Goal: Task Accomplishment & Management: Use online tool/utility

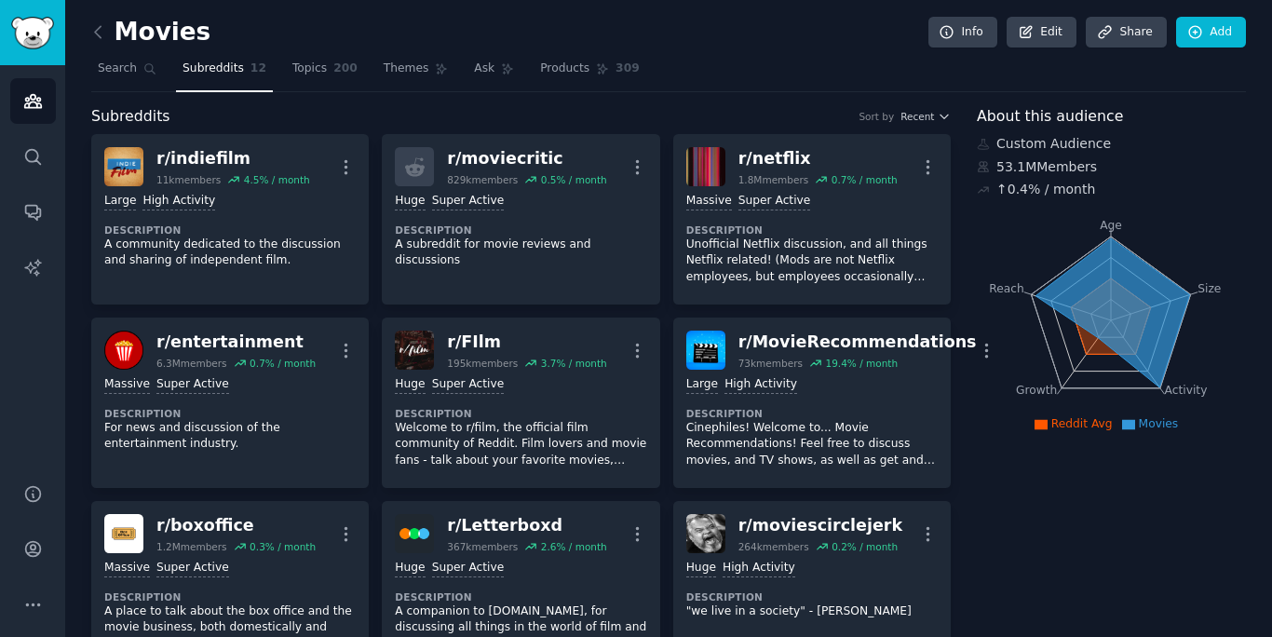
scroll to position [1, 0]
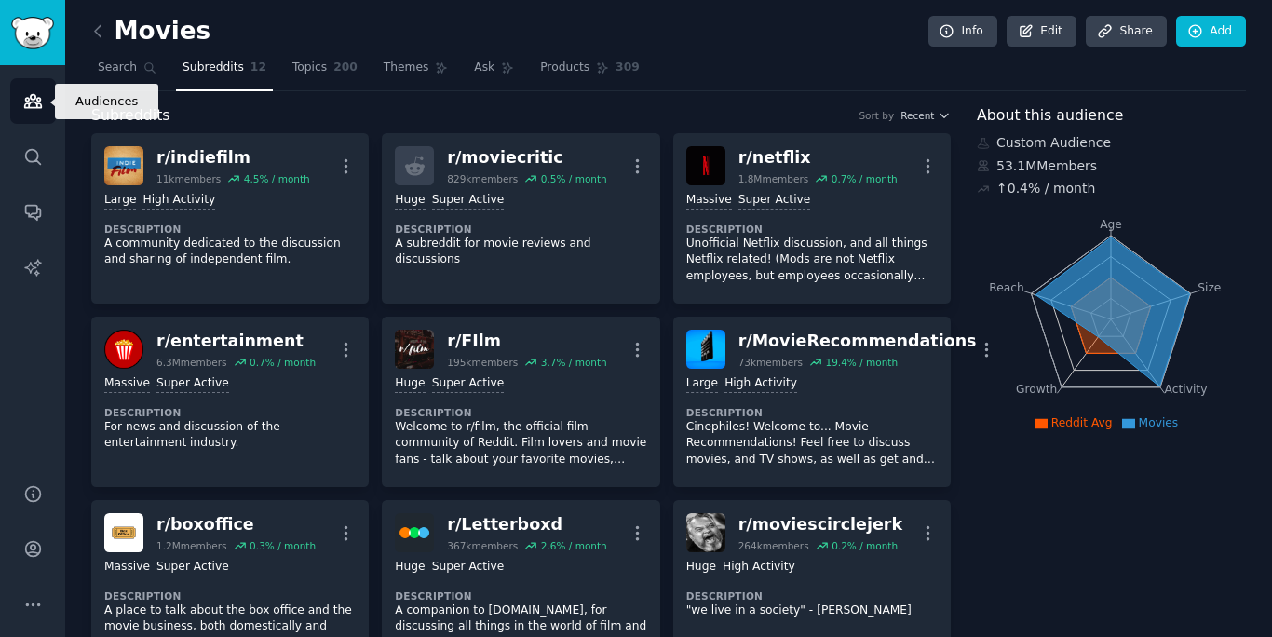
click at [34, 96] on icon "Sidebar" at bounding box center [32, 101] width 17 height 13
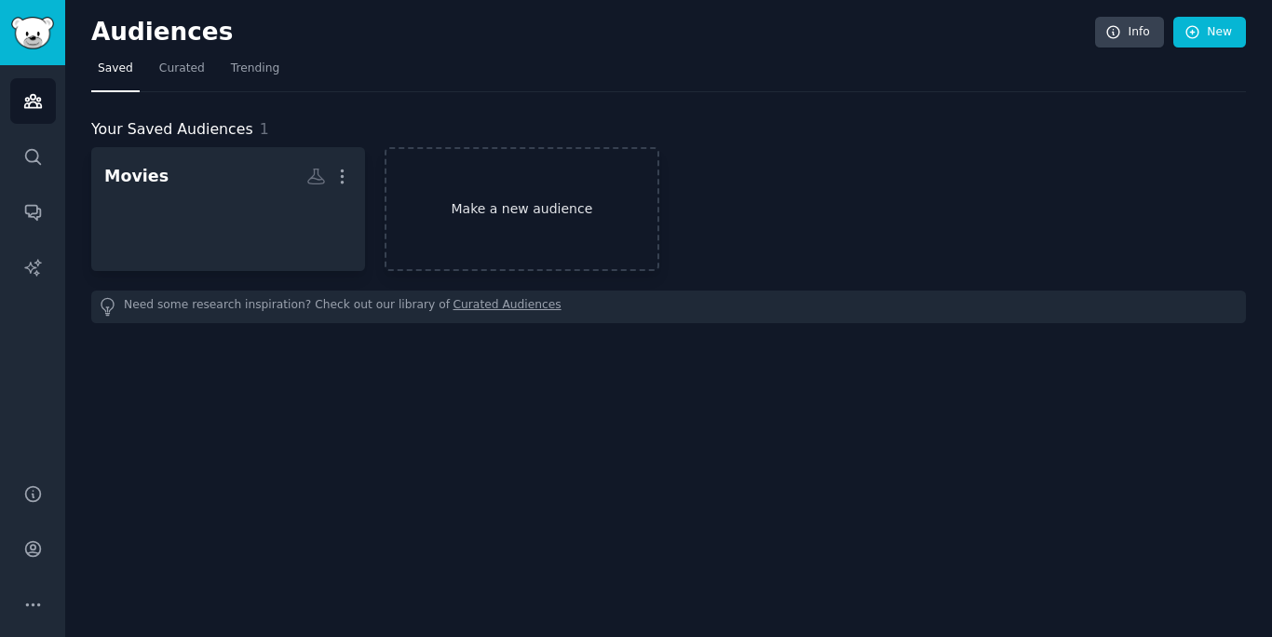
click at [532, 209] on link "Make a new audience" at bounding box center [522, 209] width 274 height 124
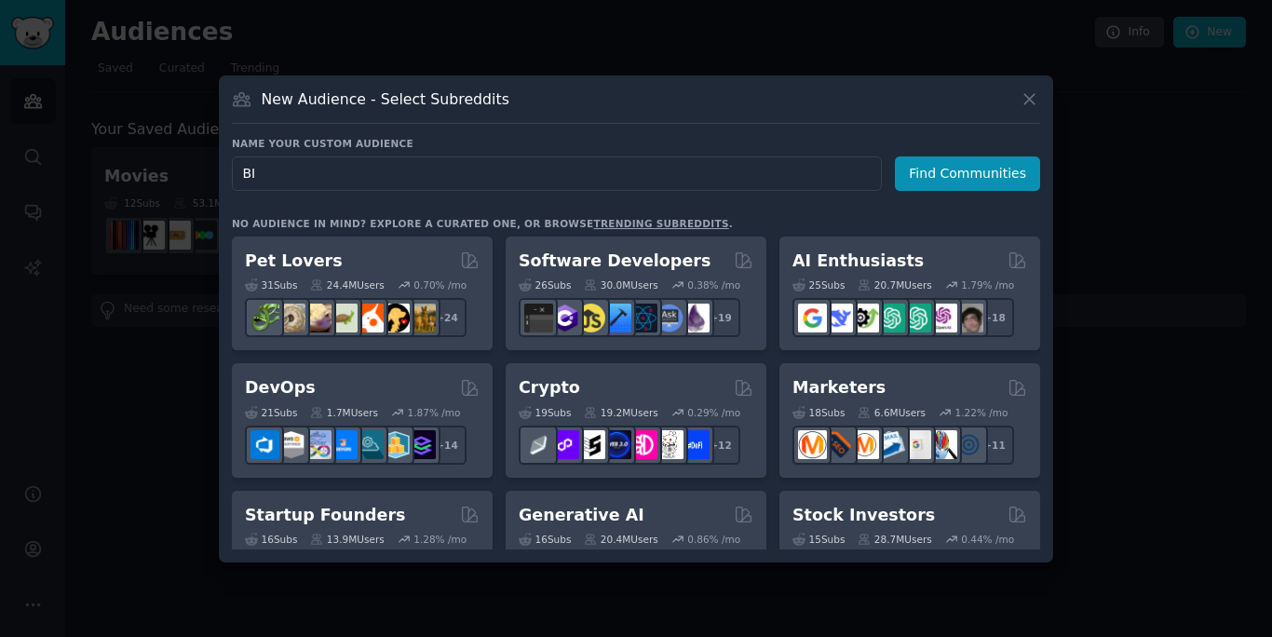
type input "B"
type input "Music"
click at [962, 175] on button "Find Communities" at bounding box center [967, 173] width 145 height 34
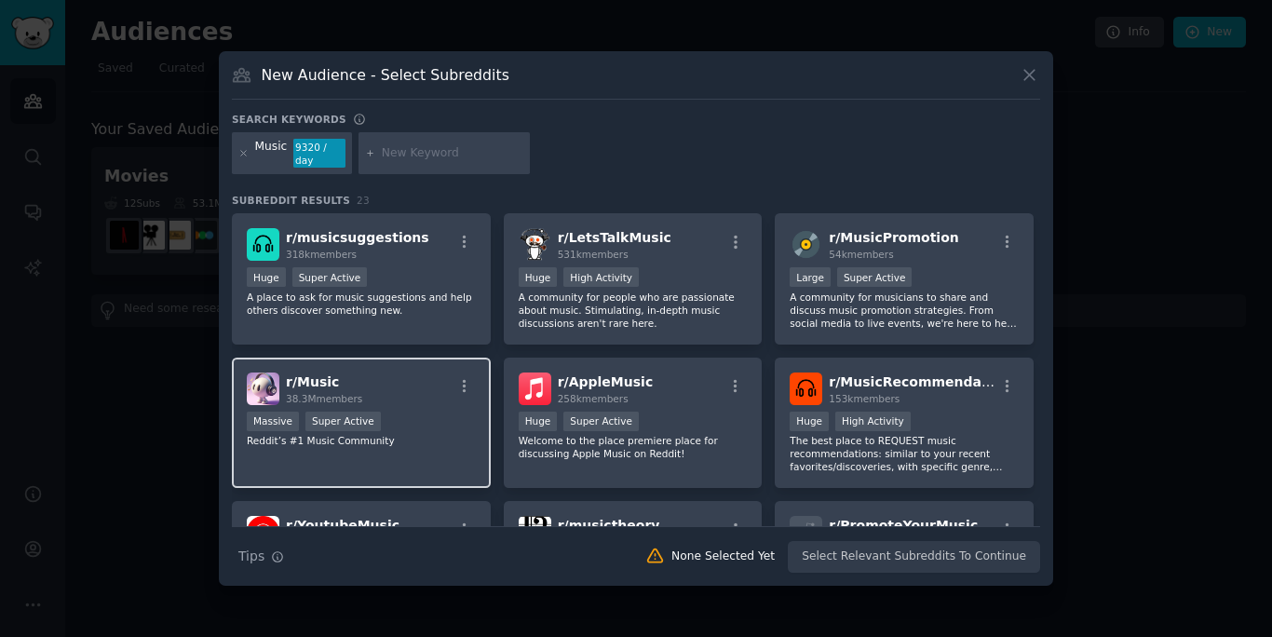
click at [425, 403] on div "r/ Music 38.3M members" at bounding box center [361, 389] width 229 height 33
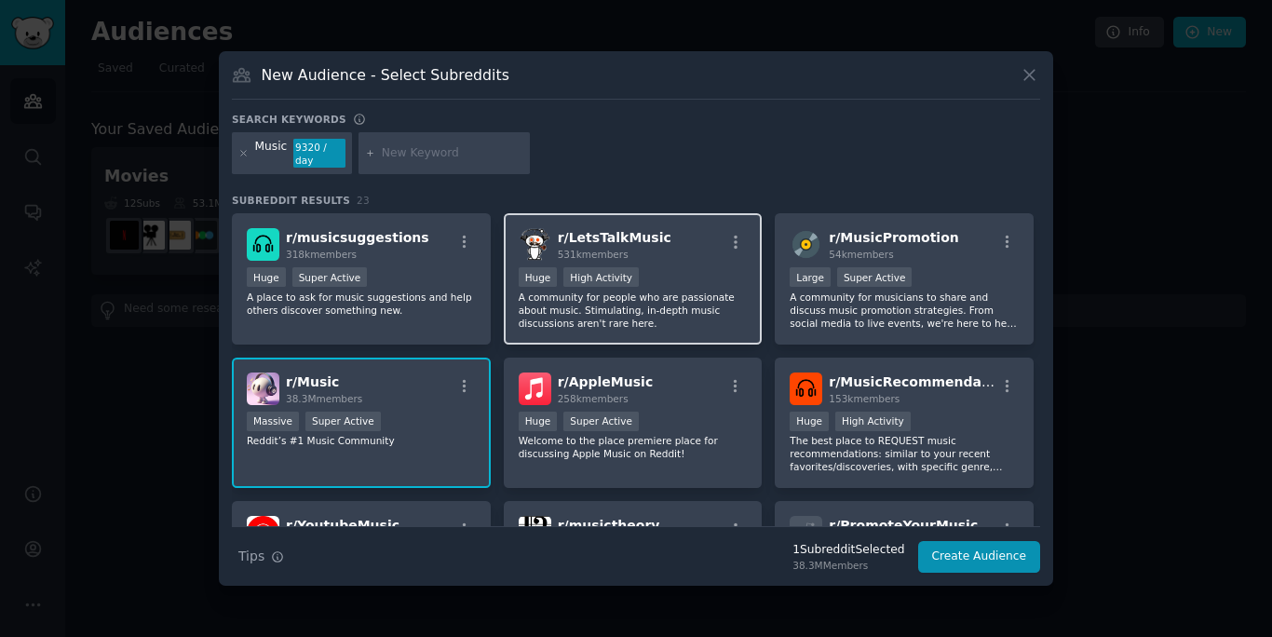
click at [700, 282] on div "Huge High Activity" at bounding box center [633, 278] width 229 height 23
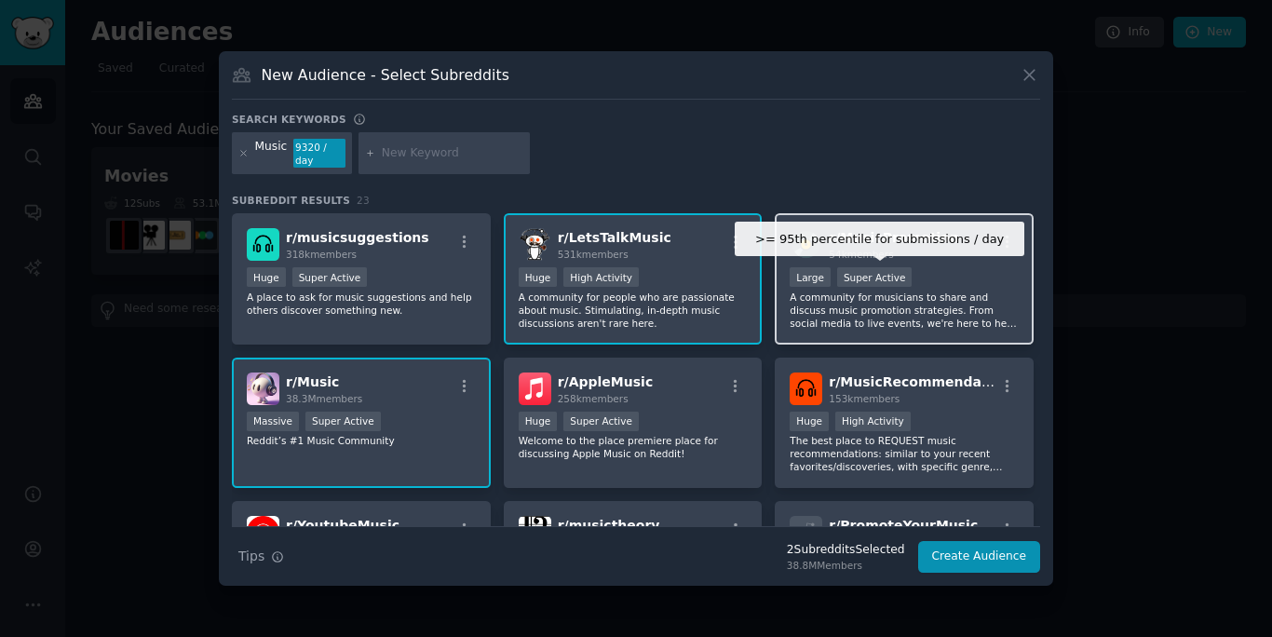
click at [891, 273] on div "Super Active" at bounding box center [874, 277] width 75 height 20
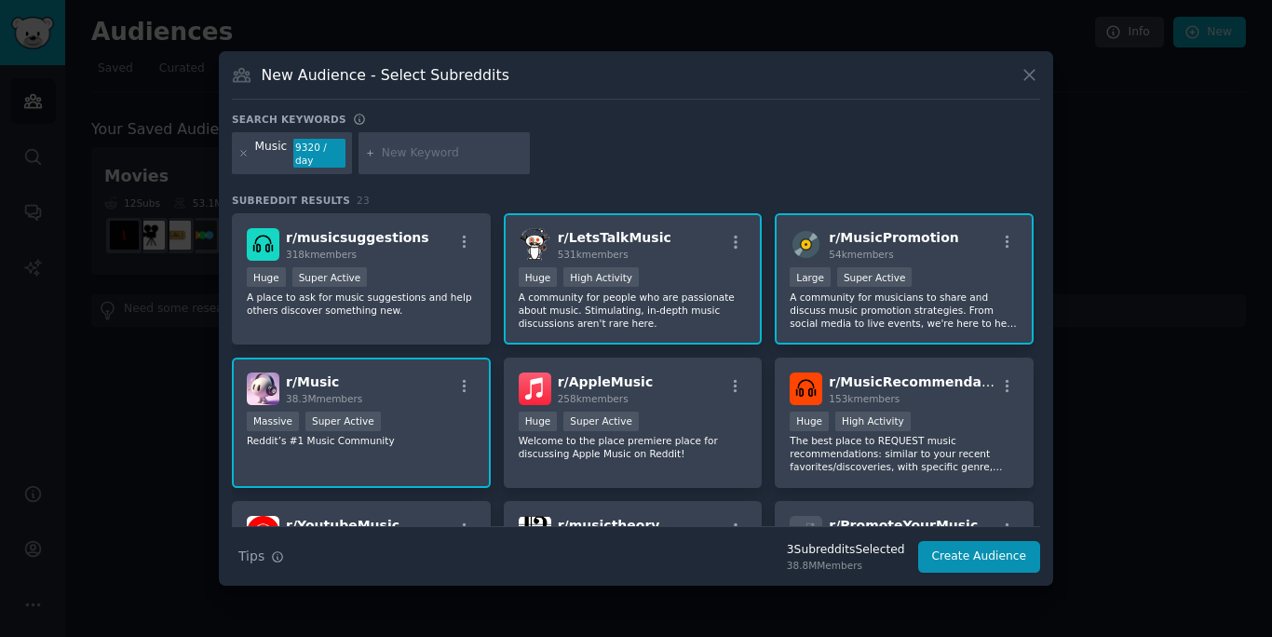
click at [945, 252] on div "r/ MusicPromotion 54k members" at bounding box center [904, 244] width 229 height 33
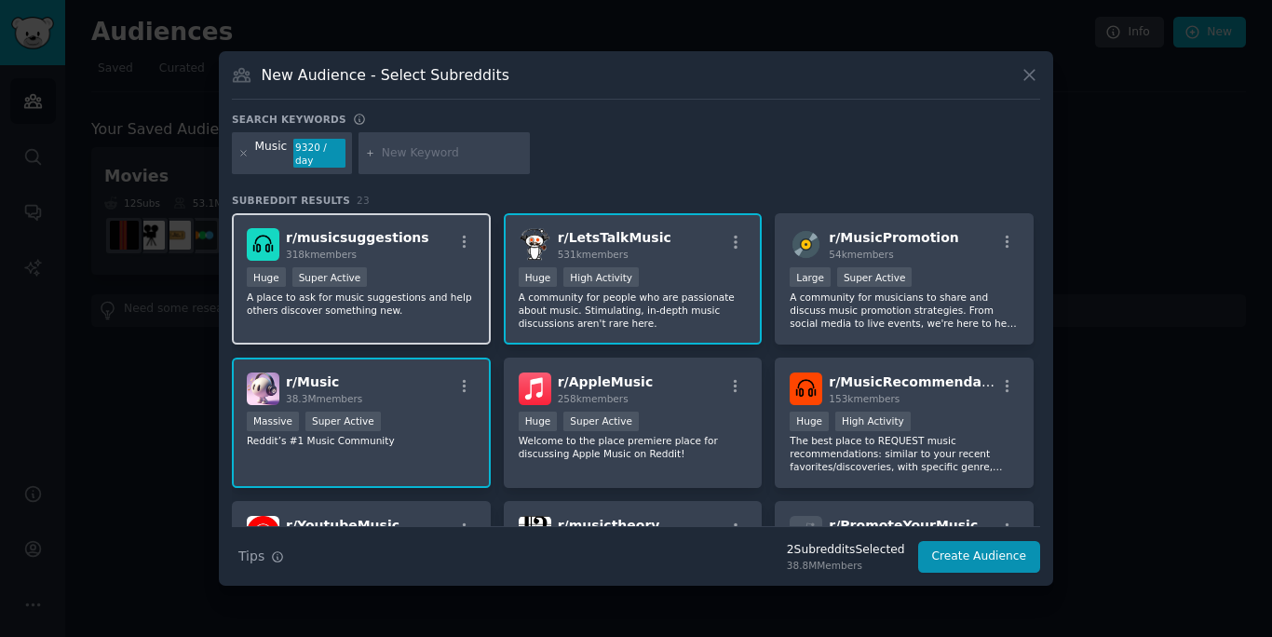
click at [428, 304] on p "A place to ask for music suggestions and help others discover something new." at bounding box center [361, 304] width 229 height 26
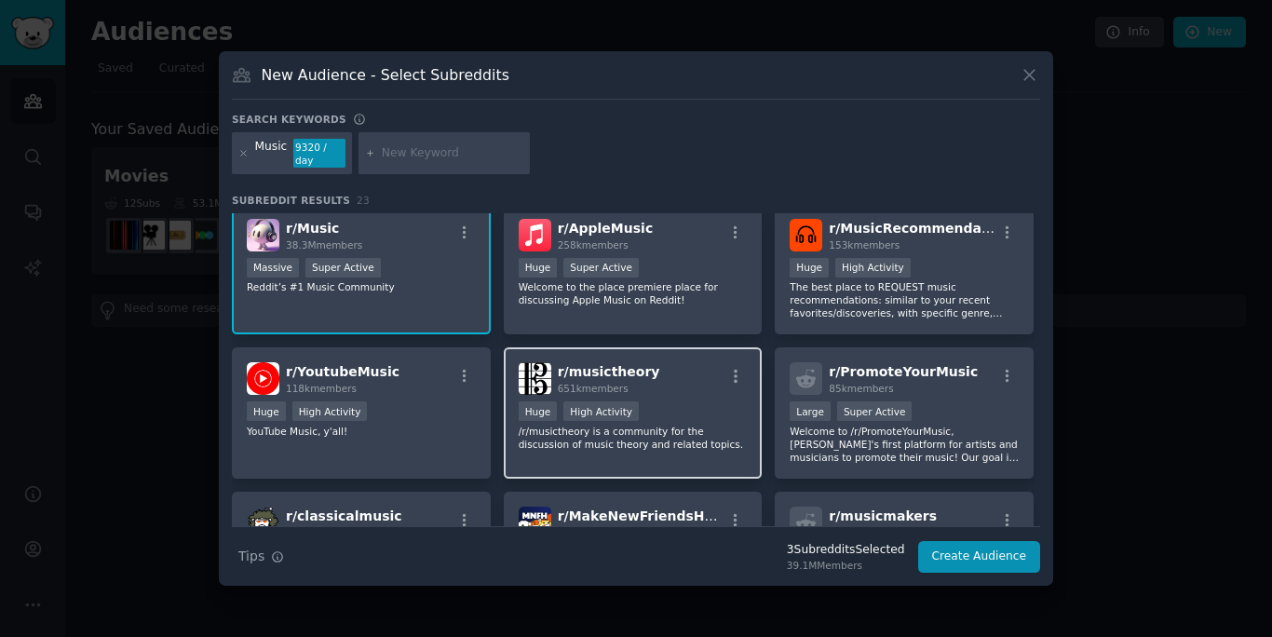
scroll to position [139, 0]
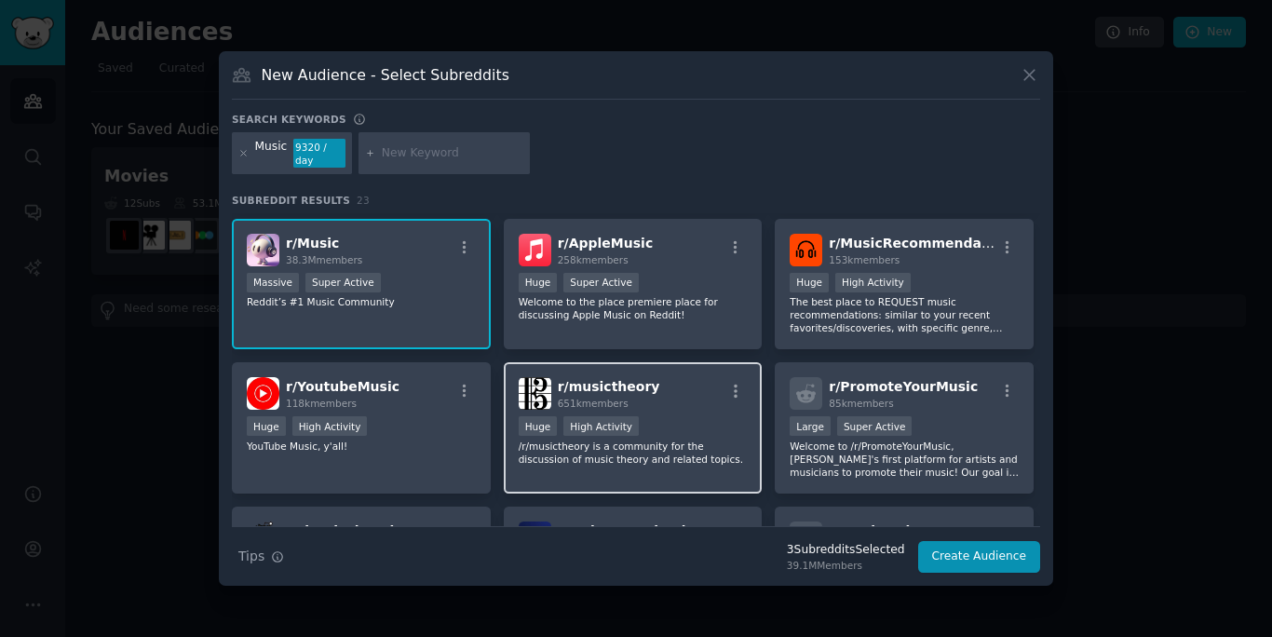
click at [666, 401] on div "r/ musictheory 651k members" at bounding box center [633, 393] width 229 height 33
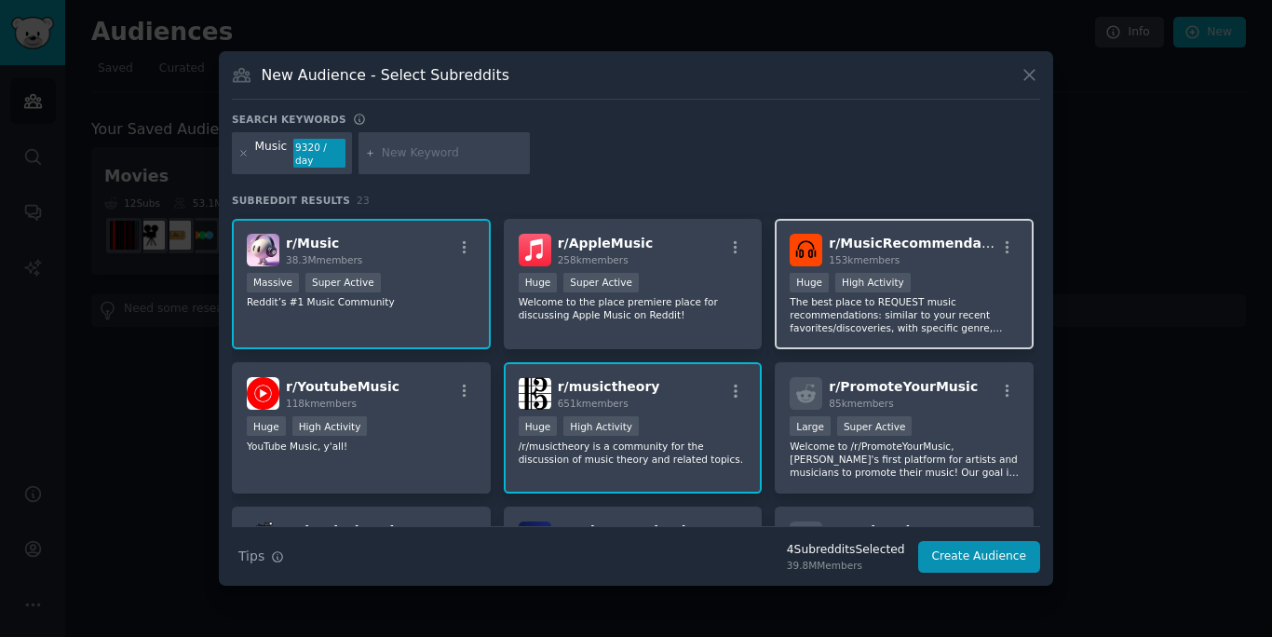
click at [983, 291] on div "Huge High Activity" at bounding box center [904, 284] width 229 height 23
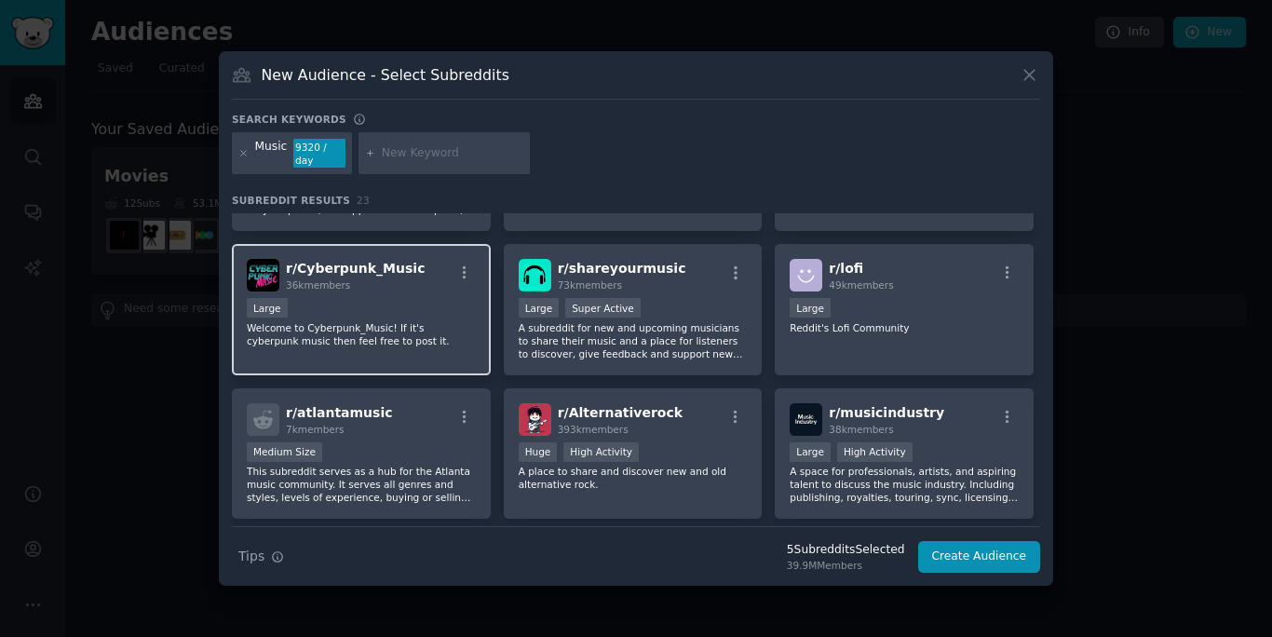
scroll to position [554, 0]
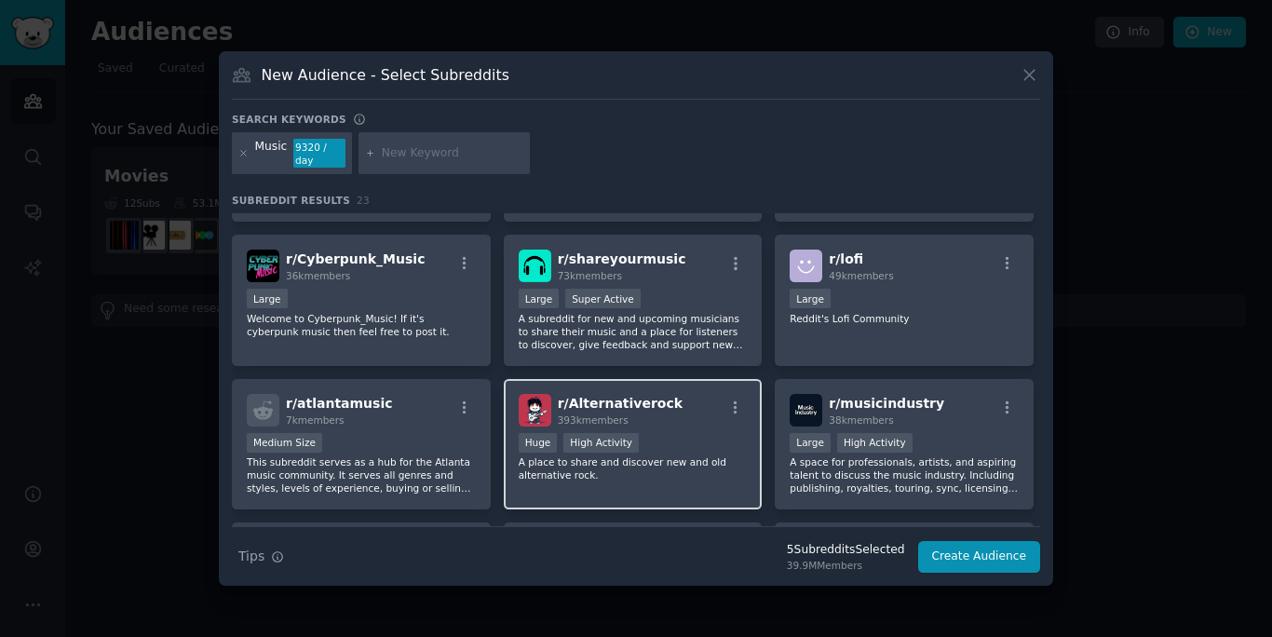
click at [654, 395] on h2 "r/ Alternativerock 393k members" at bounding box center [620, 410] width 125 height 33
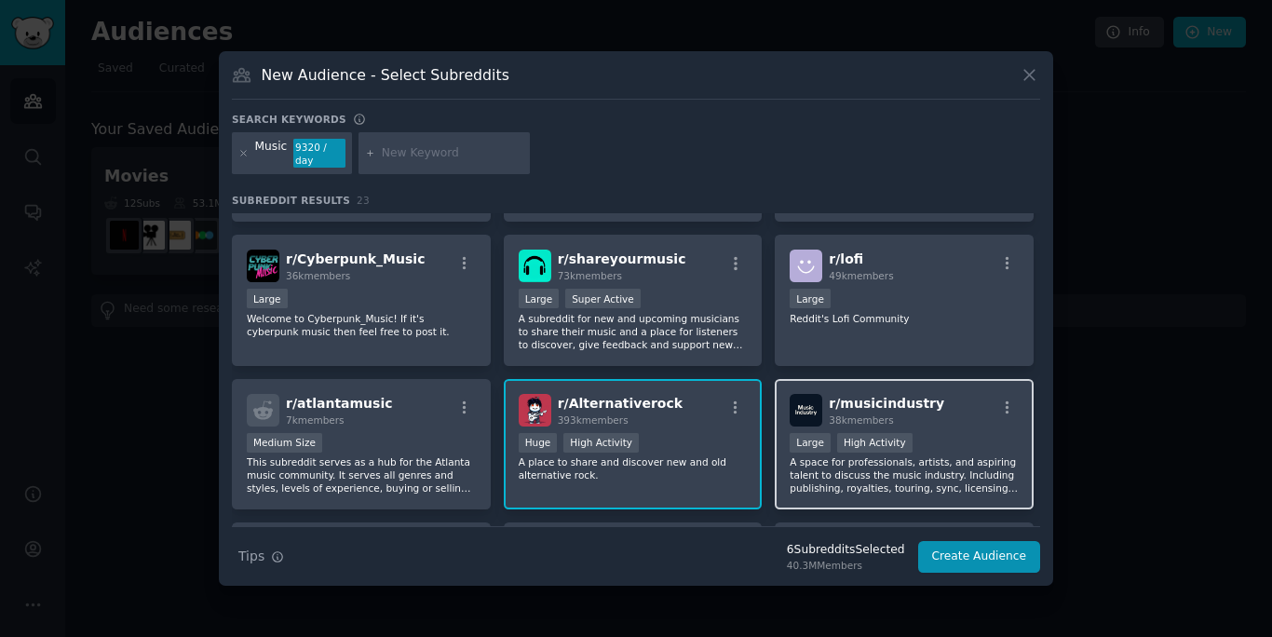
click at [942, 409] on div "r/ musicindustry 38k members" at bounding box center [904, 410] width 229 height 33
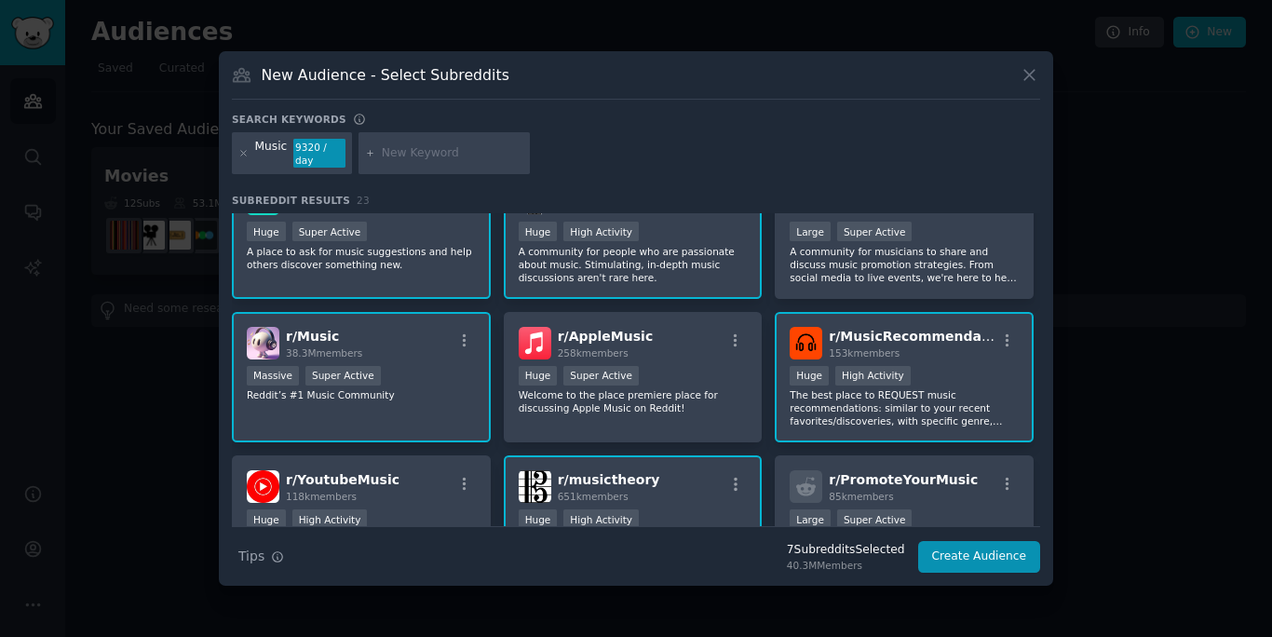
scroll to position [0, 0]
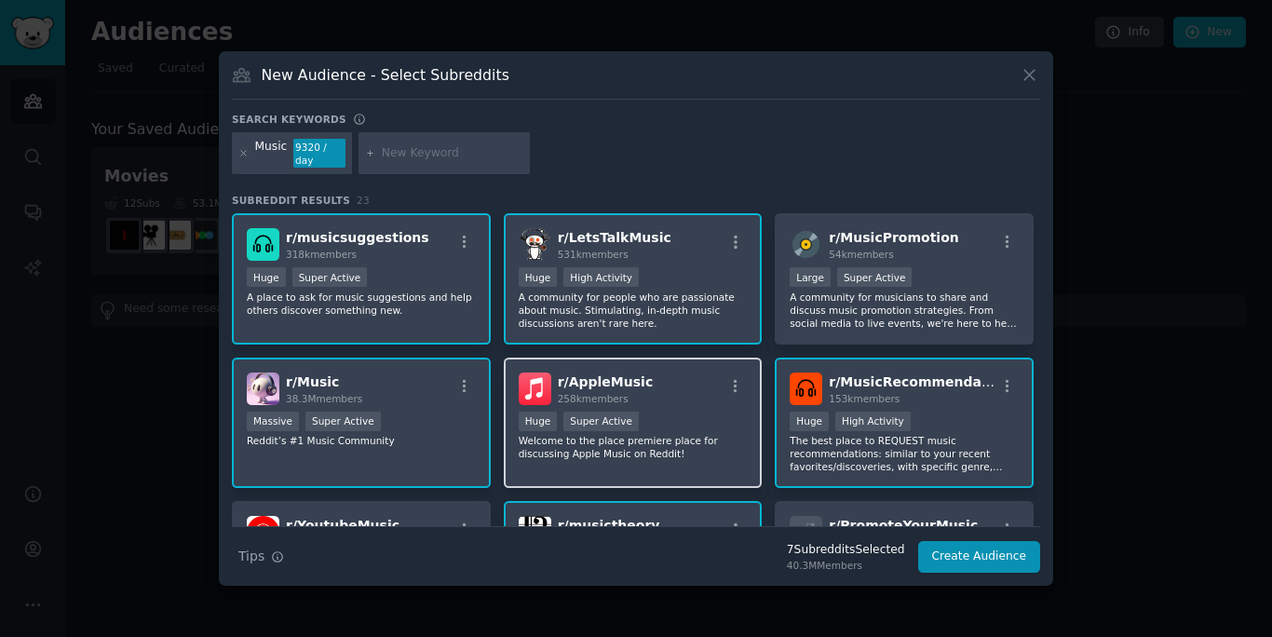
click at [644, 374] on div "r/ AppleMusic 258k members" at bounding box center [633, 389] width 229 height 33
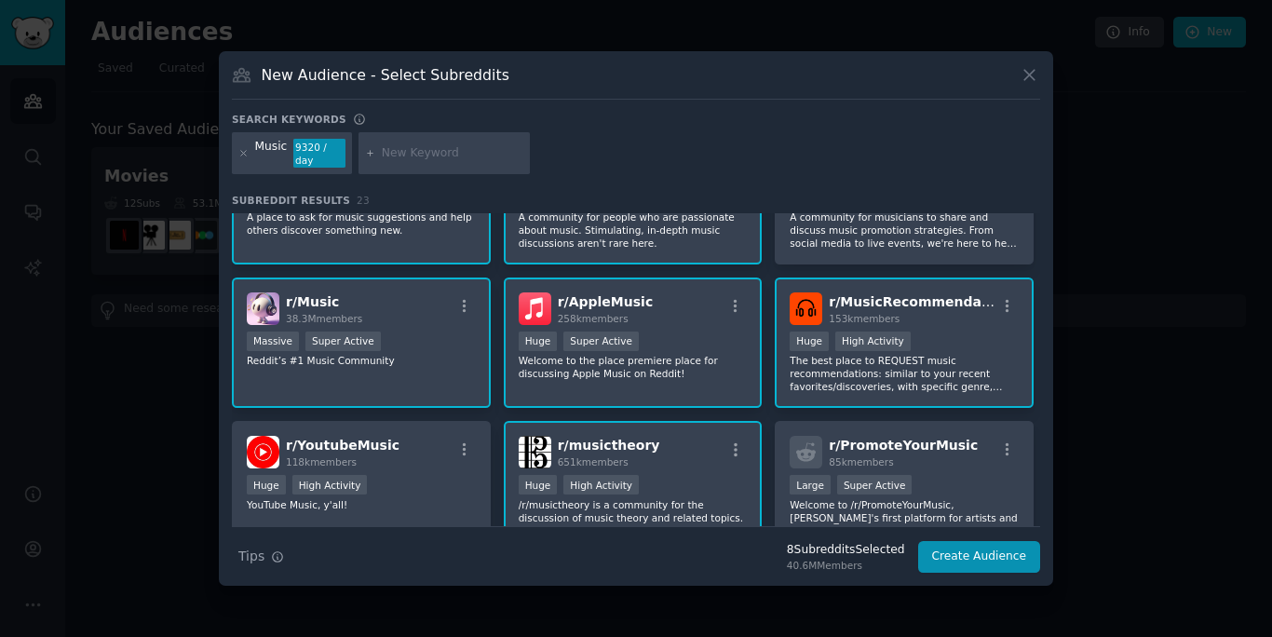
scroll to position [90, 0]
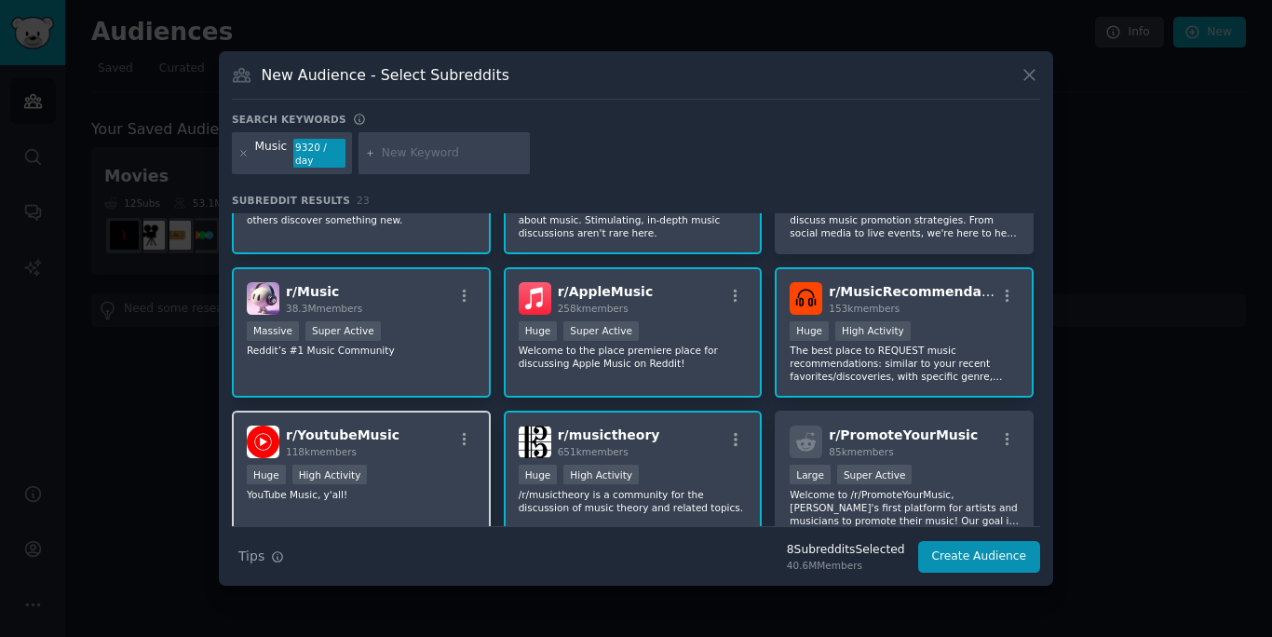
click at [425, 436] on div "r/ YoutubeMusic 118k members" at bounding box center [361, 442] width 229 height 33
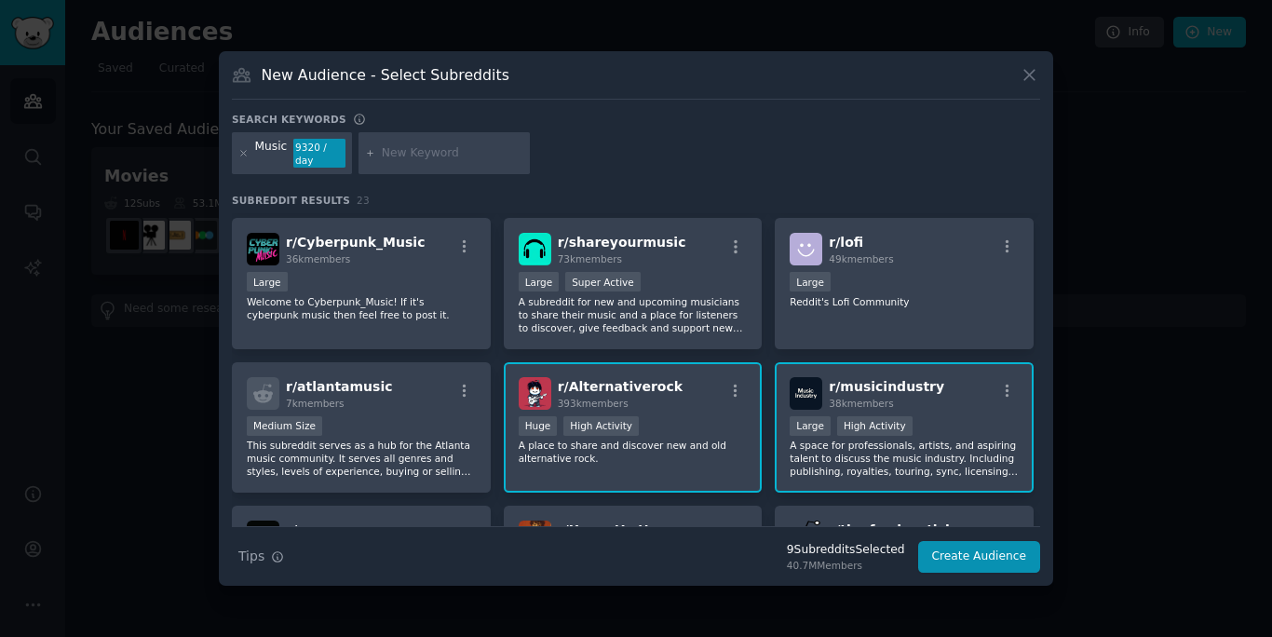
scroll to position [0, 0]
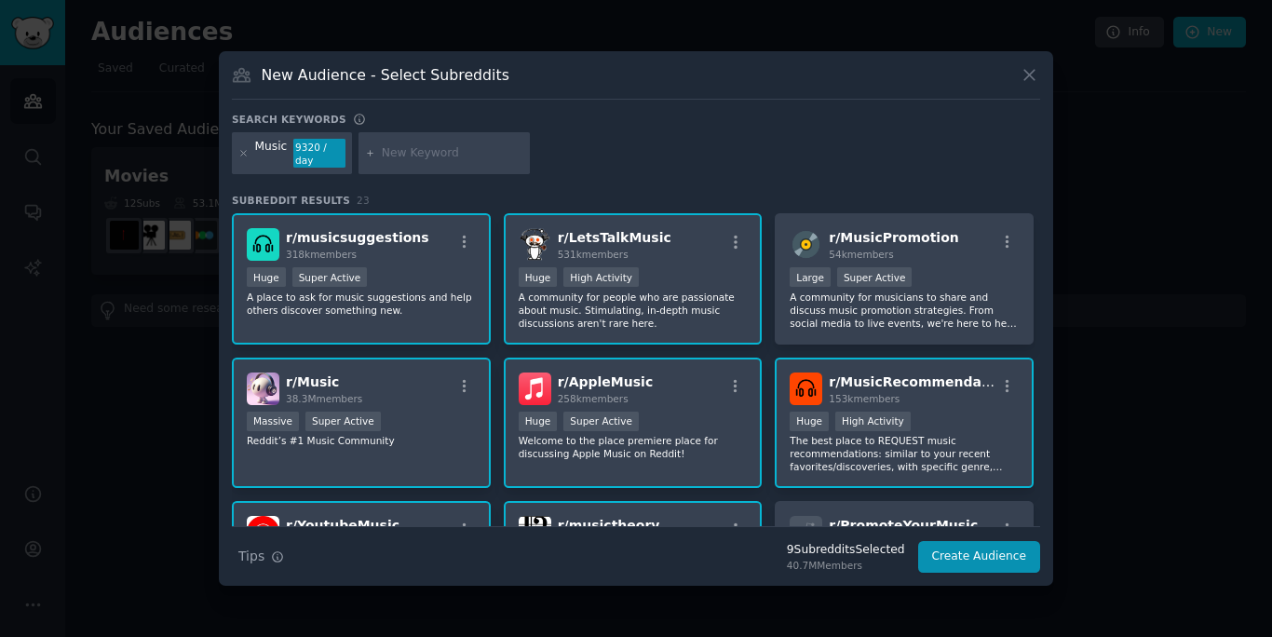
click at [482, 152] on input "text" at bounding box center [453, 153] width 142 height 17
type input "spoify"
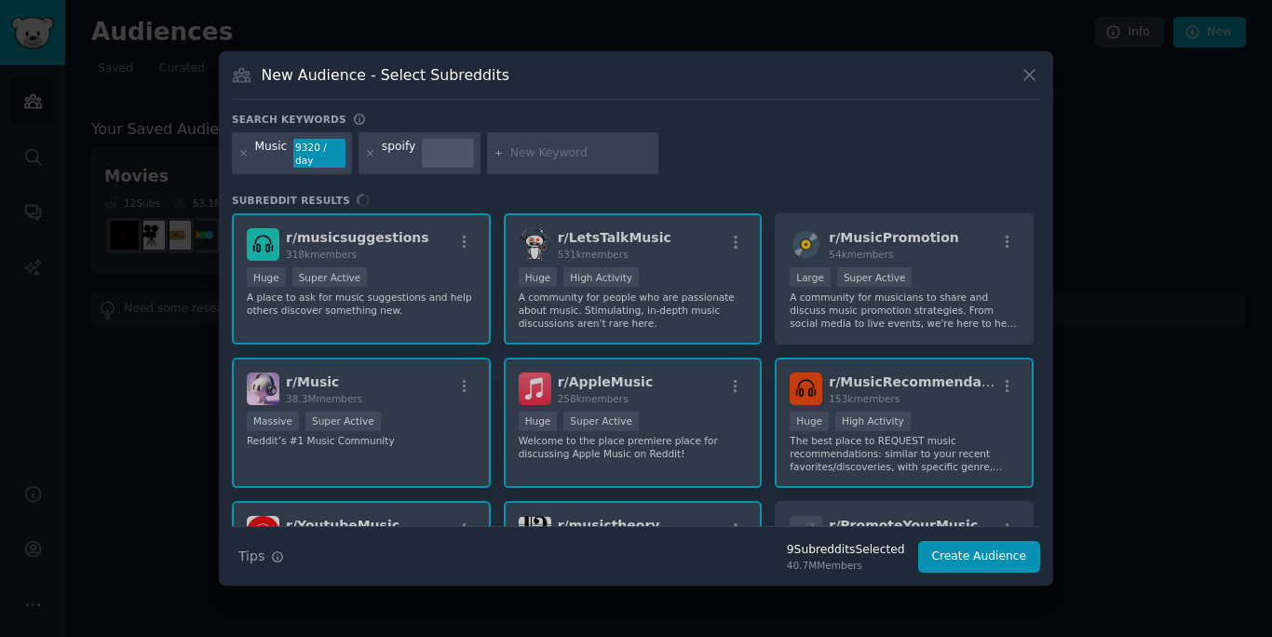
click at [374, 158] on div at bounding box center [370, 154] width 10 height 30
click at [365, 156] on icon at bounding box center [370, 153] width 10 height 10
click at [412, 159] on input "text" at bounding box center [453, 153] width 142 height 17
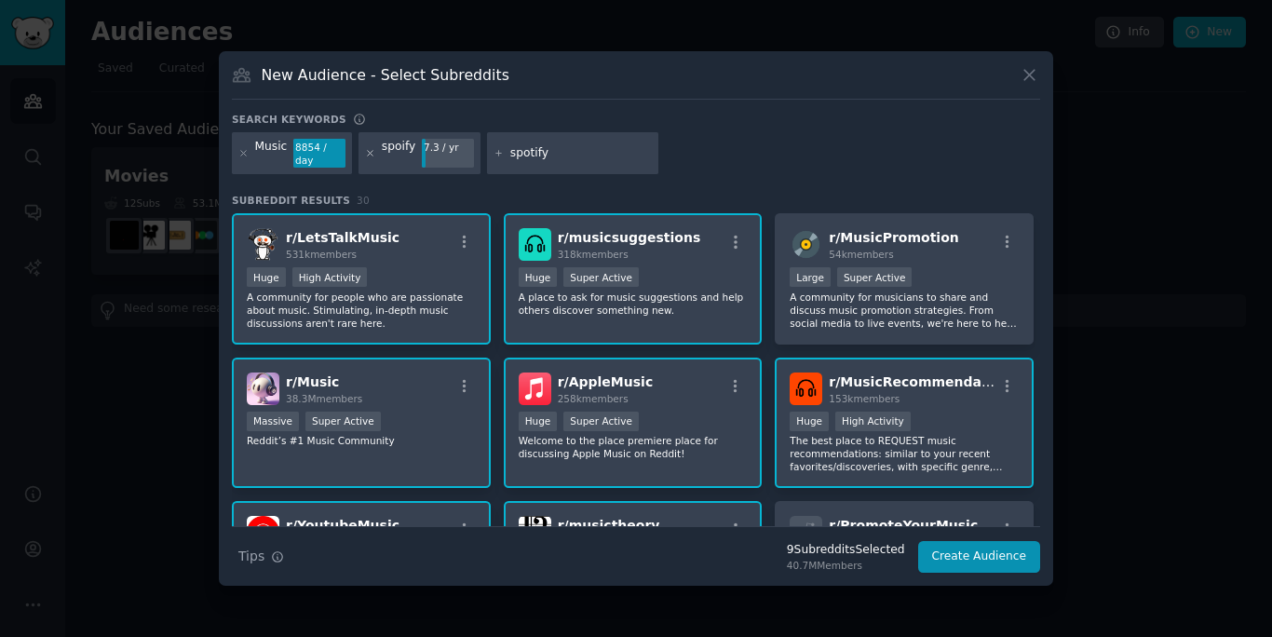
type input "spotify"
click at [374, 156] on icon at bounding box center [370, 153] width 10 height 10
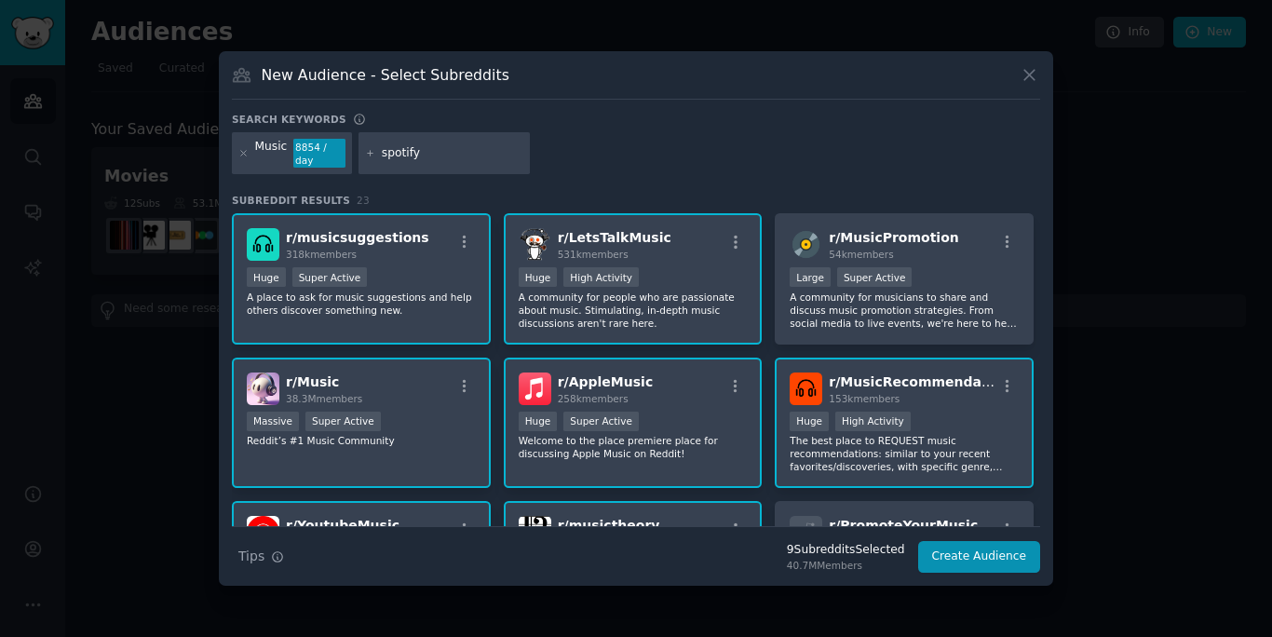
click at [440, 159] on input "spotify" at bounding box center [453, 153] width 142 height 17
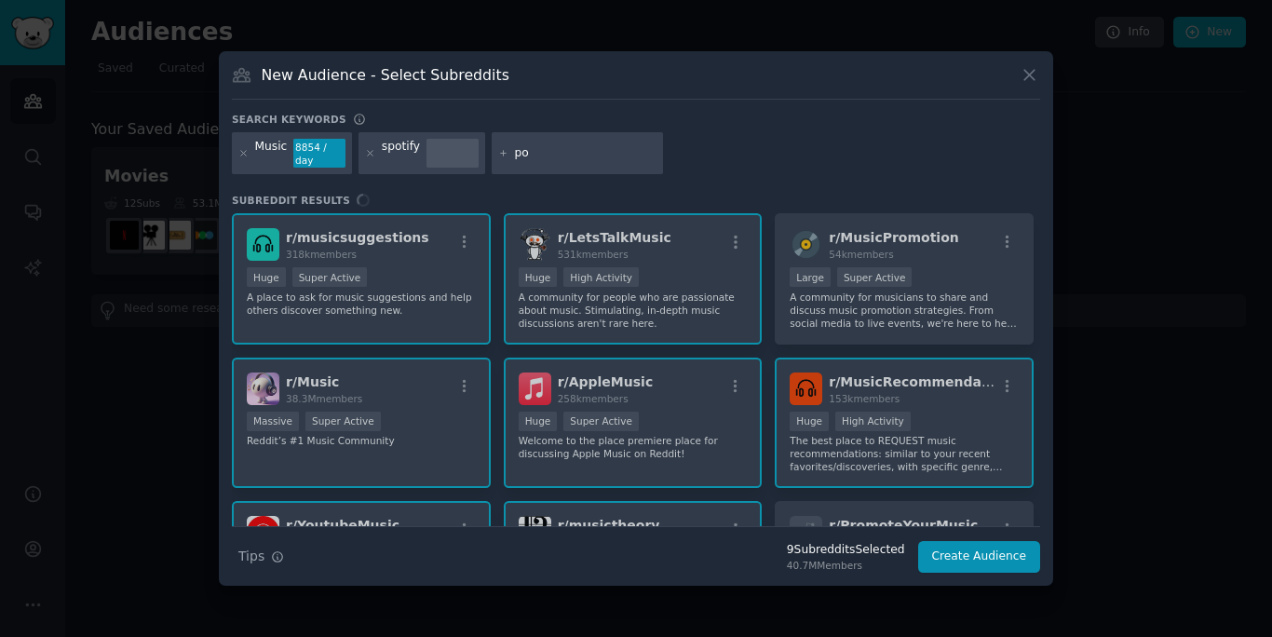
type input "pop"
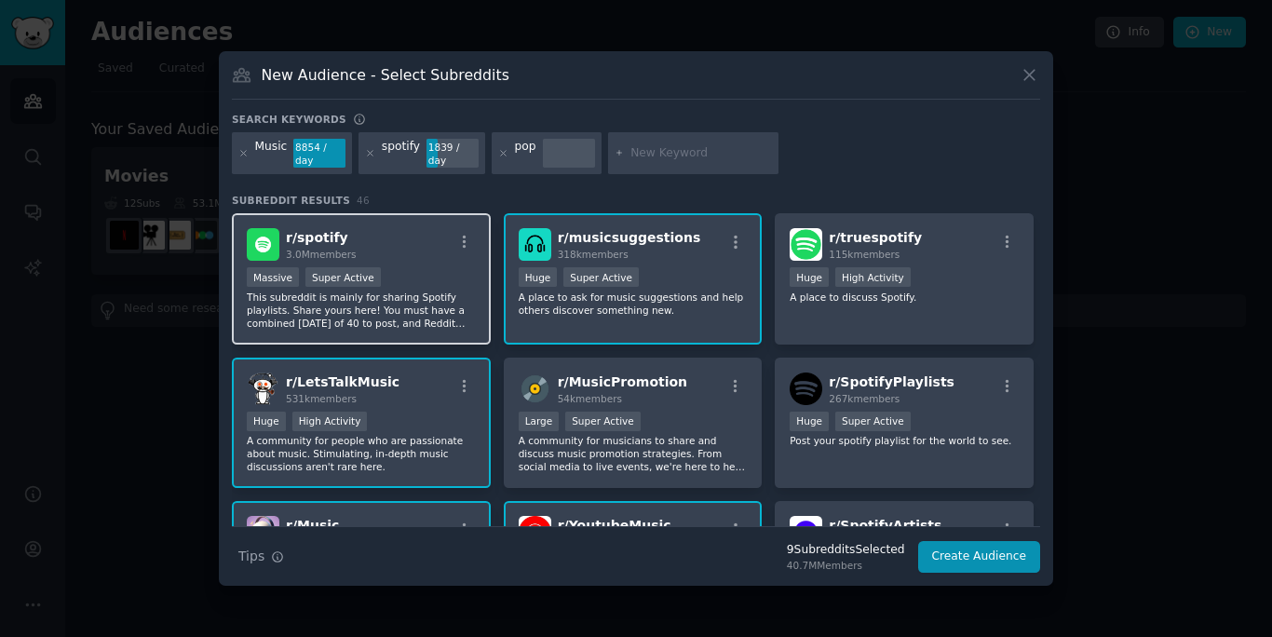
click at [424, 259] on div "r/ spotify 3.0M members" at bounding box center [361, 244] width 229 height 33
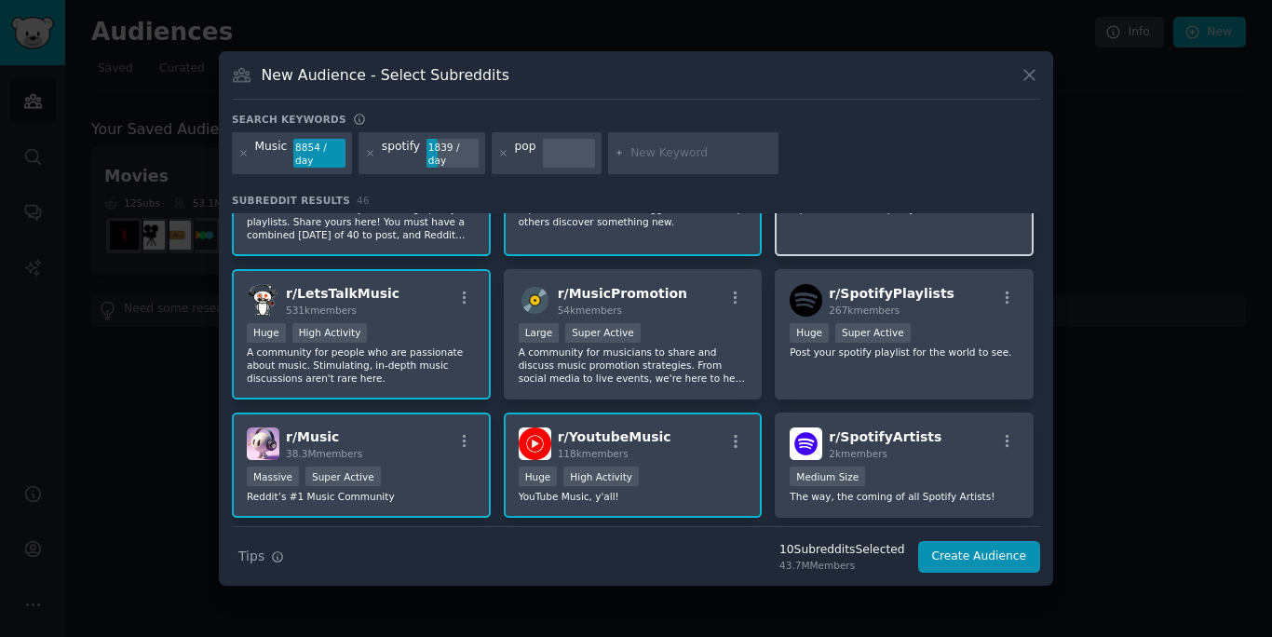
scroll to position [91, 0]
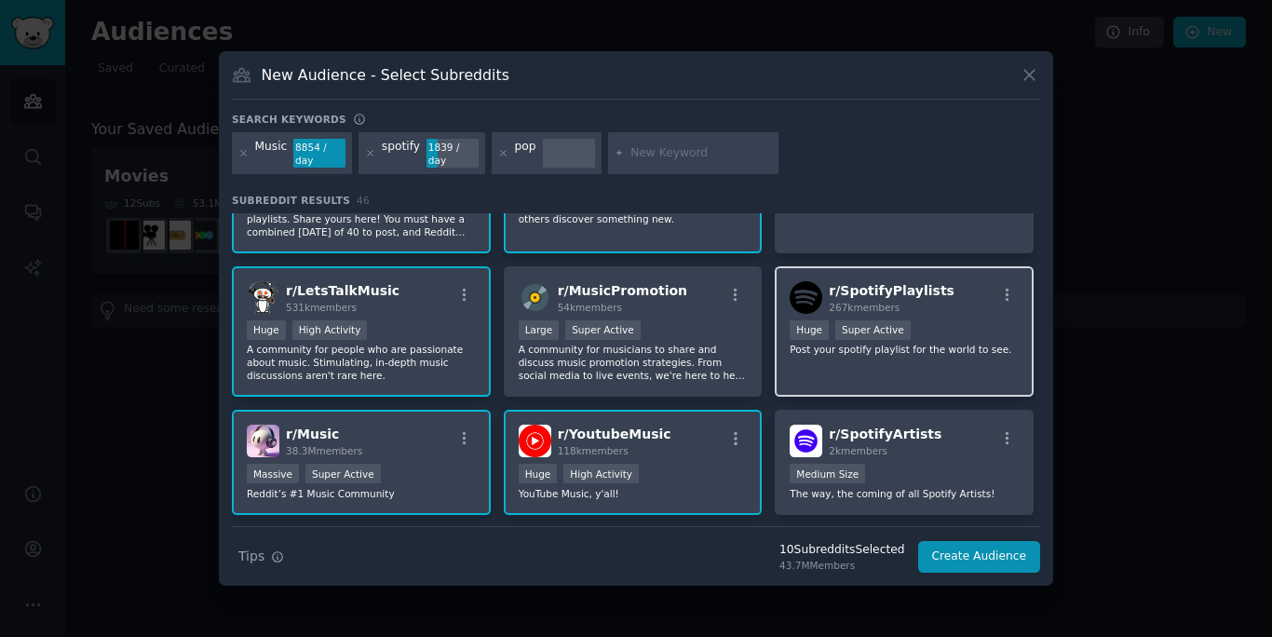
click at [956, 360] on div "r/ SpotifyPlaylists 267k members Huge Super Active Post your spotify playlist f…" at bounding box center [904, 331] width 259 height 131
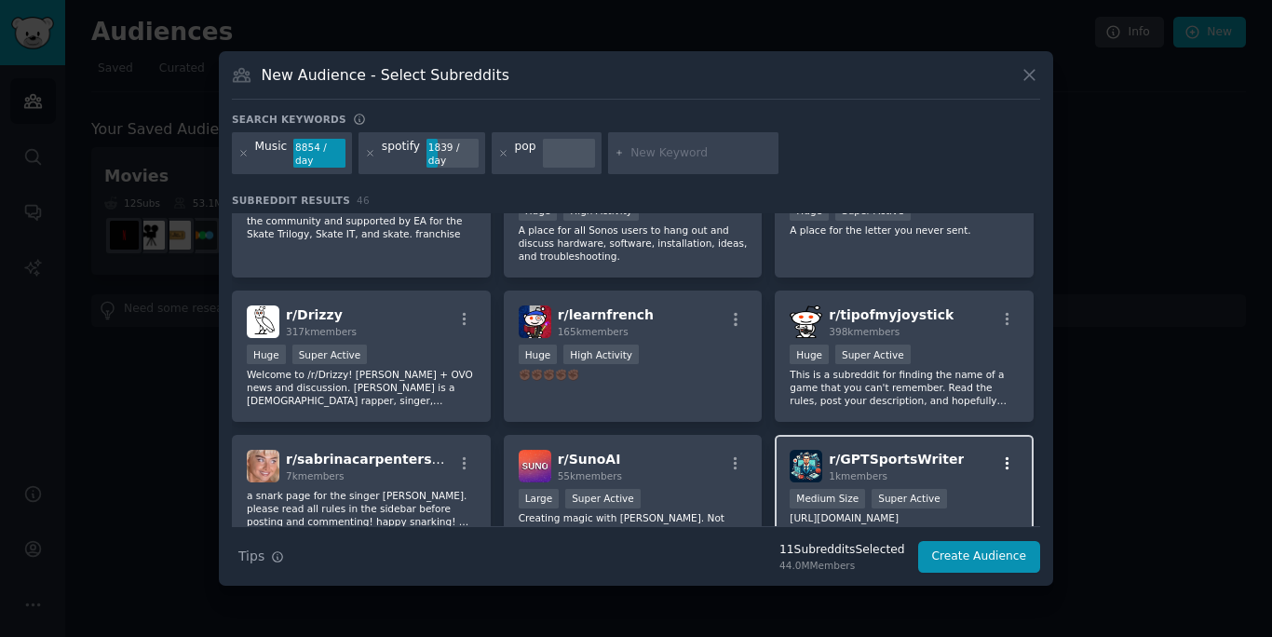
scroll to position [1634, 0]
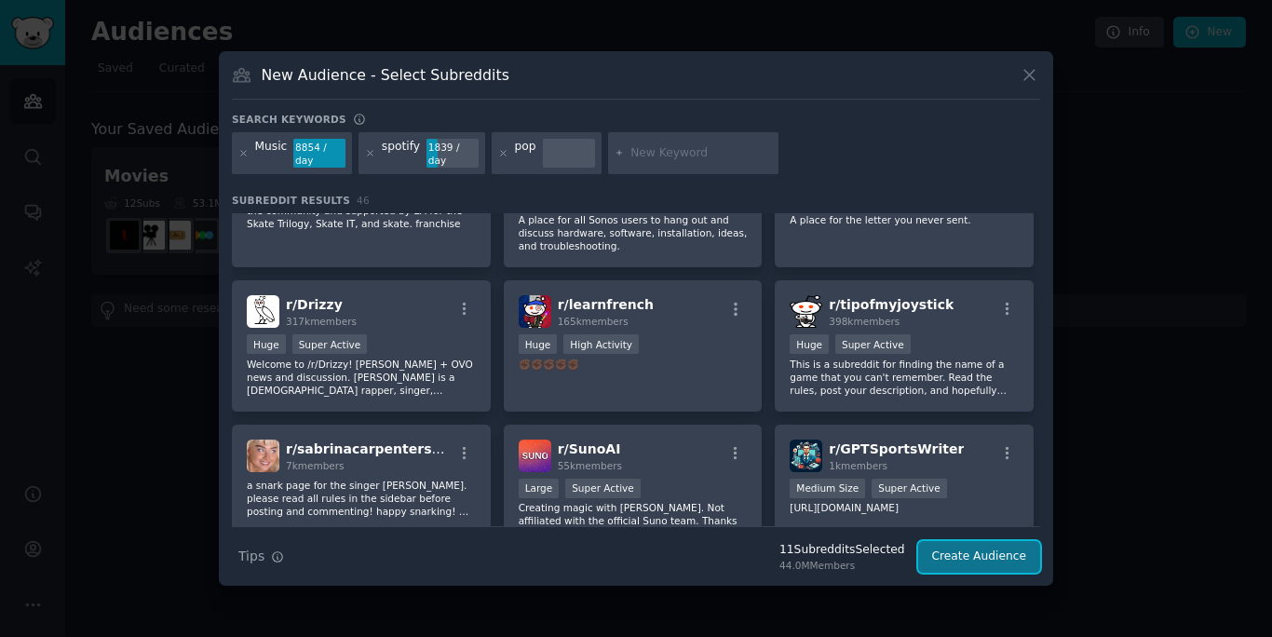
click at [973, 555] on button "Create Audience" at bounding box center [979, 557] width 123 height 32
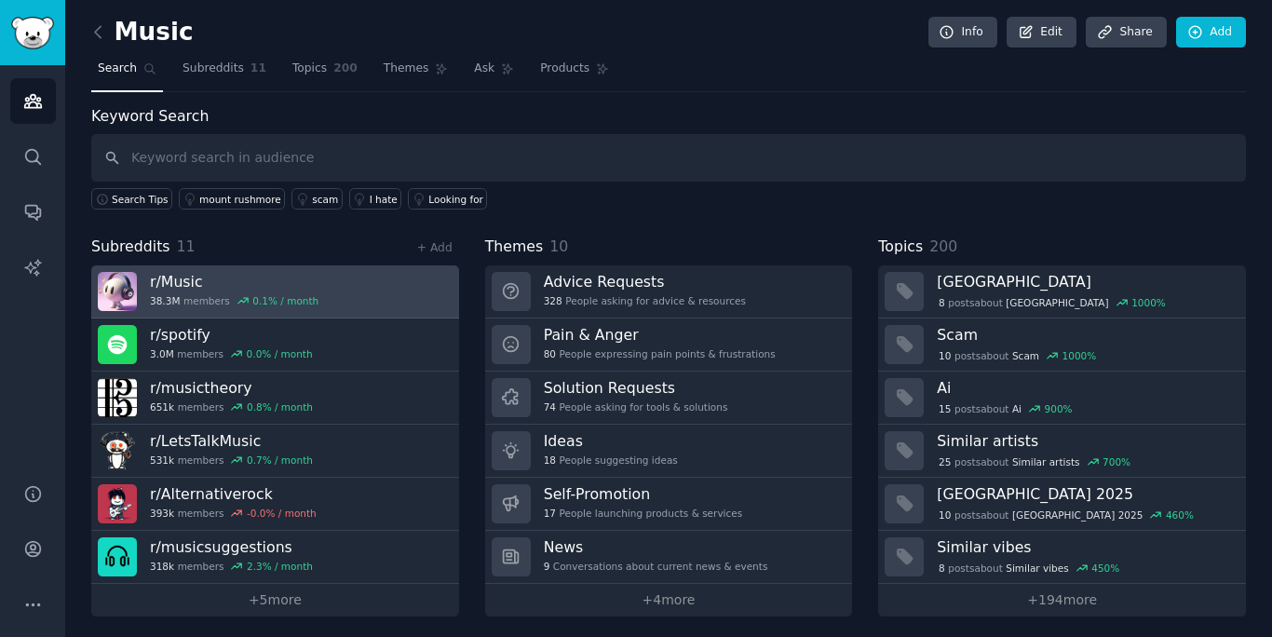
click at [321, 295] on link "r/ Music 38.3M members 0.1 % / month" at bounding box center [275, 291] width 368 height 53
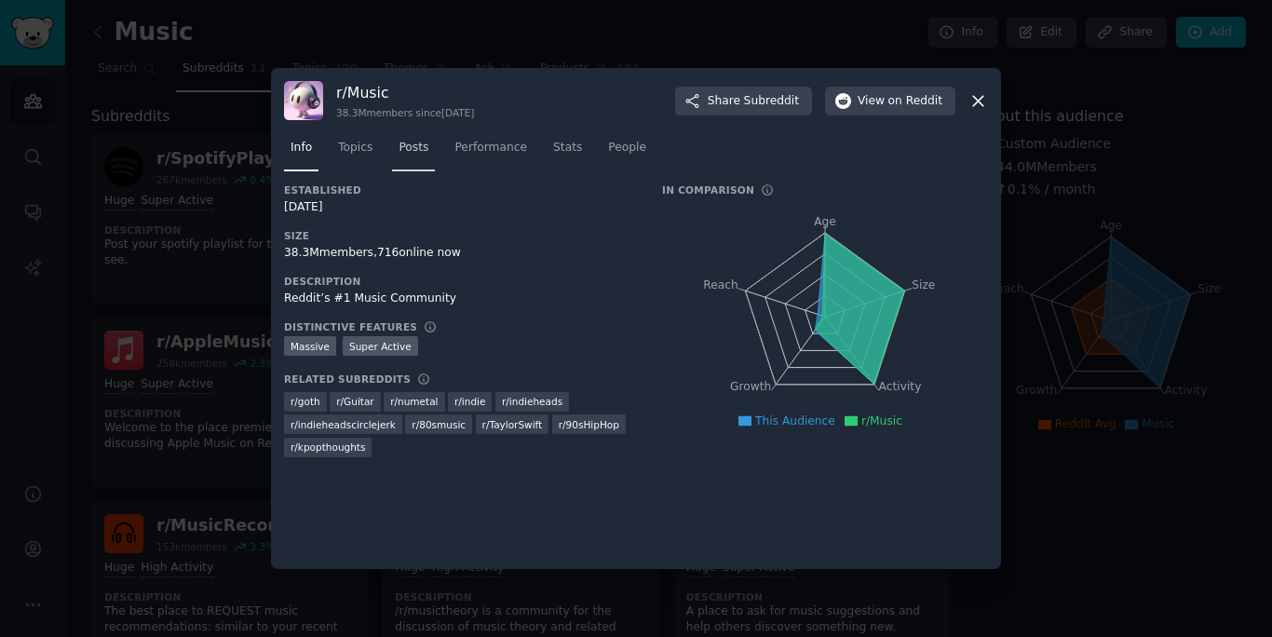
click at [415, 146] on span "Posts" at bounding box center [414, 148] width 30 height 17
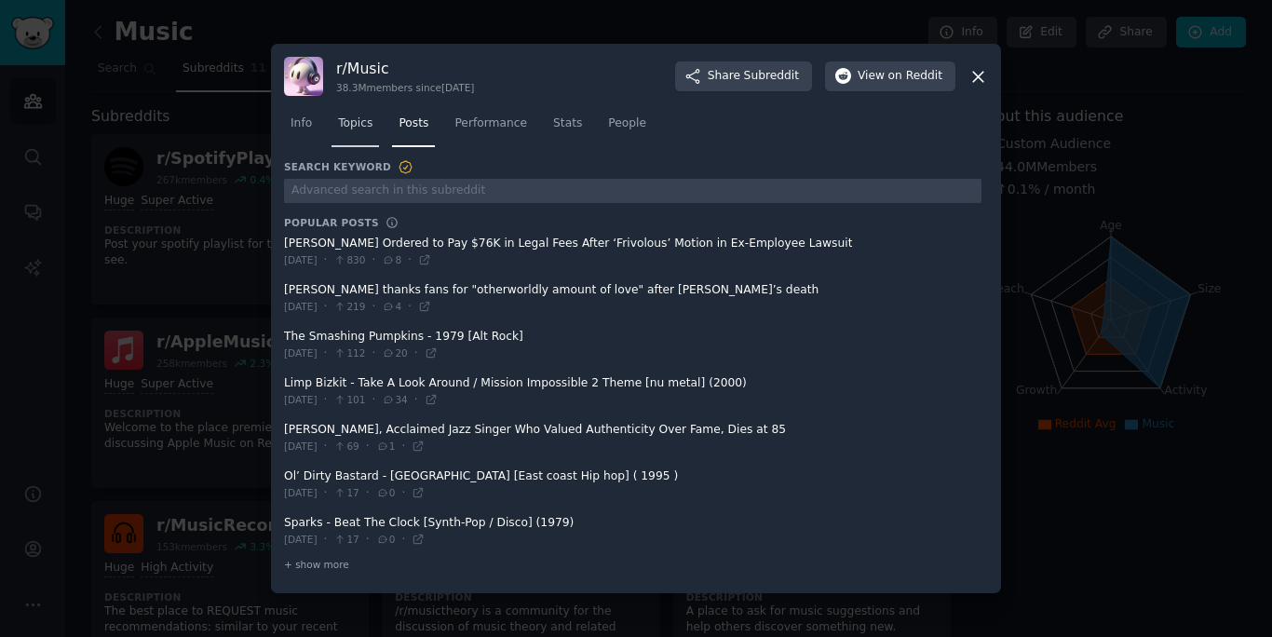
click at [360, 140] on link "Topics" at bounding box center [356, 128] width 48 height 38
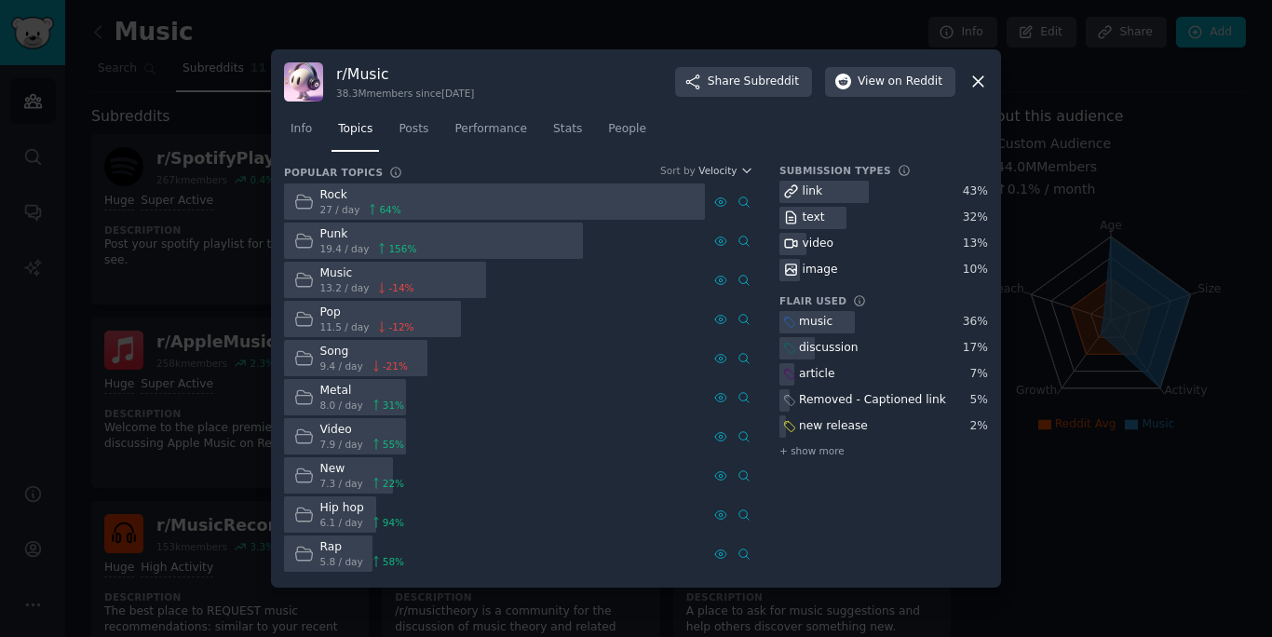
click at [972, 84] on icon at bounding box center [979, 82] width 20 height 20
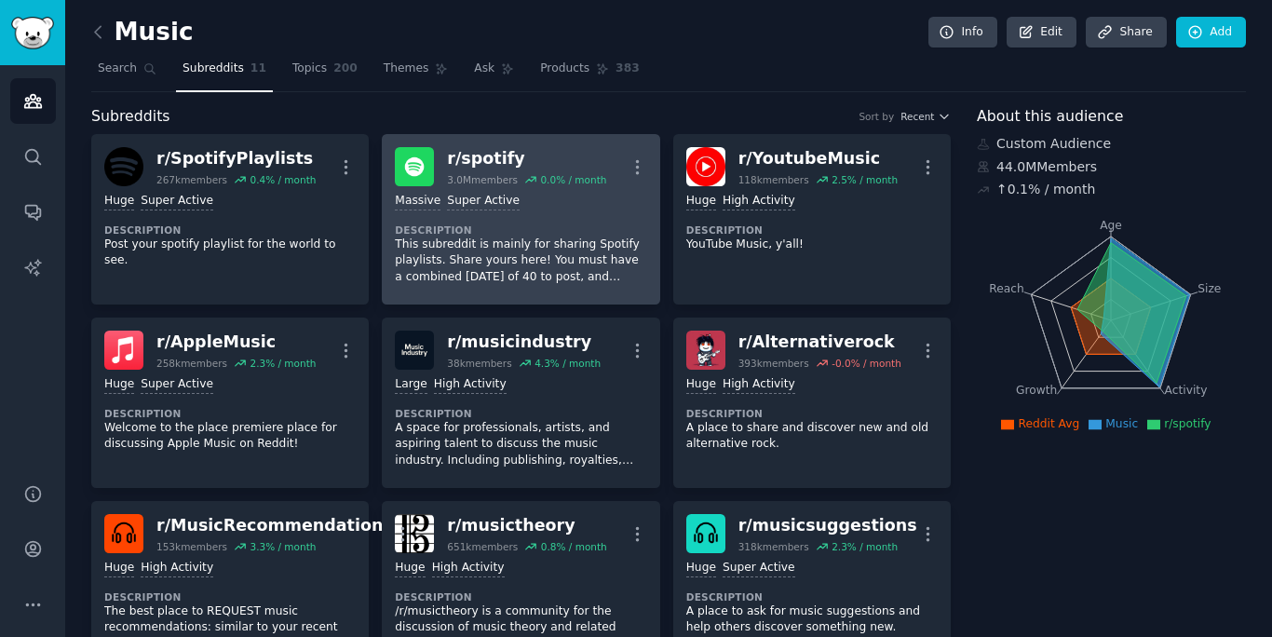
click at [605, 238] on p "This subreddit is mainly for sharing Spotify playlists. Share yours here! You m…" at bounding box center [521, 261] width 252 height 49
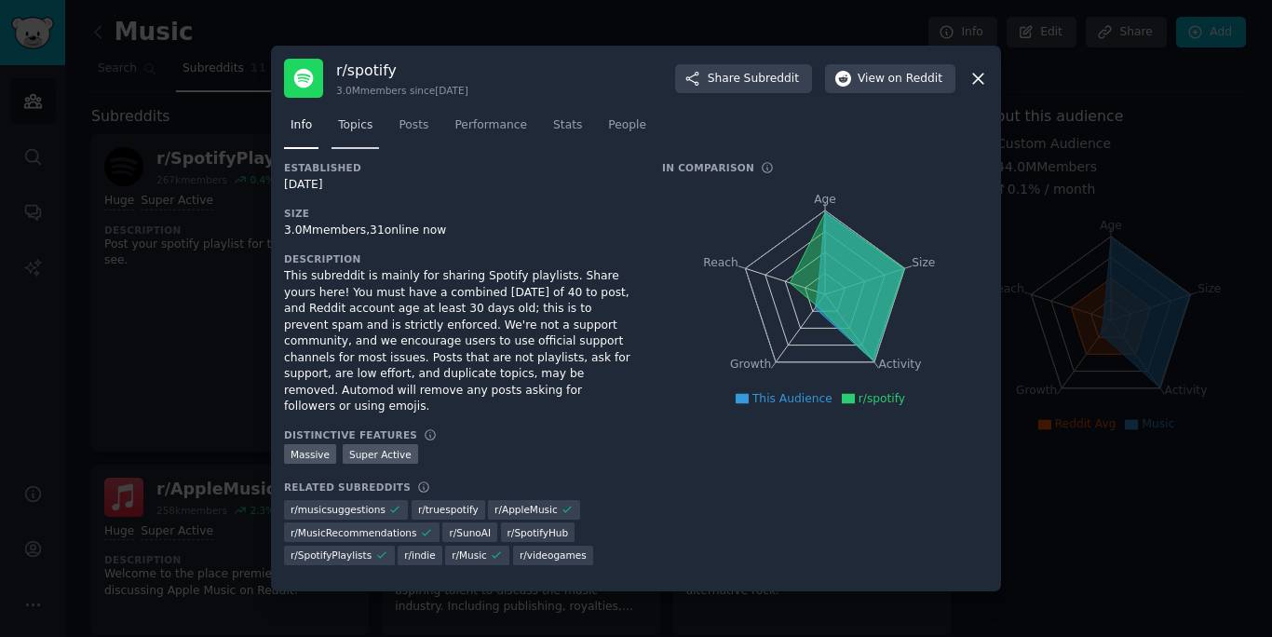
click at [353, 134] on span "Topics" at bounding box center [355, 125] width 34 height 17
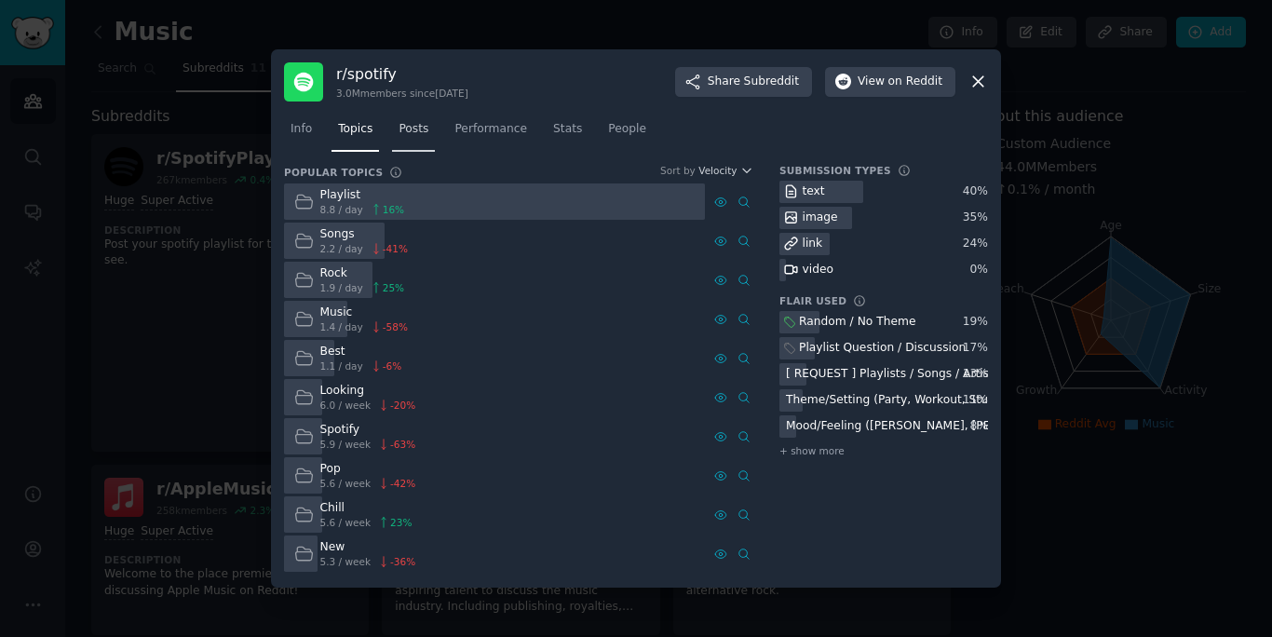
click at [423, 135] on span "Posts" at bounding box center [414, 129] width 30 height 17
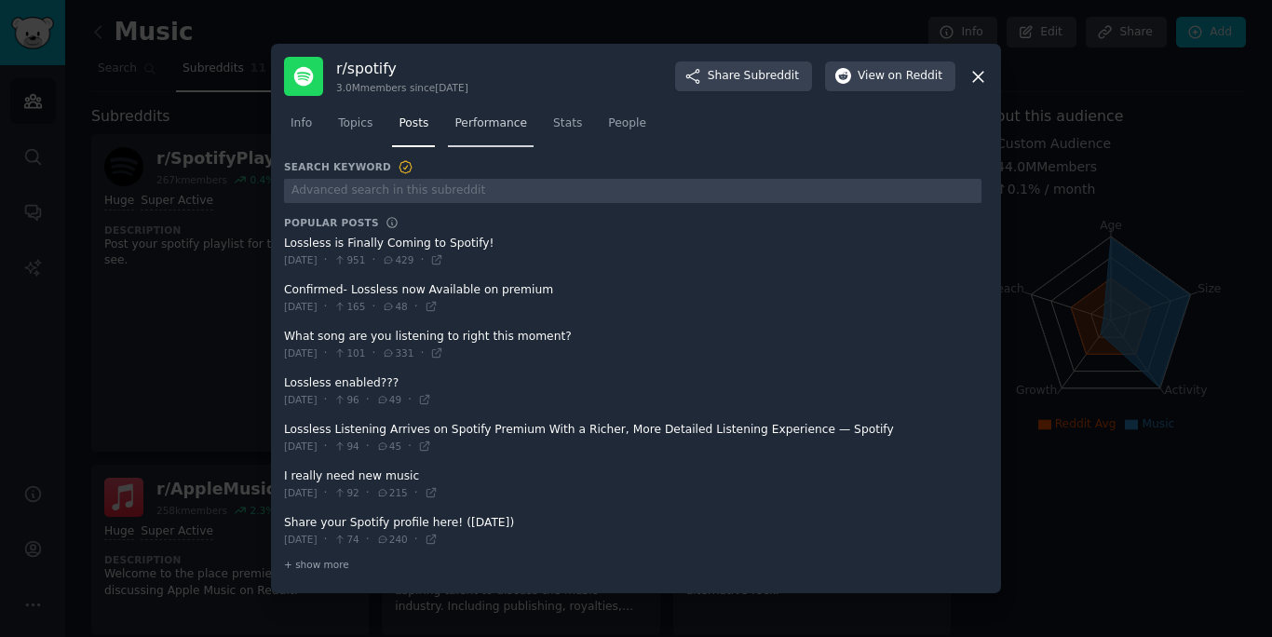
click at [481, 126] on span "Performance" at bounding box center [491, 124] width 73 height 17
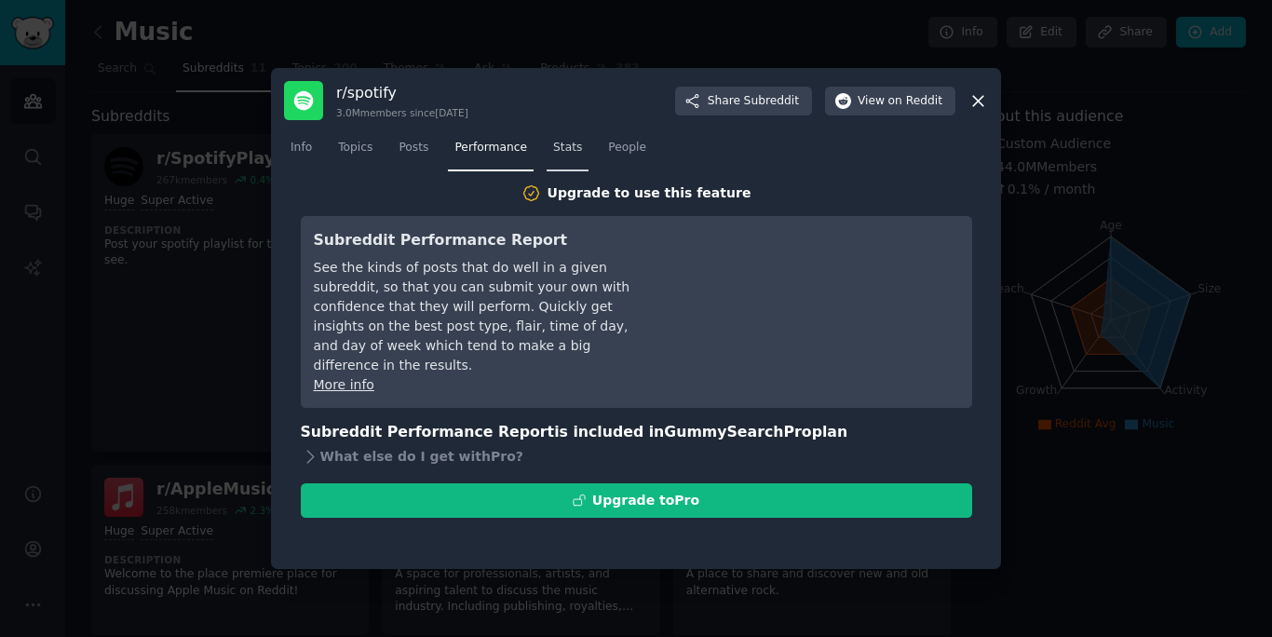
click at [553, 164] on link "Stats" at bounding box center [568, 152] width 42 height 38
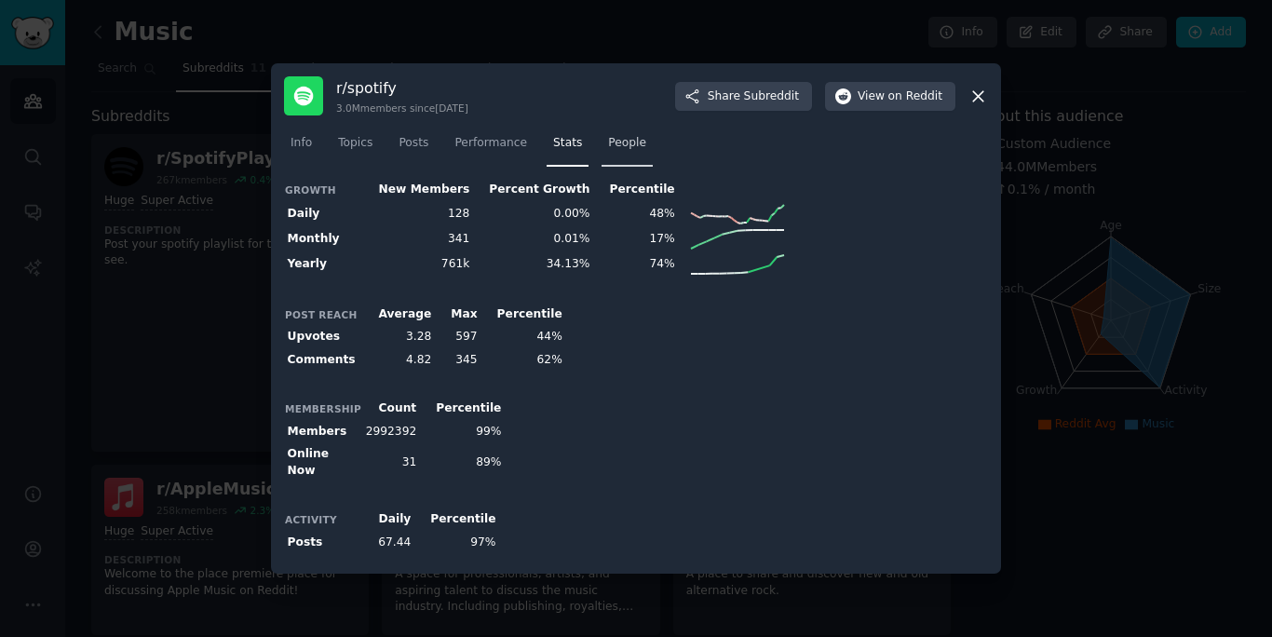
click at [612, 157] on link "People" at bounding box center [627, 148] width 51 height 38
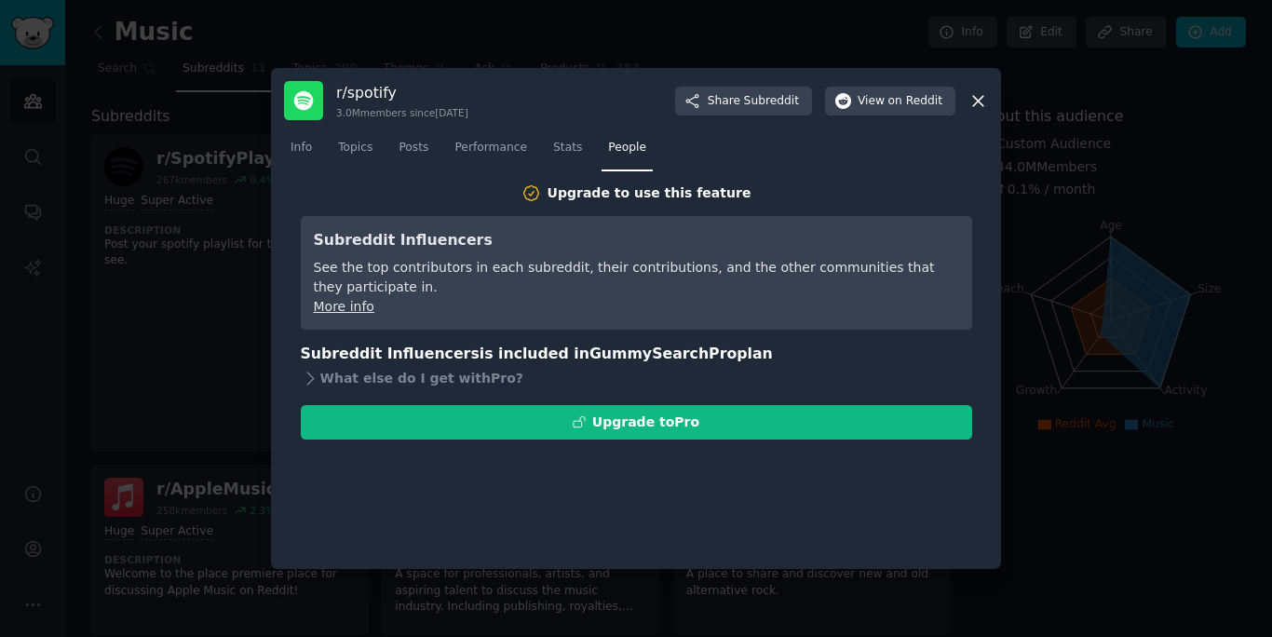
click at [982, 102] on icon at bounding box center [979, 101] width 20 height 20
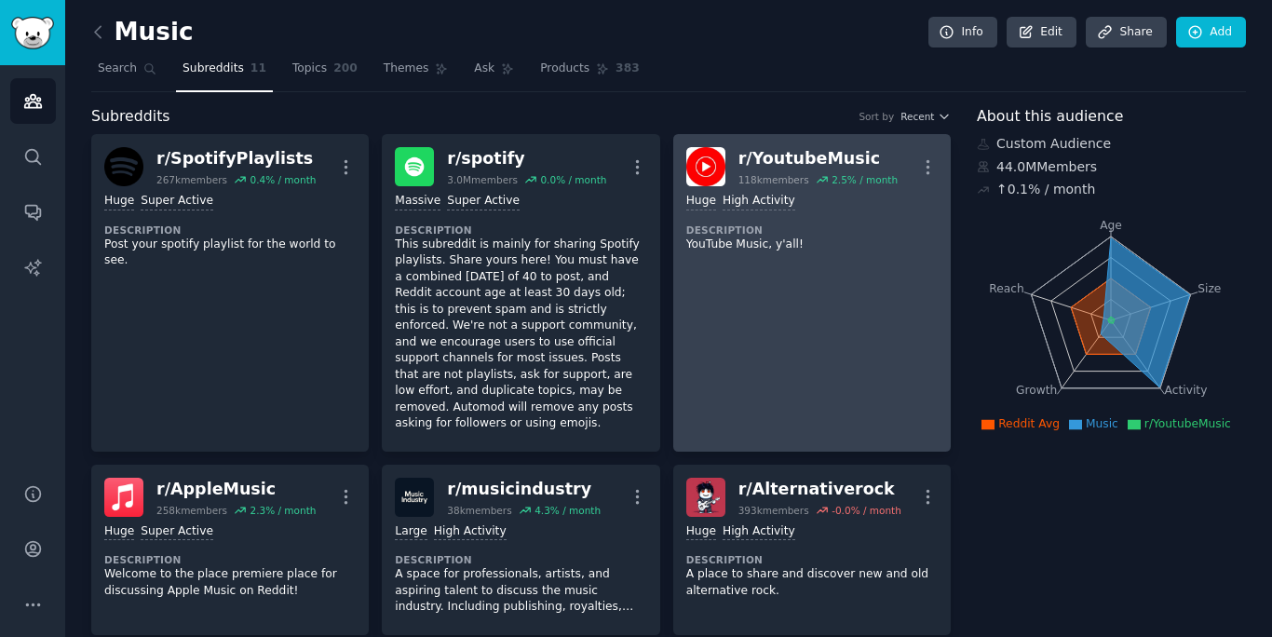
click at [812, 244] on p "YouTube Music, y'all!" at bounding box center [813, 245] width 252 height 17
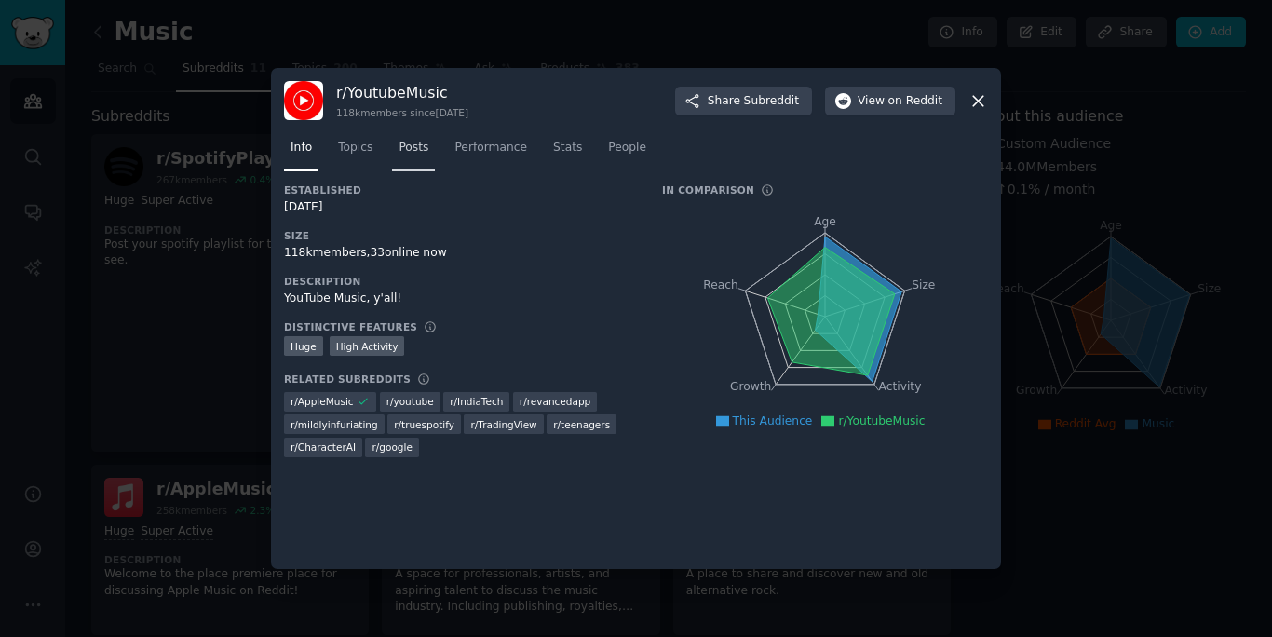
click at [418, 147] on span "Posts" at bounding box center [414, 148] width 30 height 17
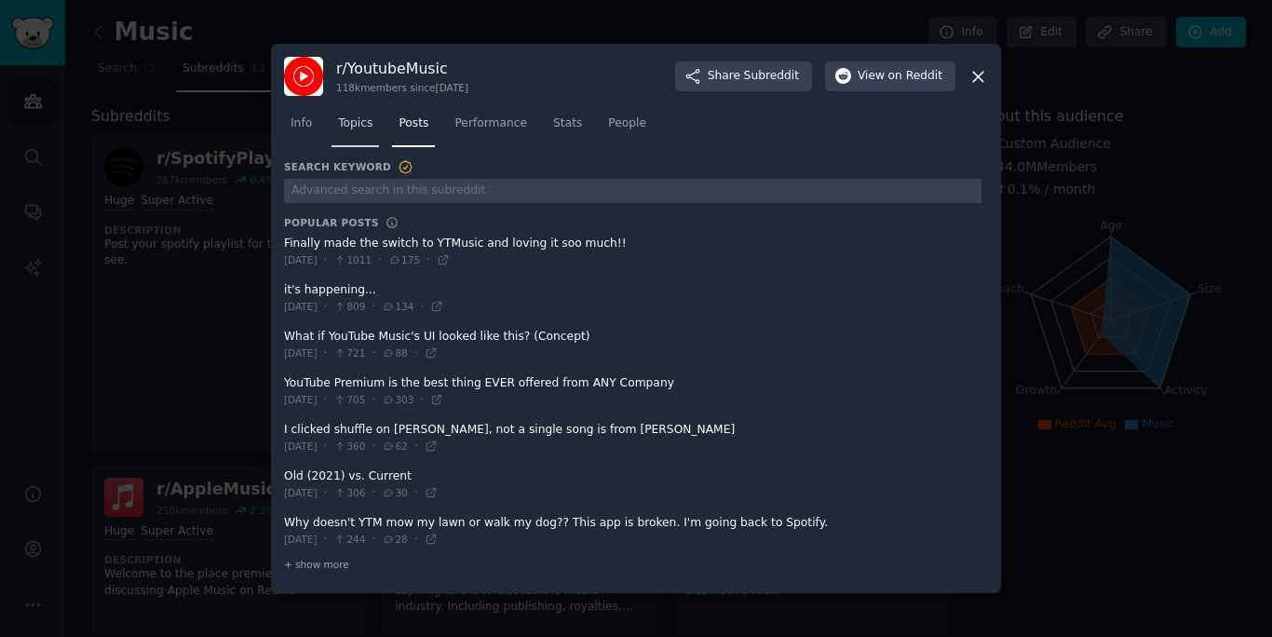
click at [369, 121] on span "Topics" at bounding box center [355, 124] width 34 height 17
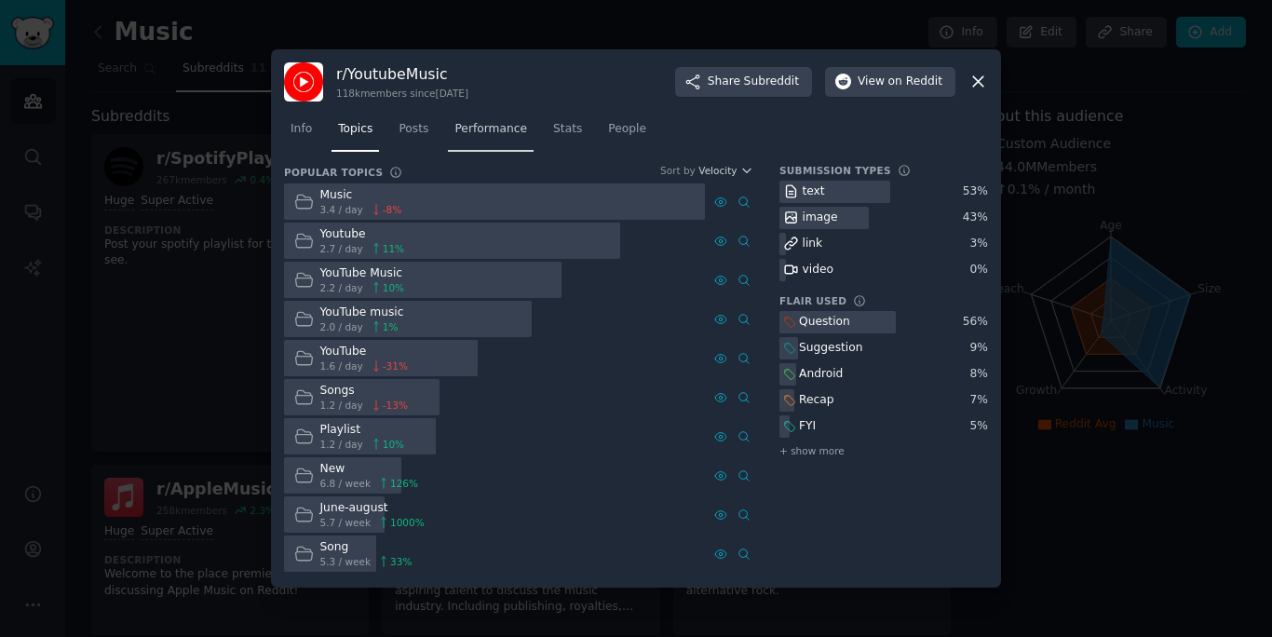
click at [483, 131] on span "Performance" at bounding box center [491, 129] width 73 height 17
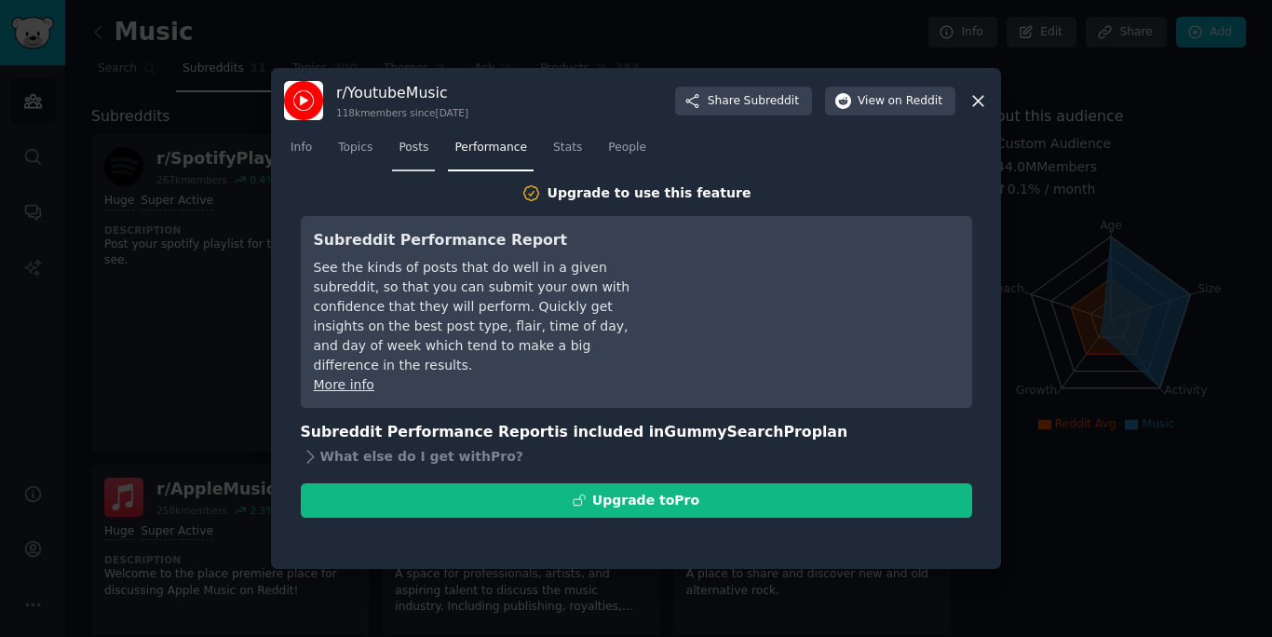
click at [428, 149] on span "Posts" at bounding box center [414, 148] width 30 height 17
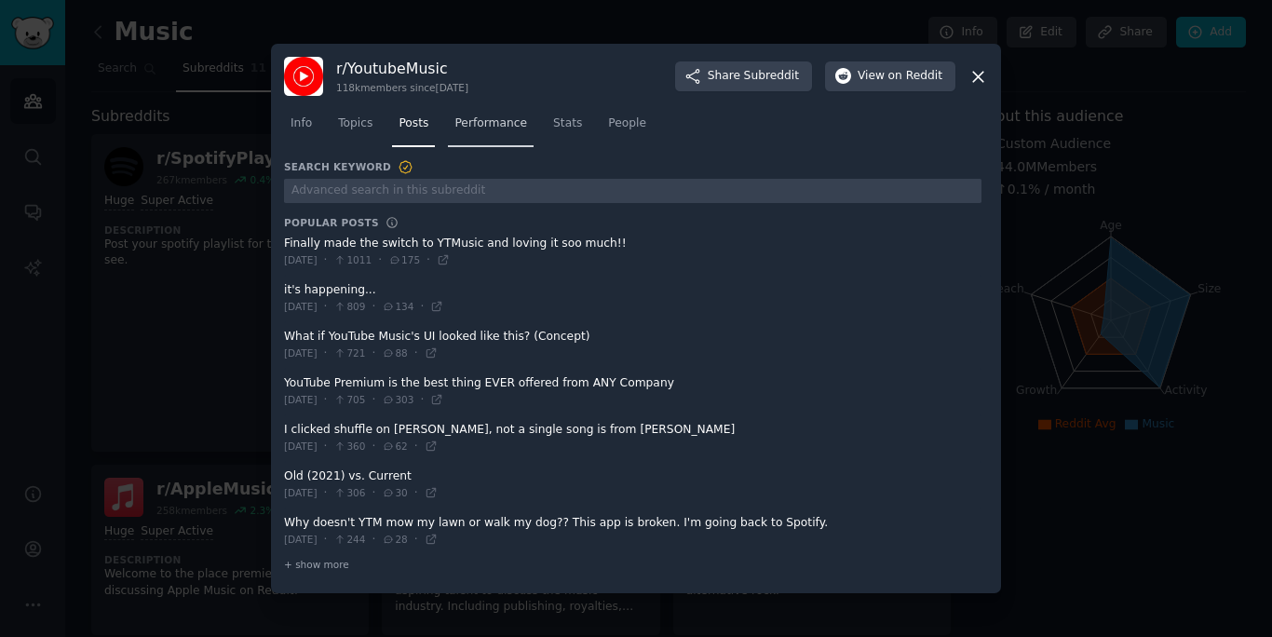
click at [492, 143] on link "Performance" at bounding box center [491, 128] width 86 height 38
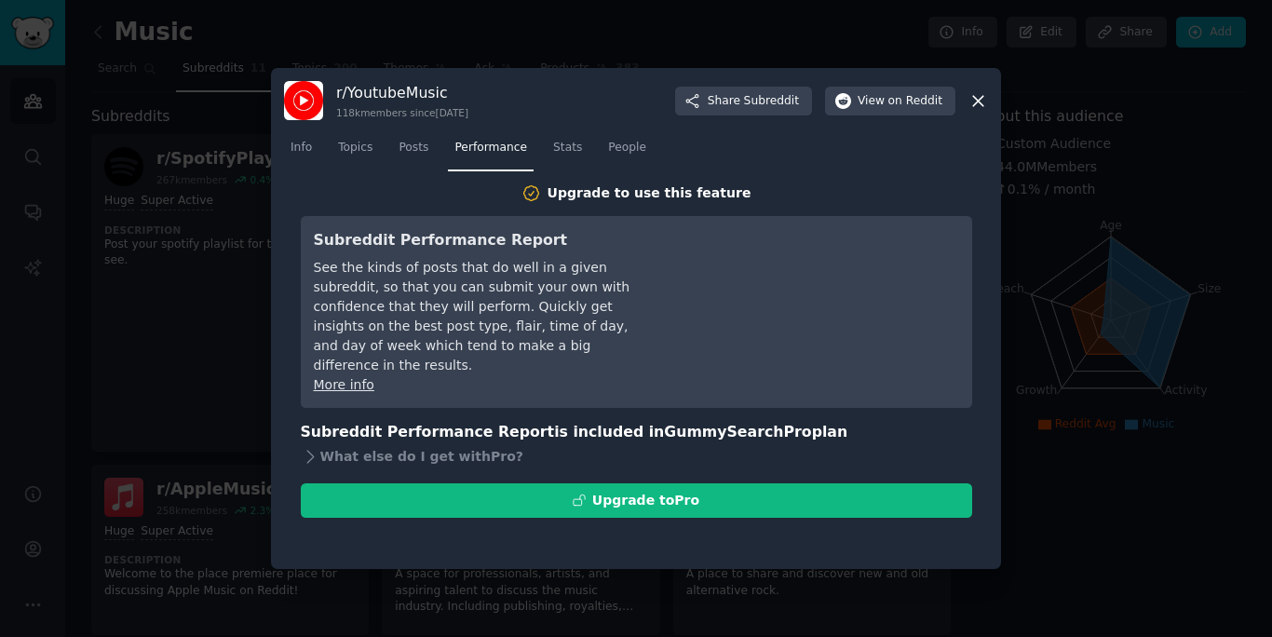
click at [564, 132] on div "Info Topics Posts Performance Stats People" at bounding box center [636, 151] width 704 height 63
click at [576, 148] on span "Stats" at bounding box center [567, 148] width 29 height 17
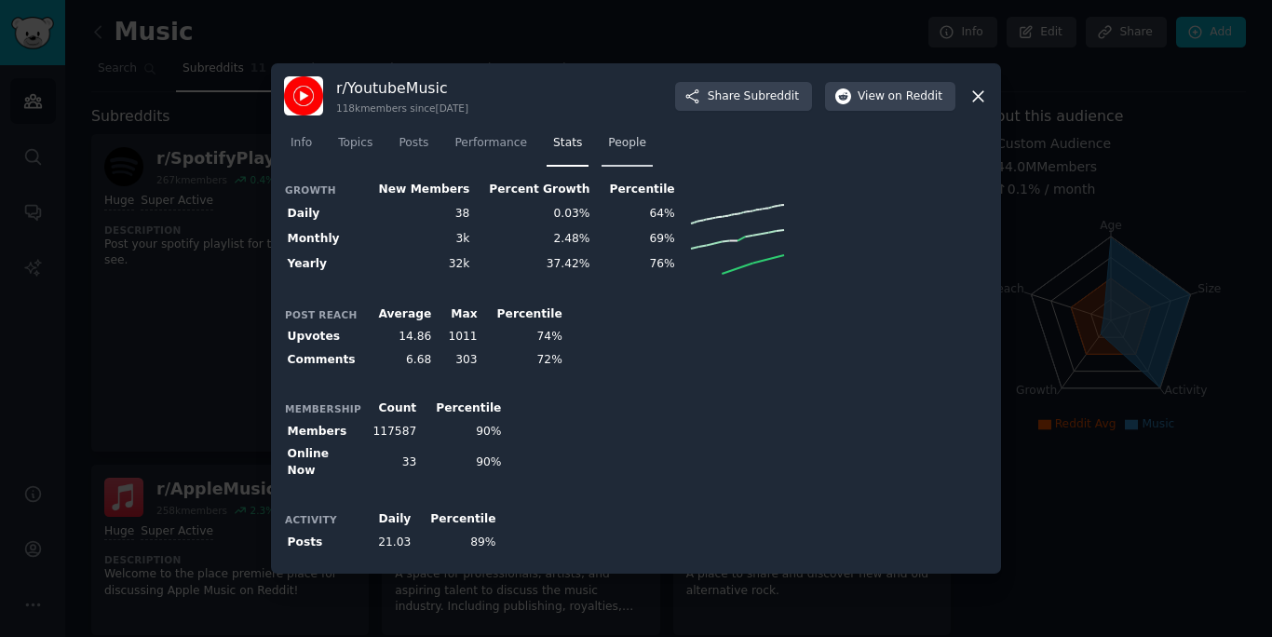
click at [628, 141] on span "People" at bounding box center [627, 143] width 38 height 17
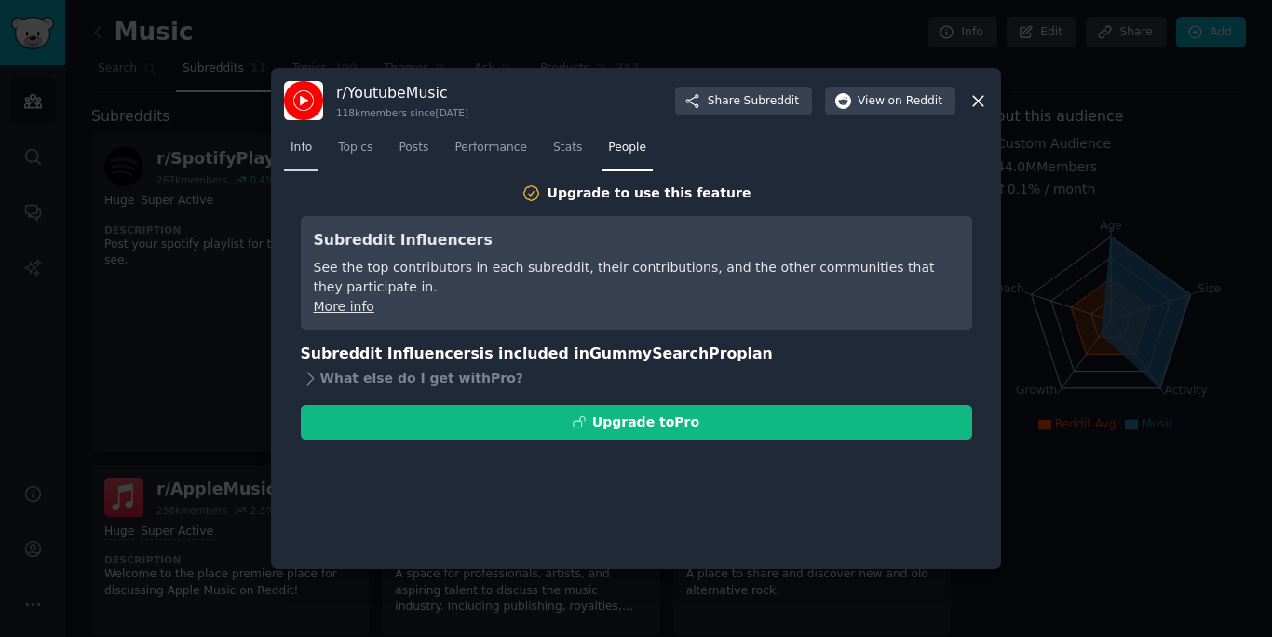
click at [295, 154] on span "Info" at bounding box center [301, 148] width 21 height 17
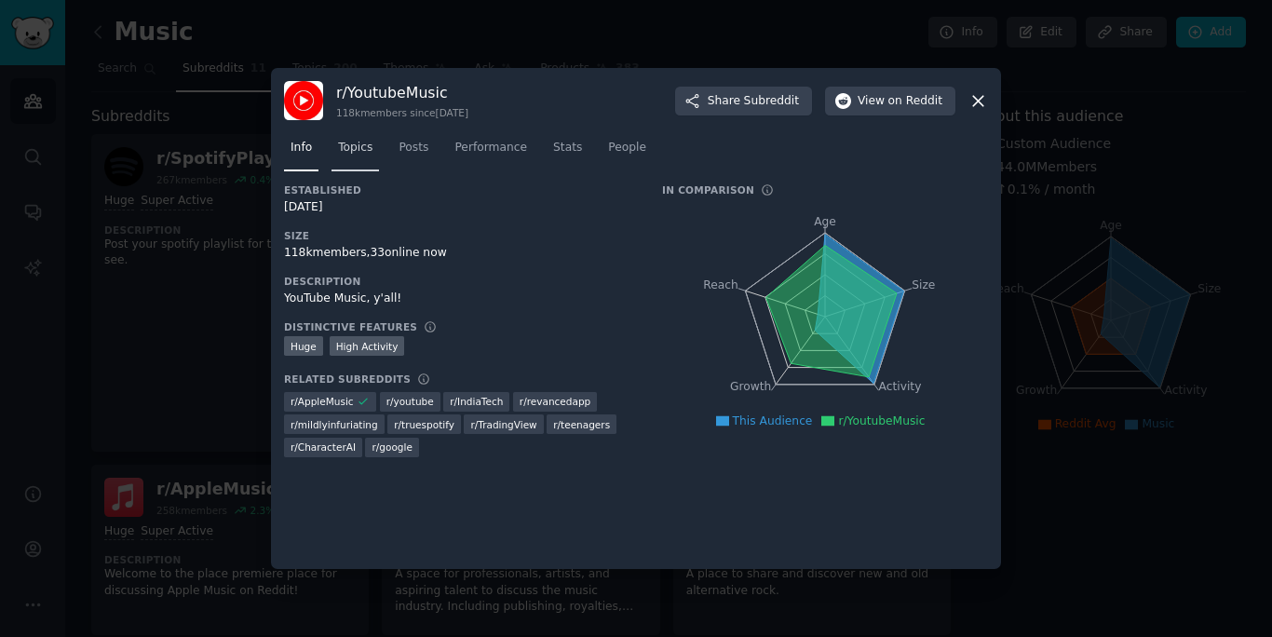
click at [350, 144] on span "Topics" at bounding box center [355, 148] width 34 height 17
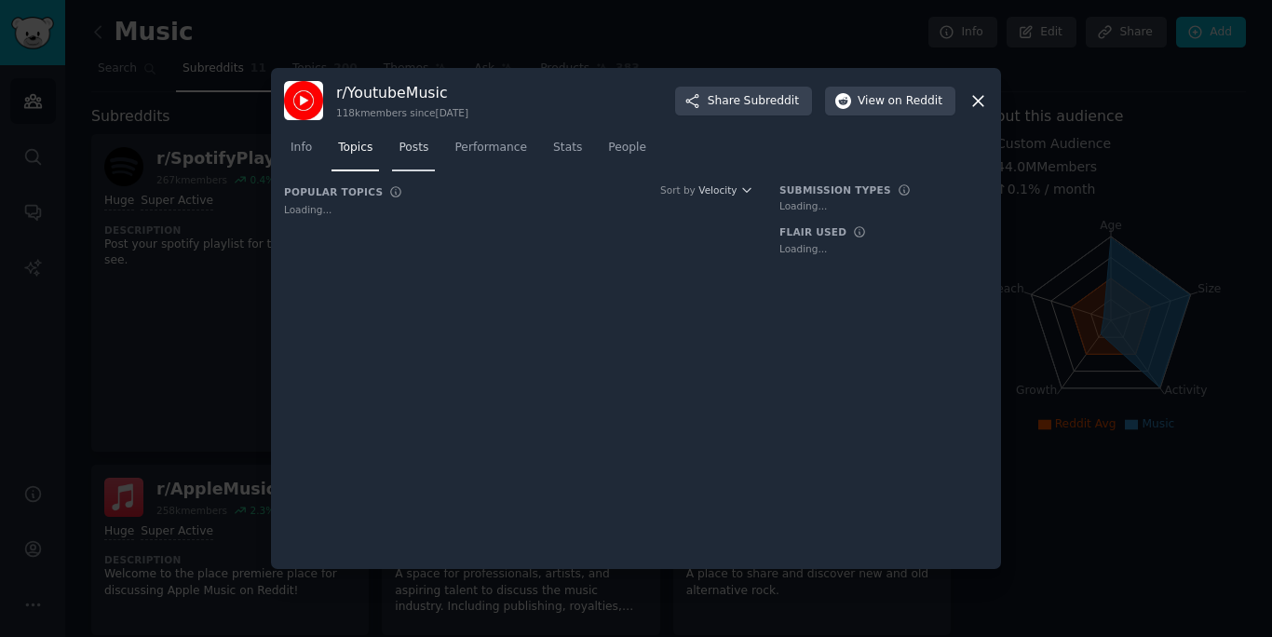
click at [401, 143] on span "Posts" at bounding box center [414, 148] width 30 height 17
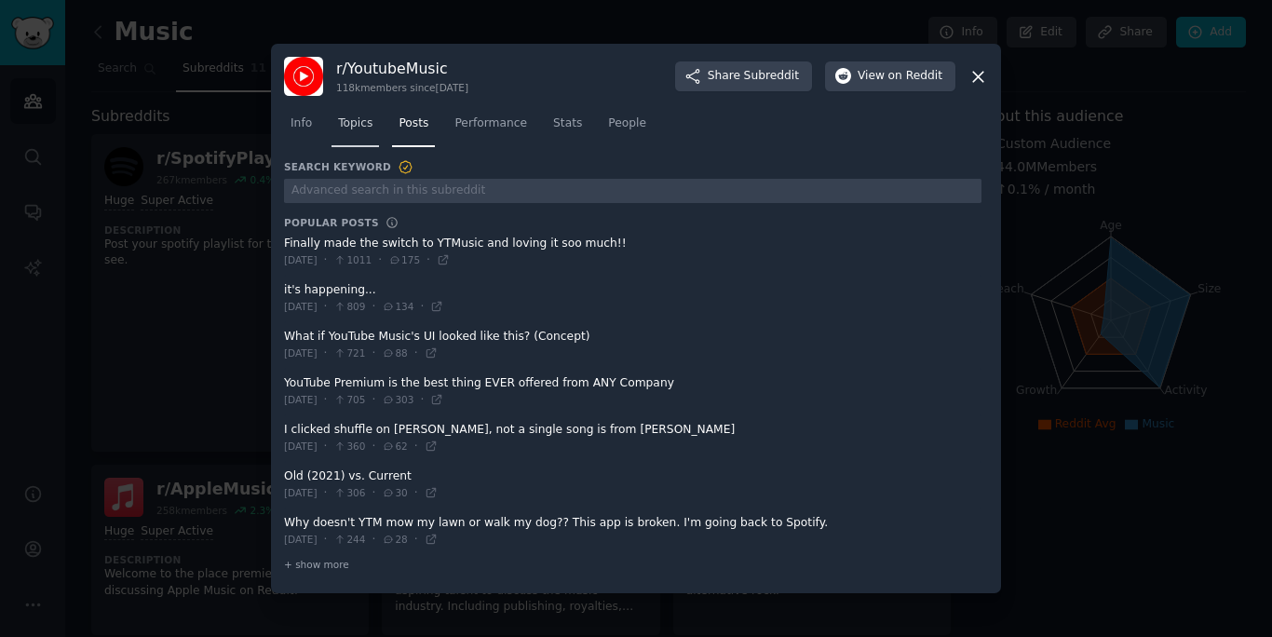
click at [364, 118] on span "Topics" at bounding box center [355, 124] width 34 height 17
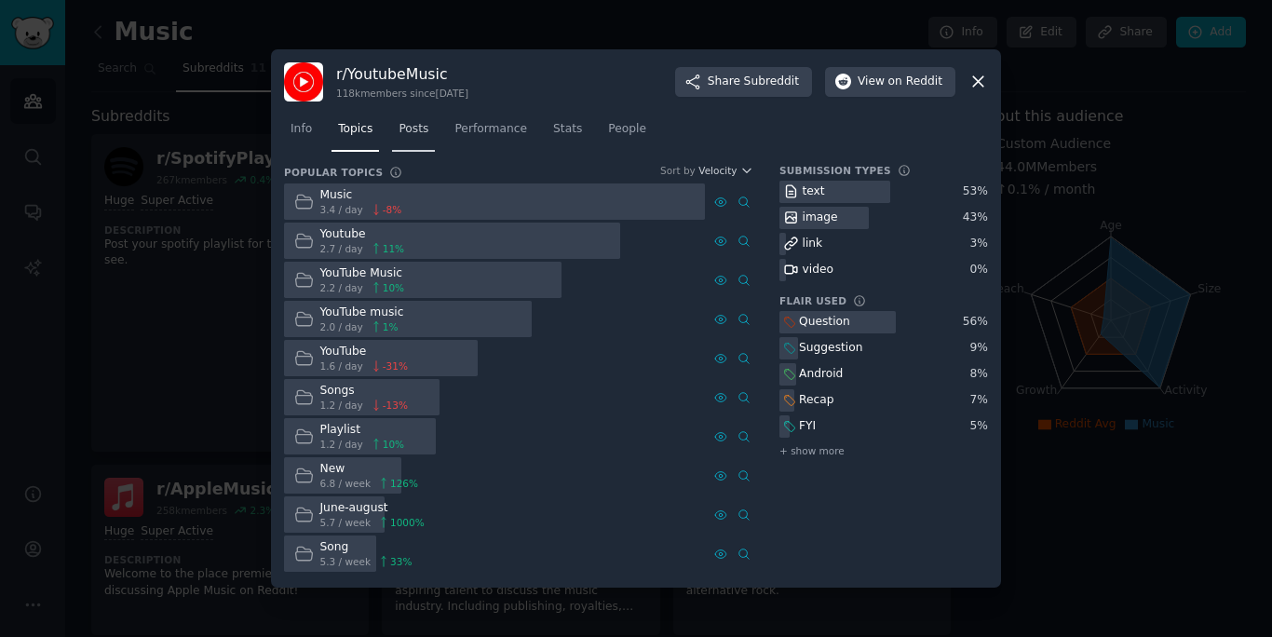
click at [428, 130] on span "Posts" at bounding box center [414, 129] width 30 height 17
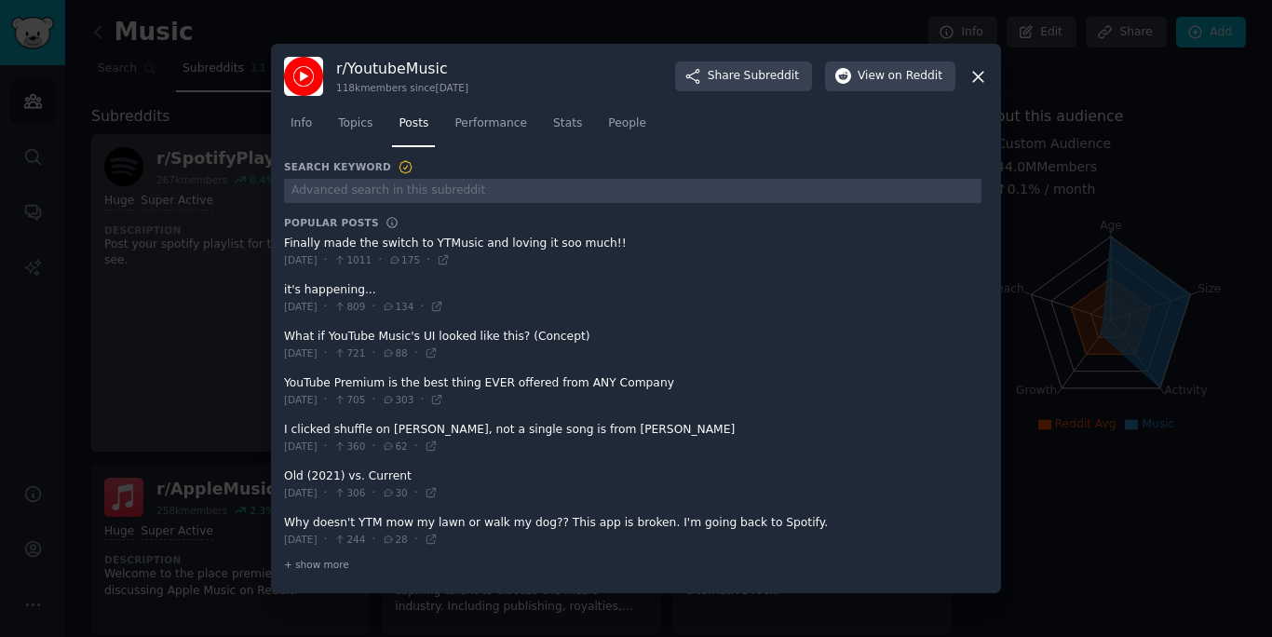
click at [266, 363] on div at bounding box center [636, 318] width 1272 height 637
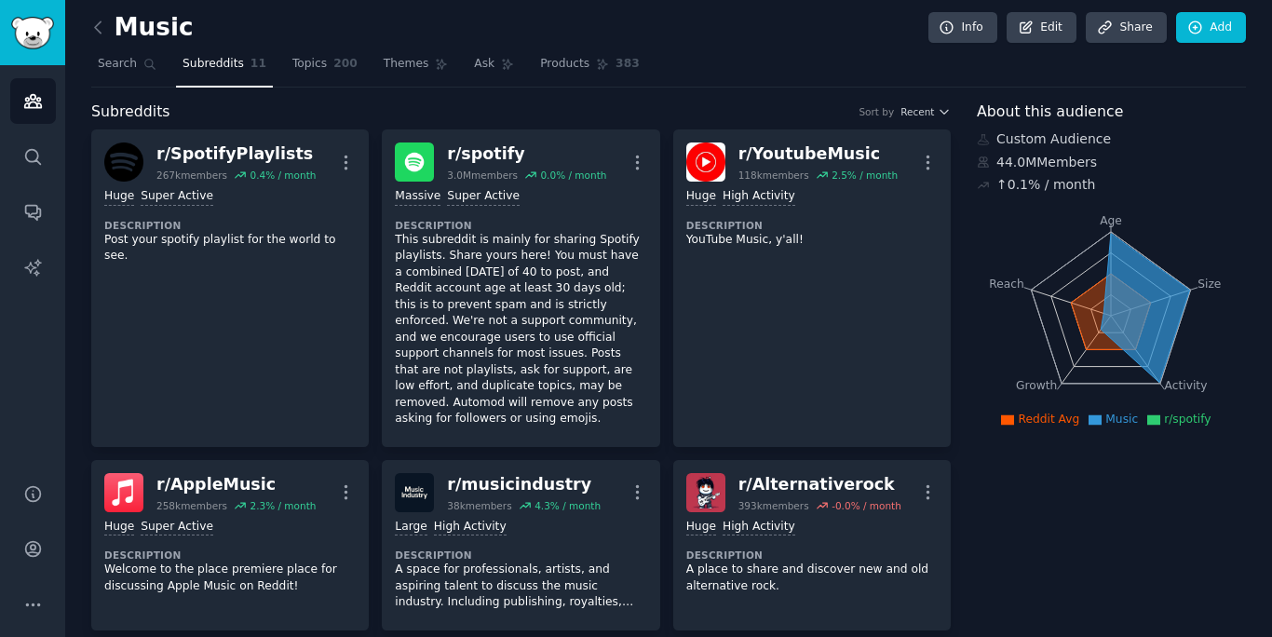
scroll to position [4, 0]
click at [538, 265] on p "This subreddit is mainly for sharing Spotify playlists. Share yours here! You m…" at bounding box center [521, 331] width 252 height 196
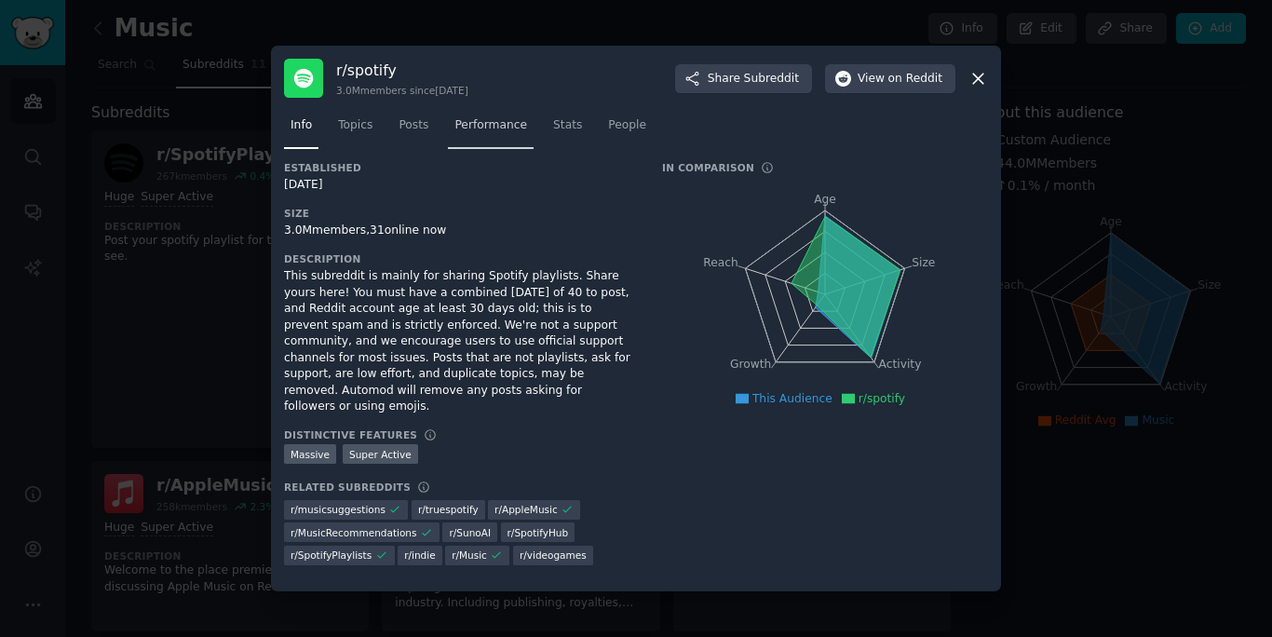
click at [500, 134] on span "Performance" at bounding box center [491, 125] width 73 height 17
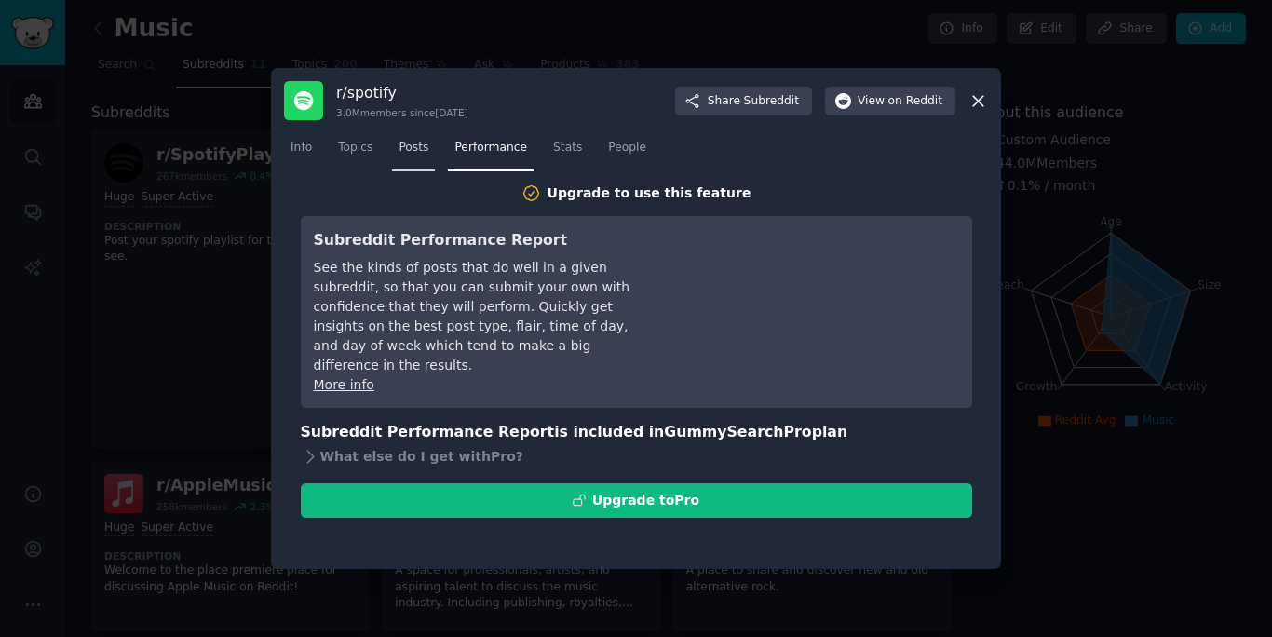
click at [409, 154] on span "Posts" at bounding box center [414, 148] width 30 height 17
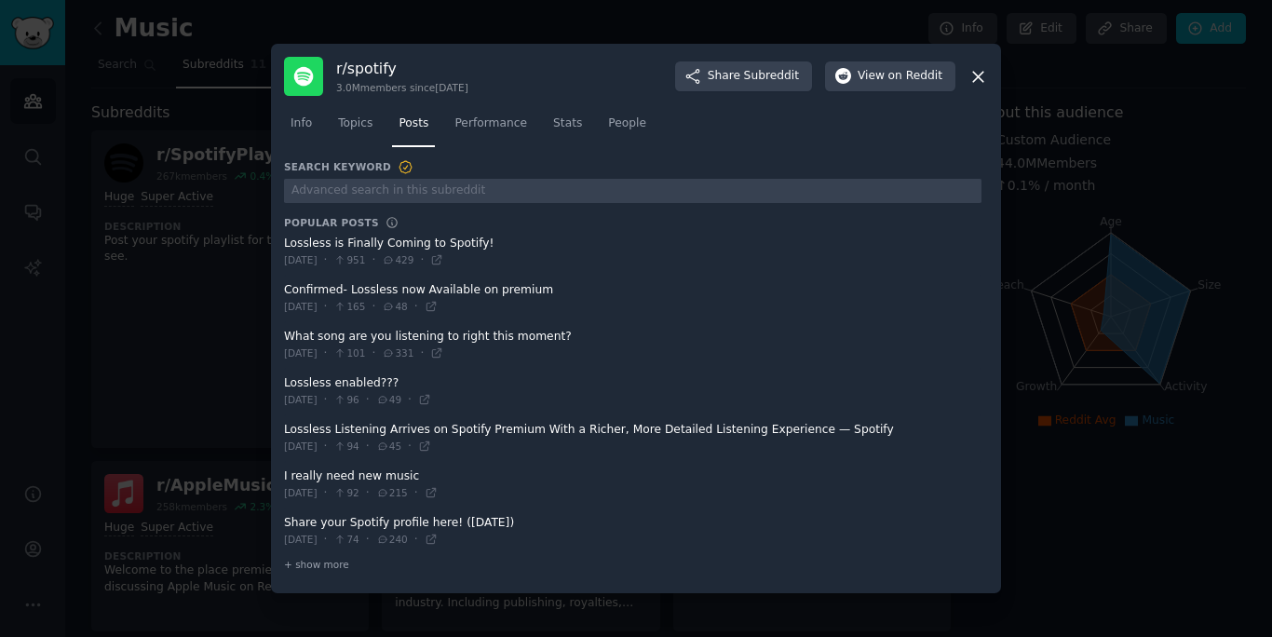
click at [216, 328] on div at bounding box center [636, 318] width 1272 height 637
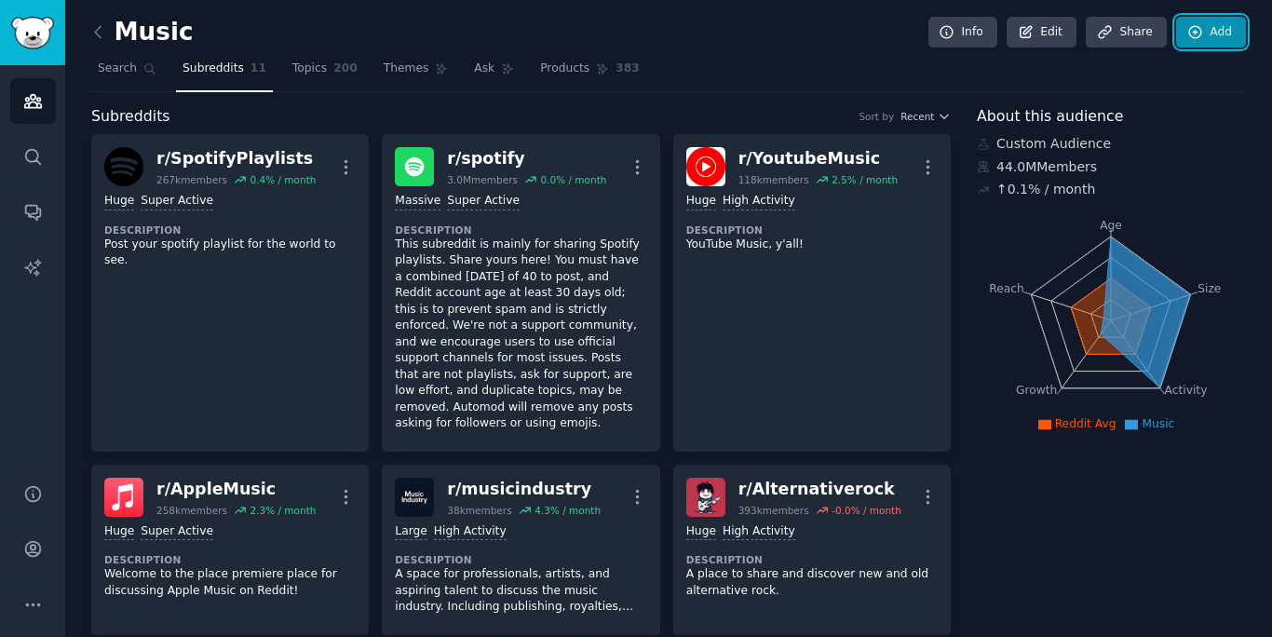
click at [1210, 34] on link "Add" at bounding box center [1211, 33] width 70 height 32
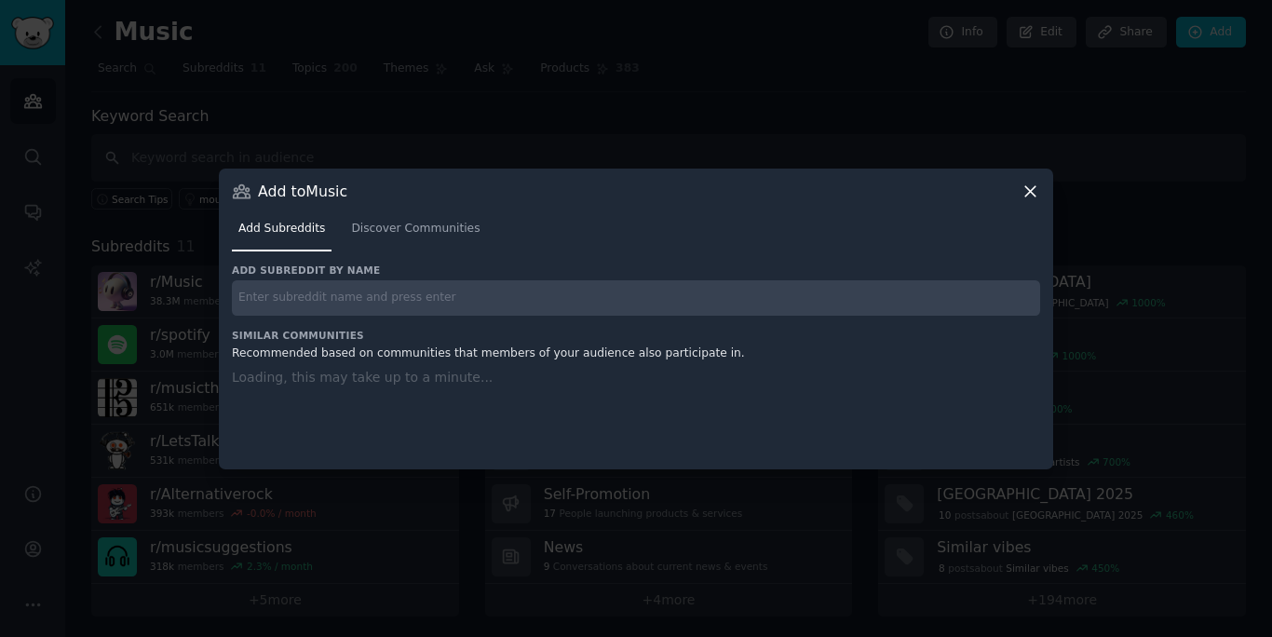
click at [613, 292] on input "text" at bounding box center [636, 298] width 809 height 36
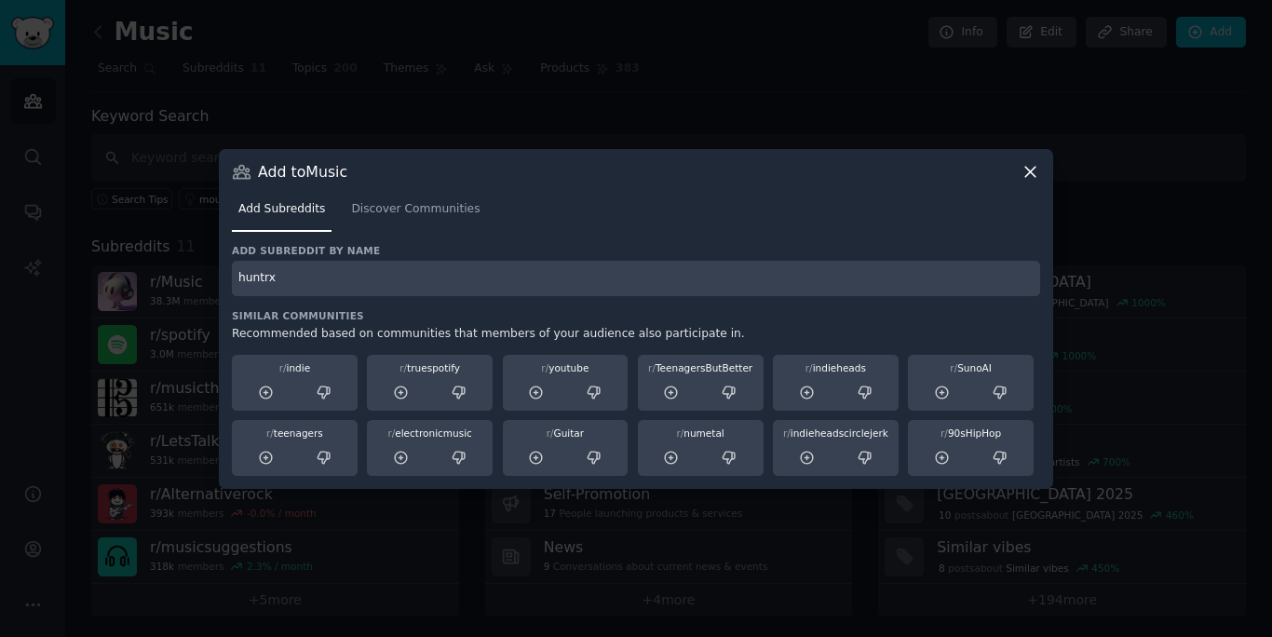
type input "huntrx"
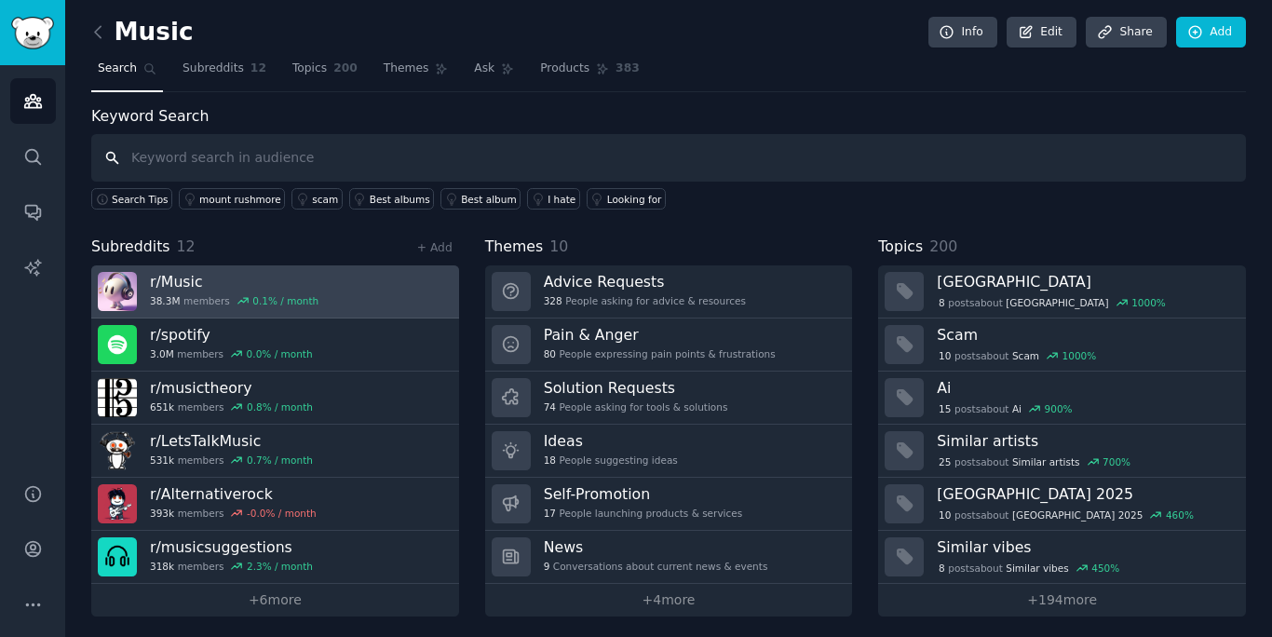
scroll to position [5, 0]
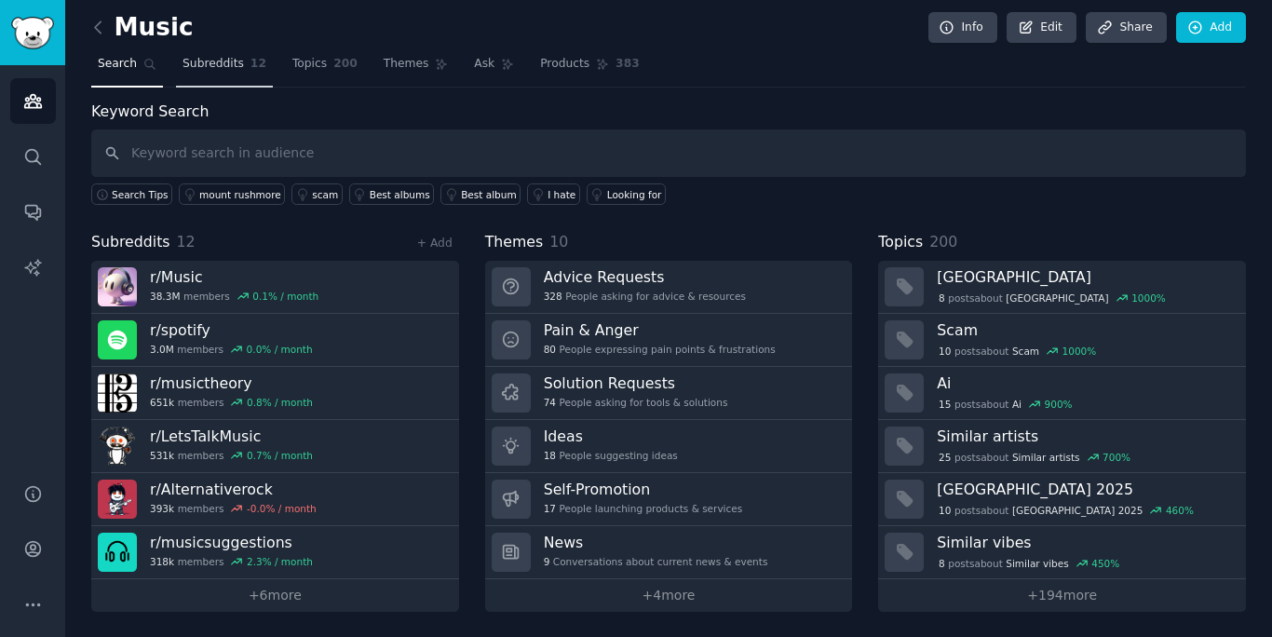
click at [233, 61] on span "Subreddits" at bounding box center [213, 64] width 61 height 17
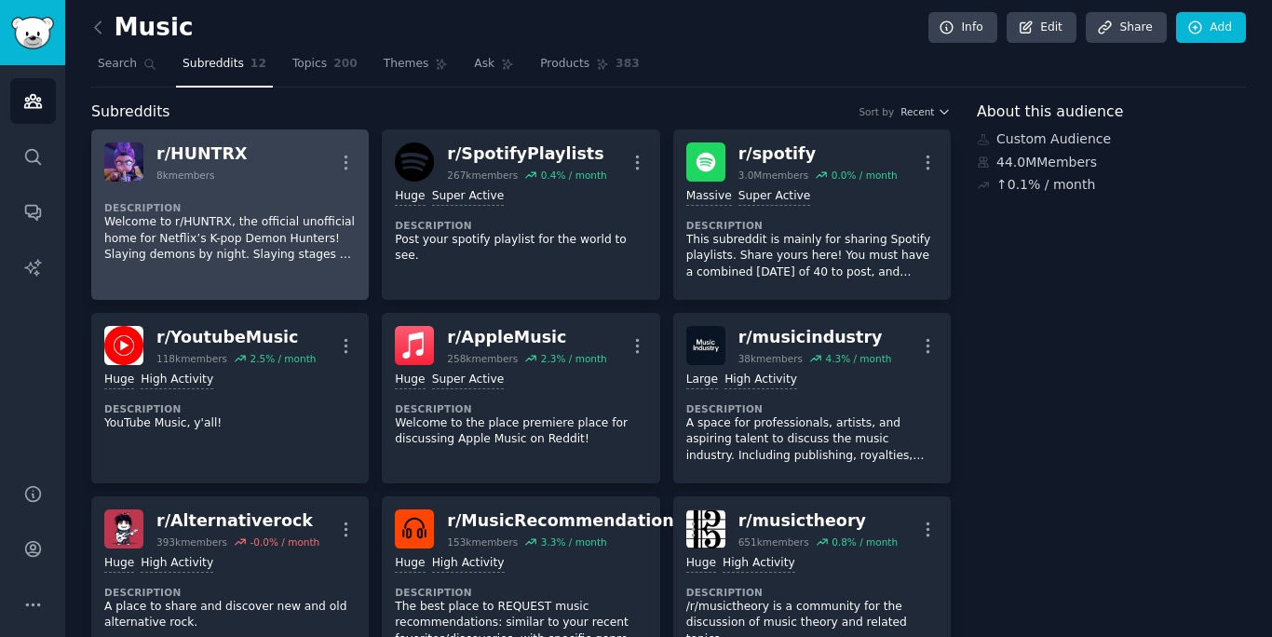
click at [292, 239] on p "Welcome to r/HUNTRX, the official unofficial home for Netflix’s K-pop Demon Hun…" at bounding box center [230, 238] width 252 height 49
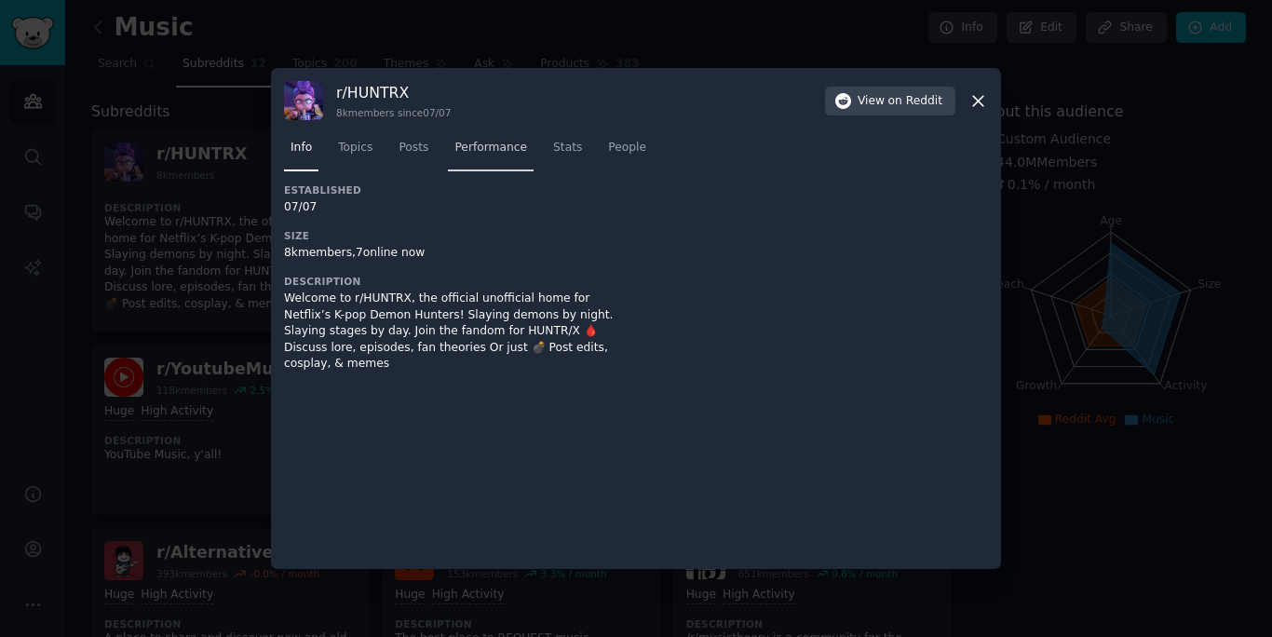
click at [507, 156] on link "Performance" at bounding box center [491, 152] width 86 height 38
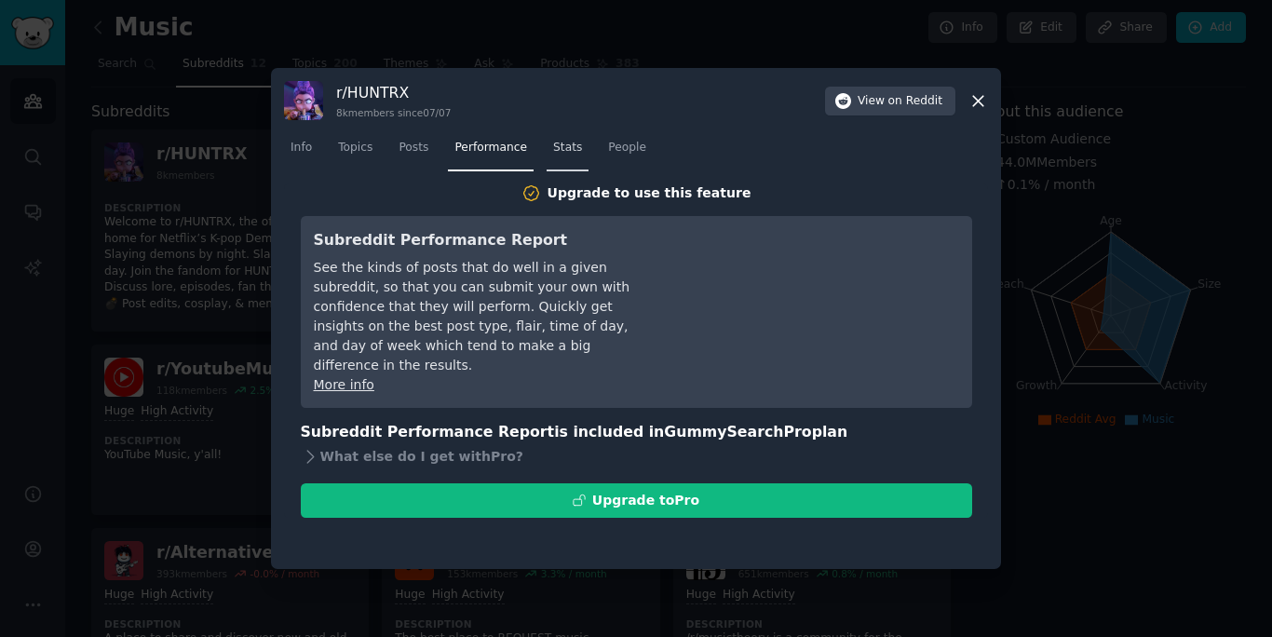
click at [558, 148] on span "Stats" at bounding box center [567, 148] width 29 height 17
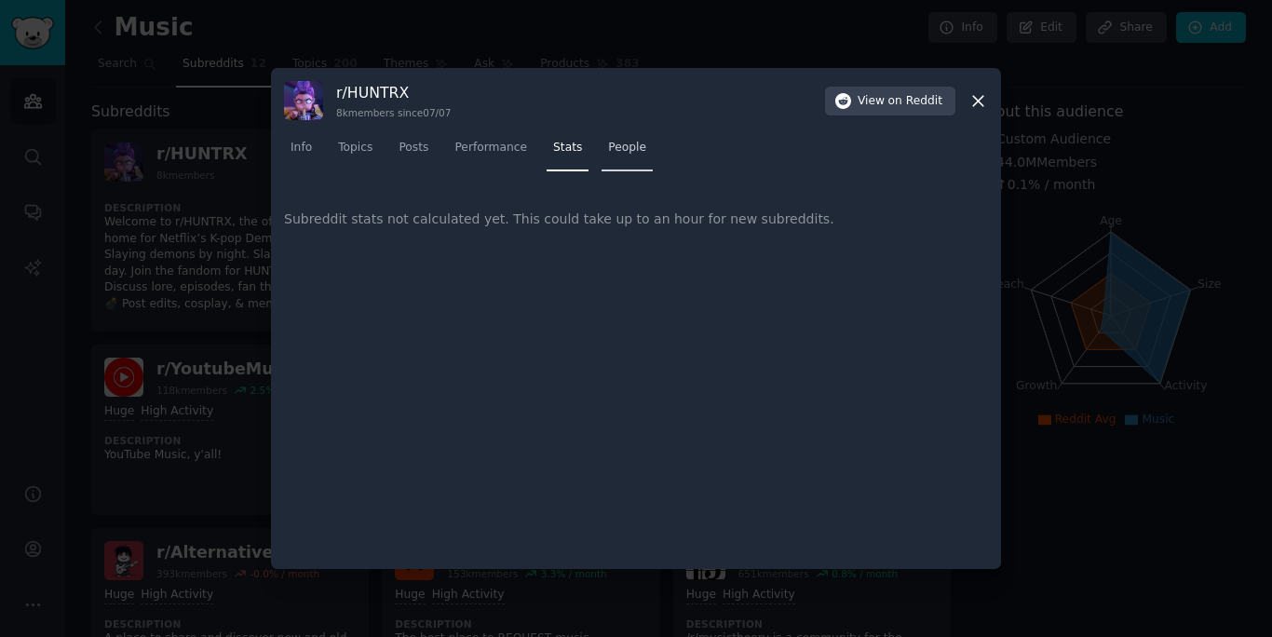
click at [633, 147] on span "People" at bounding box center [627, 148] width 38 height 17
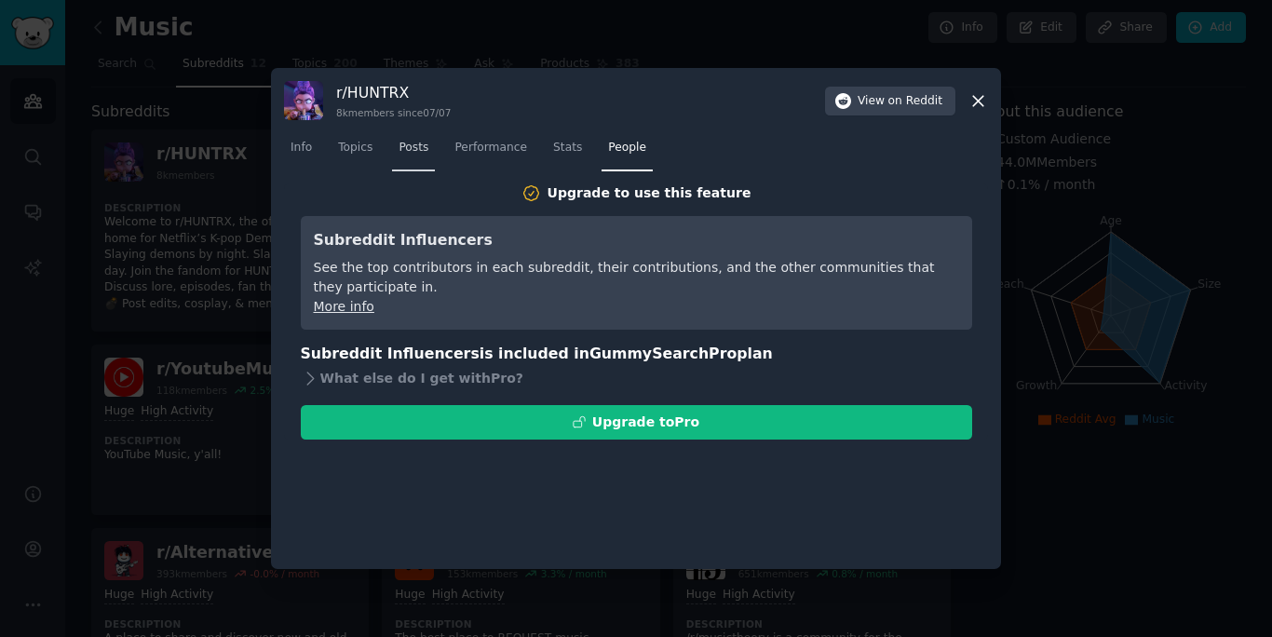
click at [420, 152] on span "Posts" at bounding box center [414, 148] width 30 height 17
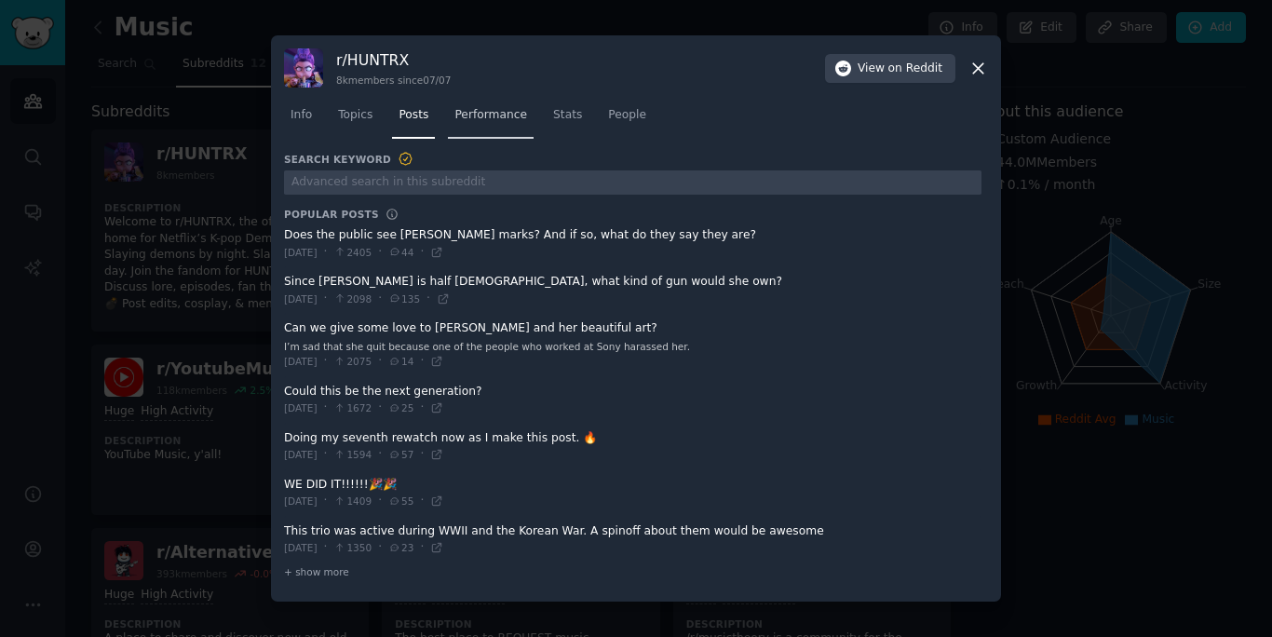
click at [498, 106] on link "Performance" at bounding box center [491, 120] width 86 height 38
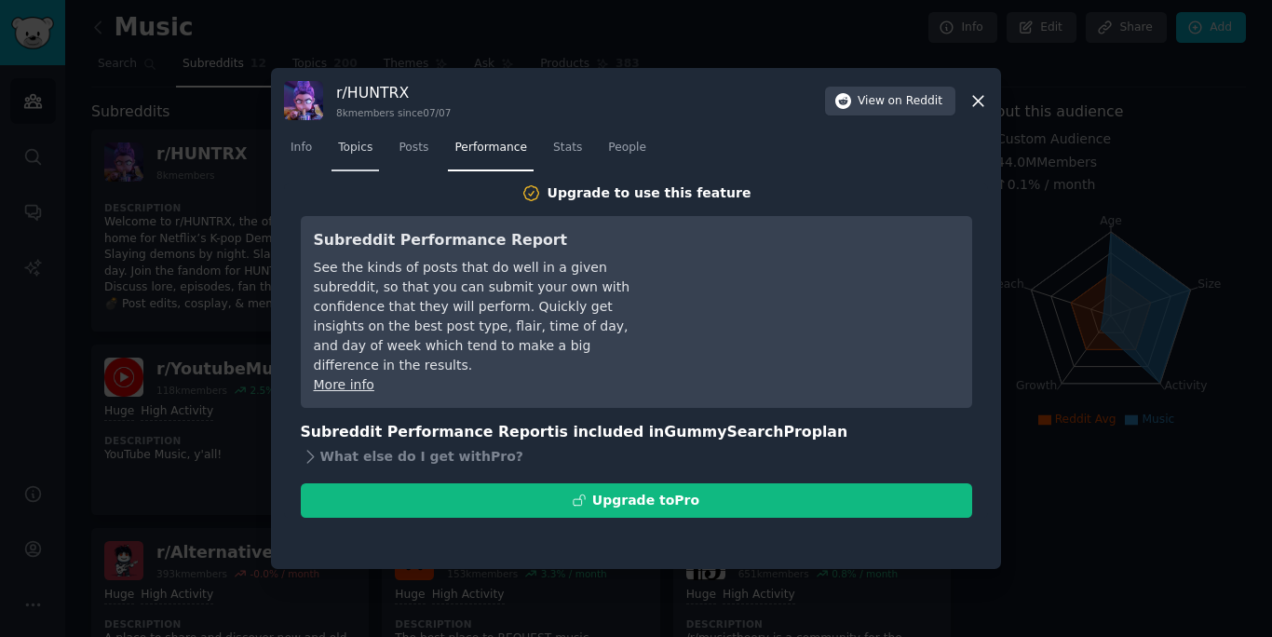
click at [338, 143] on span "Topics" at bounding box center [355, 148] width 34 height 17
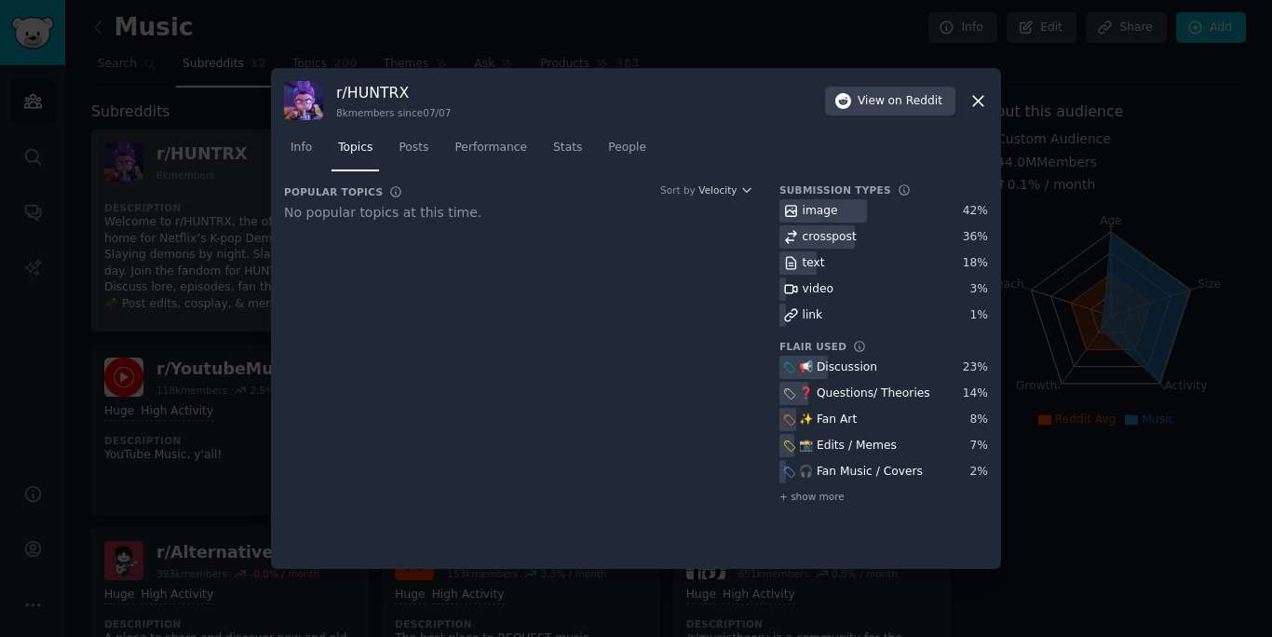
click at [184, 299] on div at bounding box center [636, 318] width 1272 height 637
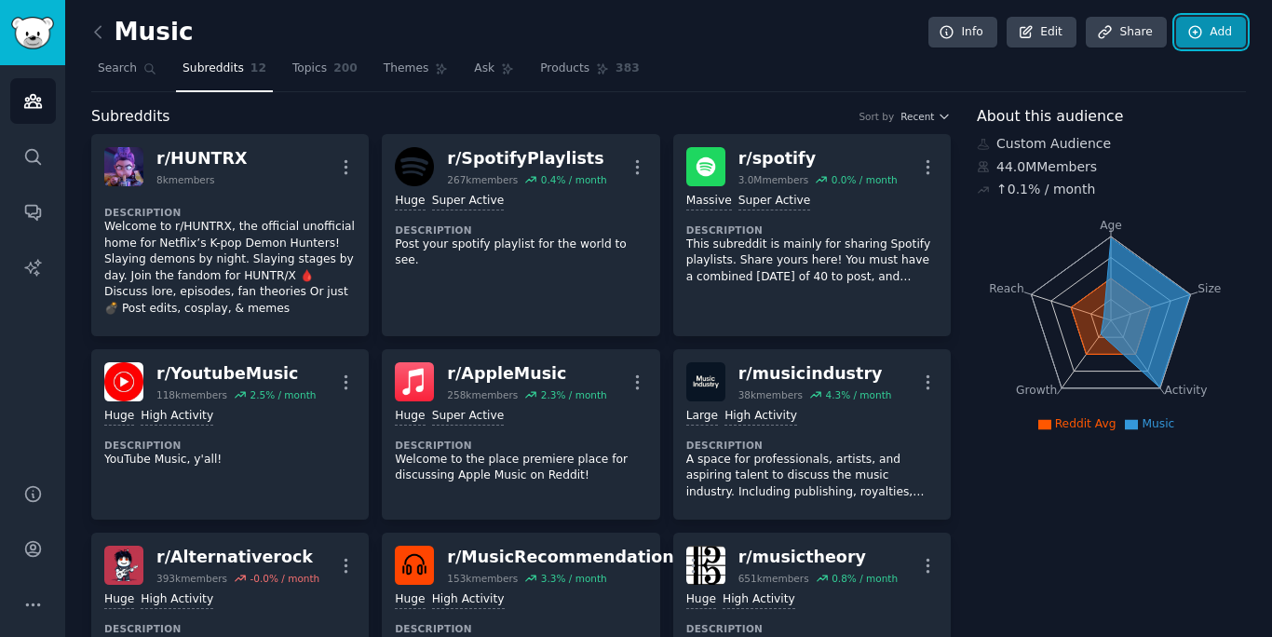
click at [1199, 30] on icon at bounding box center [1196, 32] width 17 height 17
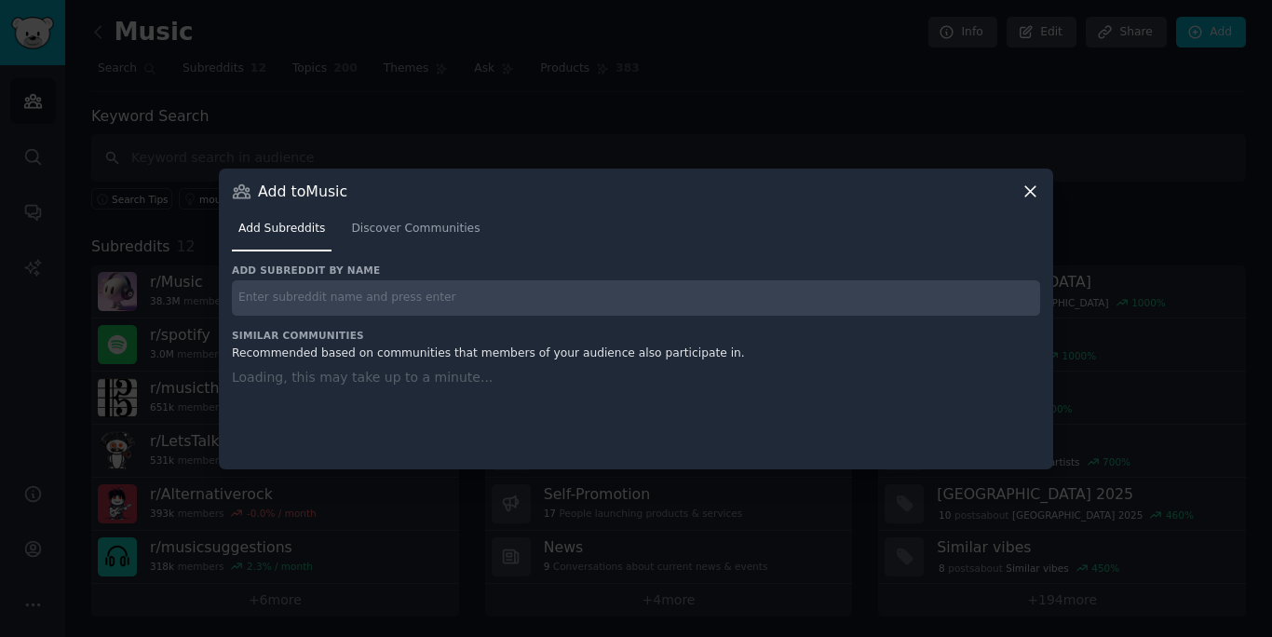
click at [478, 296] on input "text" at bounding box center [636, 298] width 809 height 36
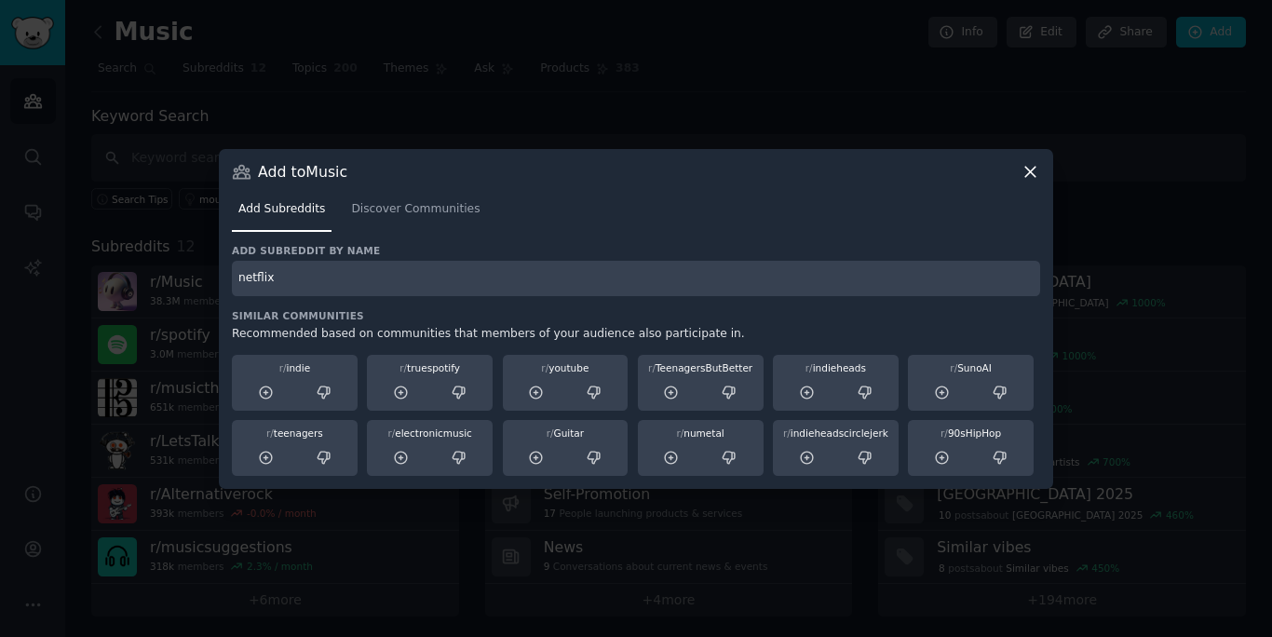
type input "netflix"
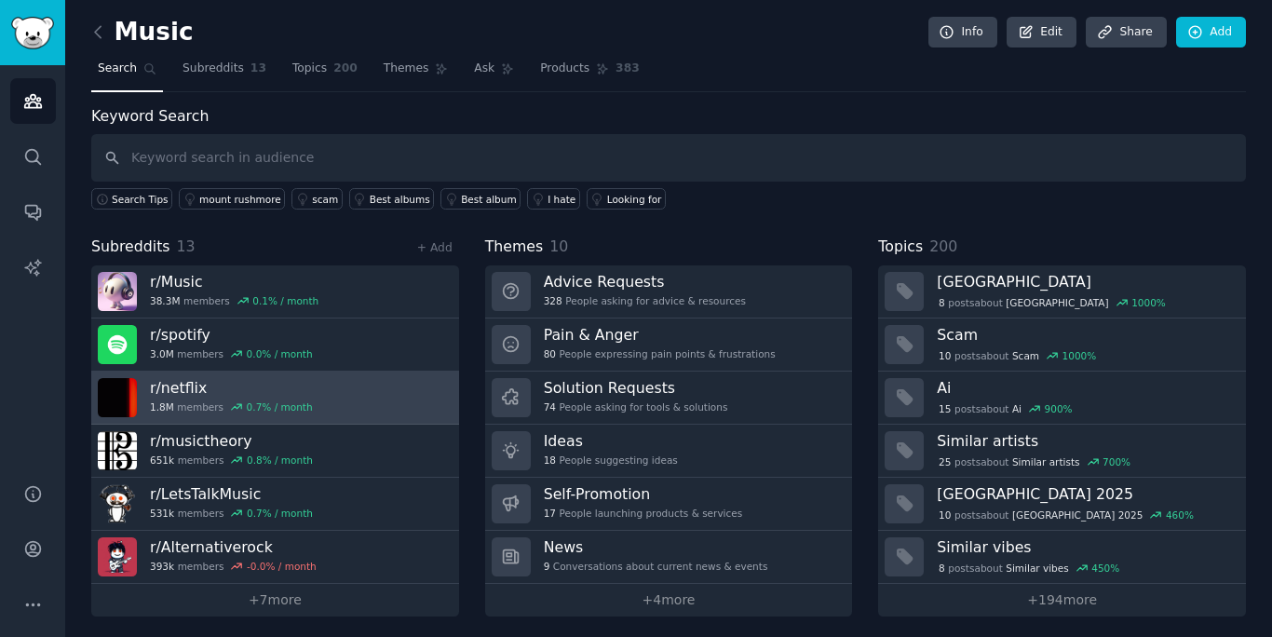
click at [357, 393] on link "r/ netflix 1.8M members 0.7 % / month" at bounding box center [275, 398] width 368 height 53
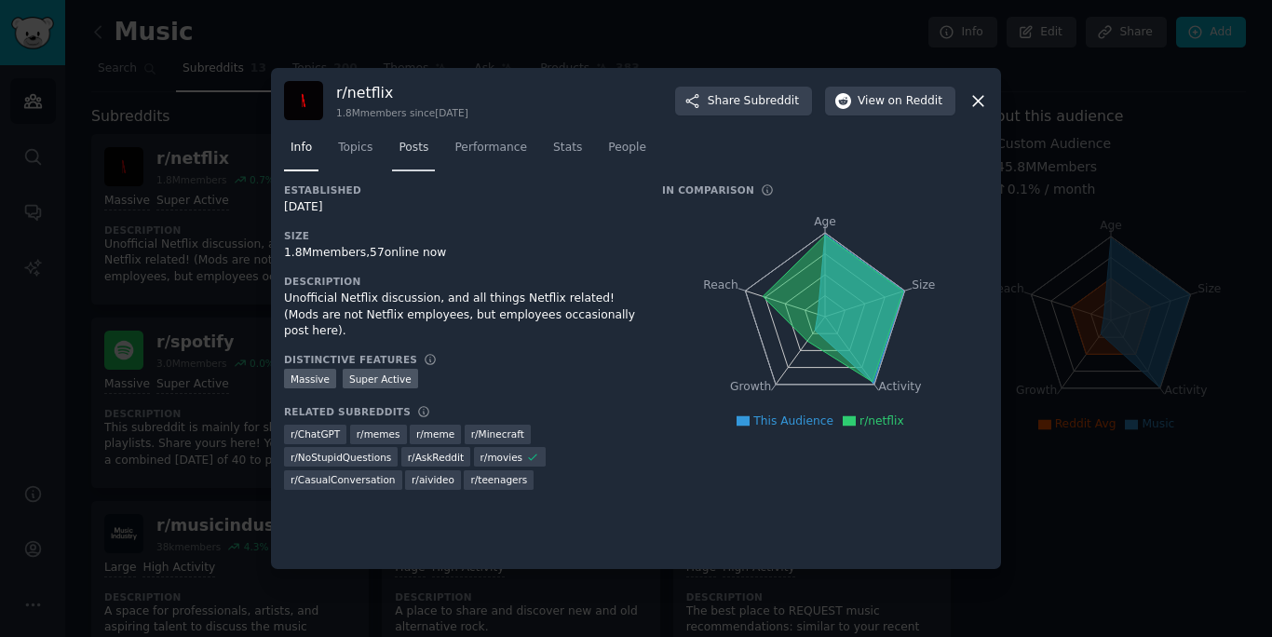
click at [412, 150] on span "Posts" at bounding box center [414, 148] width 30 height 17
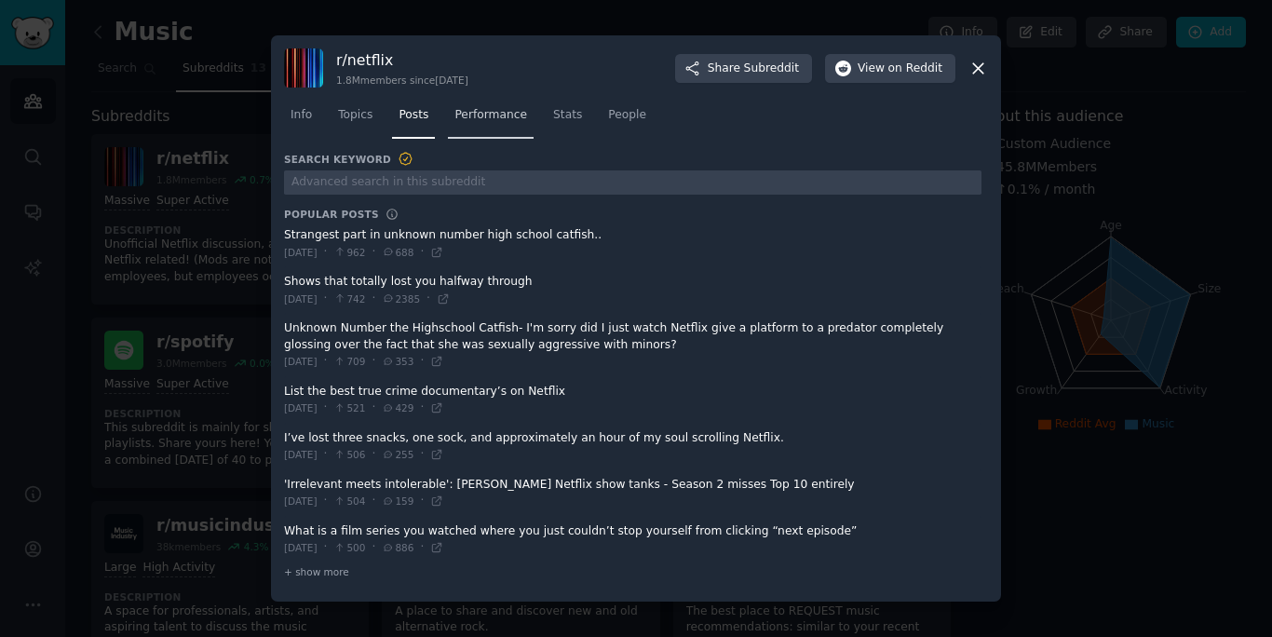
click at [476, 118] on span "Performance" at bounding box center [491, 115] width 73 height 17
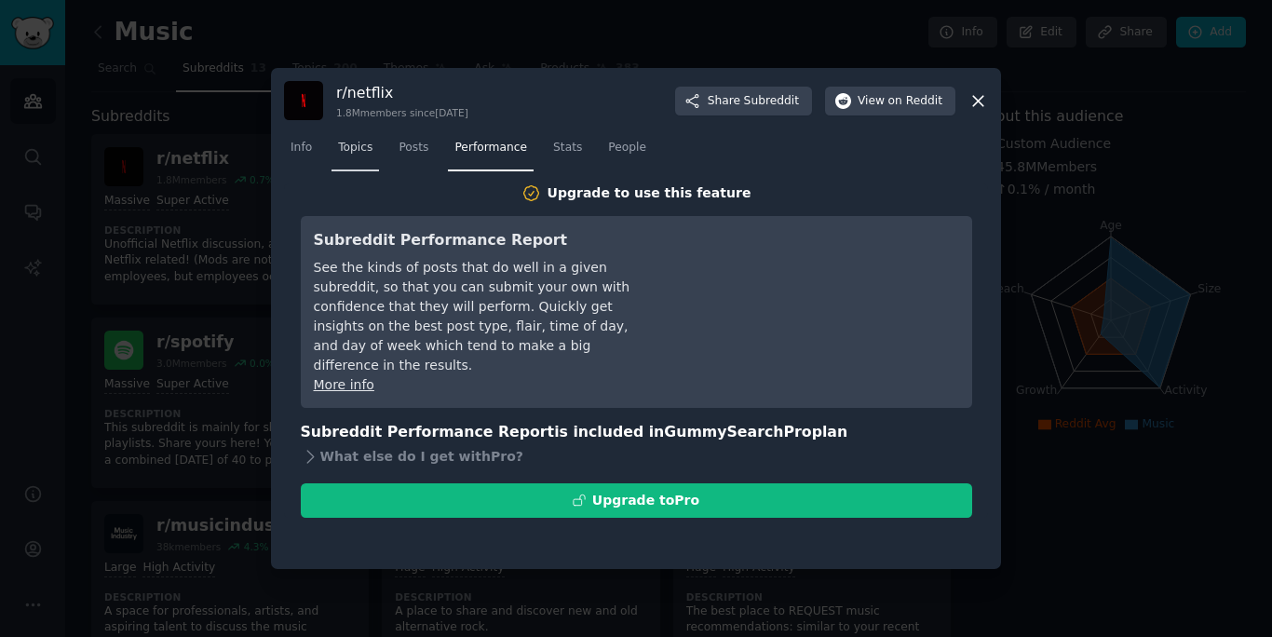
click at [353, 155] on span "Topics" at bounding box center [355, 148] width 34 height 17
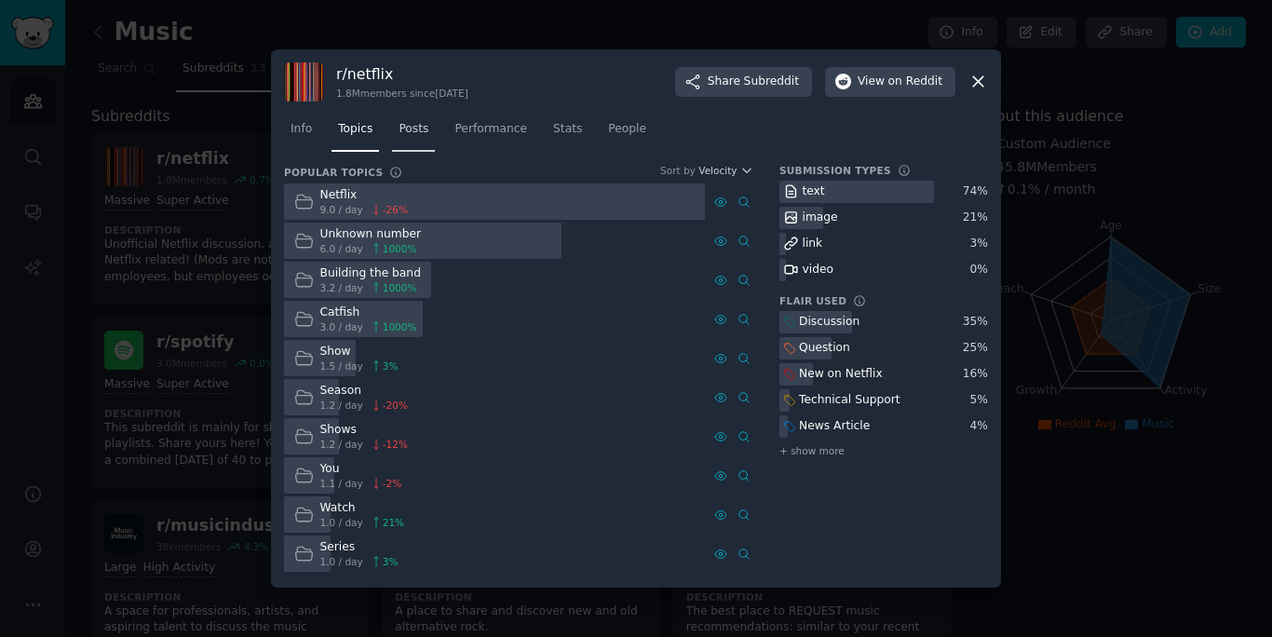
click at [426, 144] on link "Posts" at bounding box center [413, 134] width 43 height 38
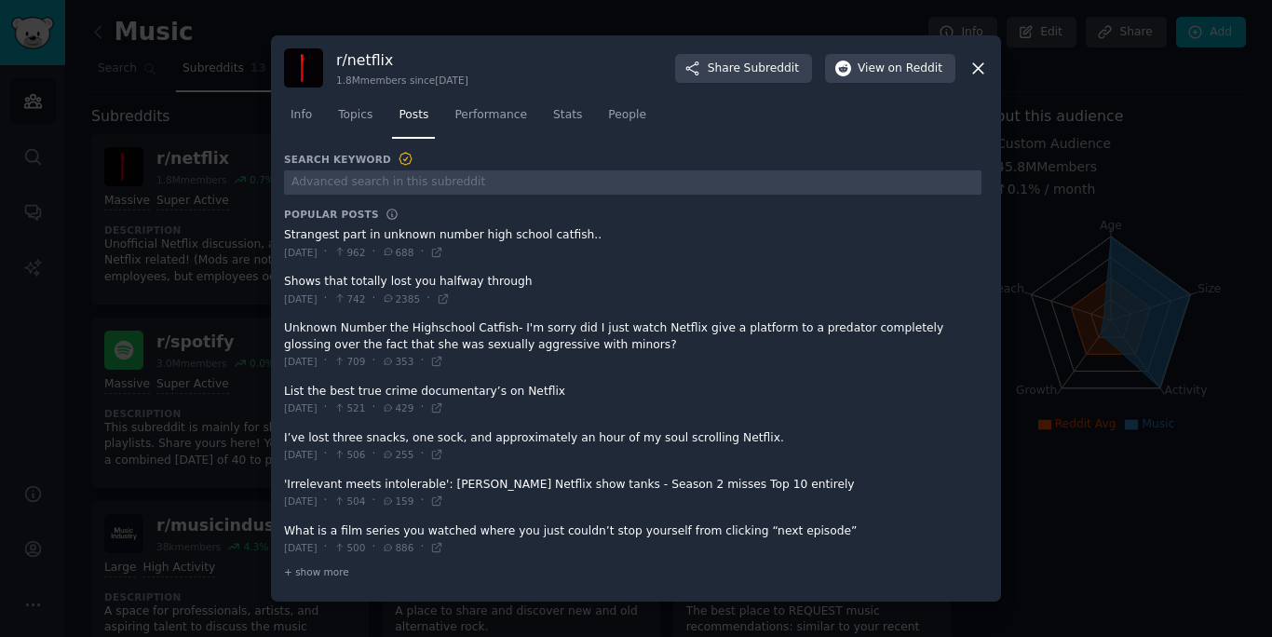
click at [492, 122] on span "Performance" at bounding box center [491, 115] width 73 height 17
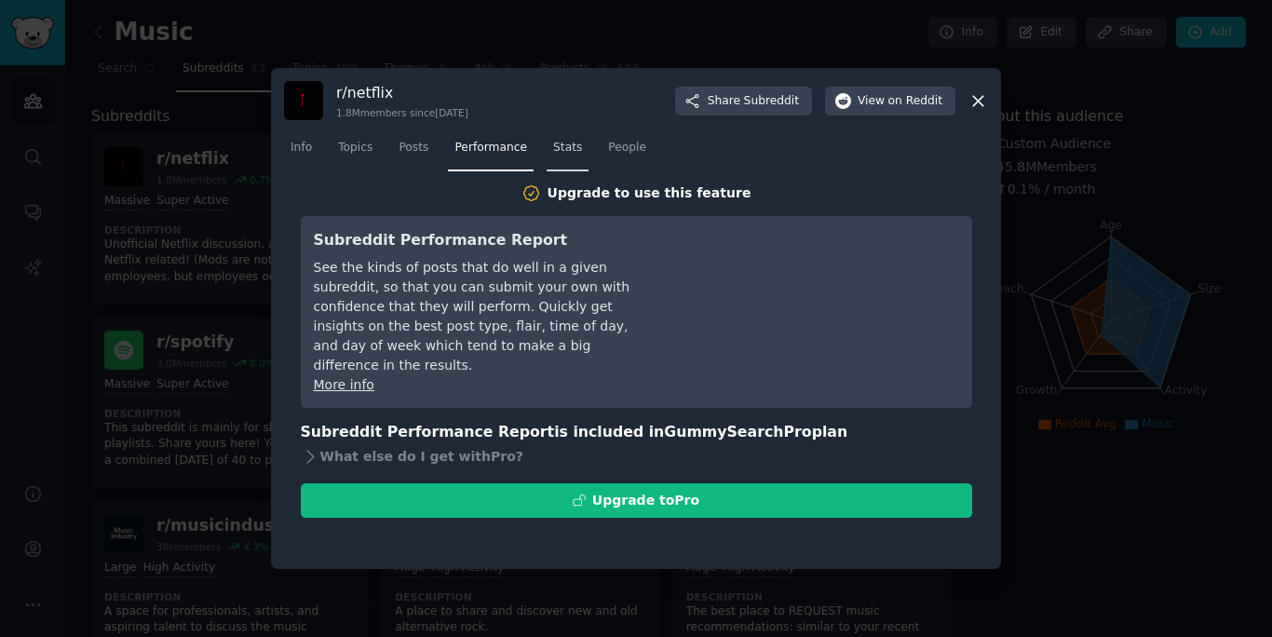
click at [570, 141] on span "Stats" at bounding box center [567, 148] width 29 height 17
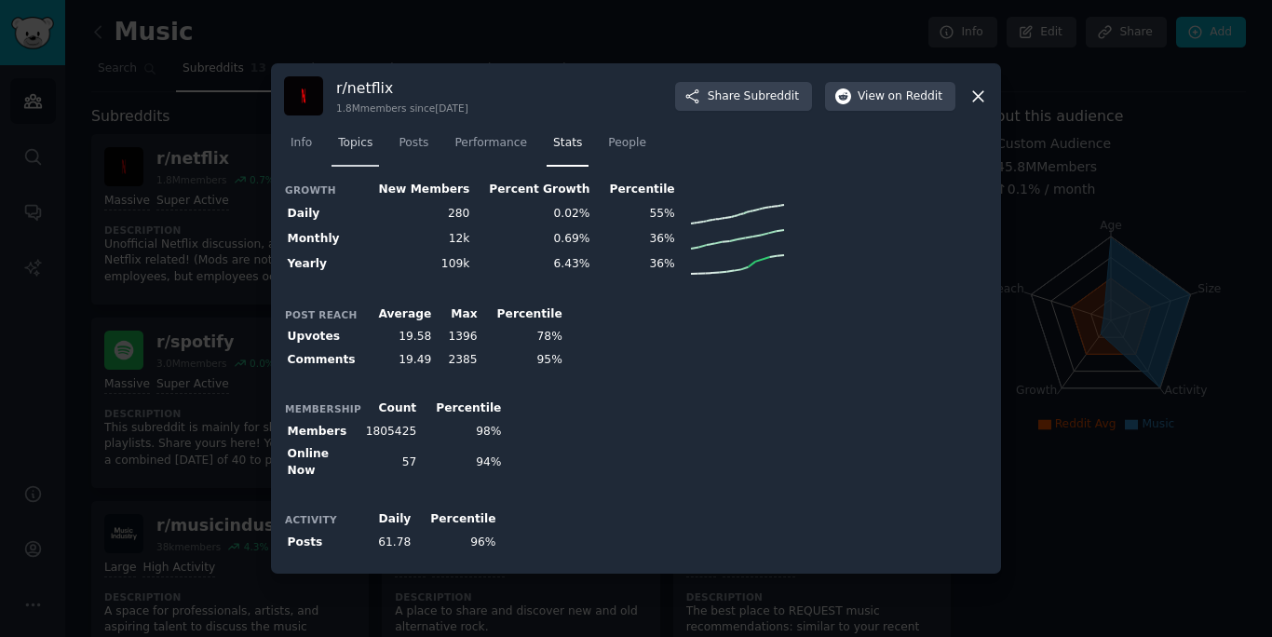
click at [374, 152] on link "Topics" at bounding box center [356, 148] width 48 height 38
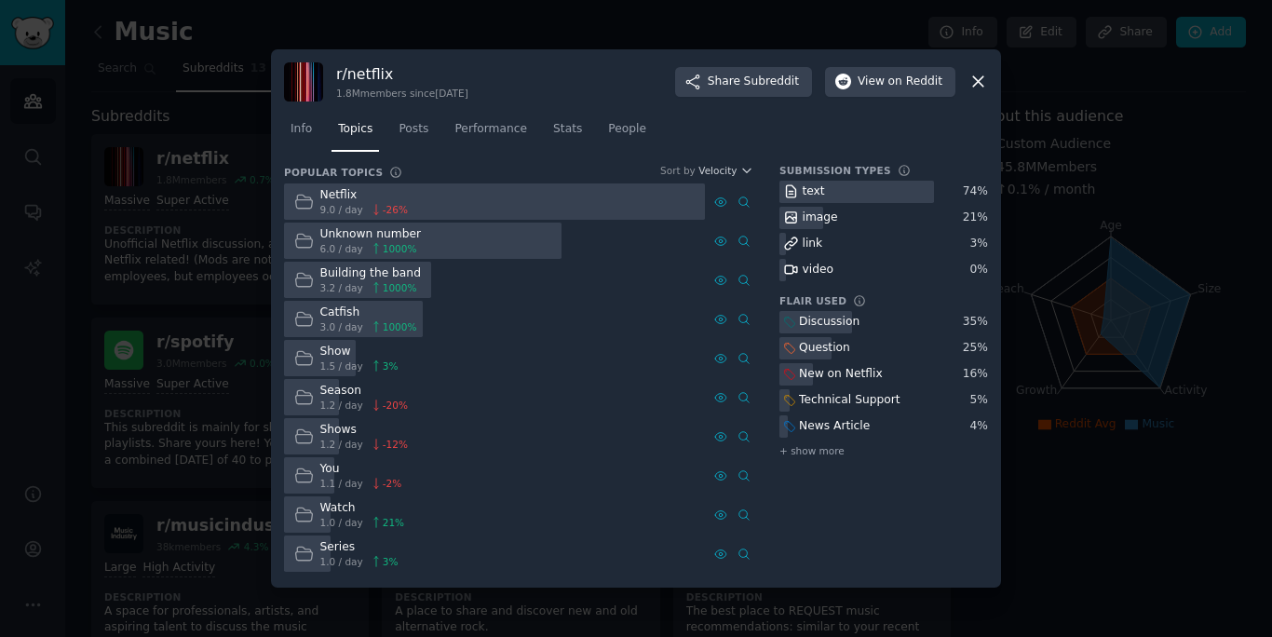
click at [1074, 7] on div at bounding box center [636, 318] width 1272 height 637
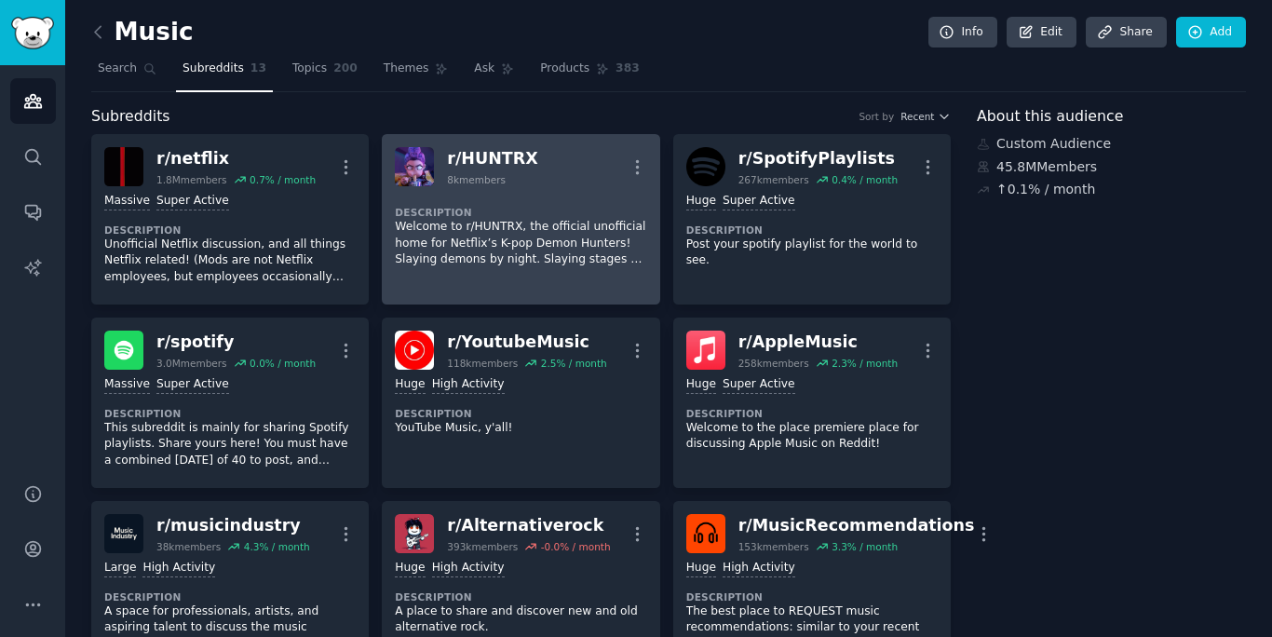
scroll to position [24, 0]
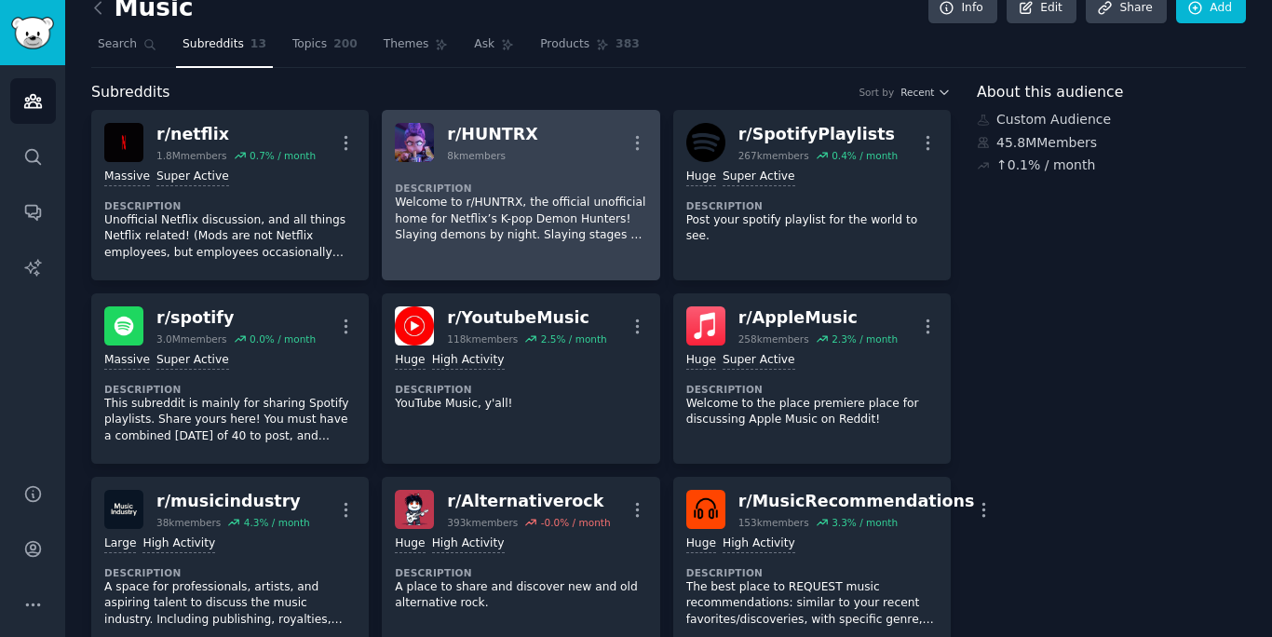
click at [531, 258] on link "r/ HUNTRX 8k members More Description Welcome to r/HUNTRX, the official unoffic…" at bounding box center [521, 195] width 278 height 170
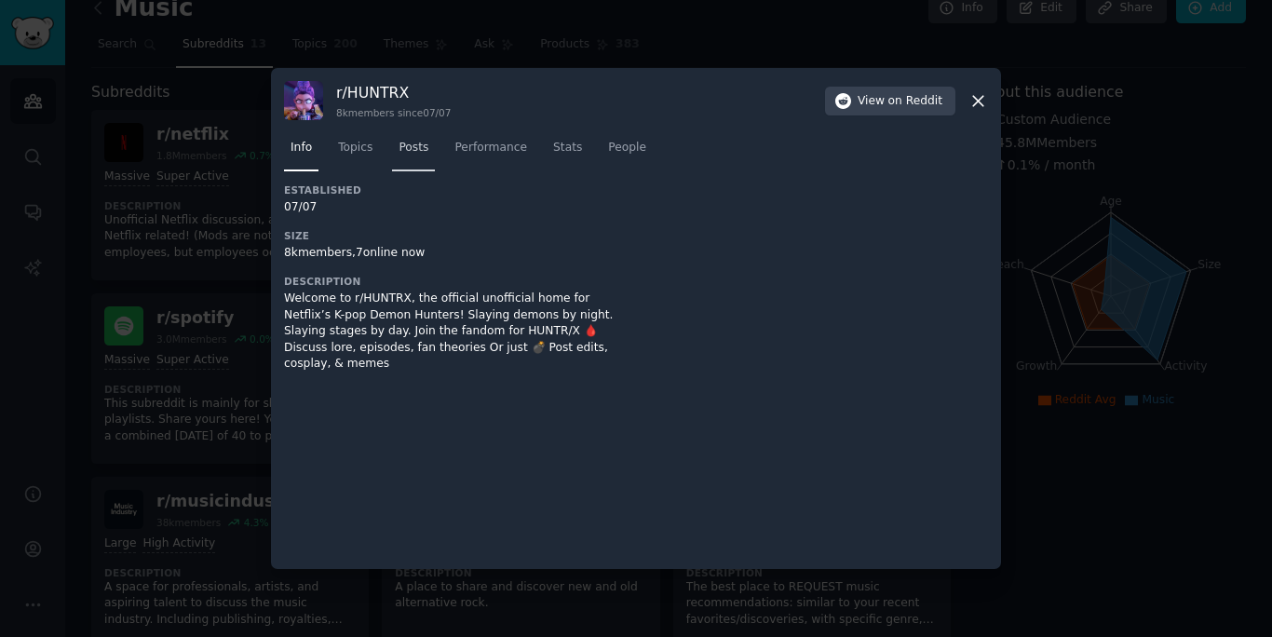
click at [411, 156] on span "Posts" at bounding box center [414, 148] width 30 height 17
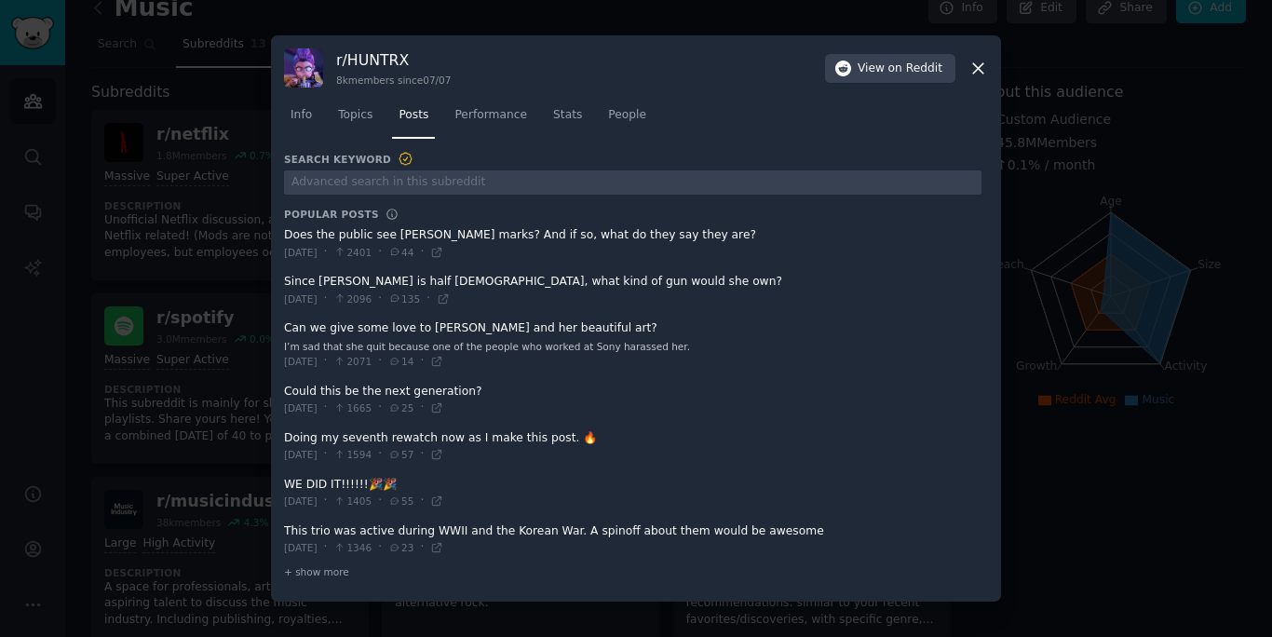
click at [319, 130] on nav "Info Topics Posts Performance Stats People" at bounding box center [636, 120] width 704 height 38
click at [344, 130] on link "Topics" at bounding box center [356, 120] width 48 height 38
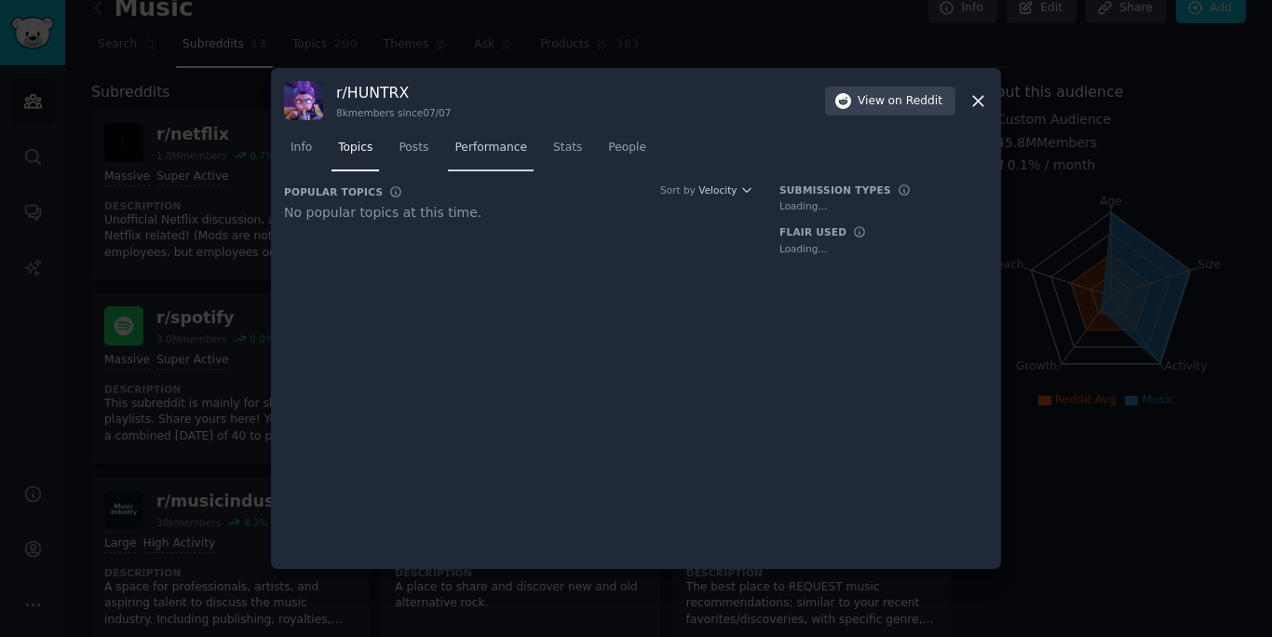
click at [476, 150] on span "Performance" at bounding box center [491, 148] width 73 height 17
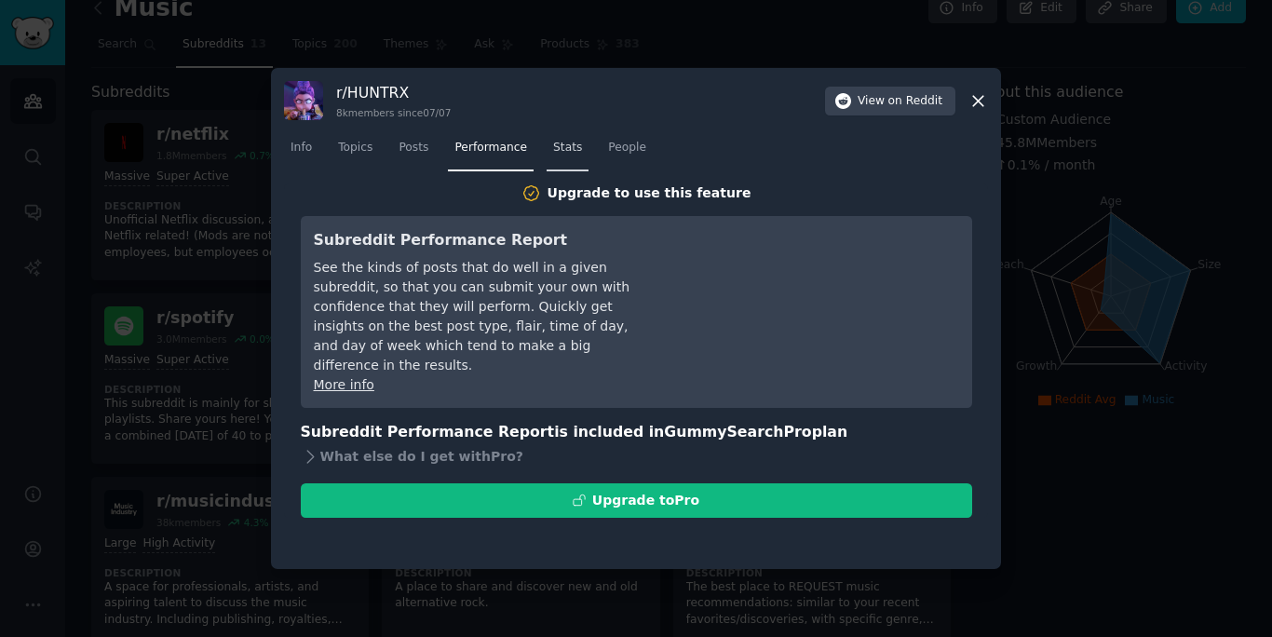
click at [567, 147] on span "Stats" at bounding box center [567, 148] width 29 height 17
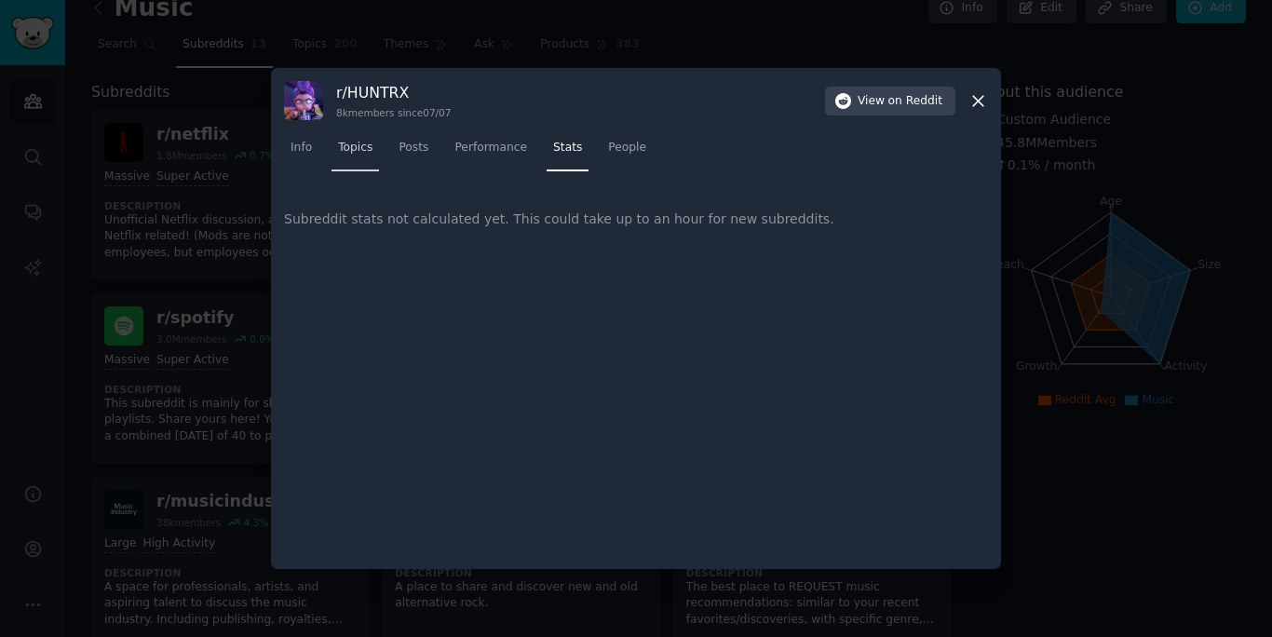
click at [342, 165] on link "Topics" at bounding box center [356, 152] width 48 height 38
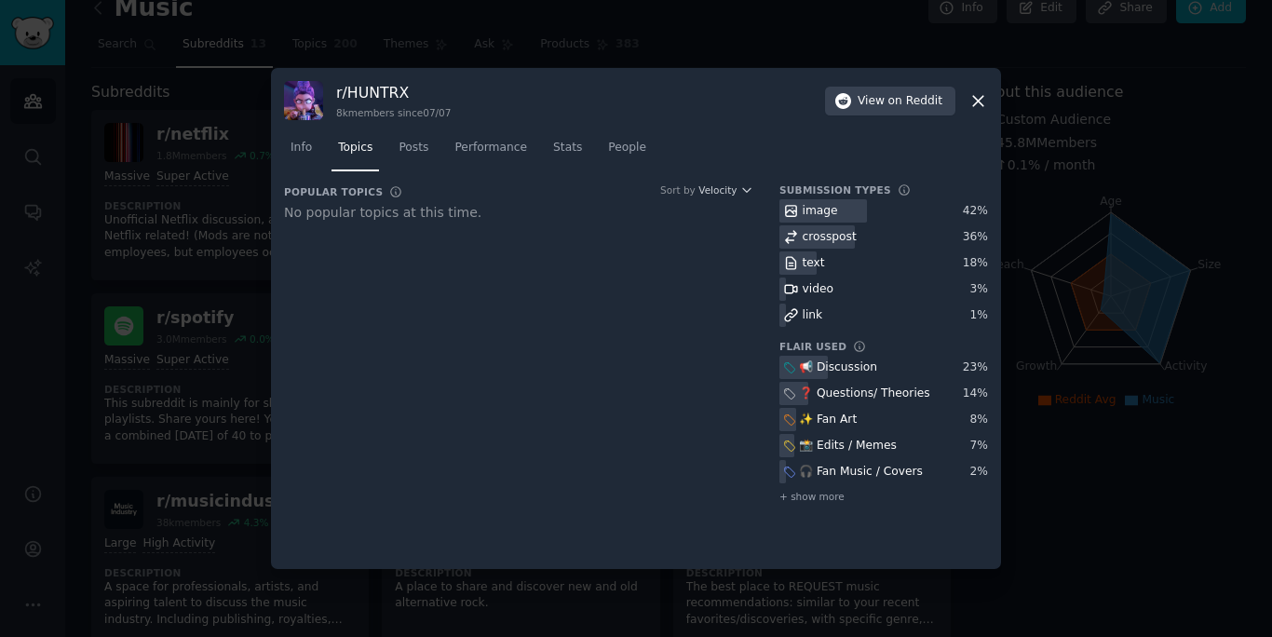
click at [229, 427] on div at bounding box center [636, 318] width 1272 height 637
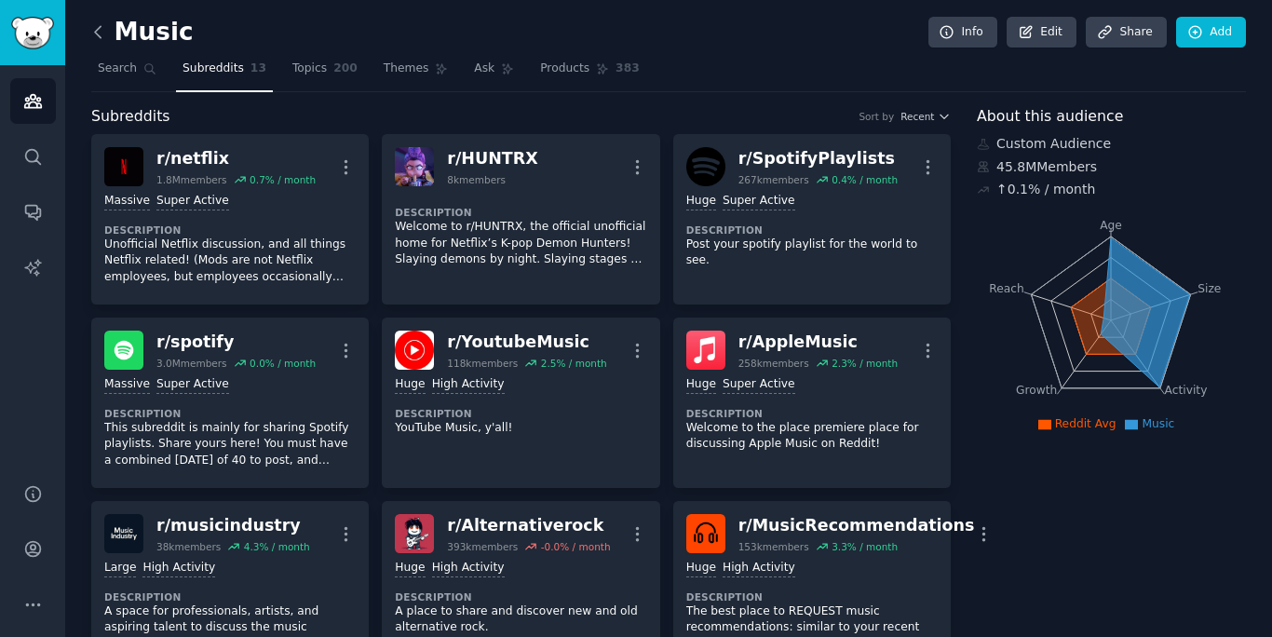
click at [97, 35] on icon at bounding box center [98, 32] width 20 height 20
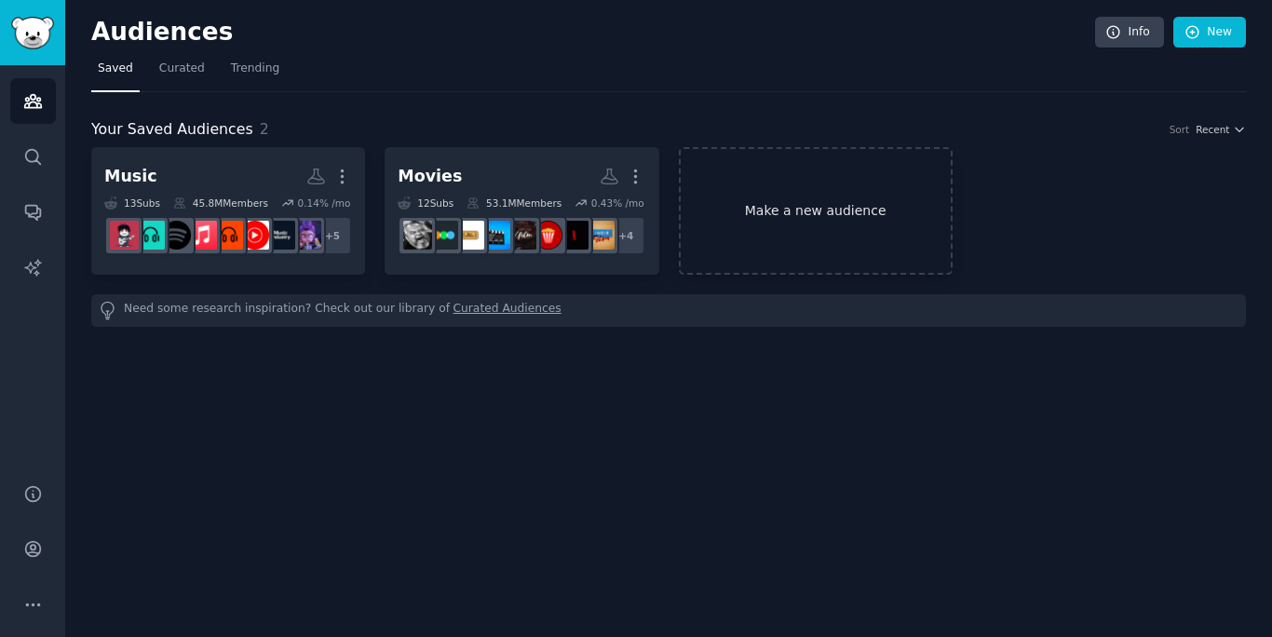
click at [757, 191] on link "Make a new audience" at bounding box center [816, 211] width 274 height 128
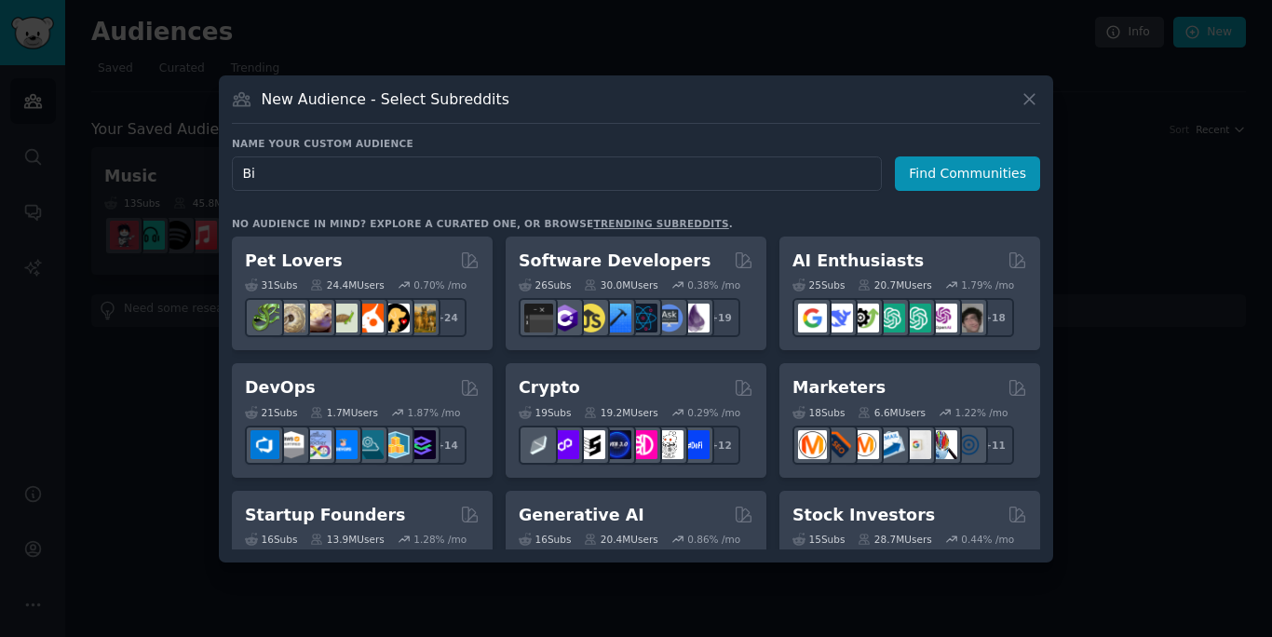
type input "B"
type input "pop"
click button "Find Communities" at bounding box center [967, 173] width 145 height 34
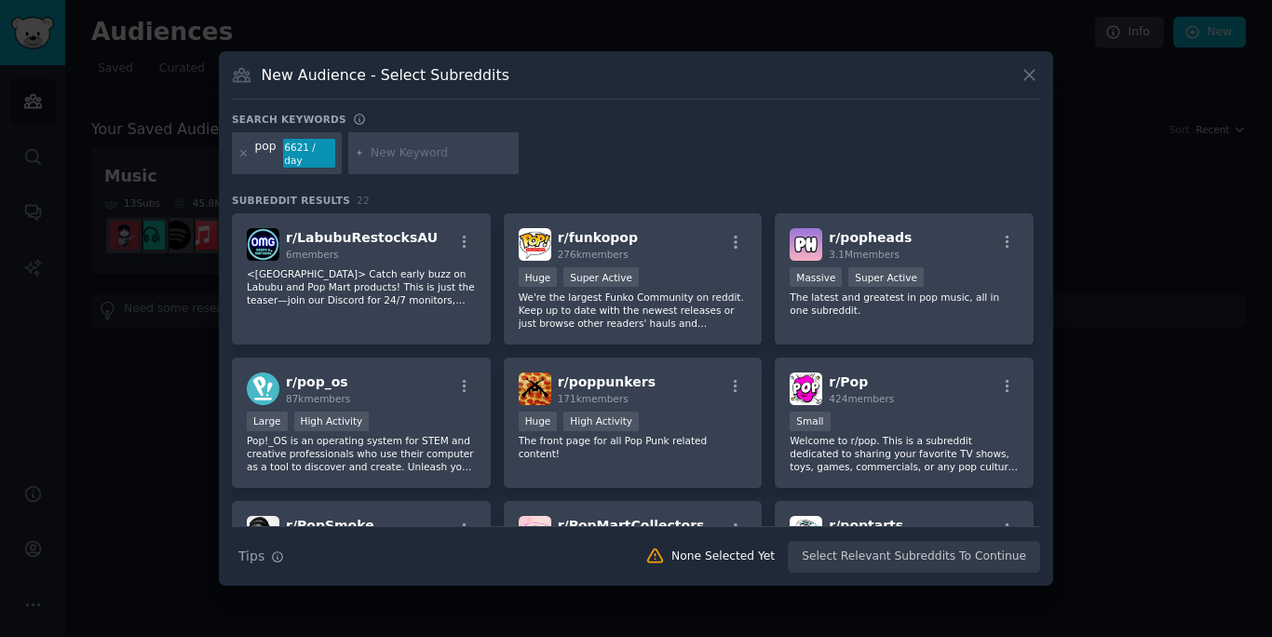
click at [393, 156] on input "text" at bounding box center [442, 153] width 142 height 17
type input "pop culture"
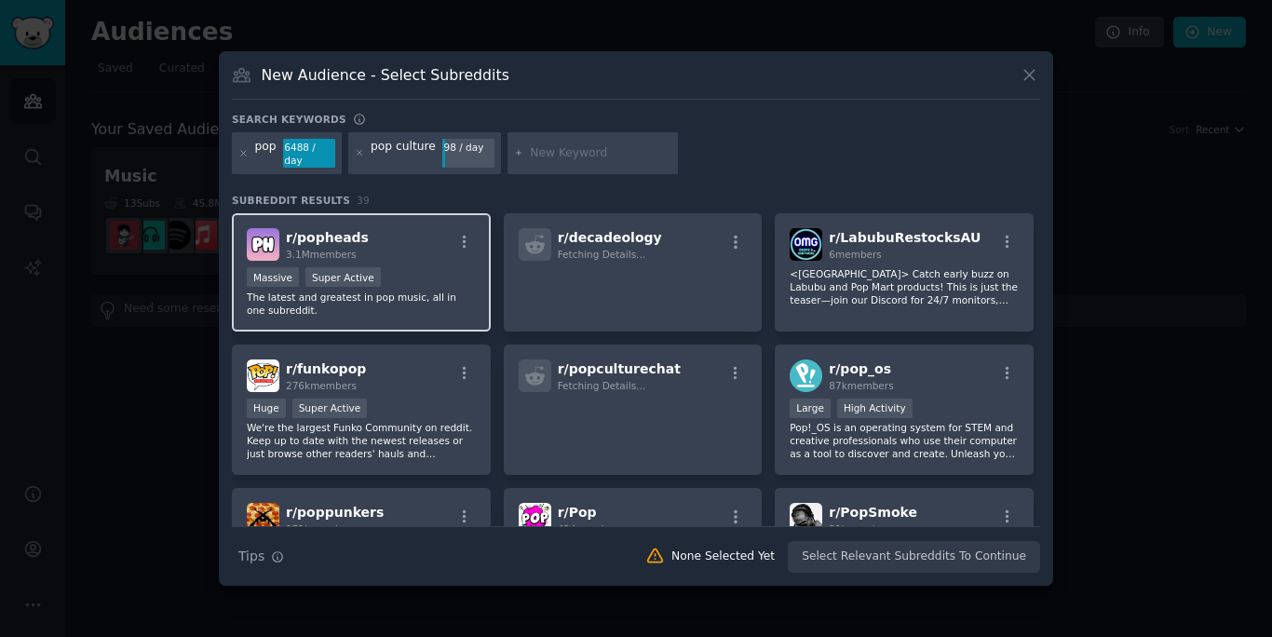
click at [422, 314] on p "The latest and greatest in pop music, all in one subreddit." at bounding box center [361, 304] width 229 height 26
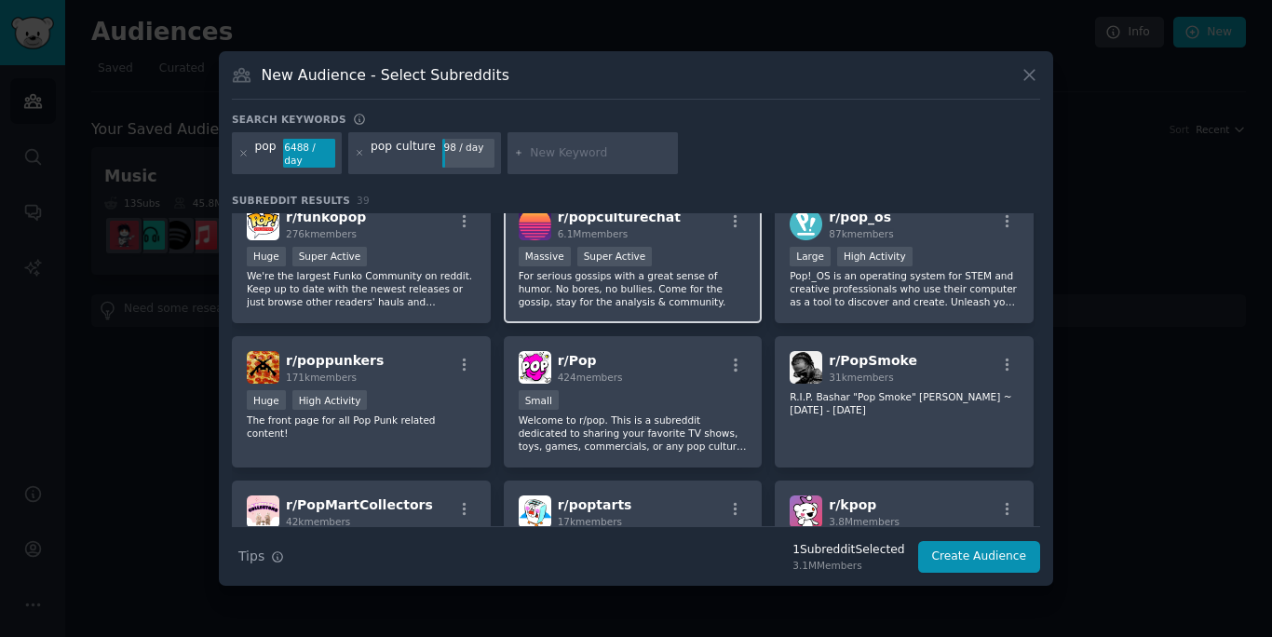
scroll to position [155, 0]
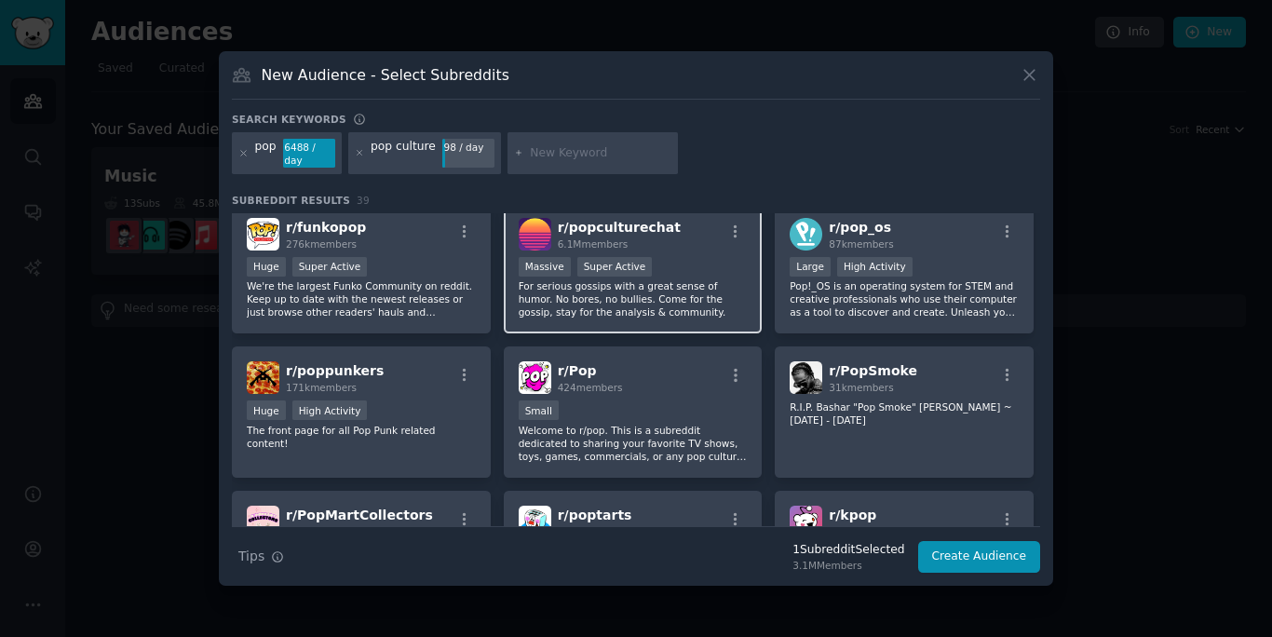
click at [705, 297] on p "For serious gossips with a great sense of humor. No bores, no bullies. Come for…" at bounding box center [633, 298] width 229 height 39
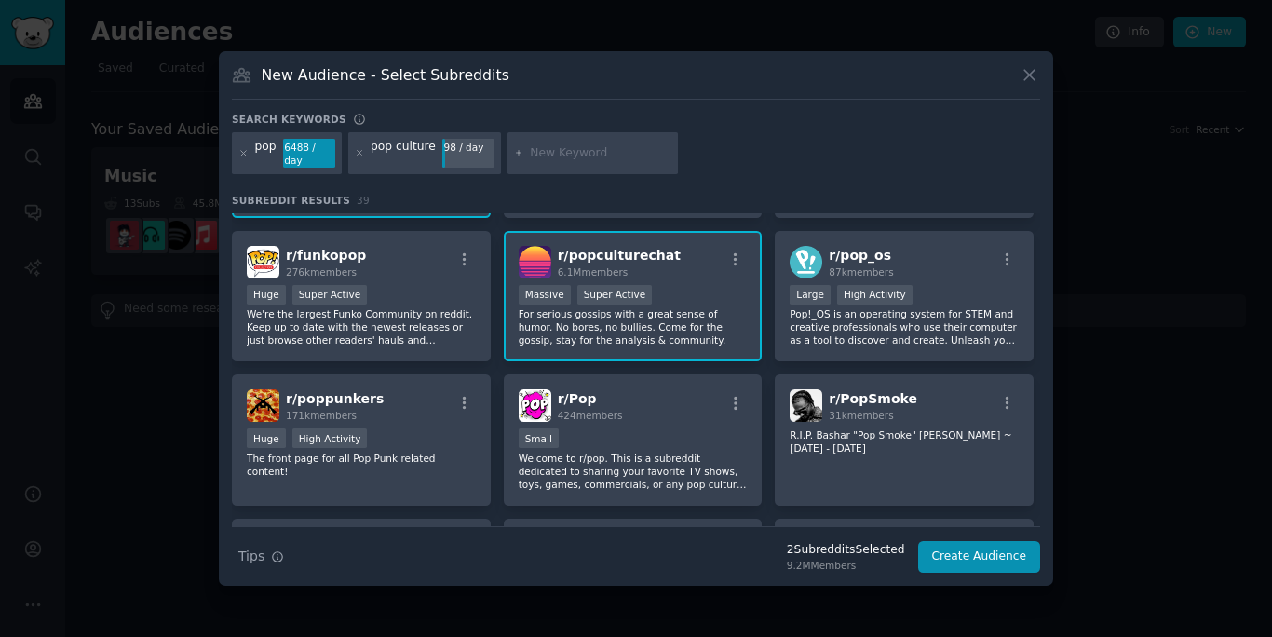
scroll to position [0, 0]
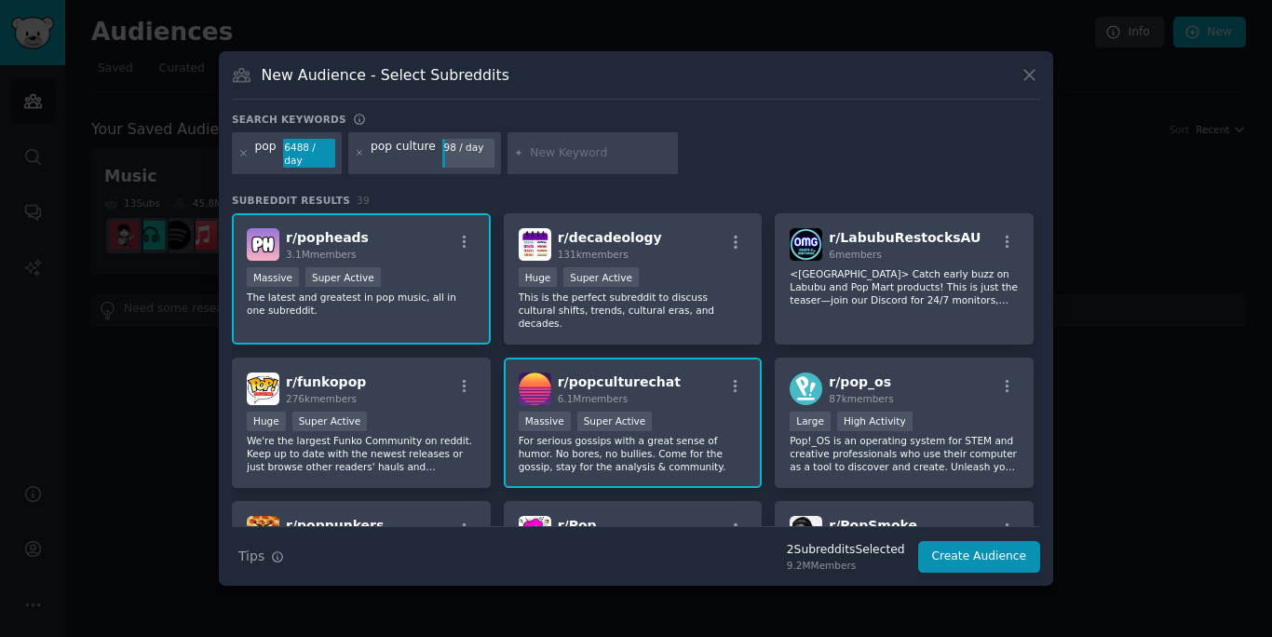
click at [587, 156] on input "text" at bounding box center [601, 153] width 142 height 17
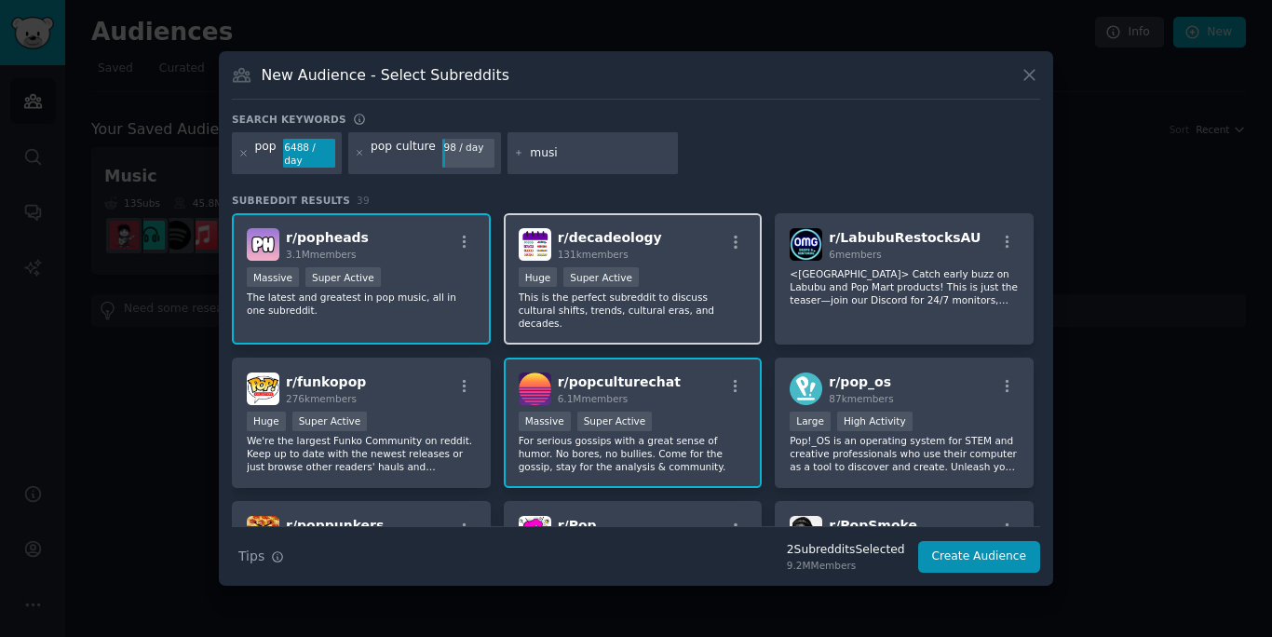
type input "music"
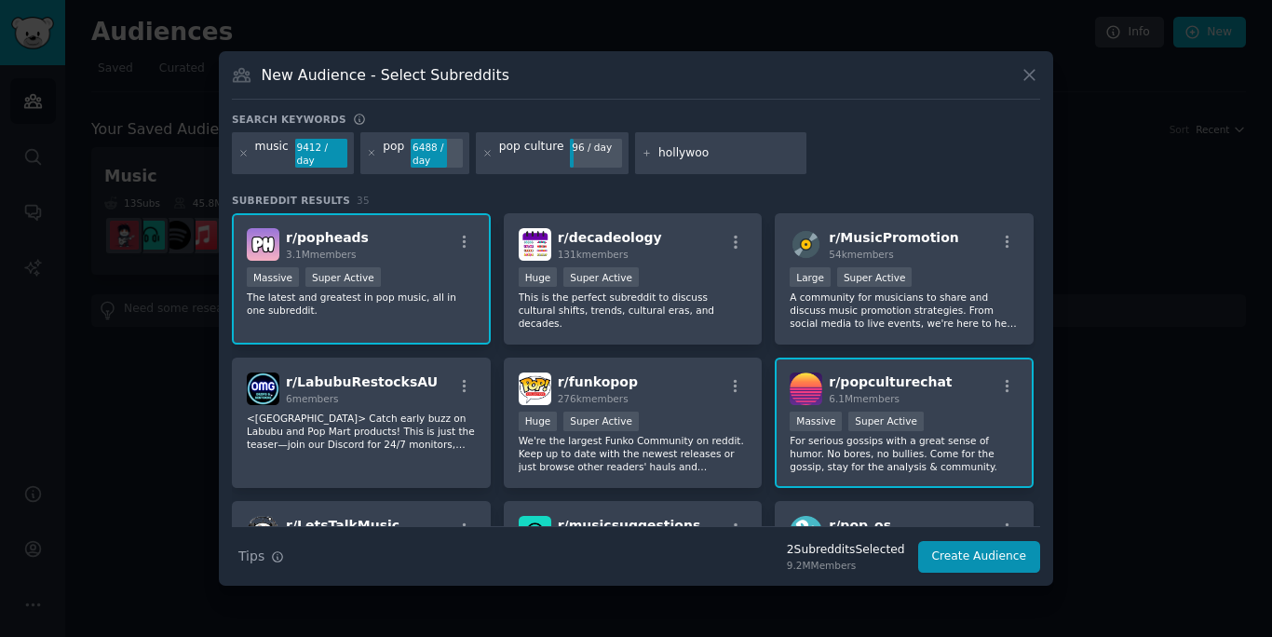
type input "[GEOGRAPHIC_DATA]"
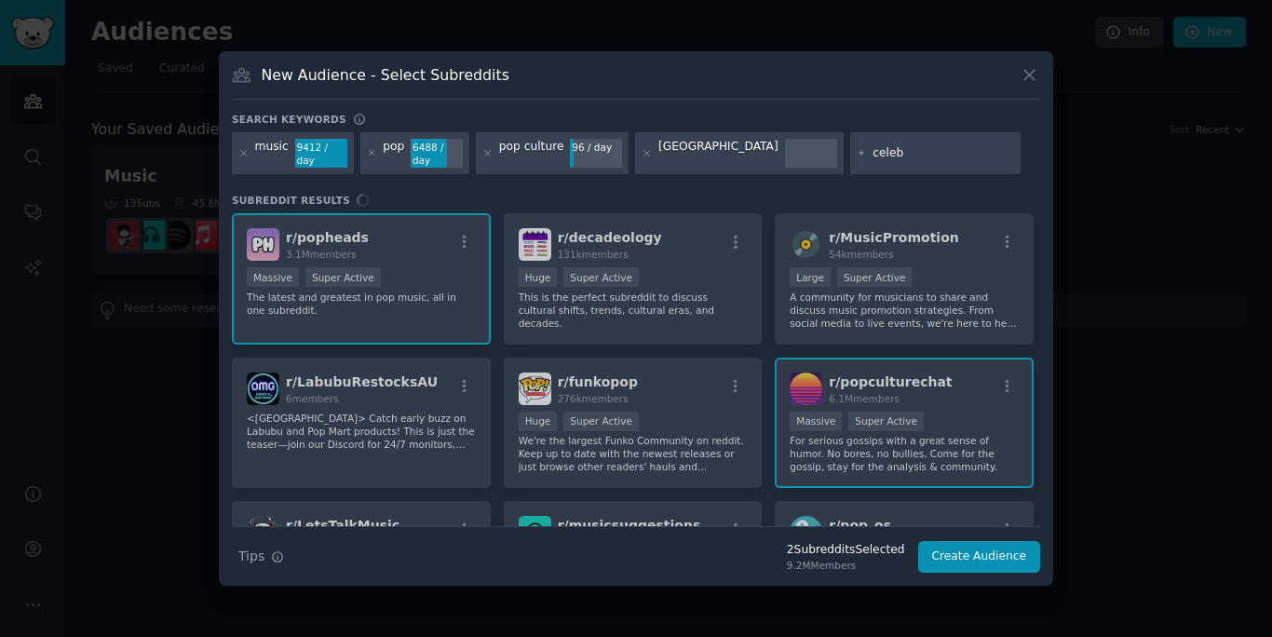
type input "celebs"
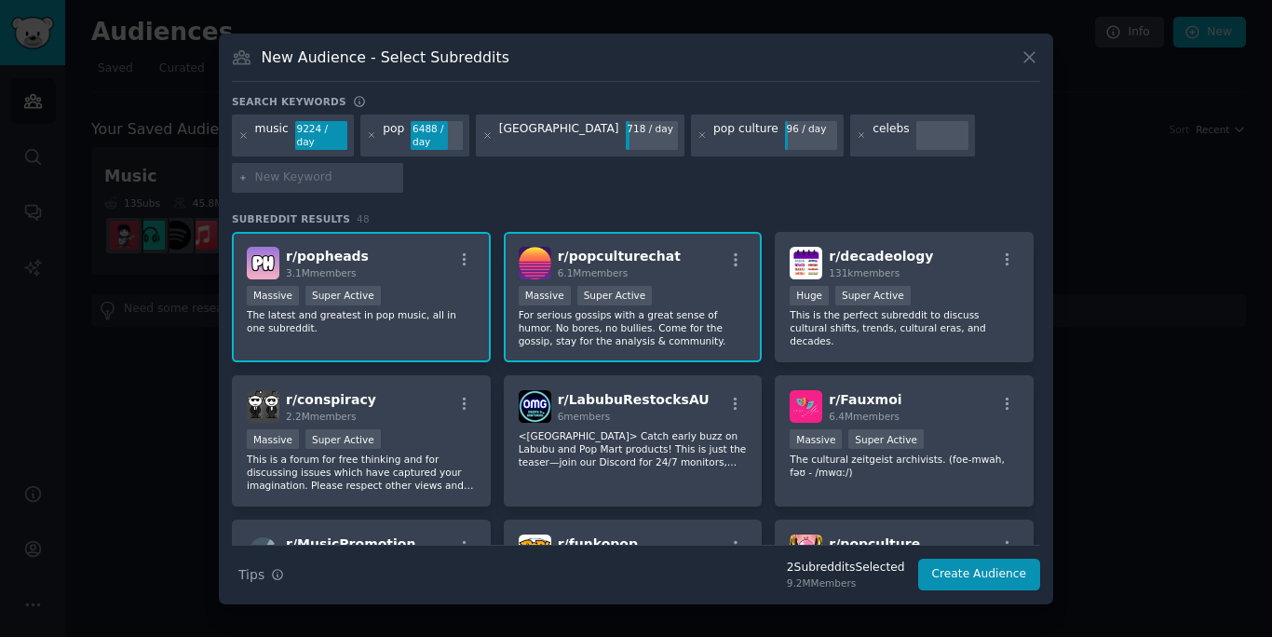
click at [536, 140] on div "[GEOGRAPHIC_DATA]" at bounding box center [559, 136] width 120 height 30
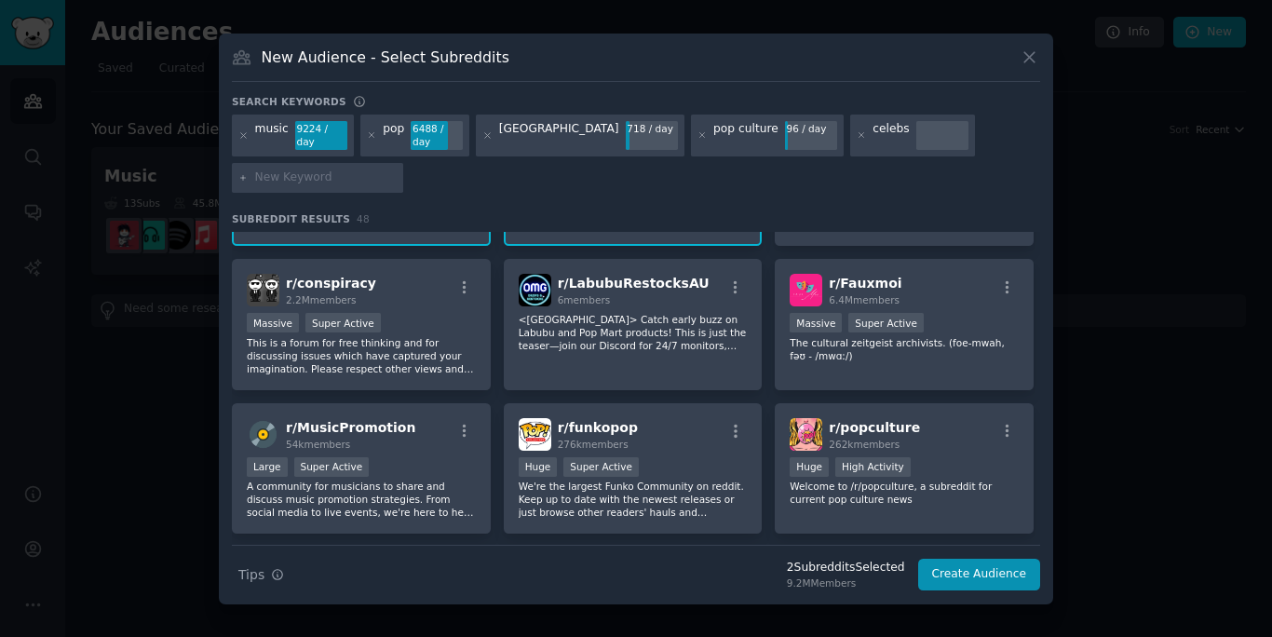
scroll to position [122, 0]
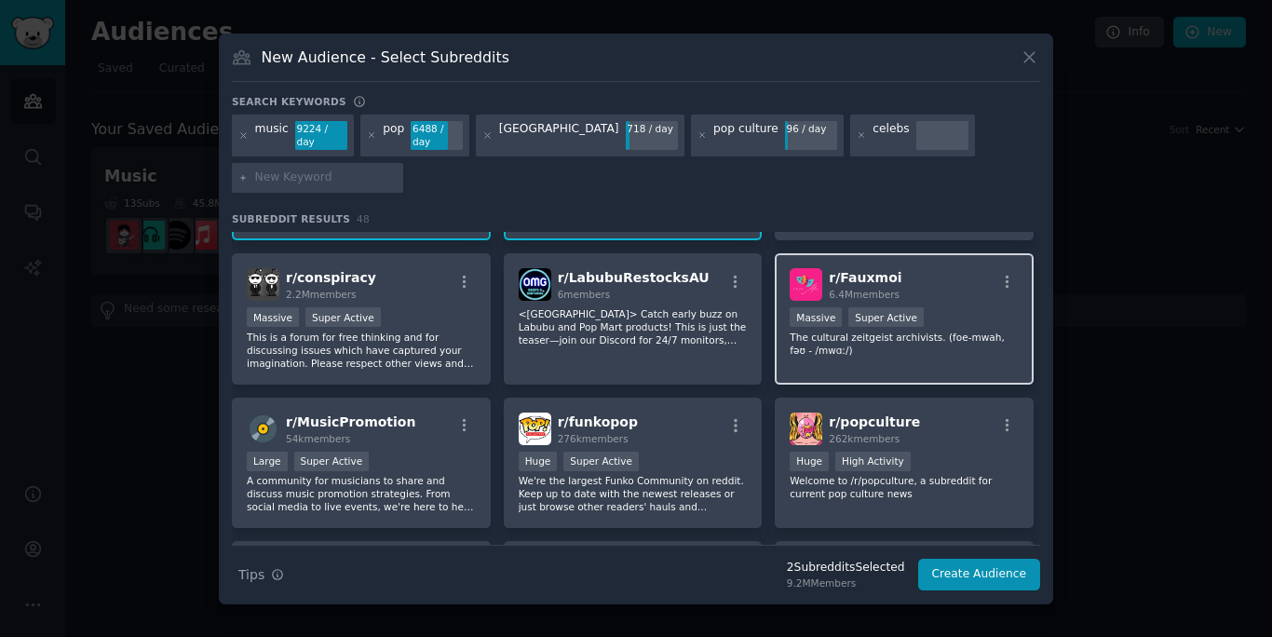
click at [854, 362] on div "r/ Fauxmoi 6.4M members Massive Super Active The cultural zeitgeist archivists.…" at bounding box center [904, 318] width 259 height 131
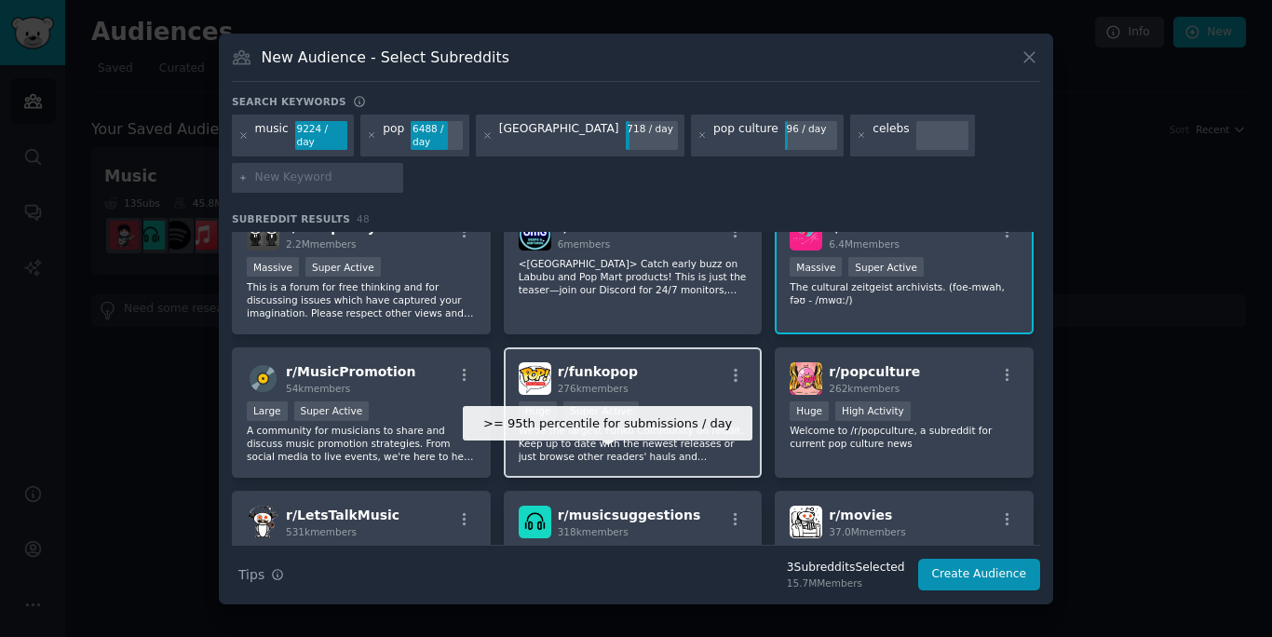
scroll to position [192, 0]
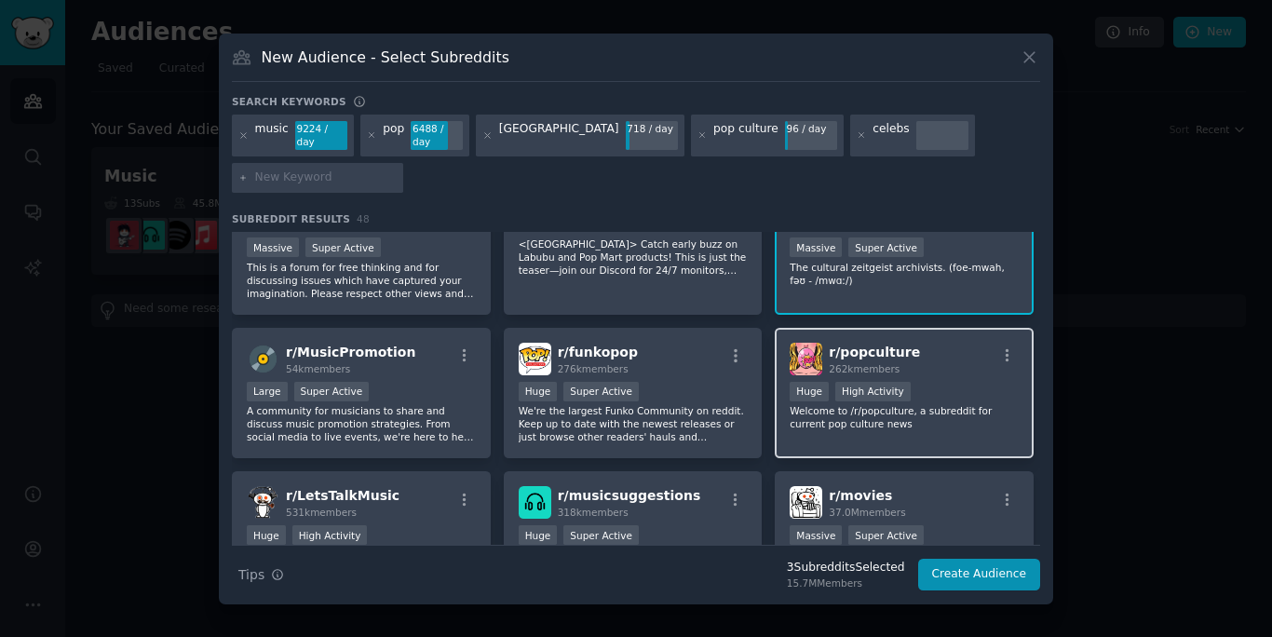
click at [806, 417] on p "Welcome to /r/popculture, a subreddit for current pop culture news" at bounding box center [904, 417] width 229 height 26
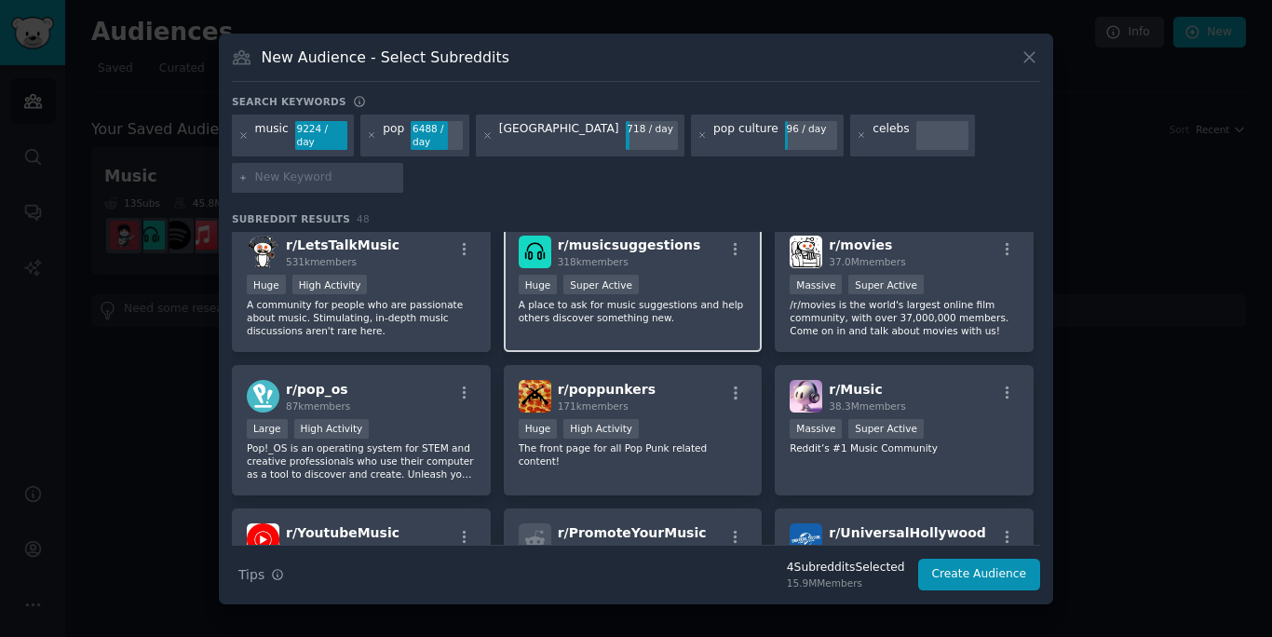
scroll to position [443, 0]
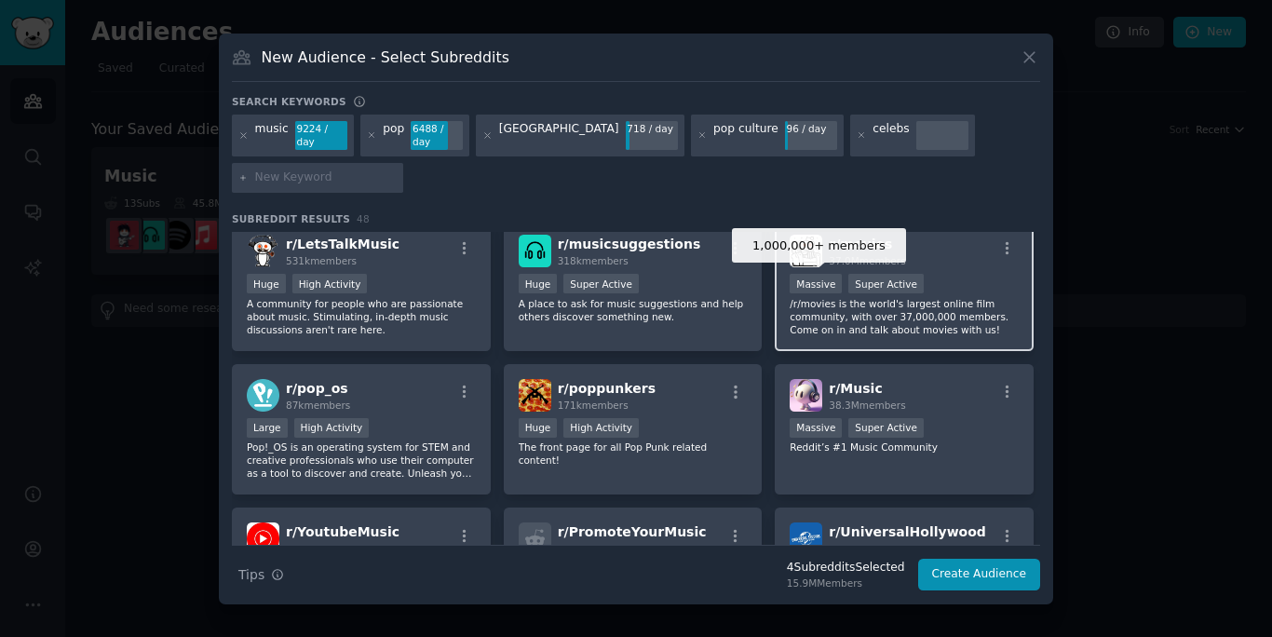
click at [829, 290] on div "Massive" at bounding box center [816, 284] width 52 height 20
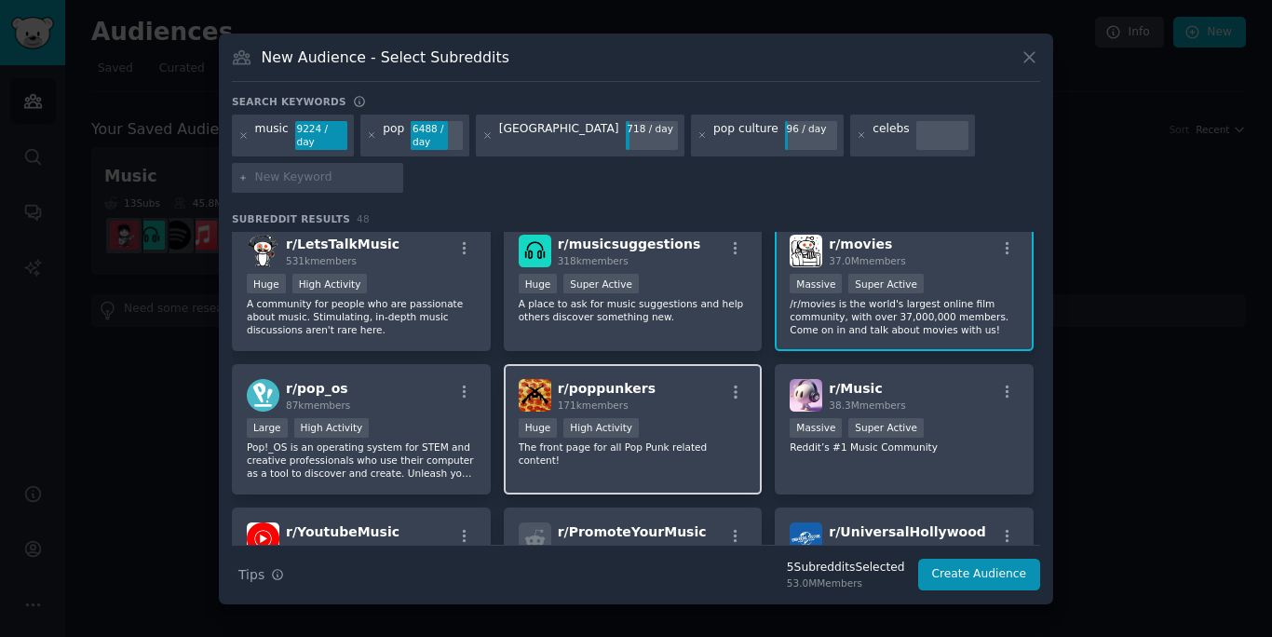
scroll to position [526, 0]
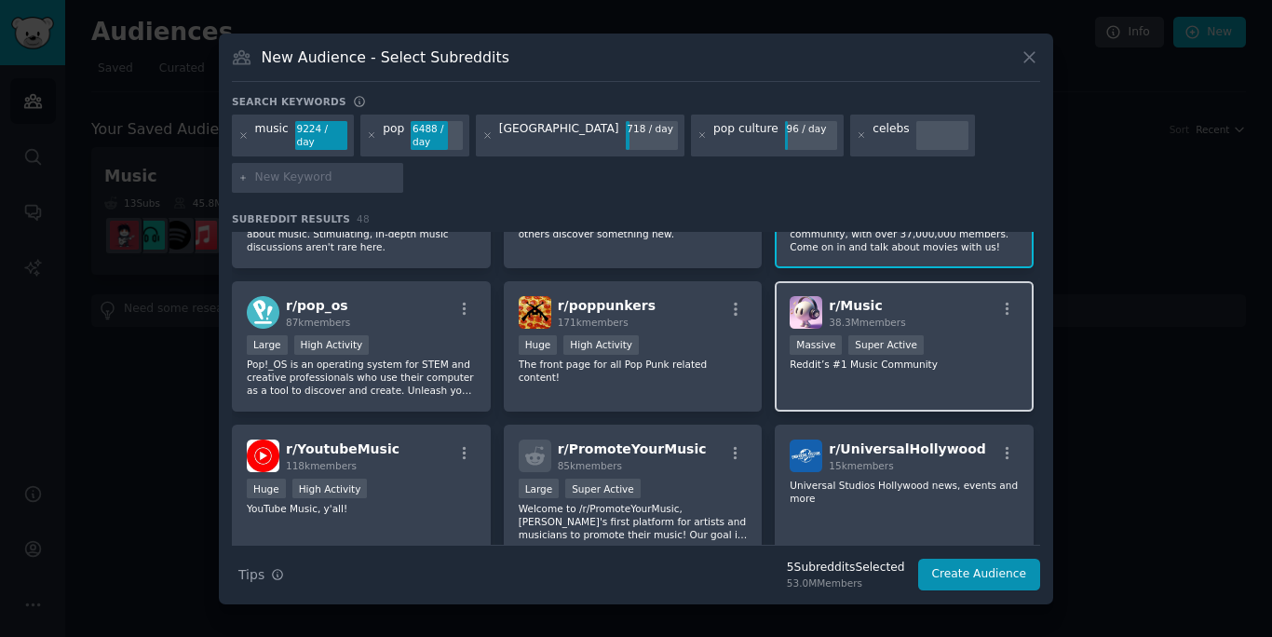
click at [843, 352] on div "1,000,000+ members Massive Super Active" at bounding box center [904, 346] width 229 height 23
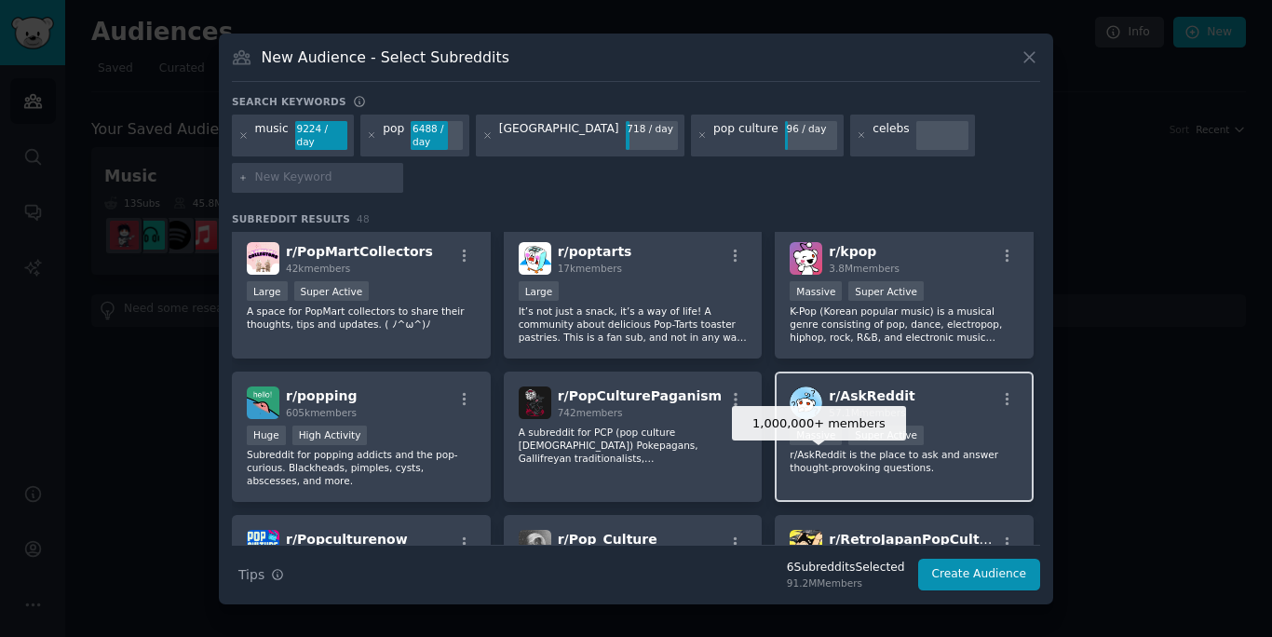
scroll to position [1018, 0]
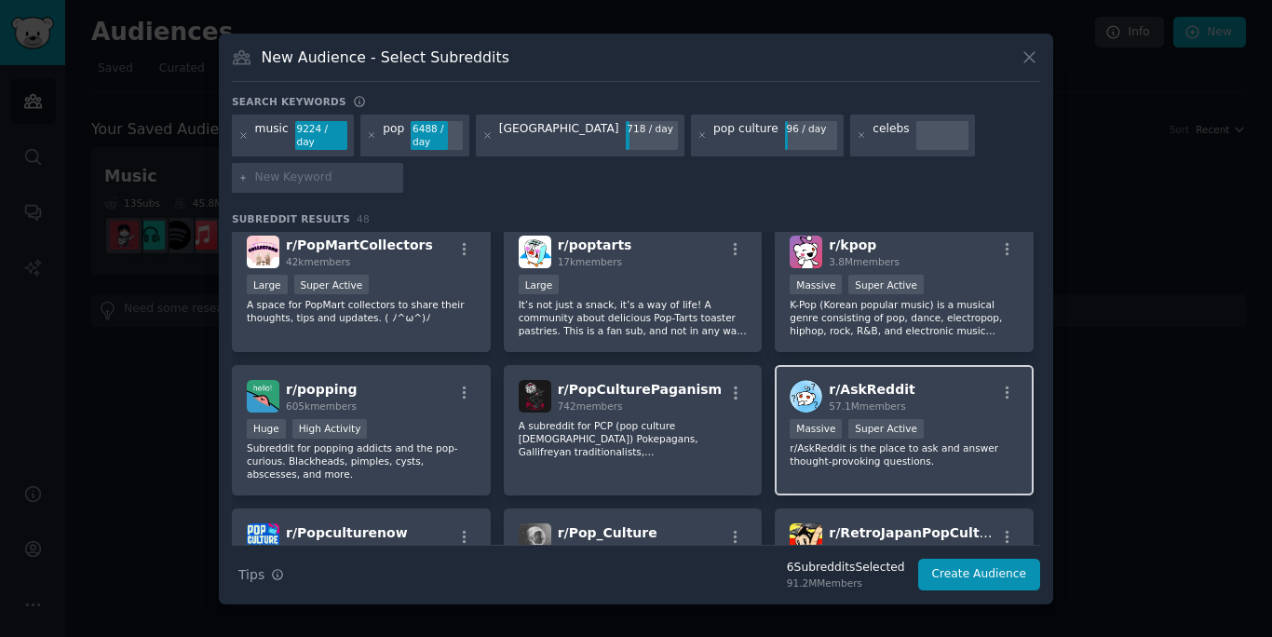
click at [944, 401] on div "r/ AskReddit 57.1M members" at bounding box center [904, 396] width 229 height 33
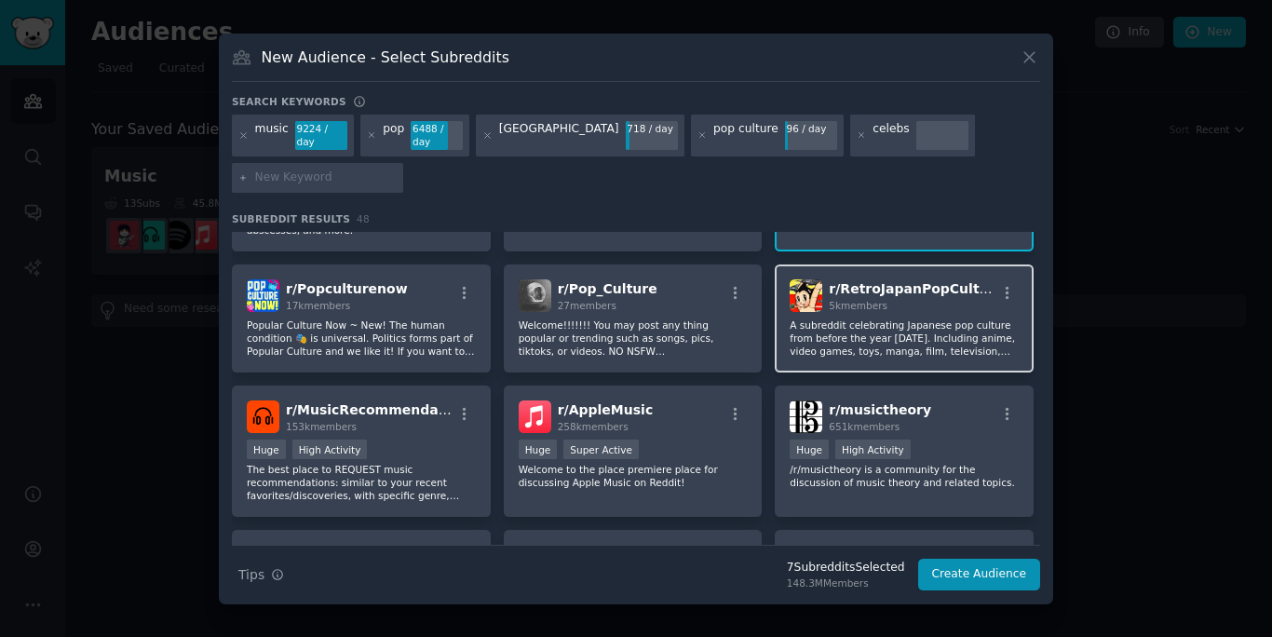
scroll to position [1267, 0]
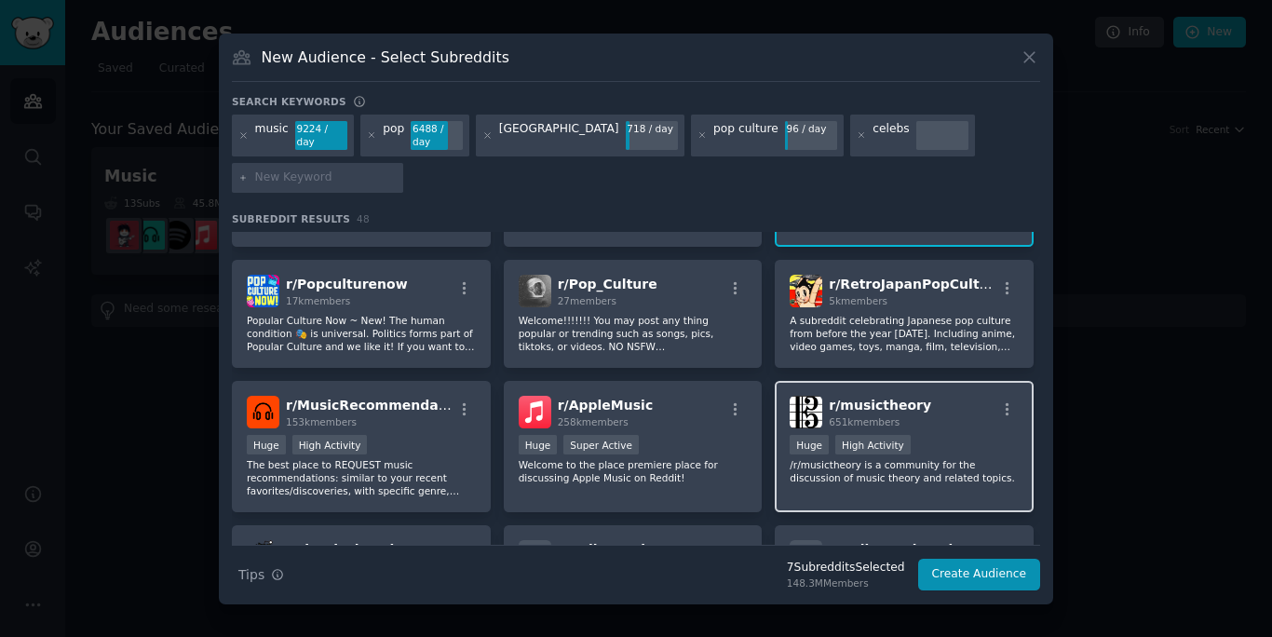
click at [877, 413] on span "r/ musictheory" at bounding box center [880, 405] width 102 height 15
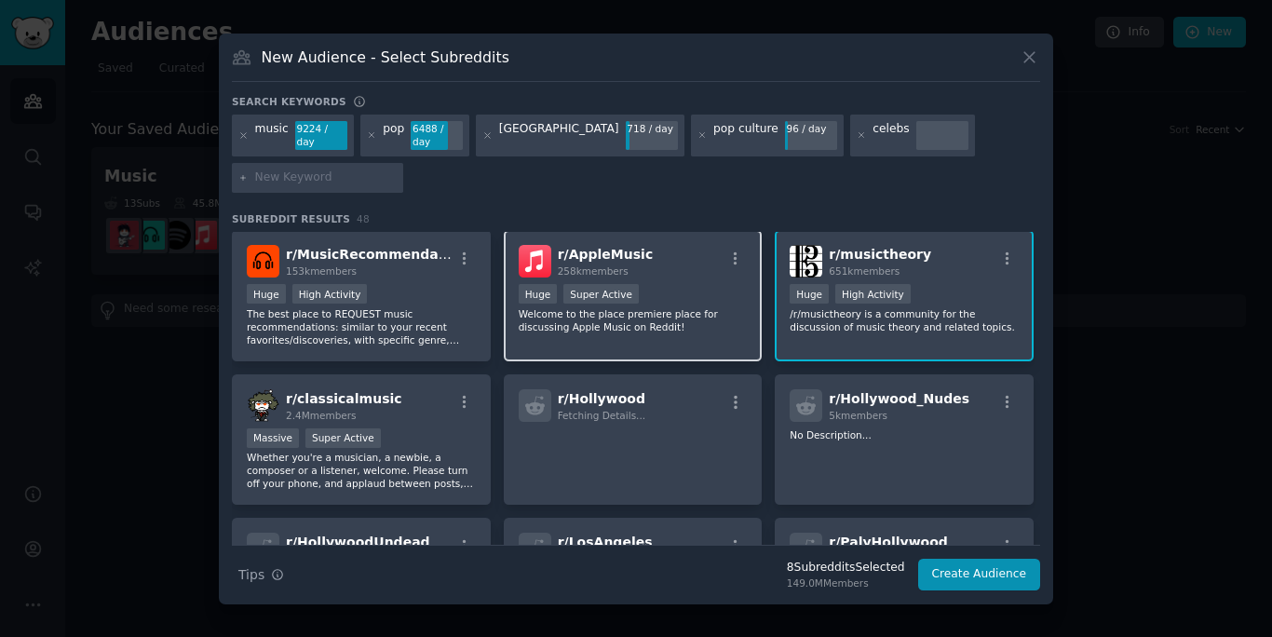
scroll to position [1420, 0]
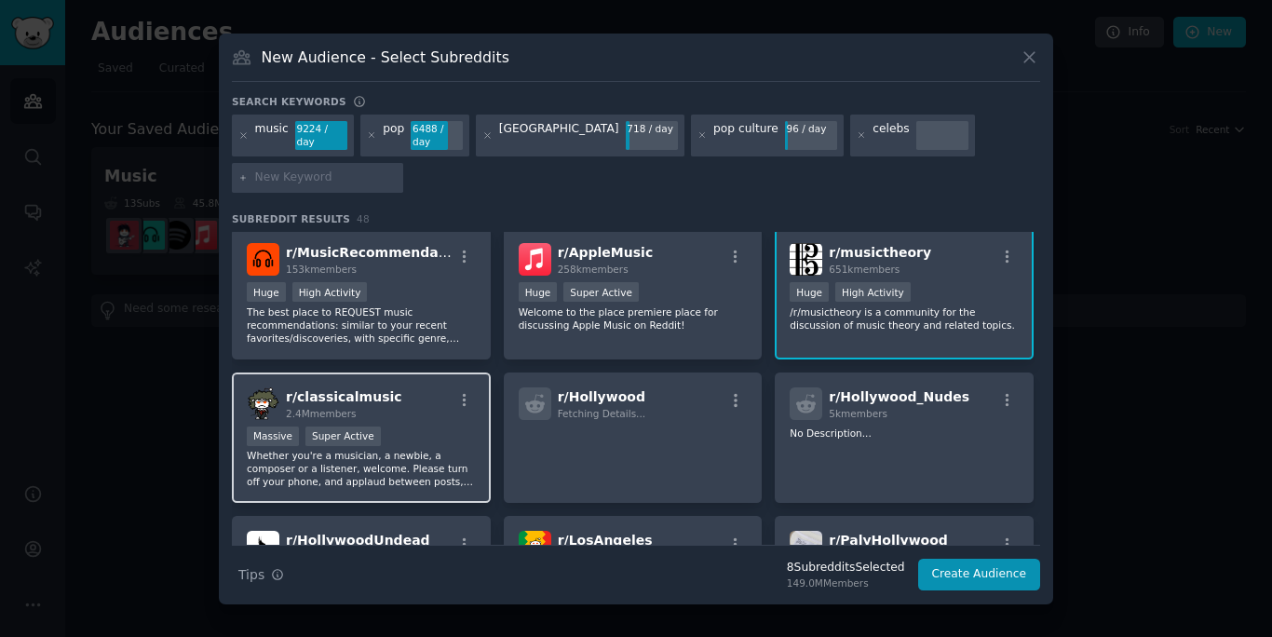
click at [423, 429] on div "Massive Super Active" at bounding box center [361, 438] width 229 height 23
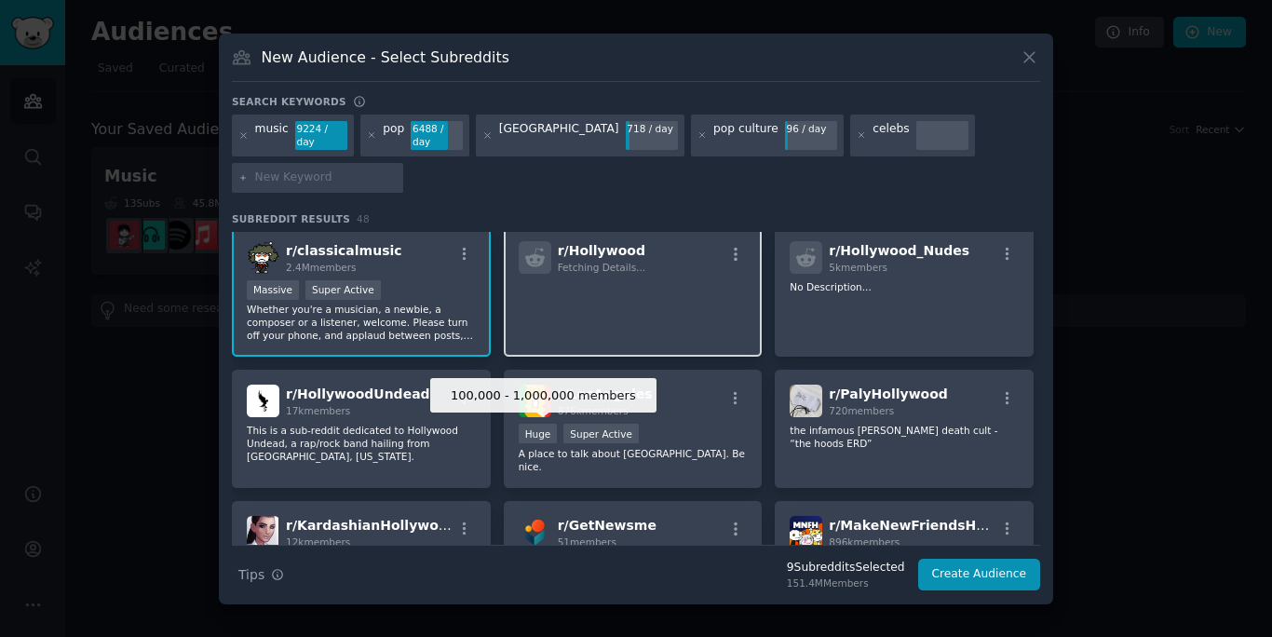
scroll to position [1552, 0]
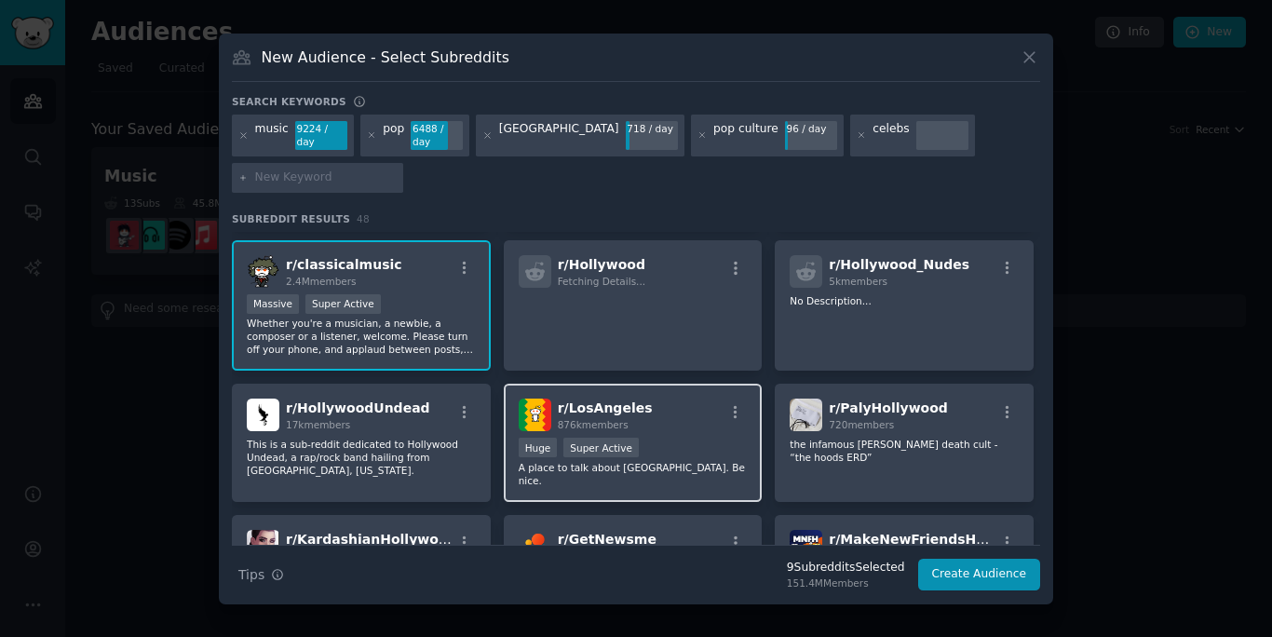
click at [694, 440] on div "100,000 - 1,000,000 members Huge Super Active" at bounding box center [633, 449] width 229 height 23
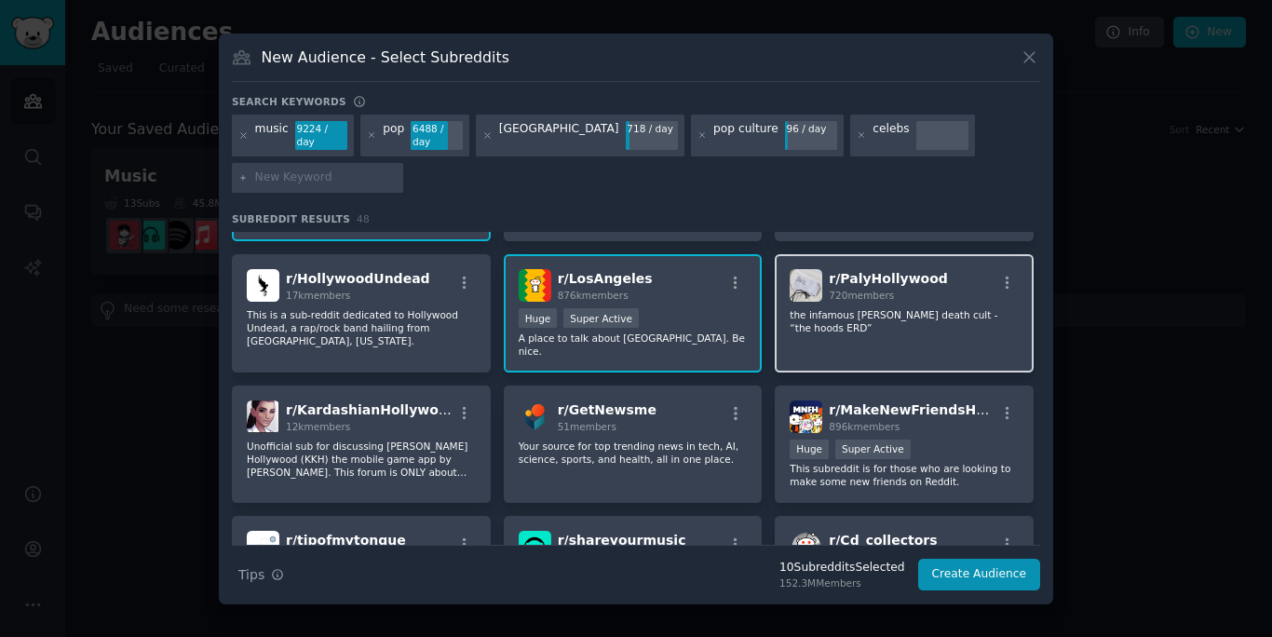
scroll to position [1683, 0]
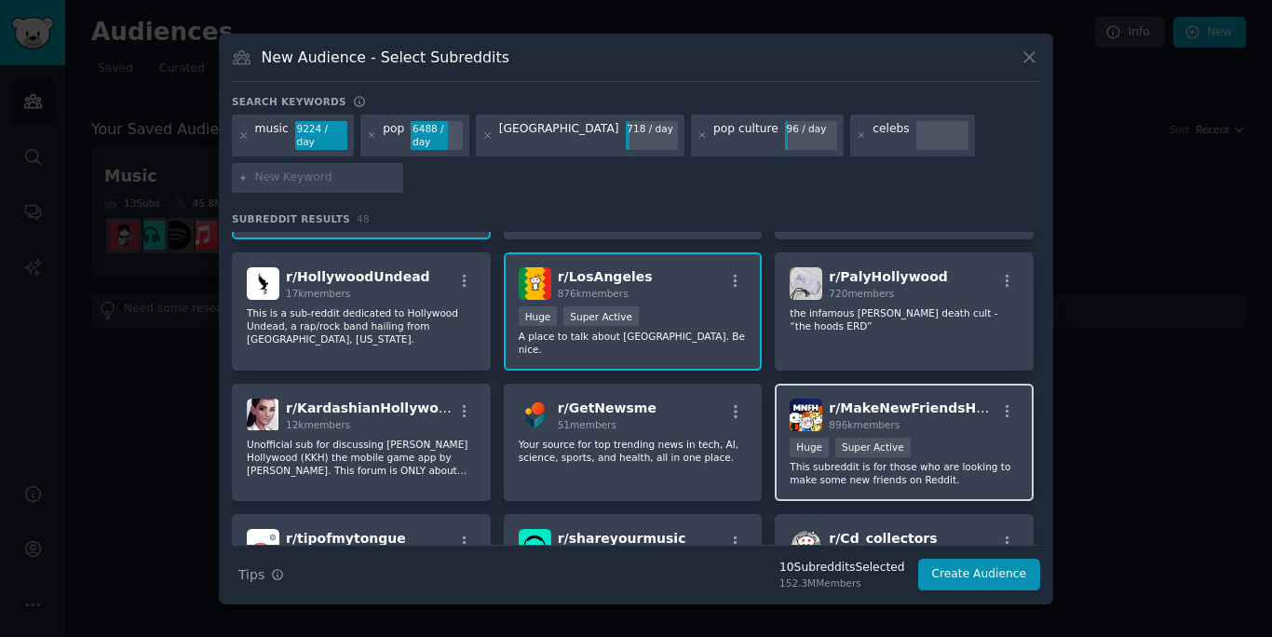
click at [962, 438] on div ">= 95th percentile for submissions / day Huge Super Active" at bounding box center [904, 449] width 229 height 23
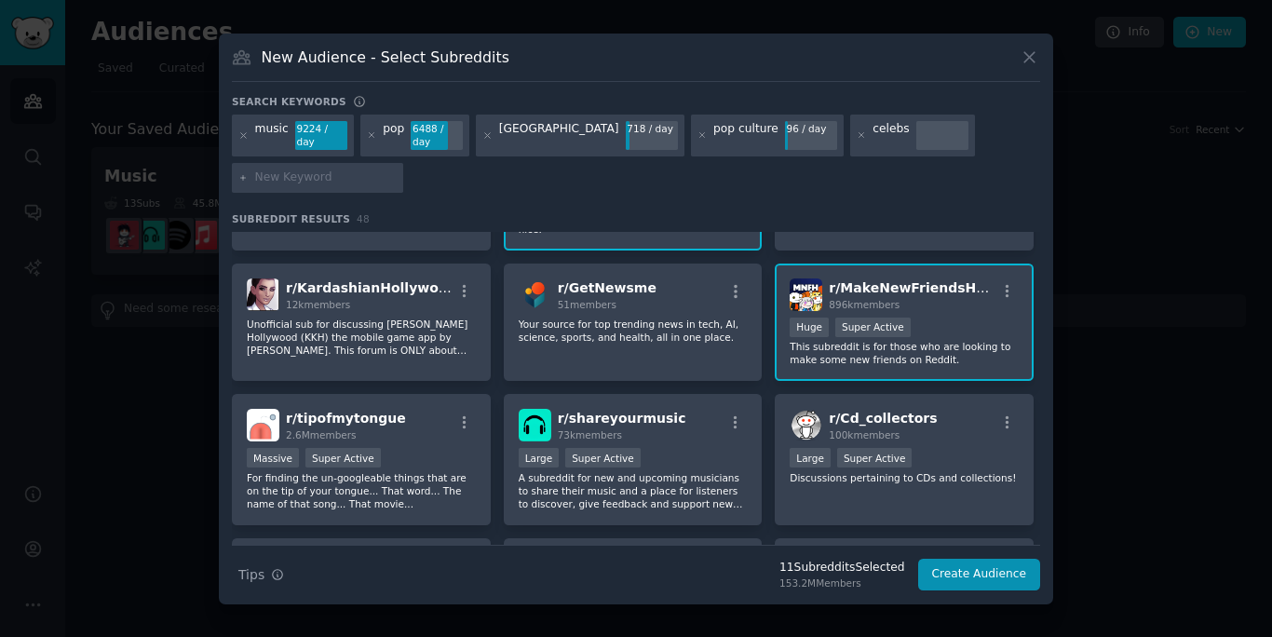
scroll to position [1807, 0]
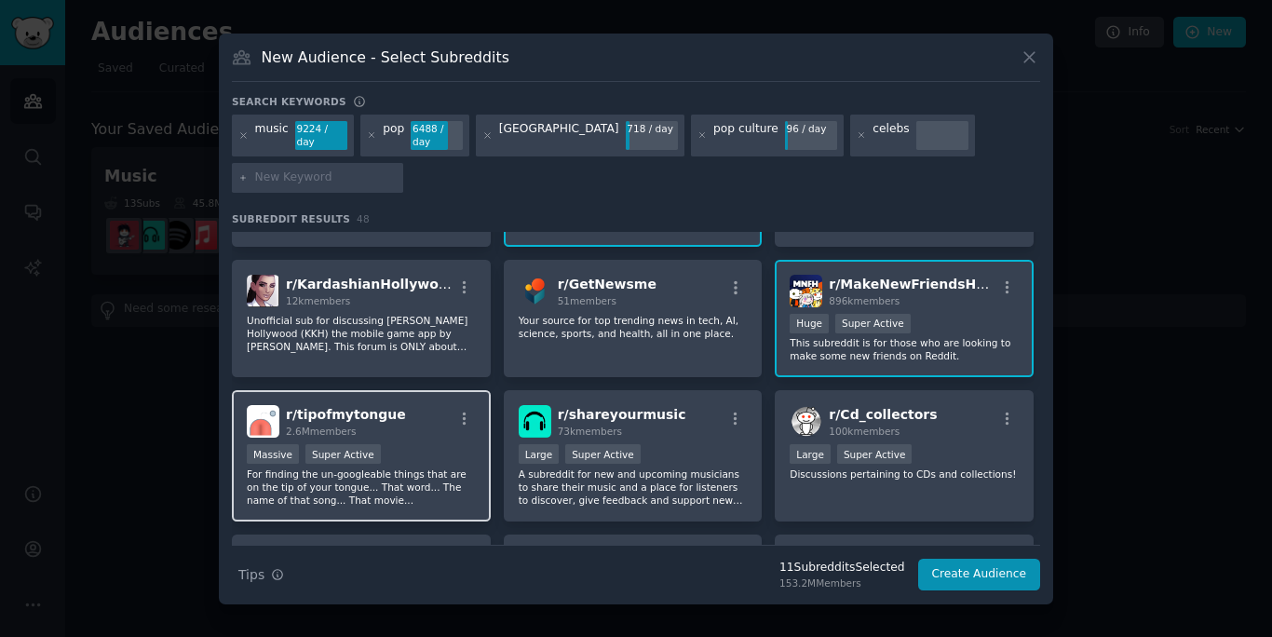
click at [406, 490] on p "For finding the un-googleable things that are on the tip of your tongue... That…" at bounding box center [361, 487] width 229 height 39
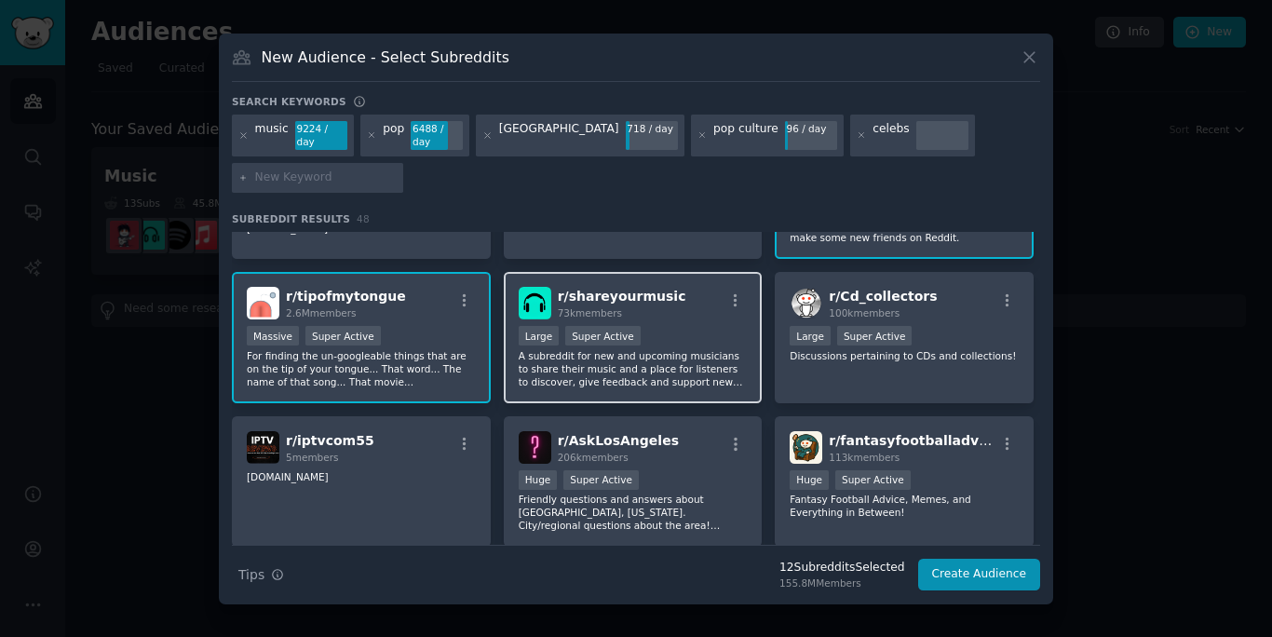
scroll to position [1929, 0]
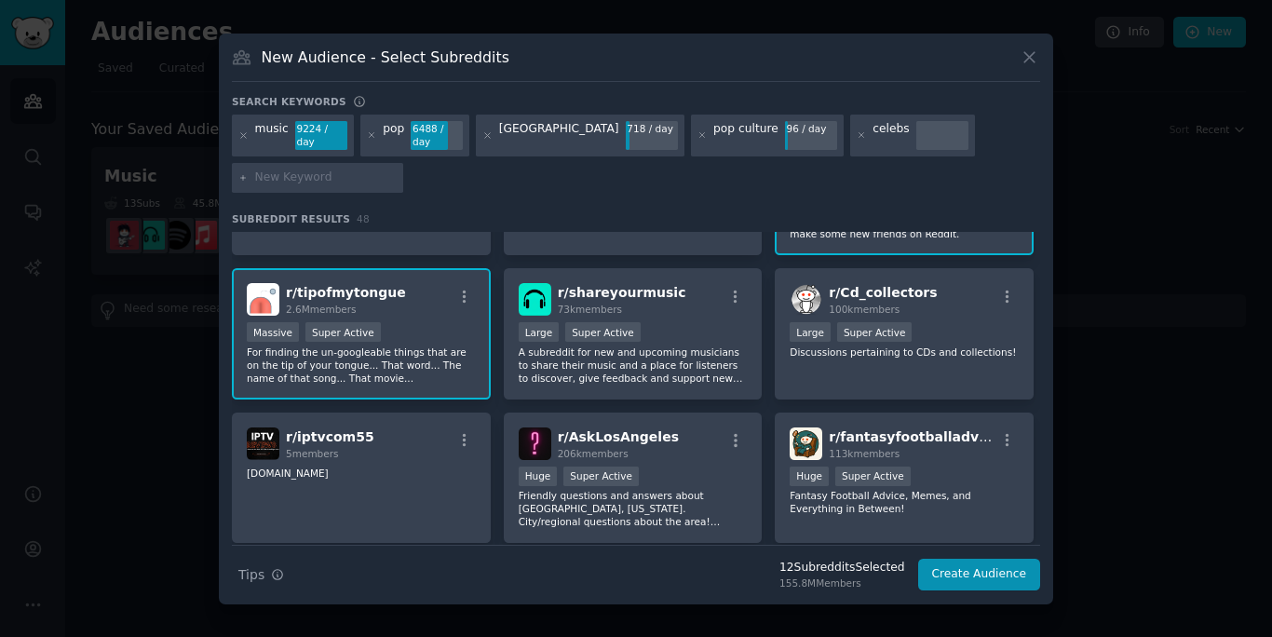
click at [421, 352] on p "For finding the un-googleable things that are on the tip of your tongue... That…" at bounding box center [361, 365] width 229 height 39
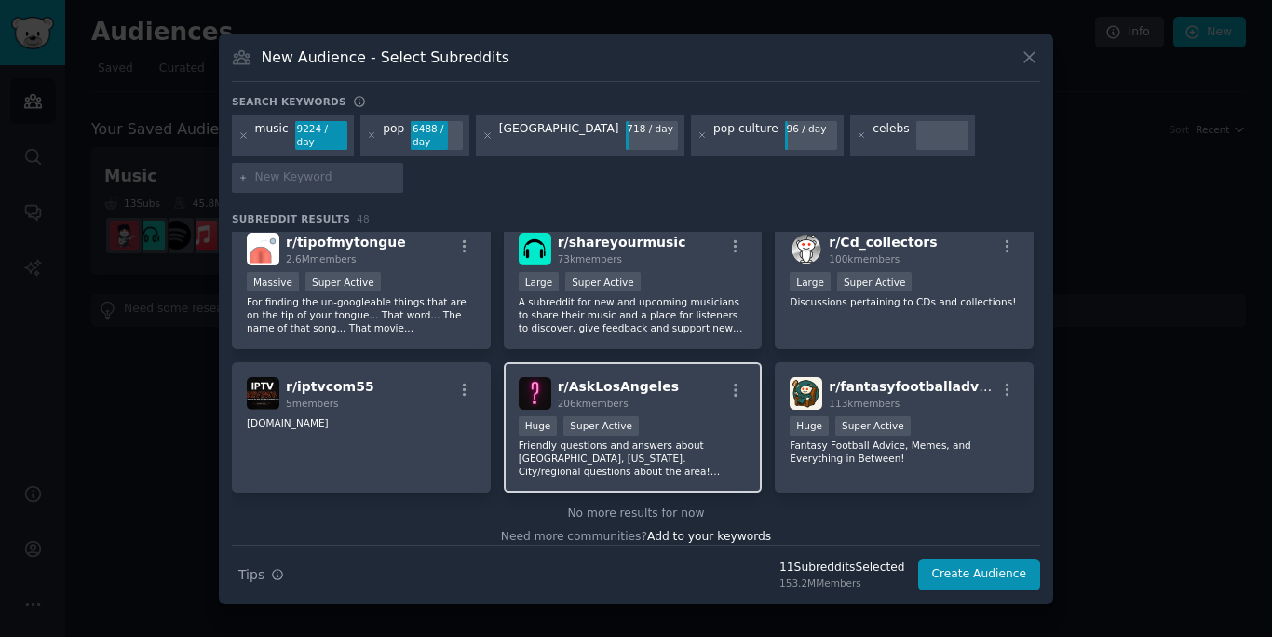
scroll to position [1983, 0]
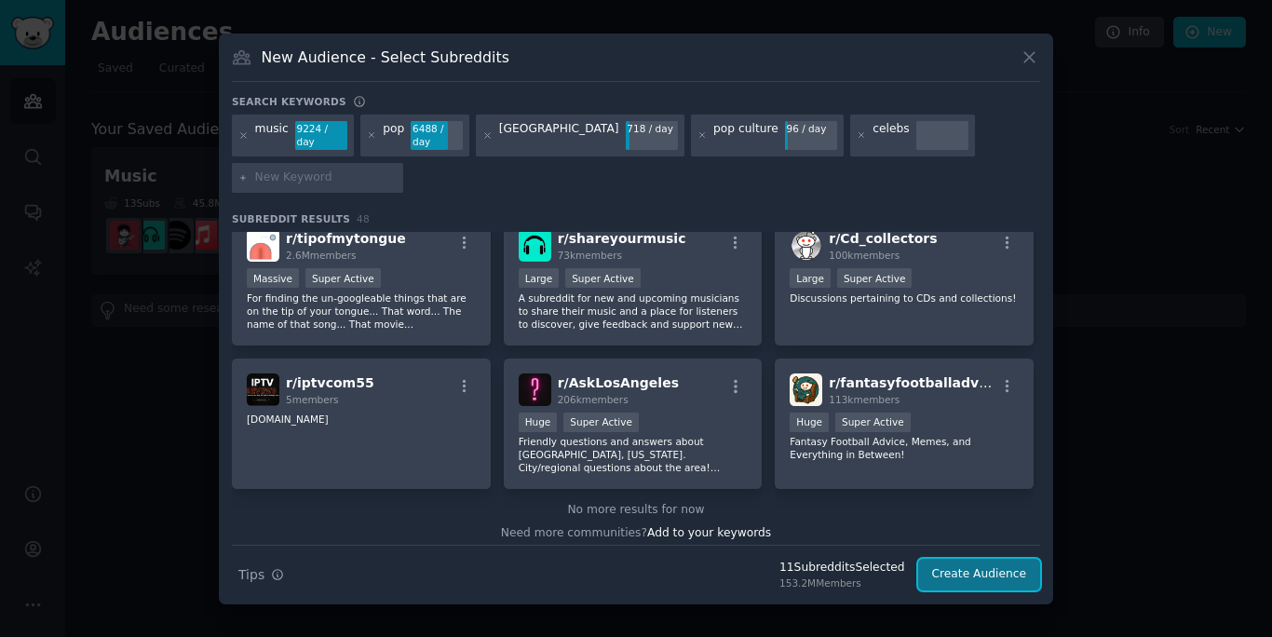
click at [971, 570] on button "Create Audience" at bounding box center [979, 575] width 123 height 32
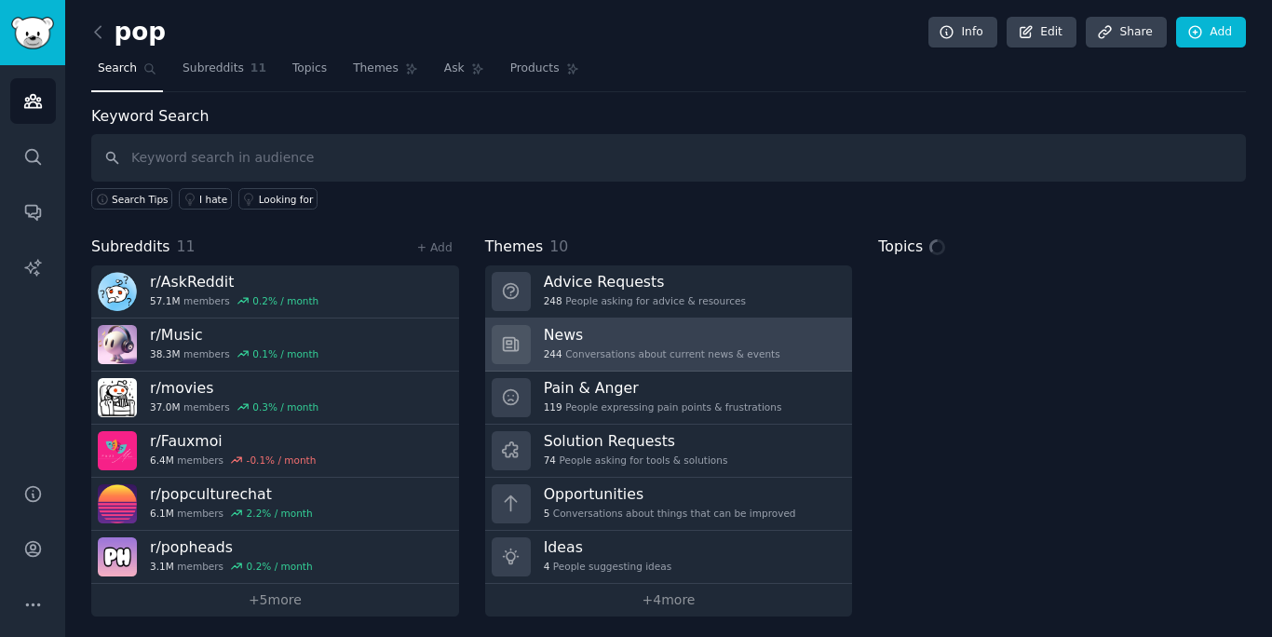
scroll to position [5, 0]
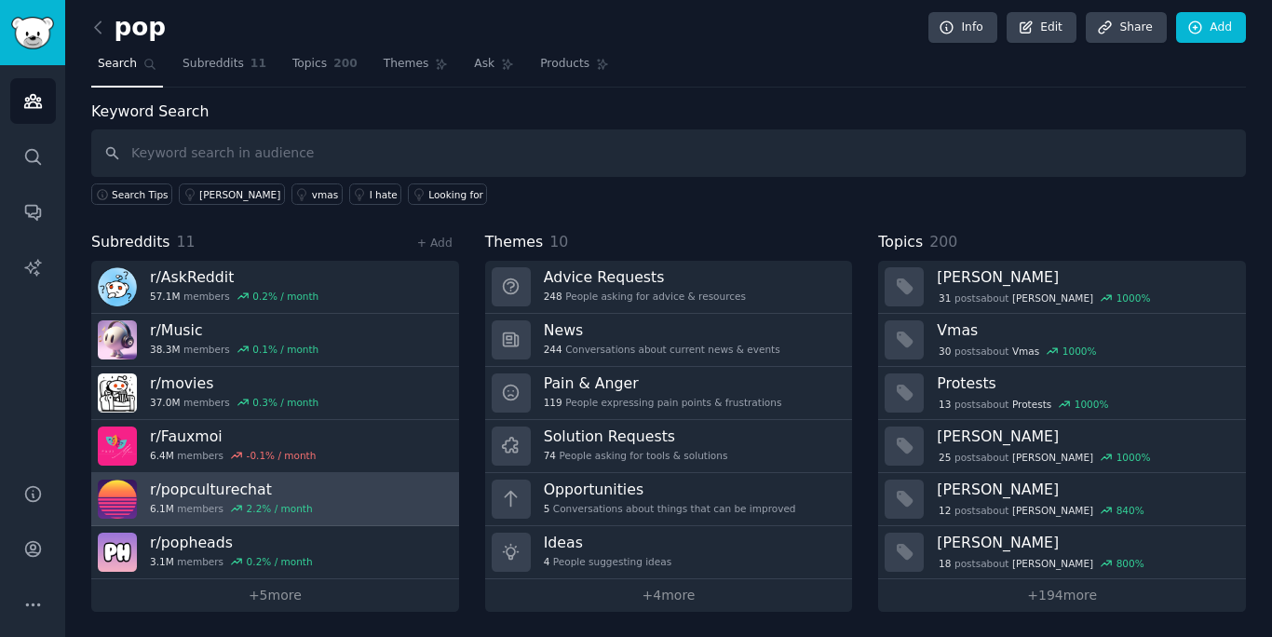
click at [370, 491] on link "r/ popculturechat 6.1M members 2.2 % / month" at bounding box center [275, 499] width 368 height 53
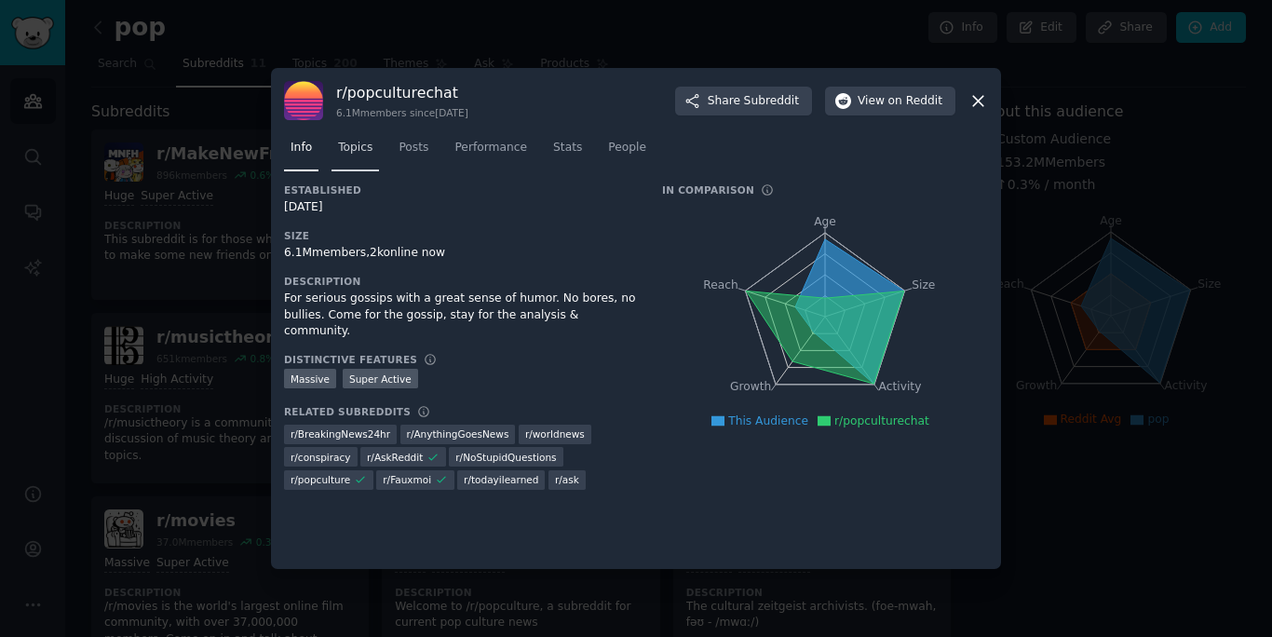
click at [371, 147] on span "Topics" at bounding box center [355, 148] width 34 height 17
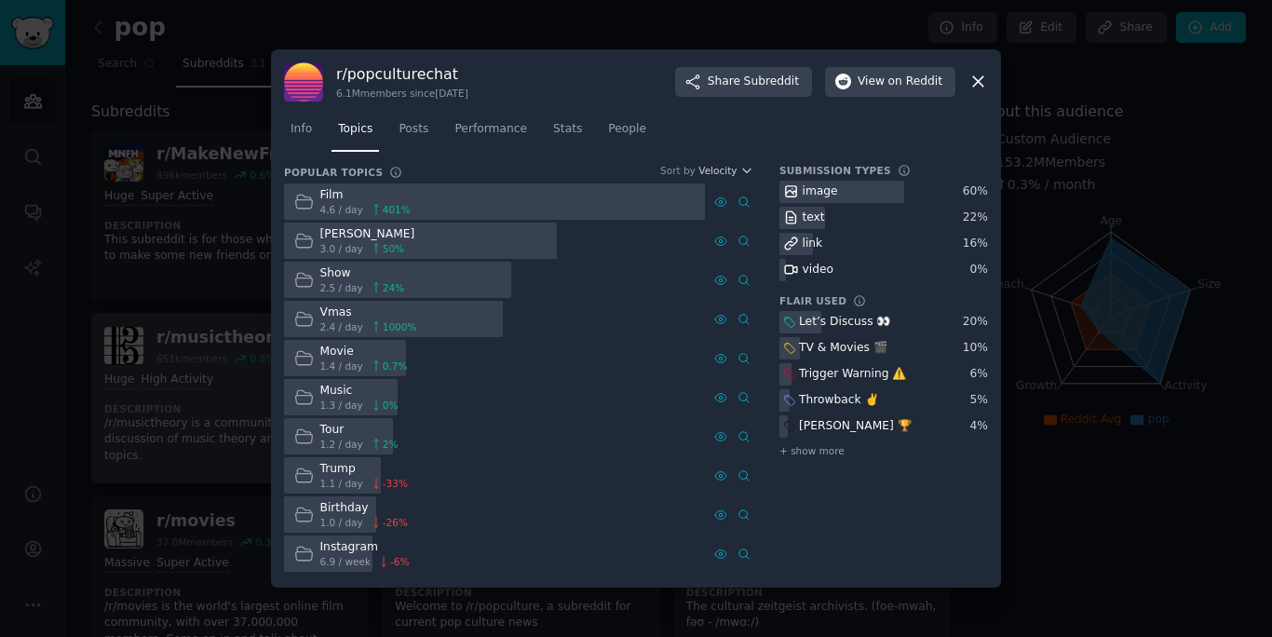
click at [130, 413] on div at bounding box center [636, 318] width 1272 height 637
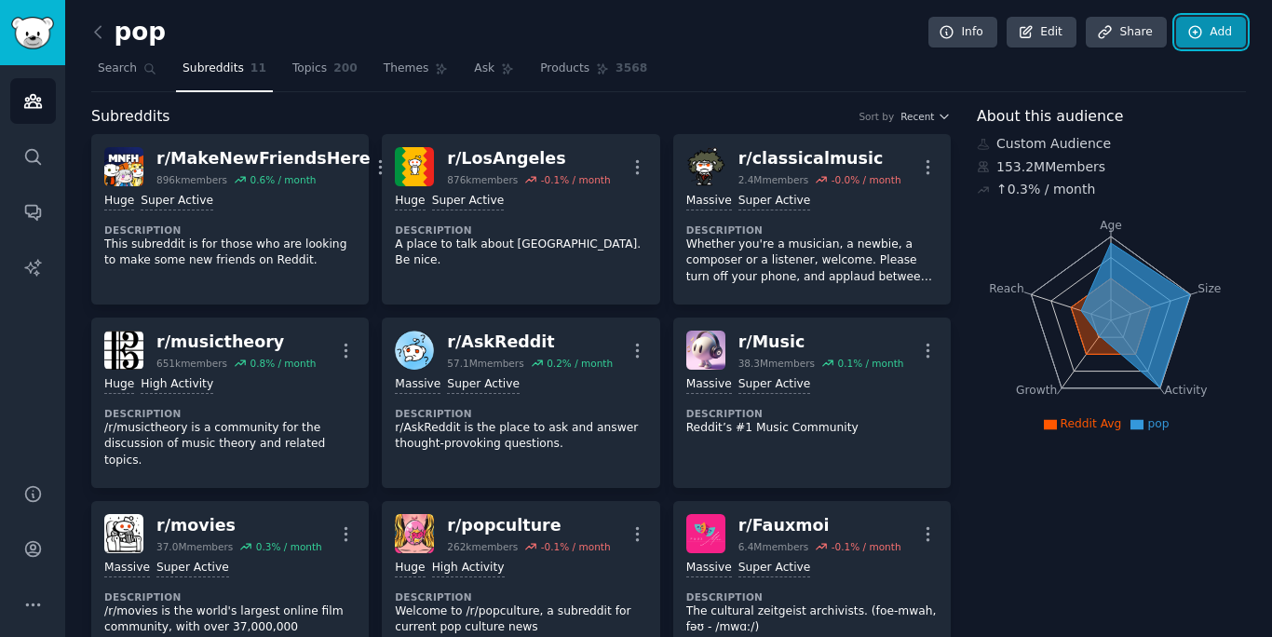
click at [1177, 44] on link "Add" at bounding box center [1211, 33] width 70 height 32
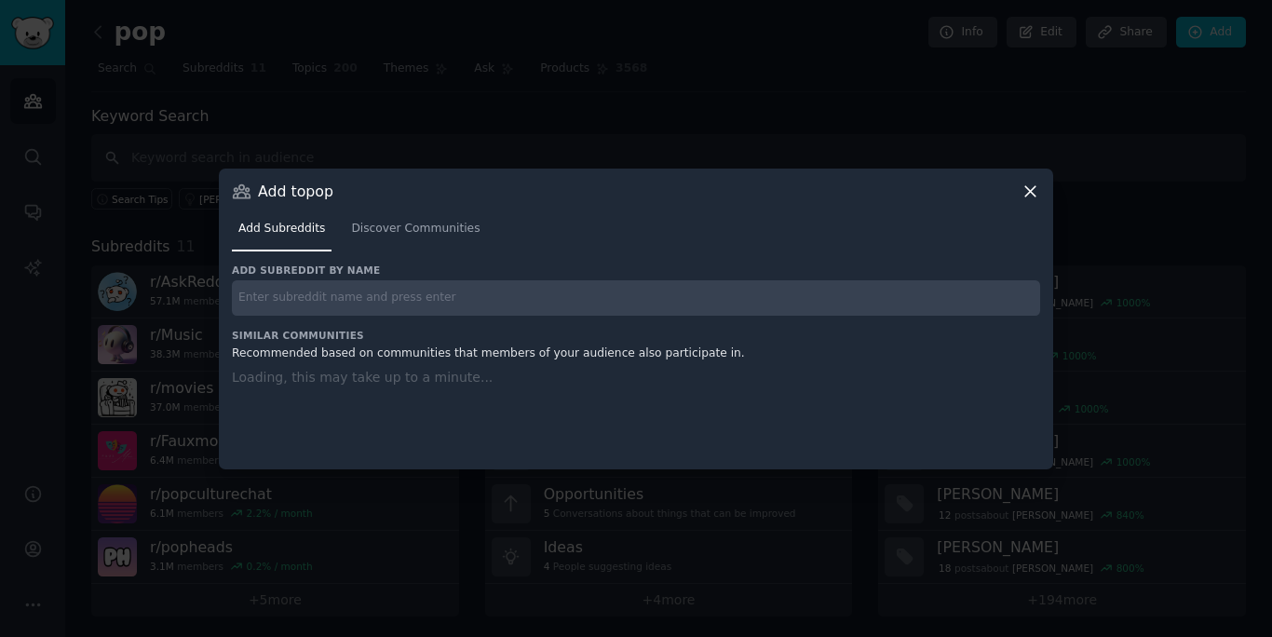
click at [613, 138] on div at bounding box center [636, 318] width 1272 height 637
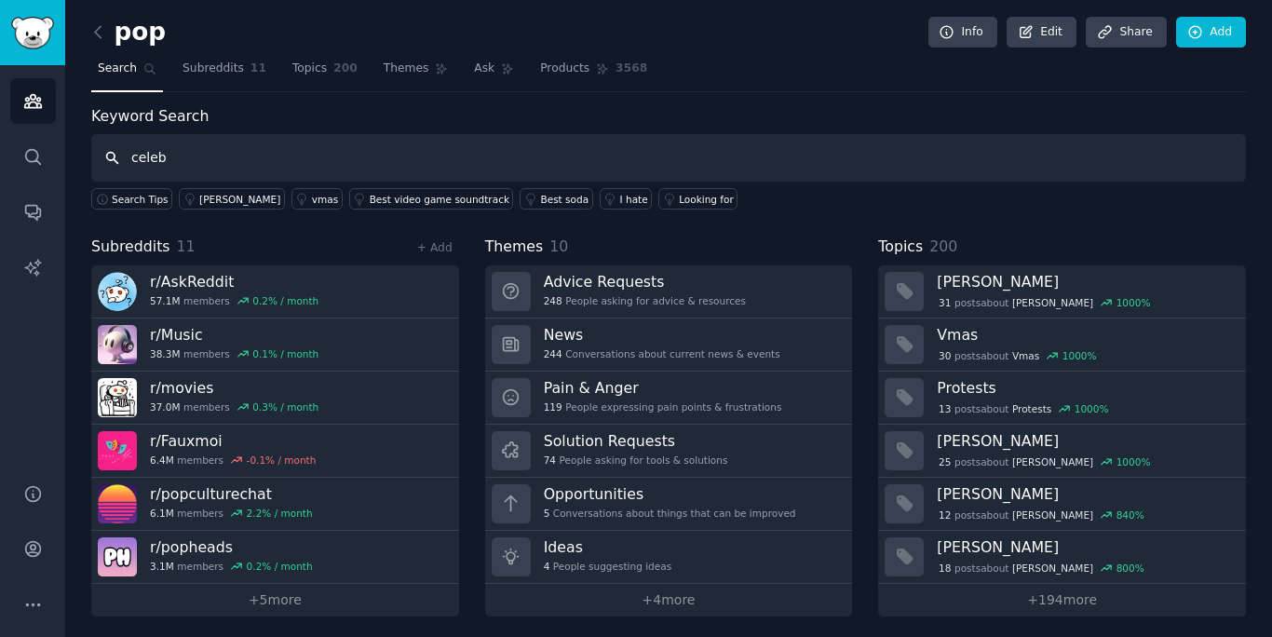
type input "celeb"
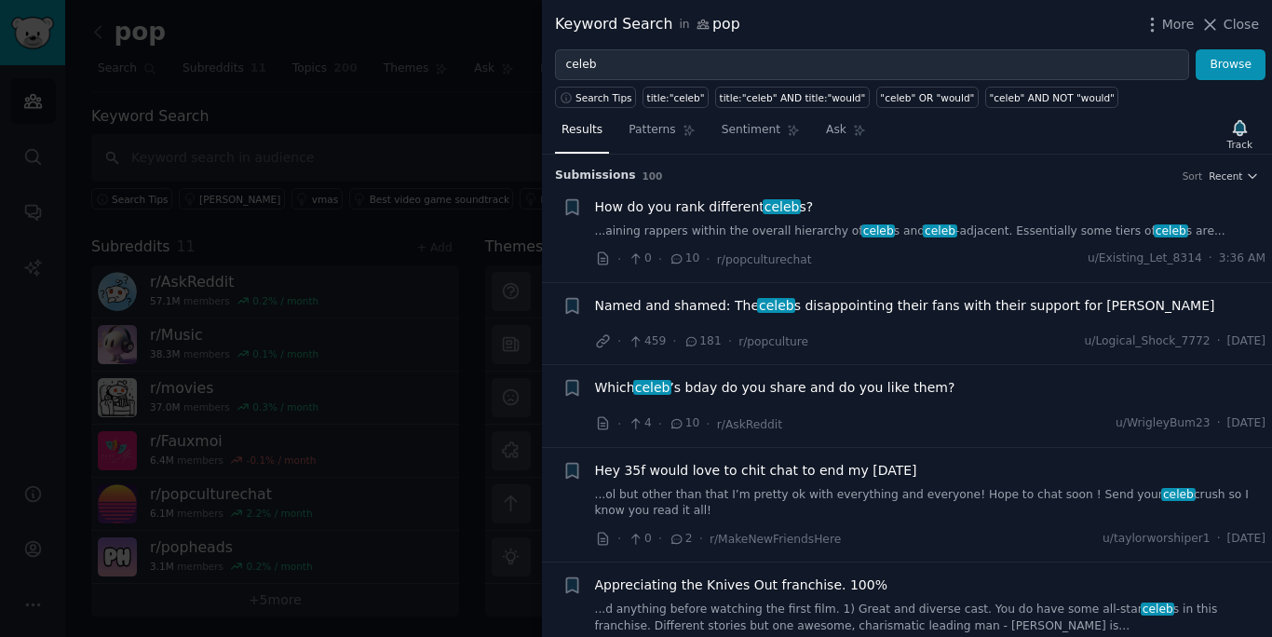
click at [390, 222] on div at bounding box center [636, 318] width 1272 height 637
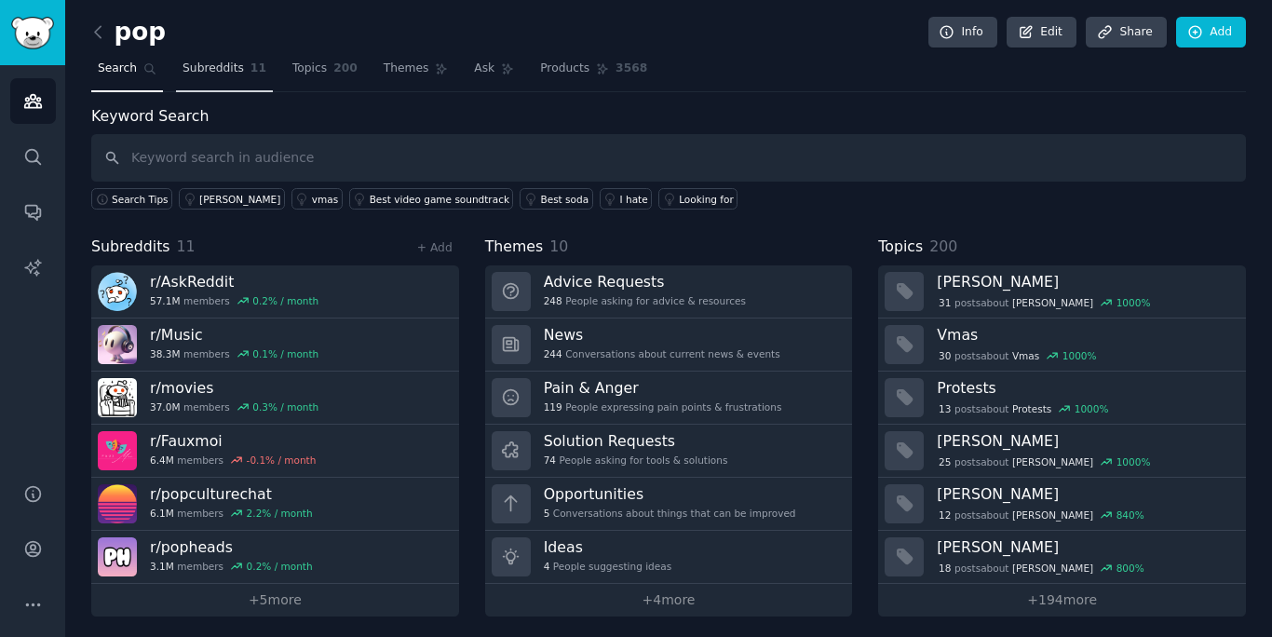
click at [204, 61] on span "Subreddits" at bounding box center [213, 69] width 61 height 17
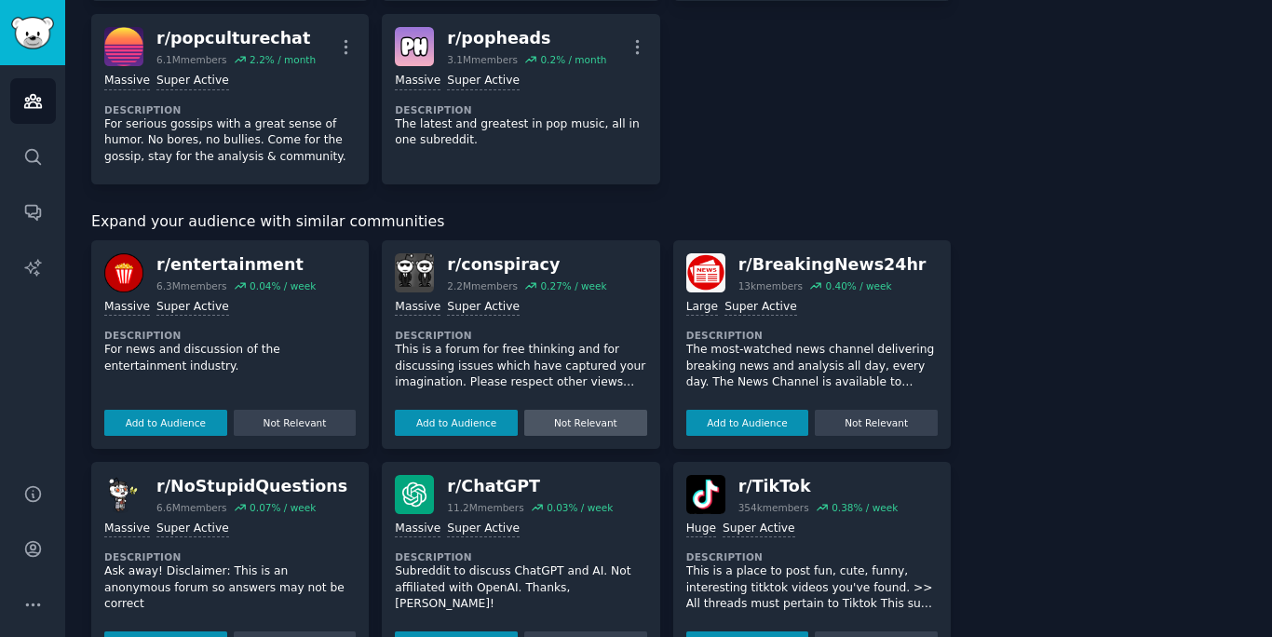
scroll to position [667, 0]
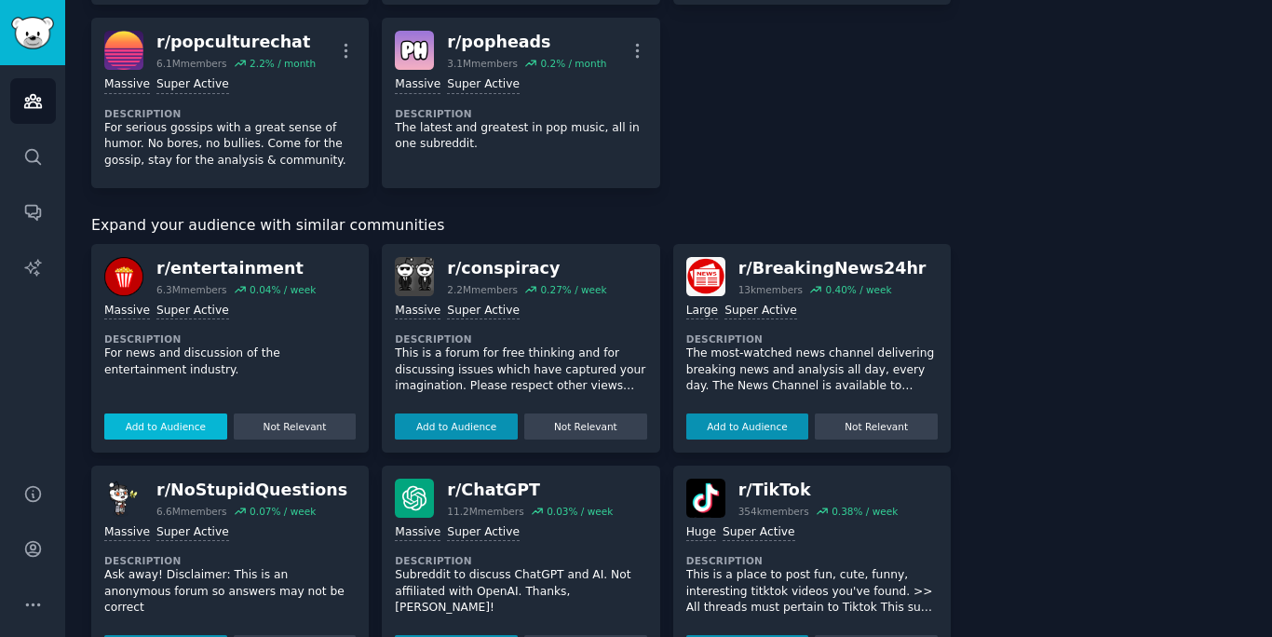
click at [168, 414] on button "Add to Audience" at bounding box center [165, 427] width 123 height 26
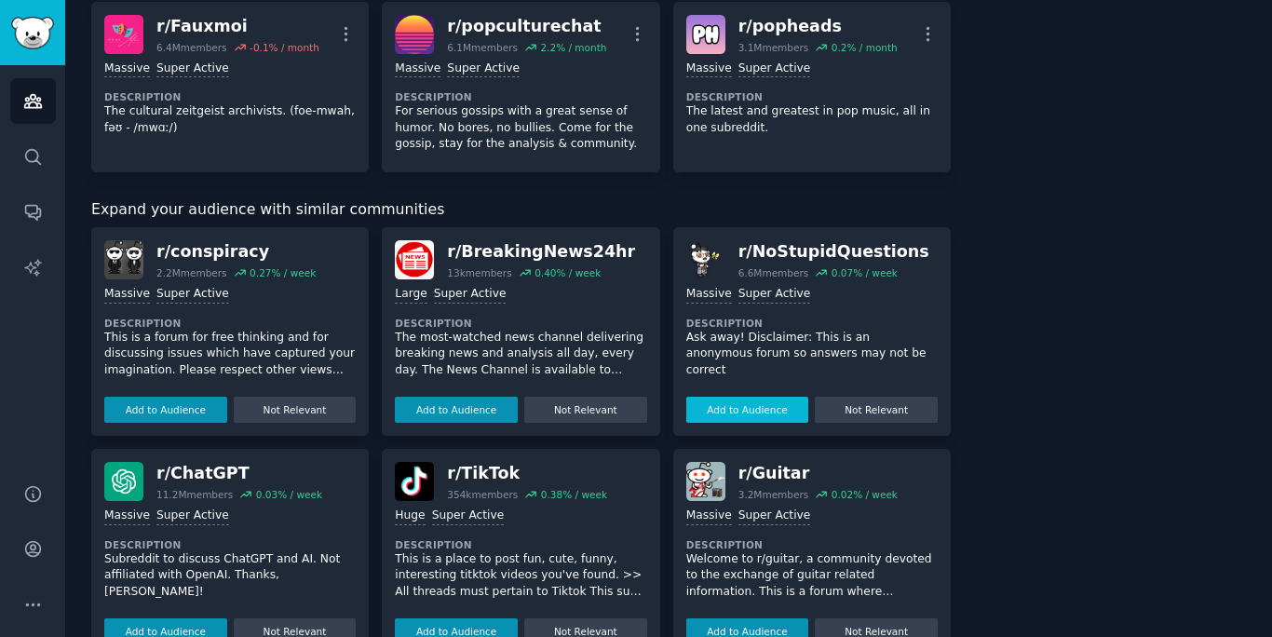
click at [719, 404] on button "Add to Audience" at bounding box center [748, 410] width 123 height 26
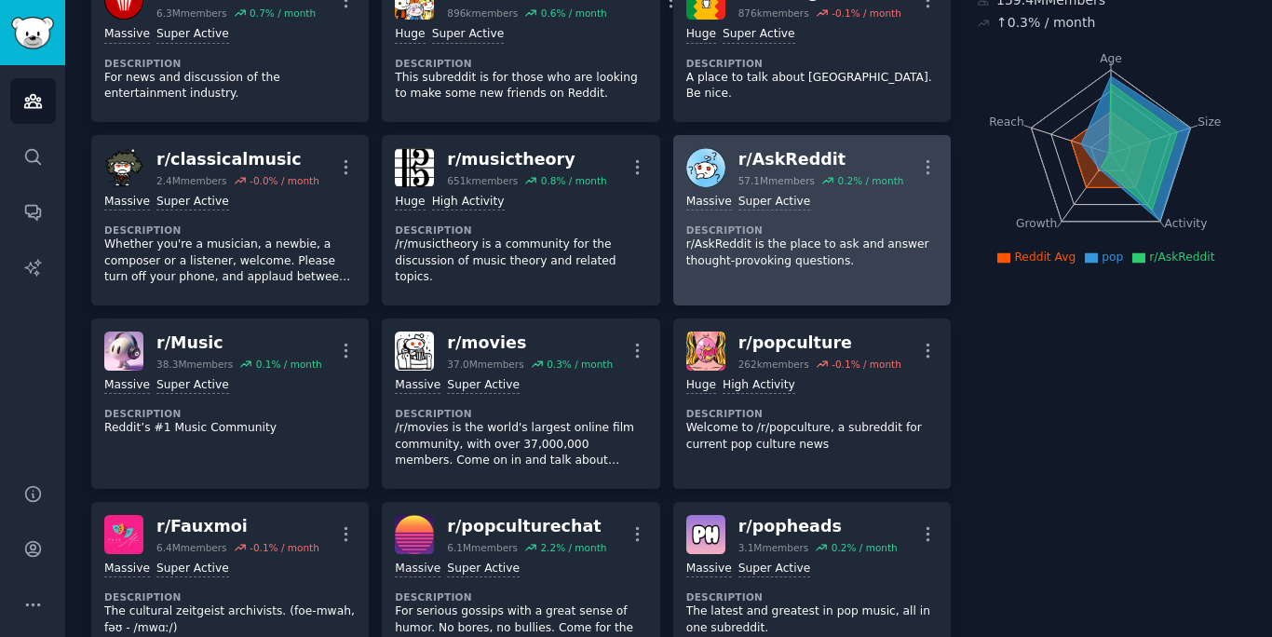
scroll to position [227, 0]
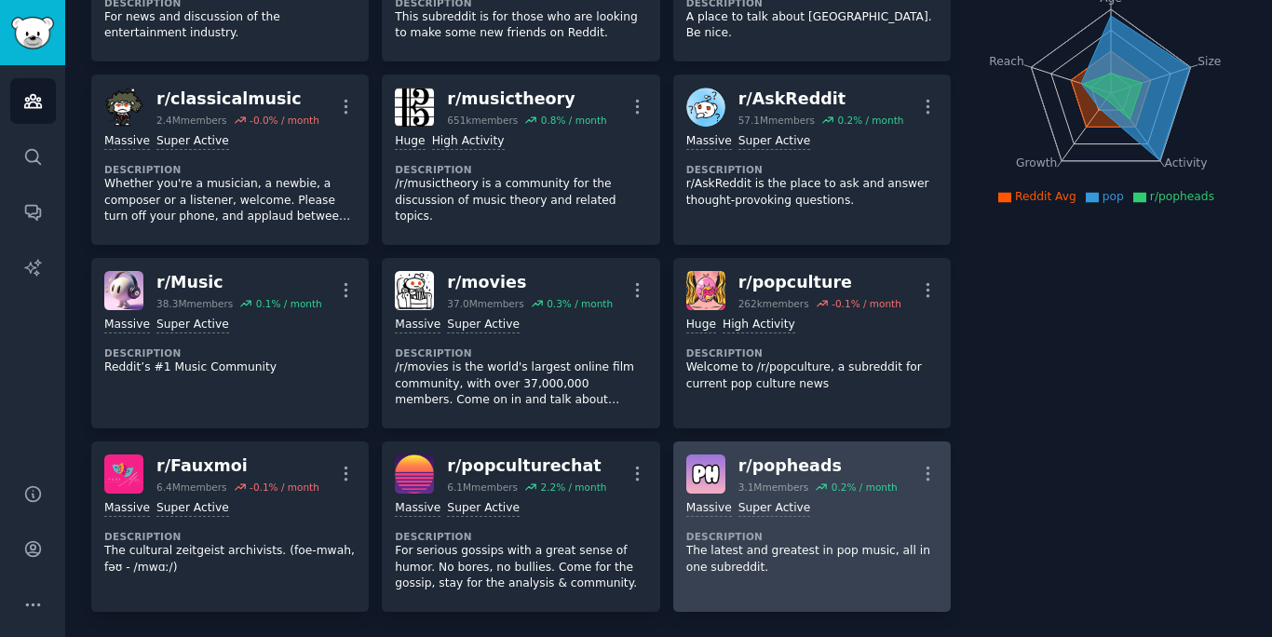
click at [804, 586] on link "r/ popheads 3.1M members 0.2 % / month More Massive Super Active Description Th…" at bounding box center [812, 527] width 278 height 170
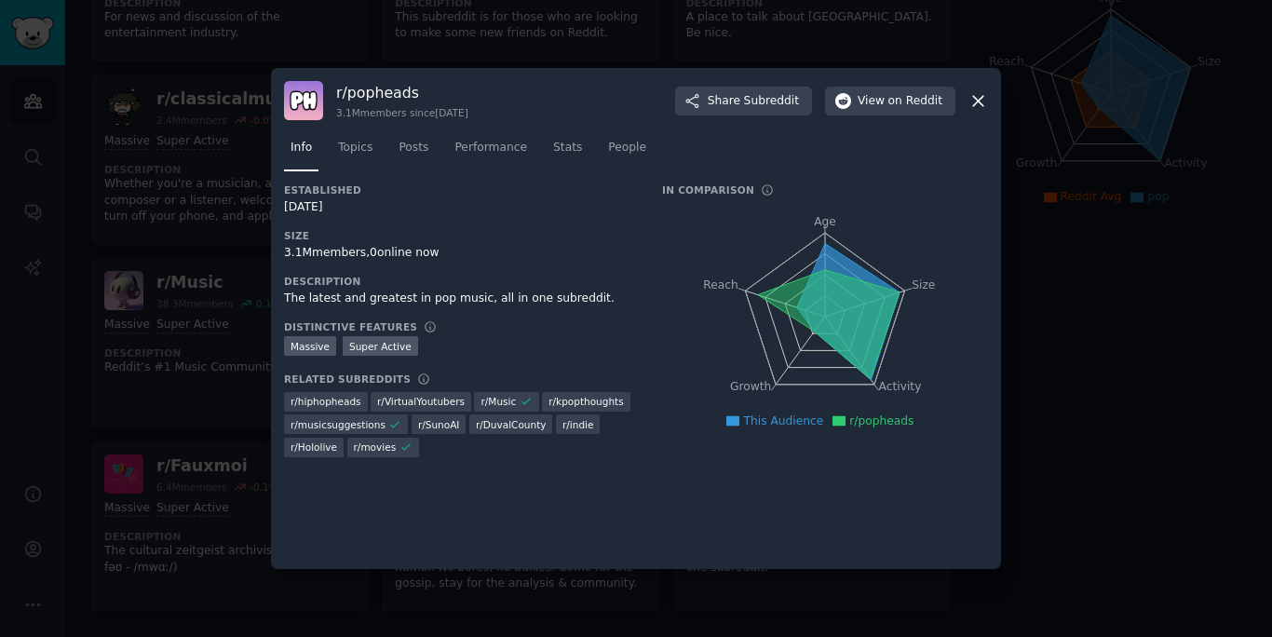
click at [1085, 344] on div at bounding box center [636, 318] width 1272 height 637
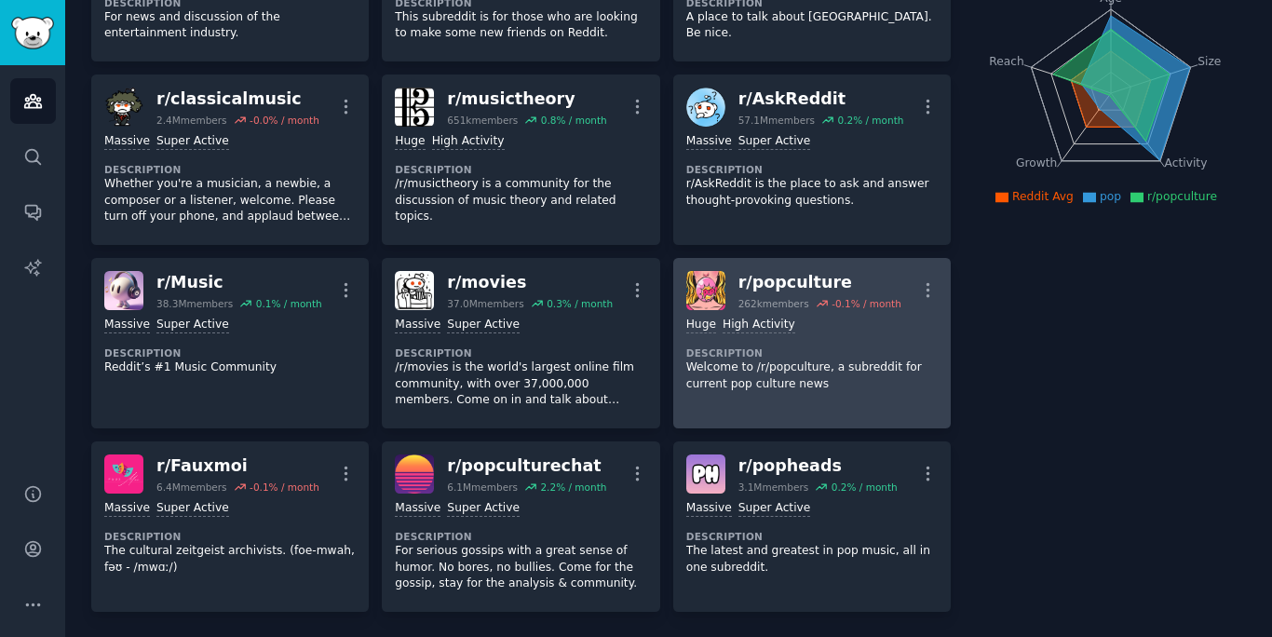
click at [827, 380] on p "Welcome to /r/popculture, a subreddit for current pop culture news" at bounding box center [813, 376] width 252 height 33
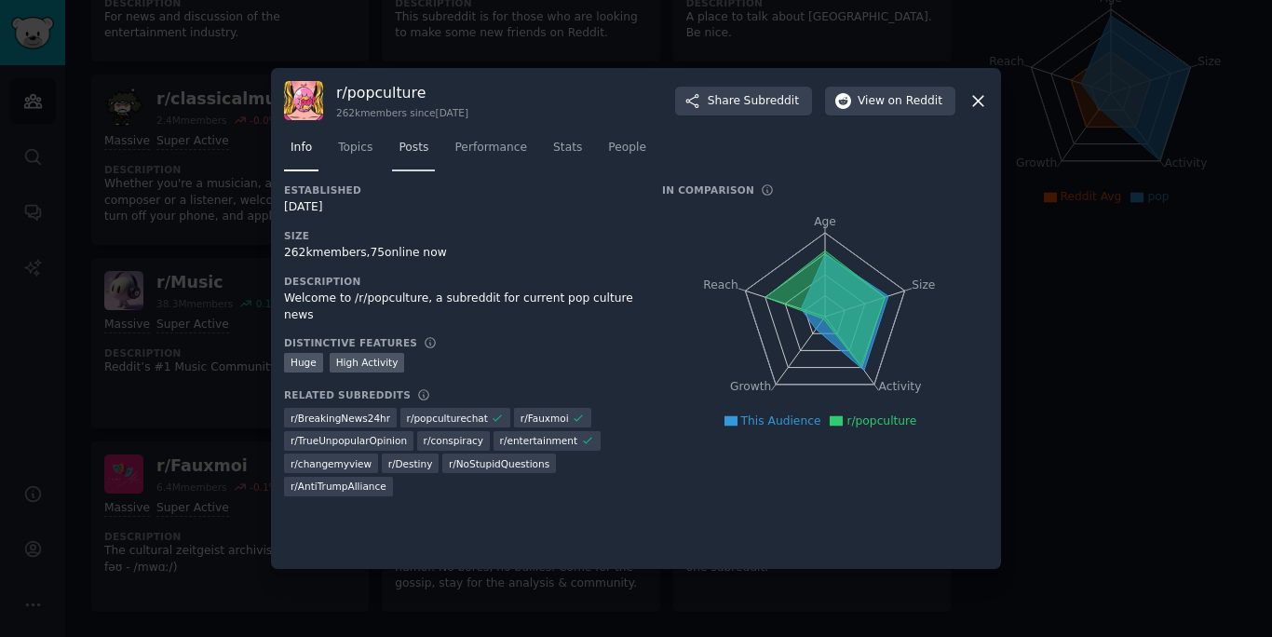
click at [412, 149] on span "Posts" at bounding box center [414, 148] width 30 height 17
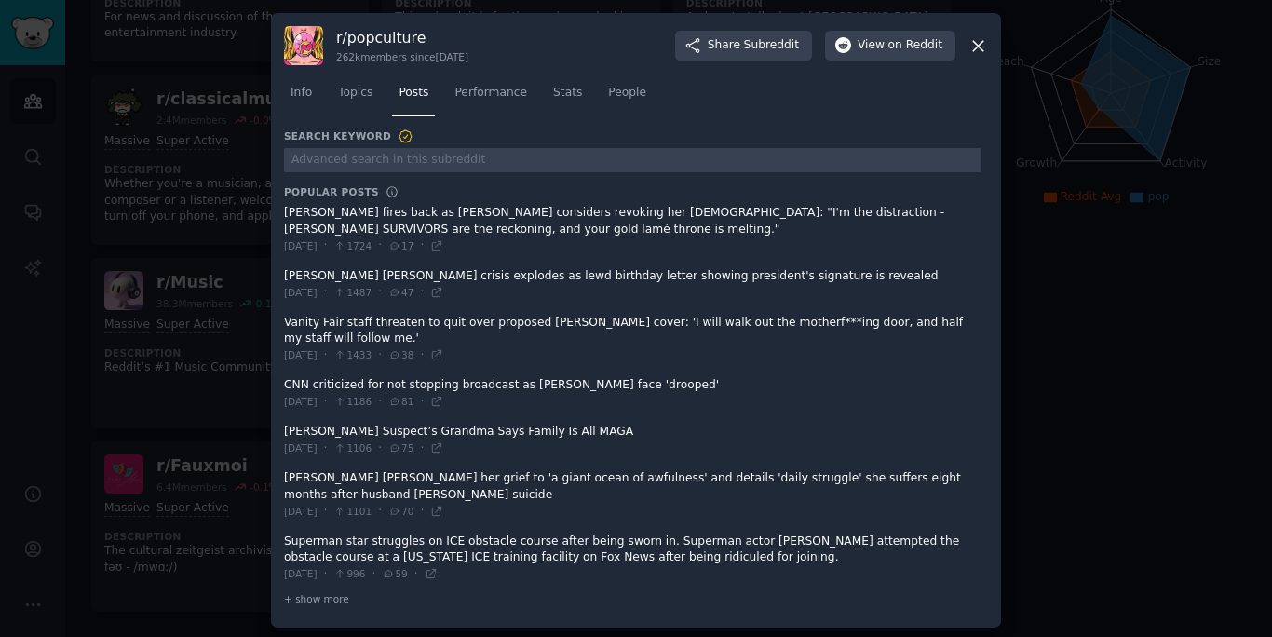
click at [978, 45] on icon at bounding box center [979, 46] width 20 height 20
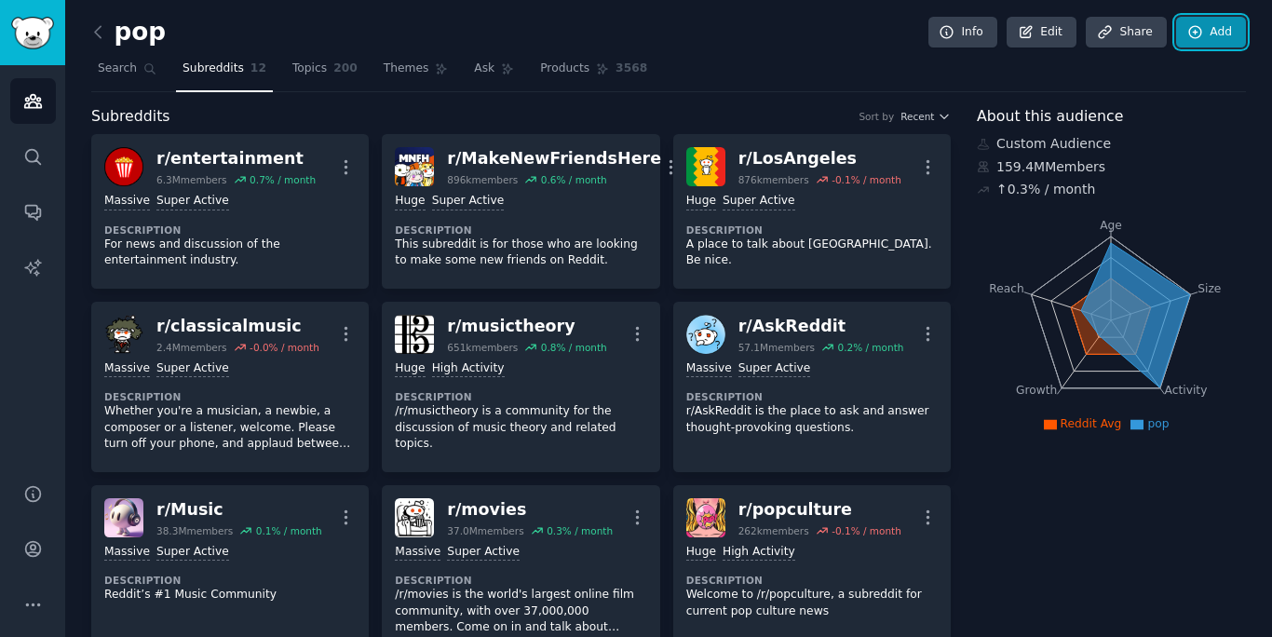
click at [1216, 28] on link "Add" at bounding box center [1211, 33] width 70 height 32
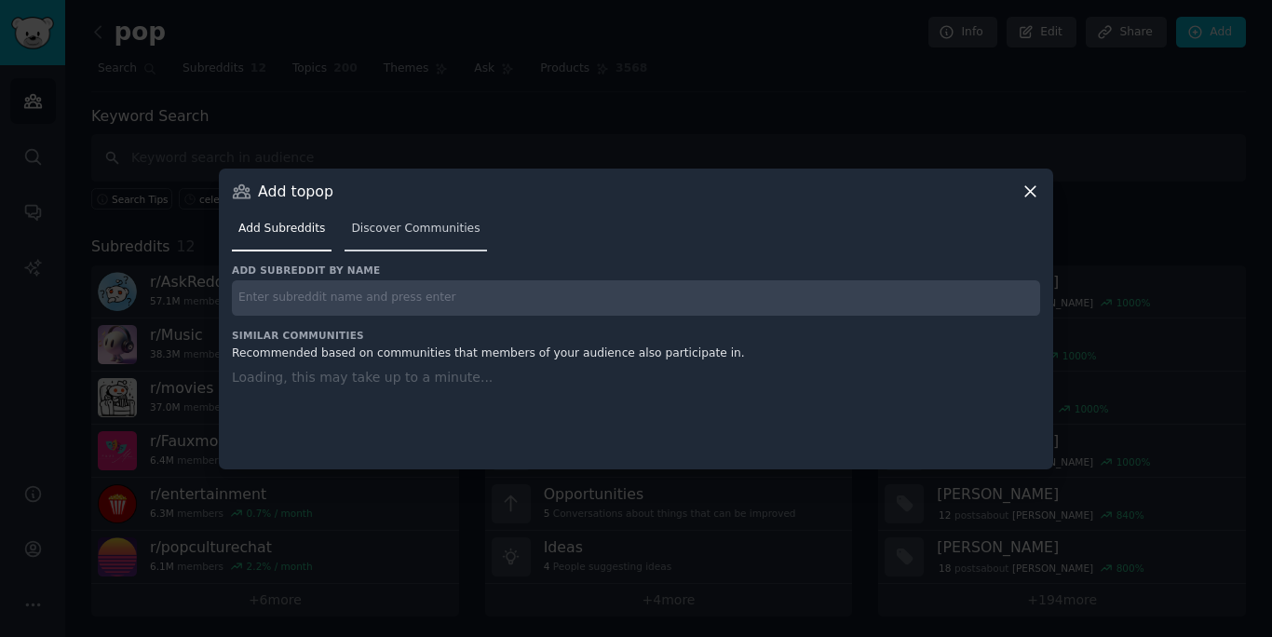
click at [388, 236] on span "Discover Communities" at bounding box center [415, 229] width 129 height 17
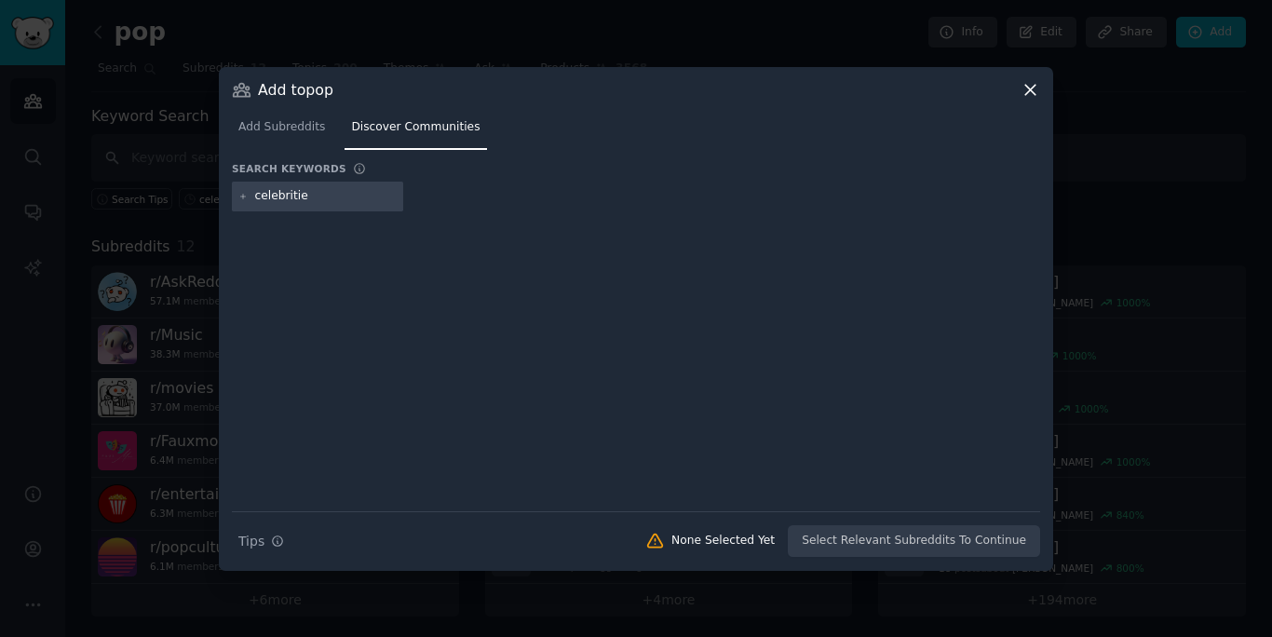
type input "celebrities"
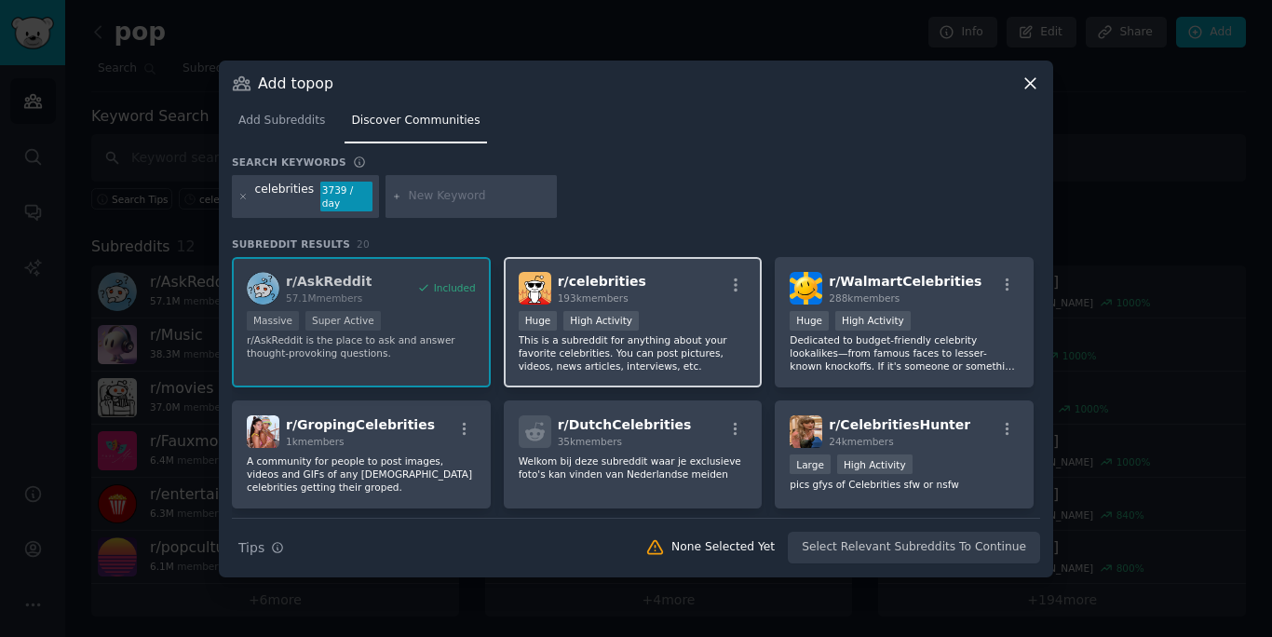
click at [700, 308] on div "r/ celebrities 193k members Huge High Activity This is a subreddit for anything…" at bounding box center [633, 322] width 259 height 131
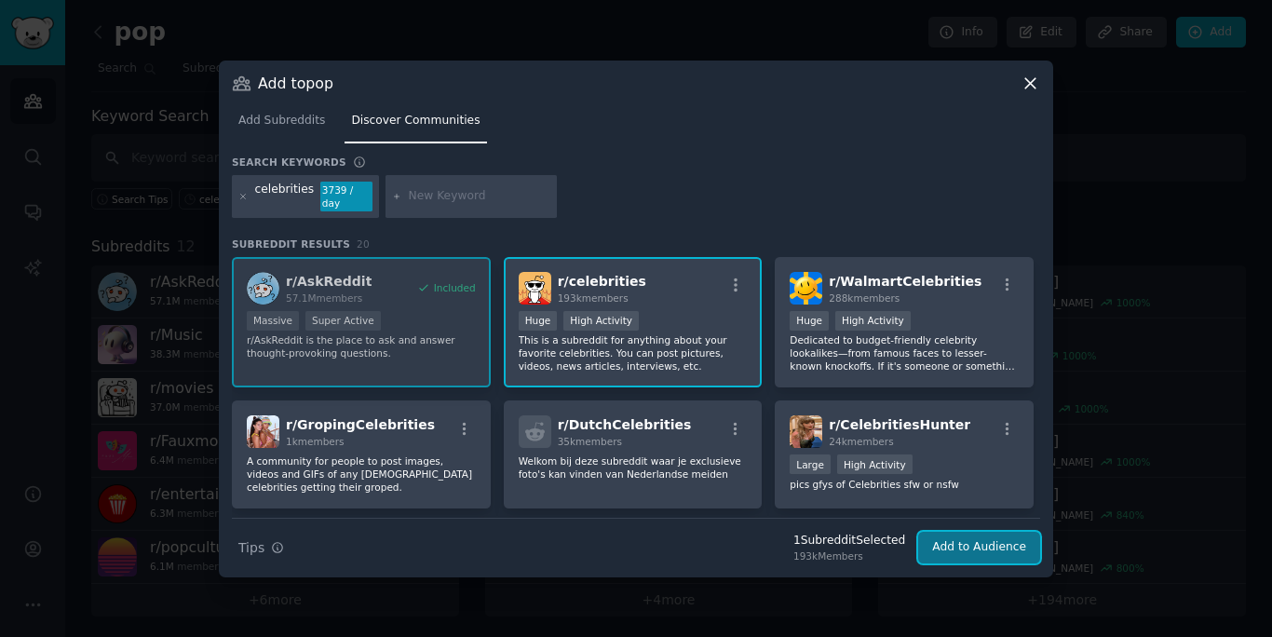
click at [983, 555] on button "Add to Audience" at bounding box center [979, 548] width 122 height 32
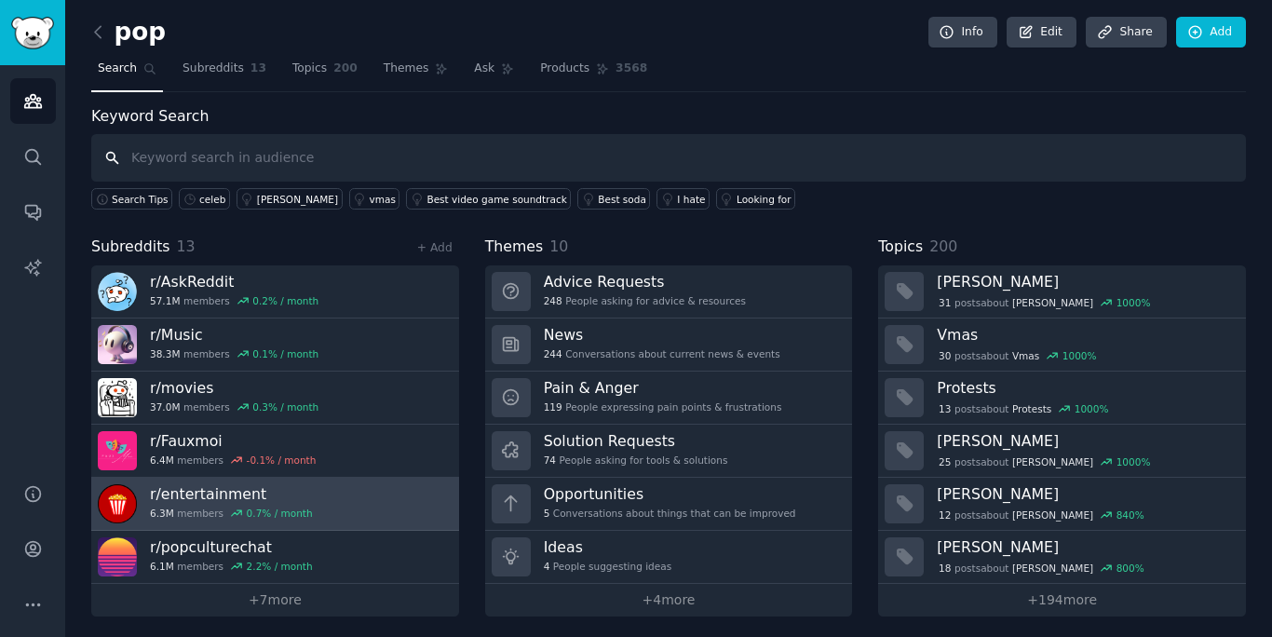
scroll to position [5, 0]
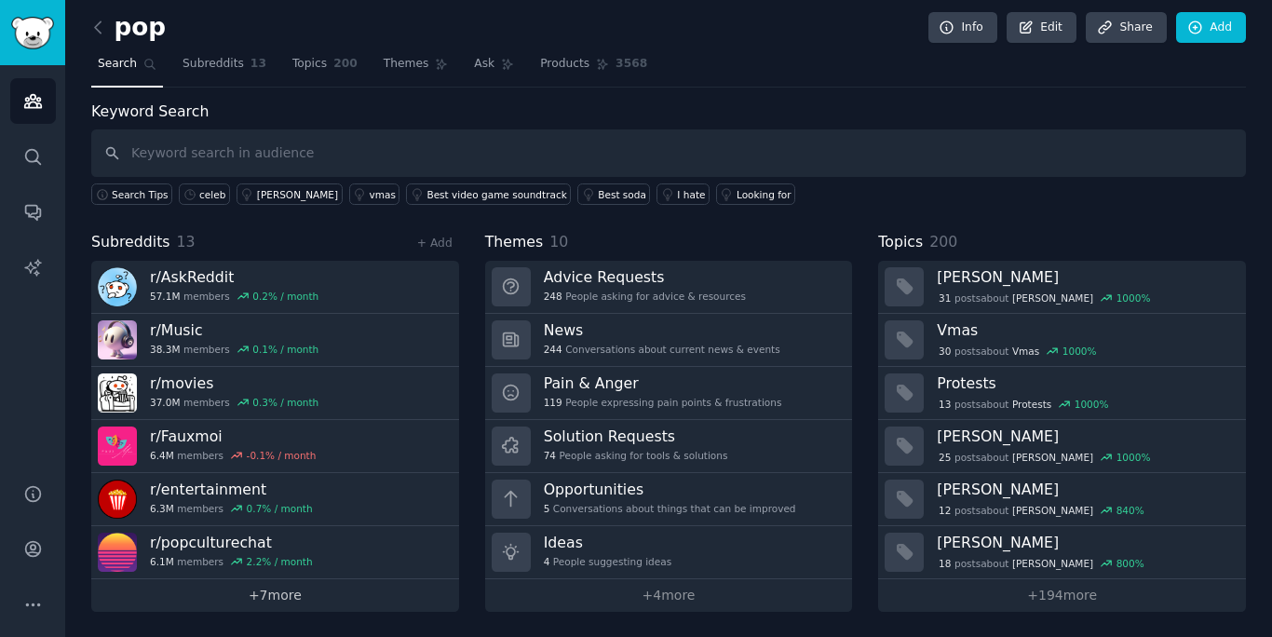
click at [336, 601] on link "+ 7 more" at bounding box center [275, 595] width 368 height 33
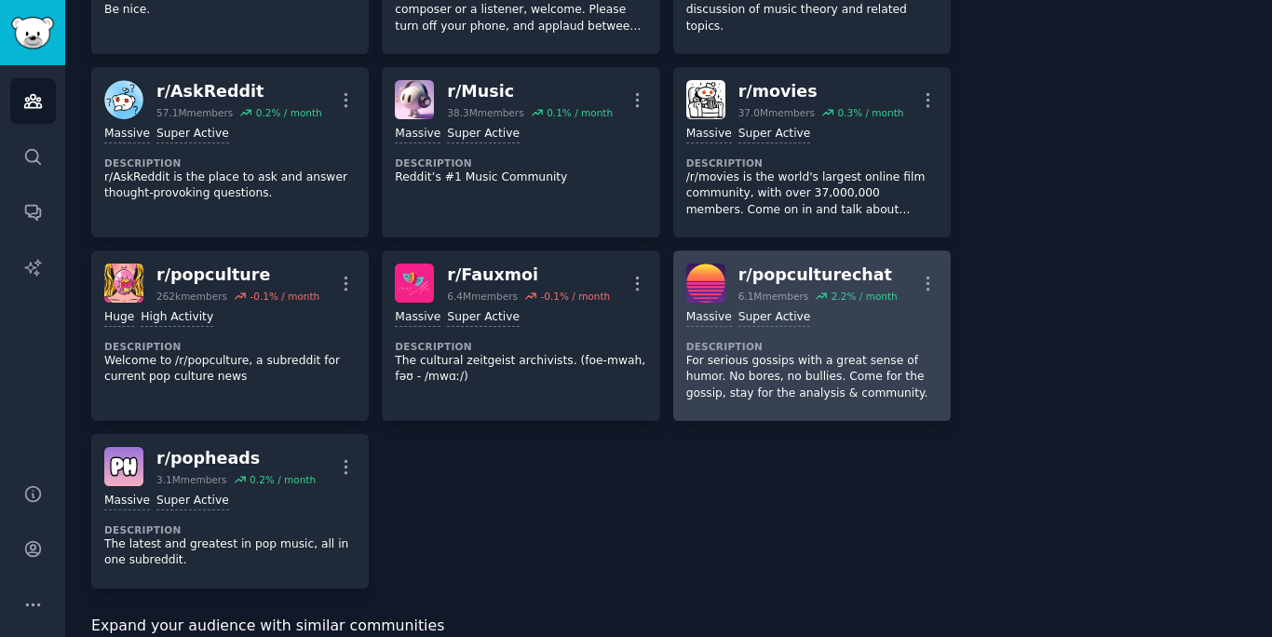
scroll to position [441, 0]
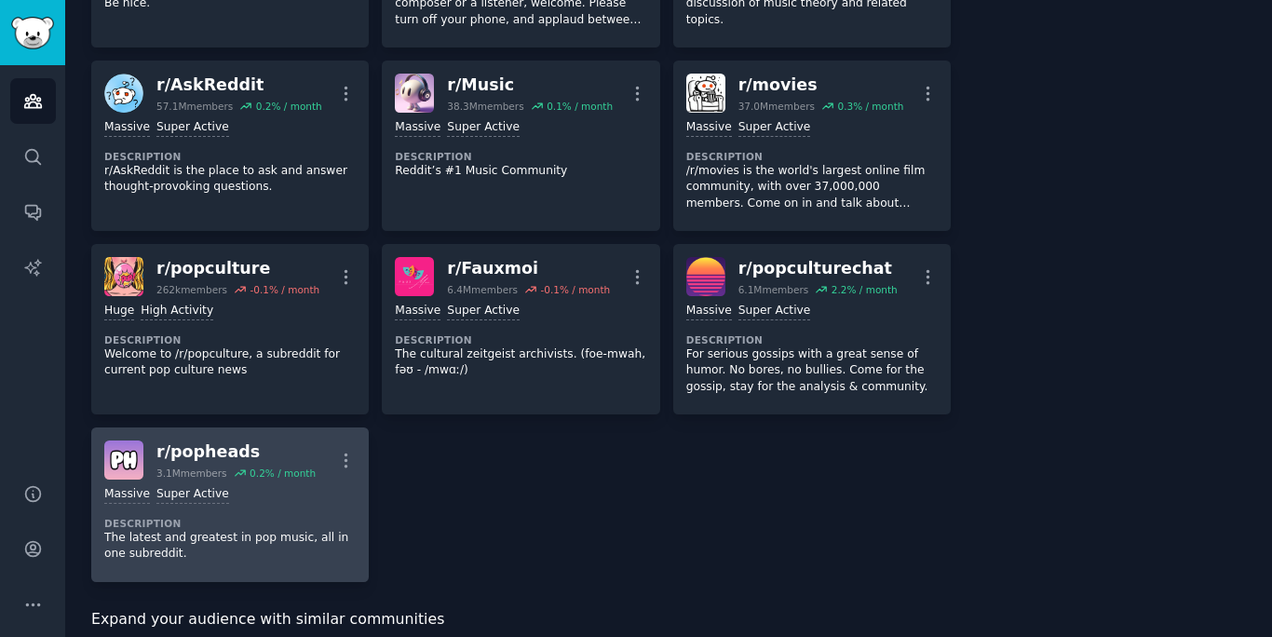
click at [206, 523] on dt "Description" at bounding box center [230, 523] width 252 height 13
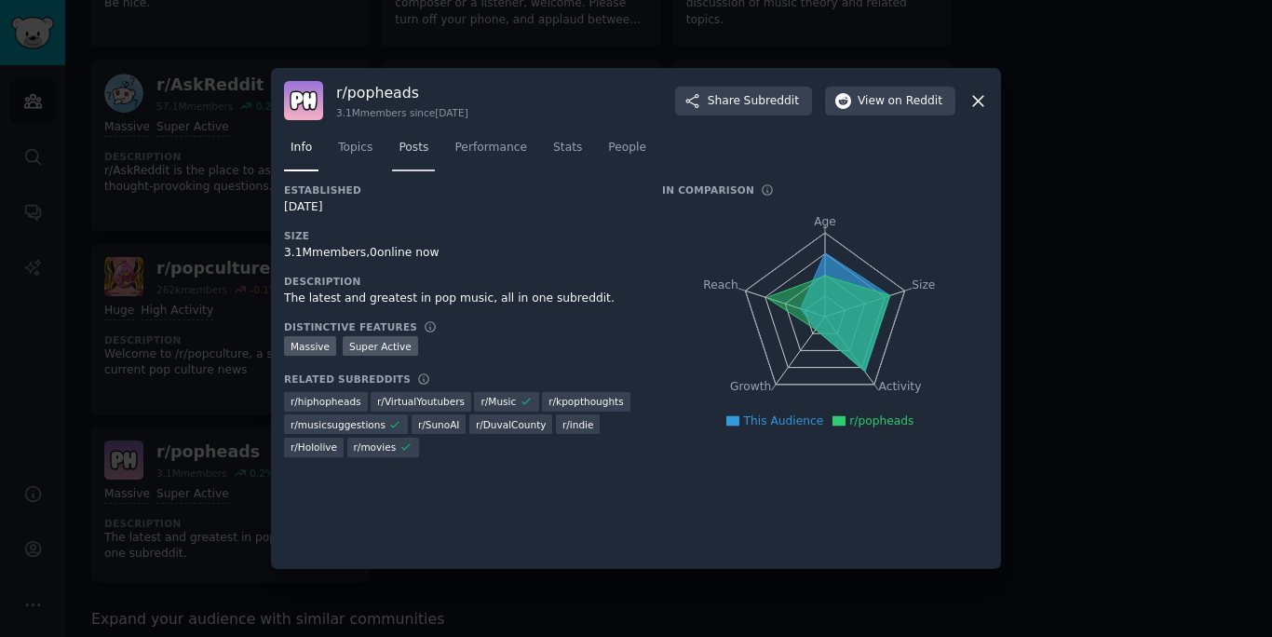
click at [411, 152] on span "Posts" at bounding box center [414, 148] width 30 height 17
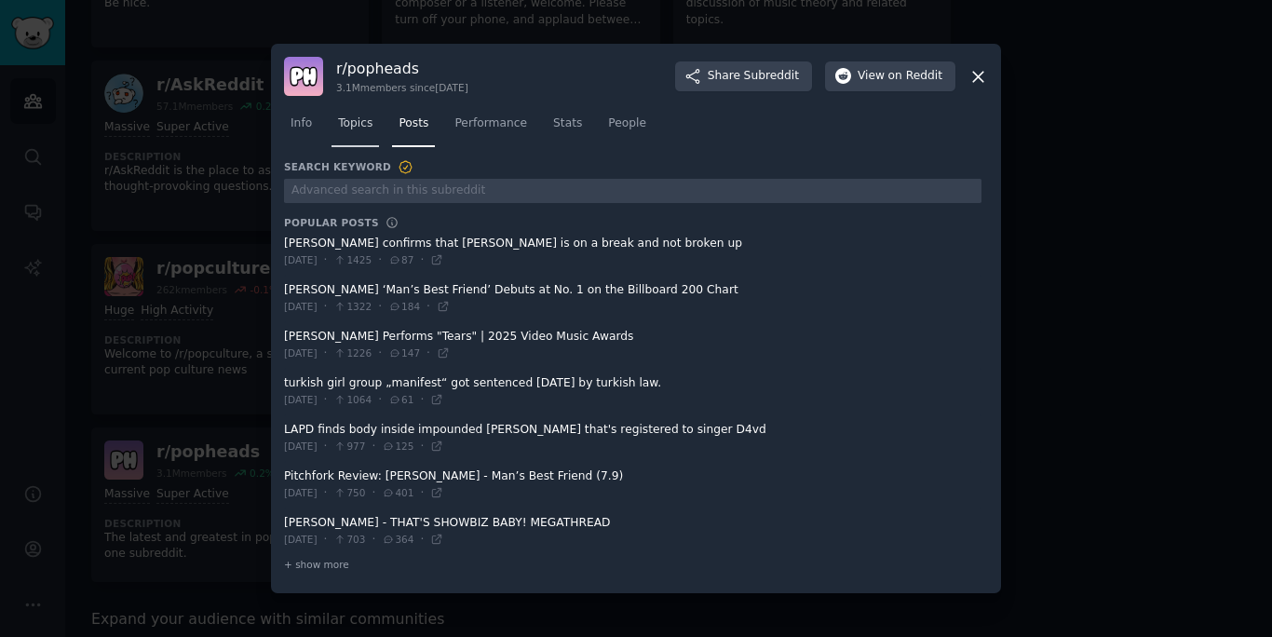
click at [367, 116] on span "Topics" at bounding box center [355, 124] width 34 height 17
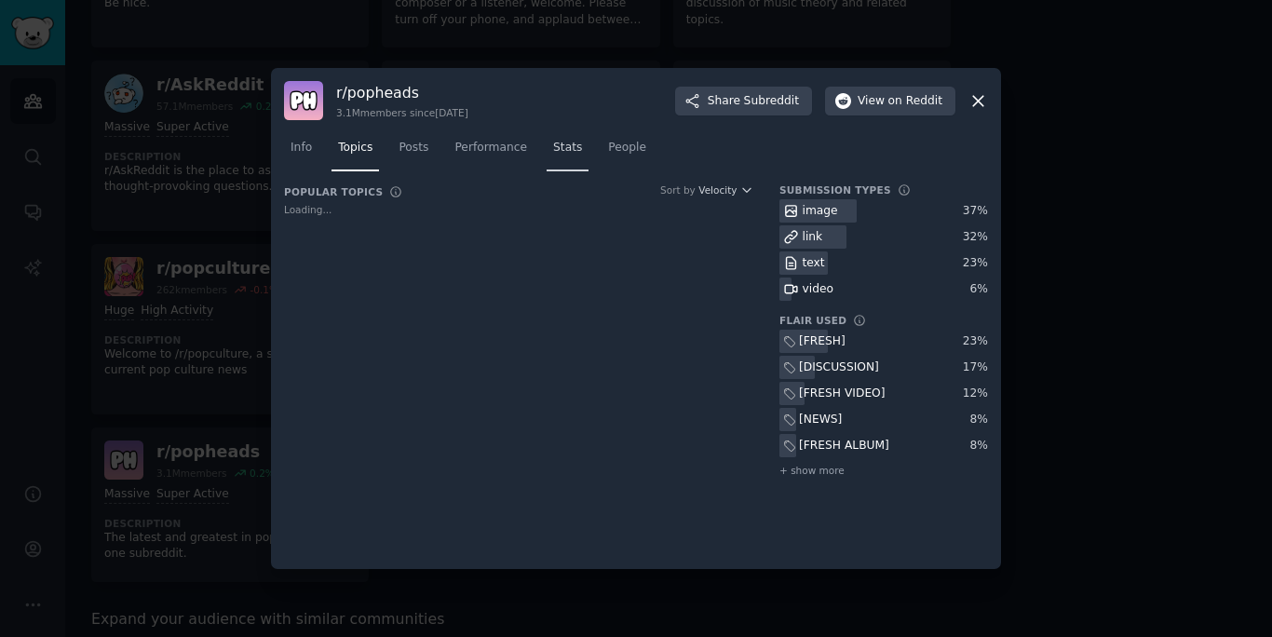
click at [563, 138] on link "Stats" at bounding box center [568, 152] width 42 height 38
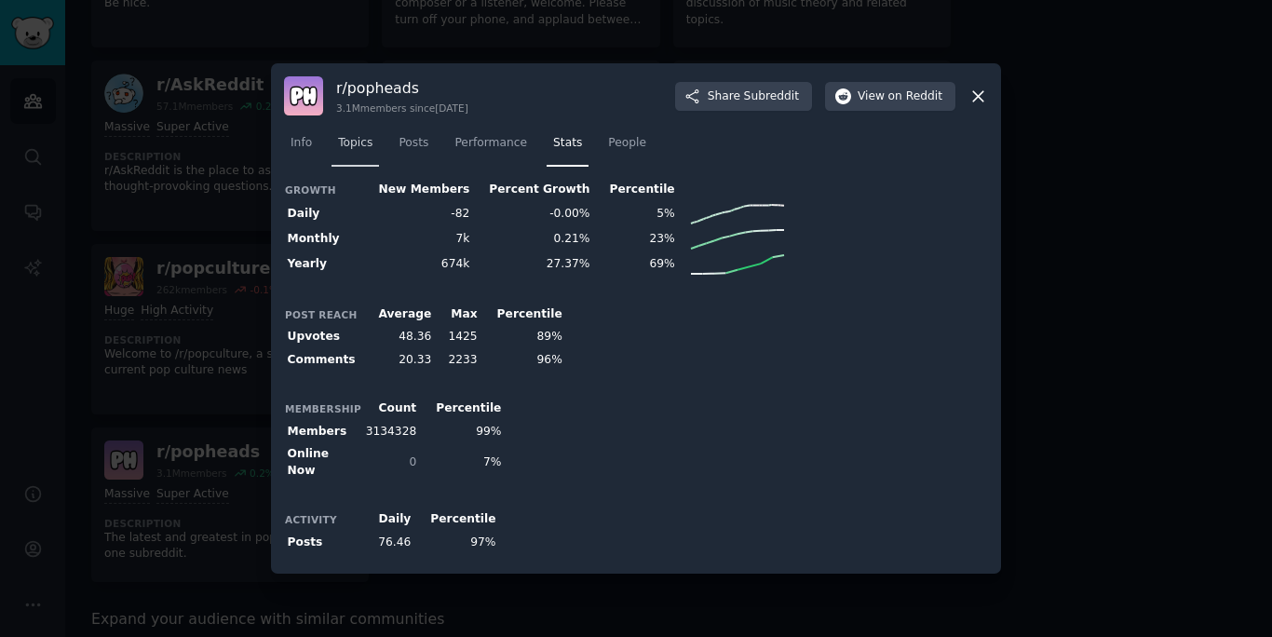
click at [344, 147] on span "Topics" at bounding box center [355, 143] width 34 height 17
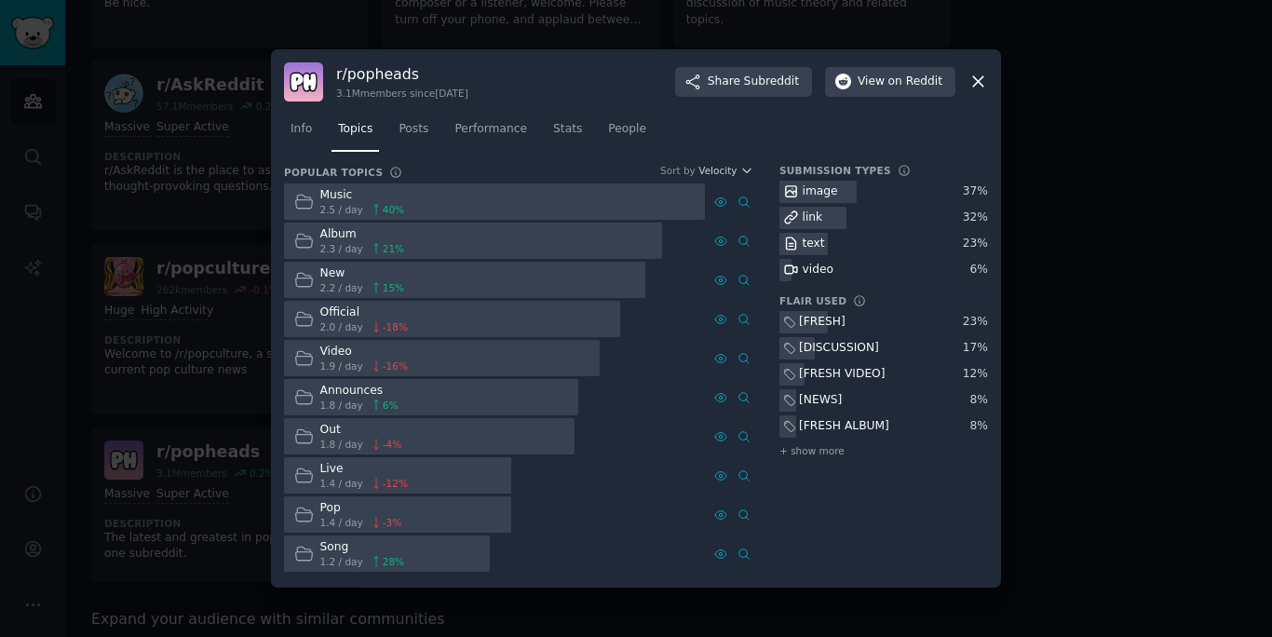
click at [162, 379] on div at bounding box center [636, 318] width 1272 height 637
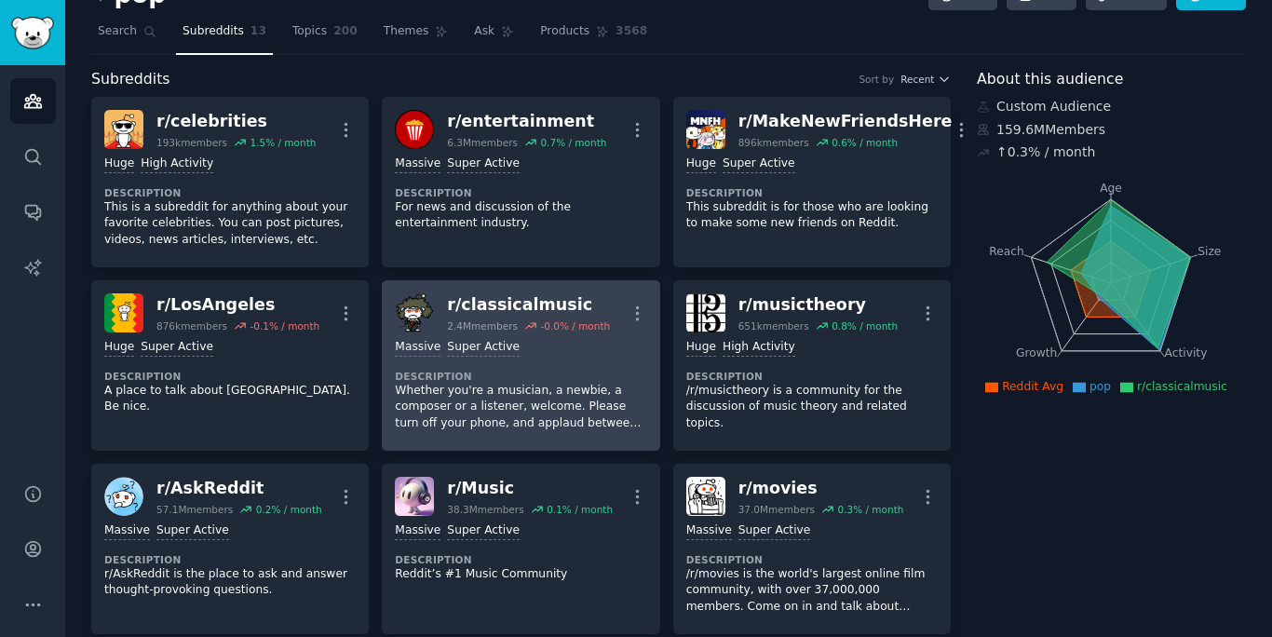
scroll to position [42, 0]
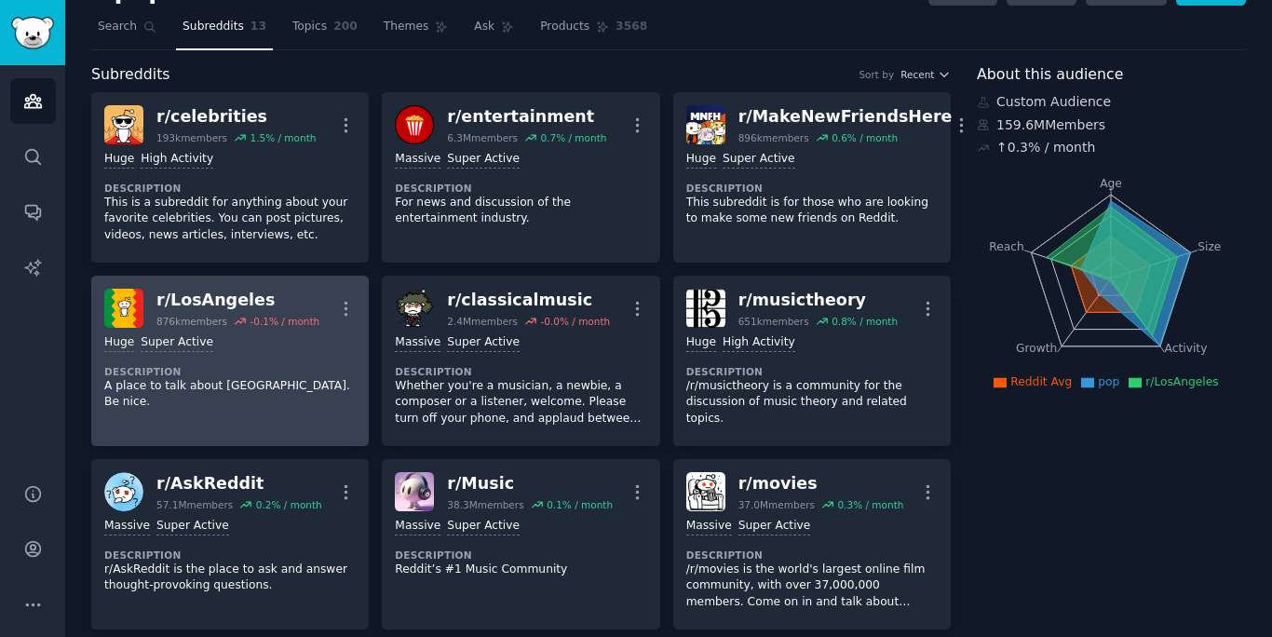
click at [284, 411] on link "r/ LosAngeles 876k members -0.1 % / month More Huge Super Active Description A …" at bounding box center [230, 361] width 278 height 170
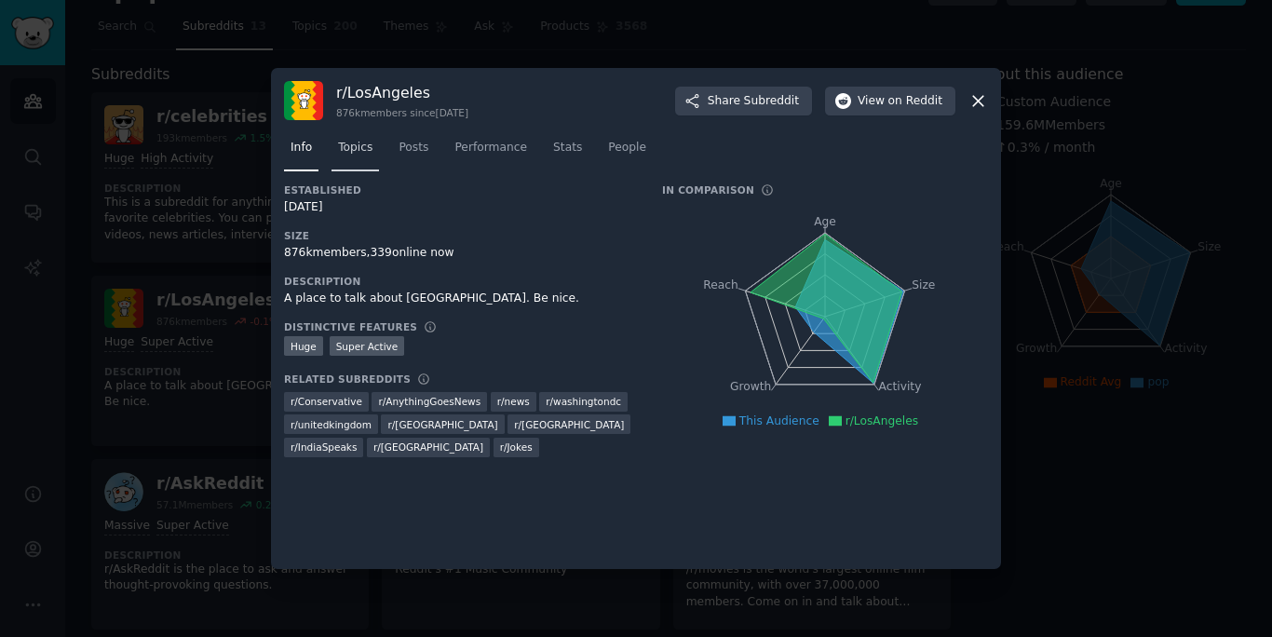
click at [368, 144] on span "Topics" at bounding box center [355, 148] width 34 height 17
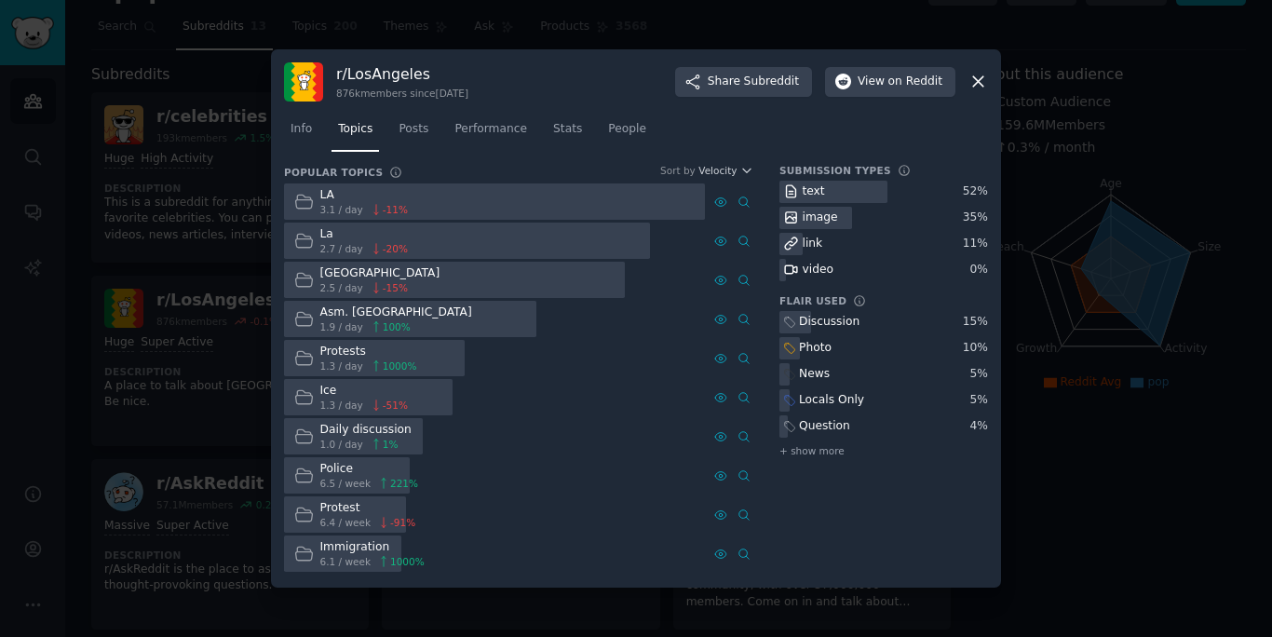
click at [130, 335] on div at bounding box center [636, 318] width 1272 height 637
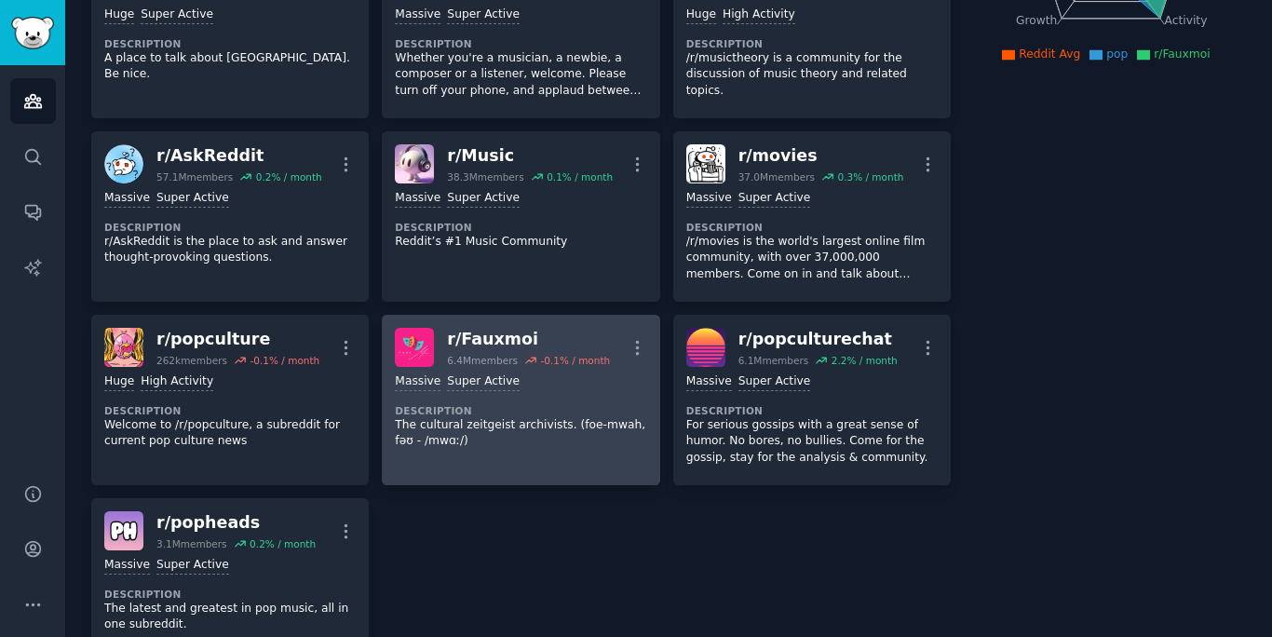
scroll to position [403, 0]
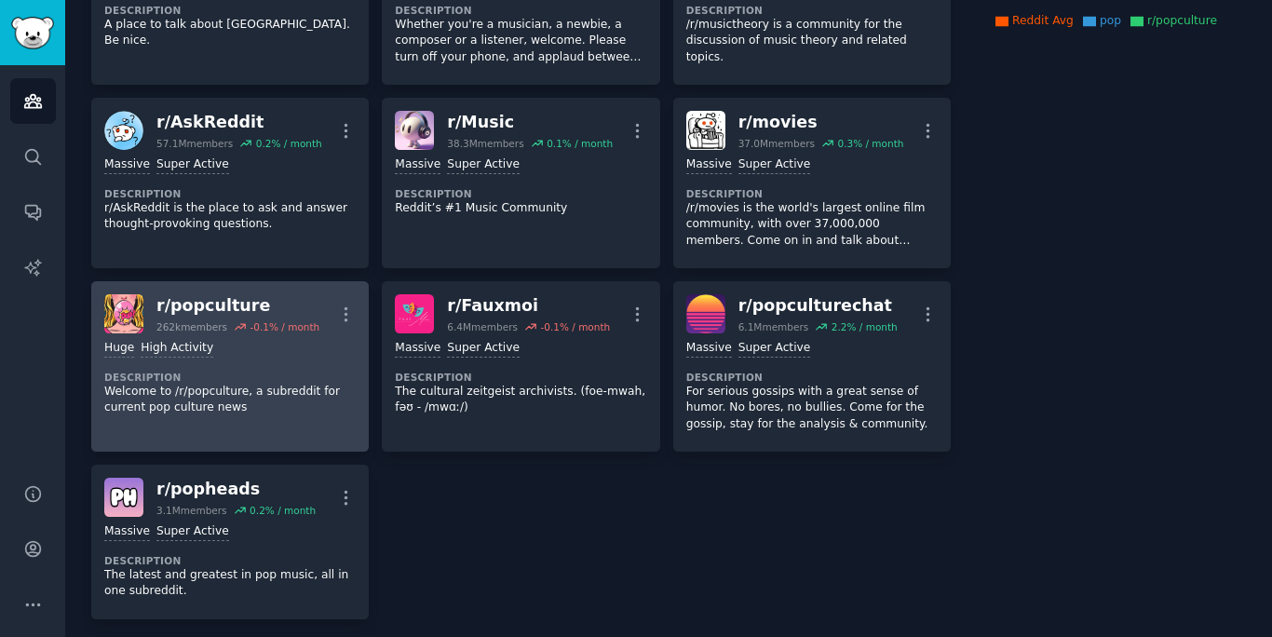
click at [302, 402] on p "Welcome to /r/popculture, a subreddit for current pop culture news" at bounding box center [230, 400] width 252 height 33
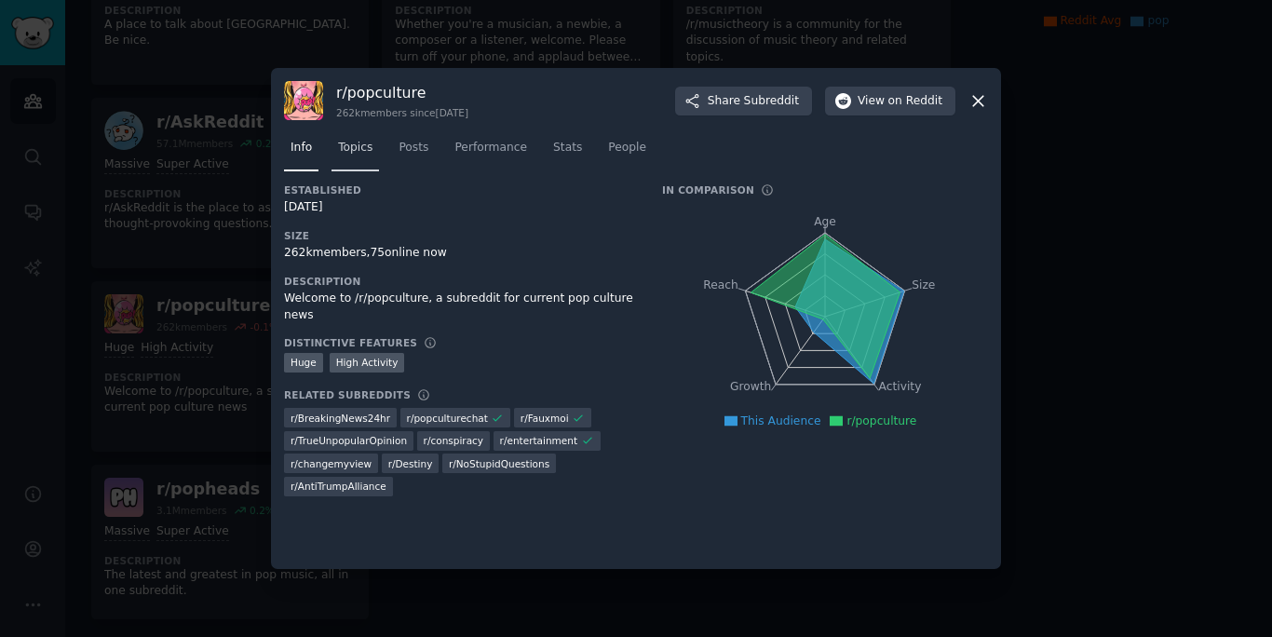
click at [353, 147] on span "Topics" at bounding box center [355, 148] width 34 height 17
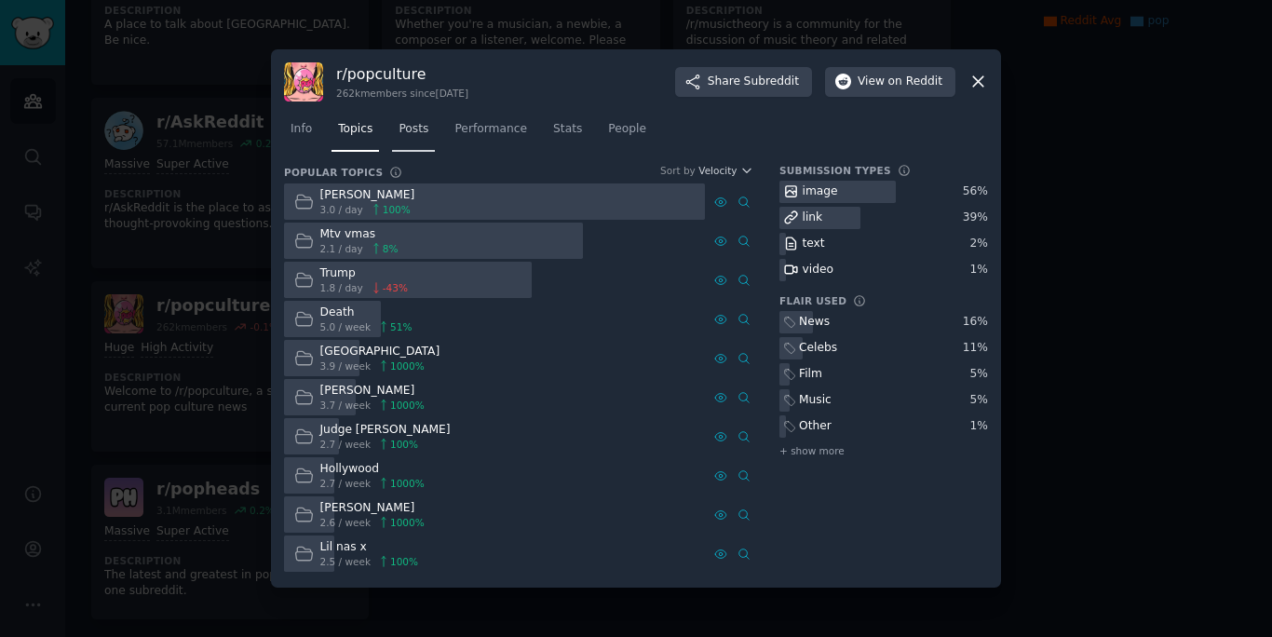
click at [413, 139] on link "Posts" at bounding box center [413, 134] width 43 height 38
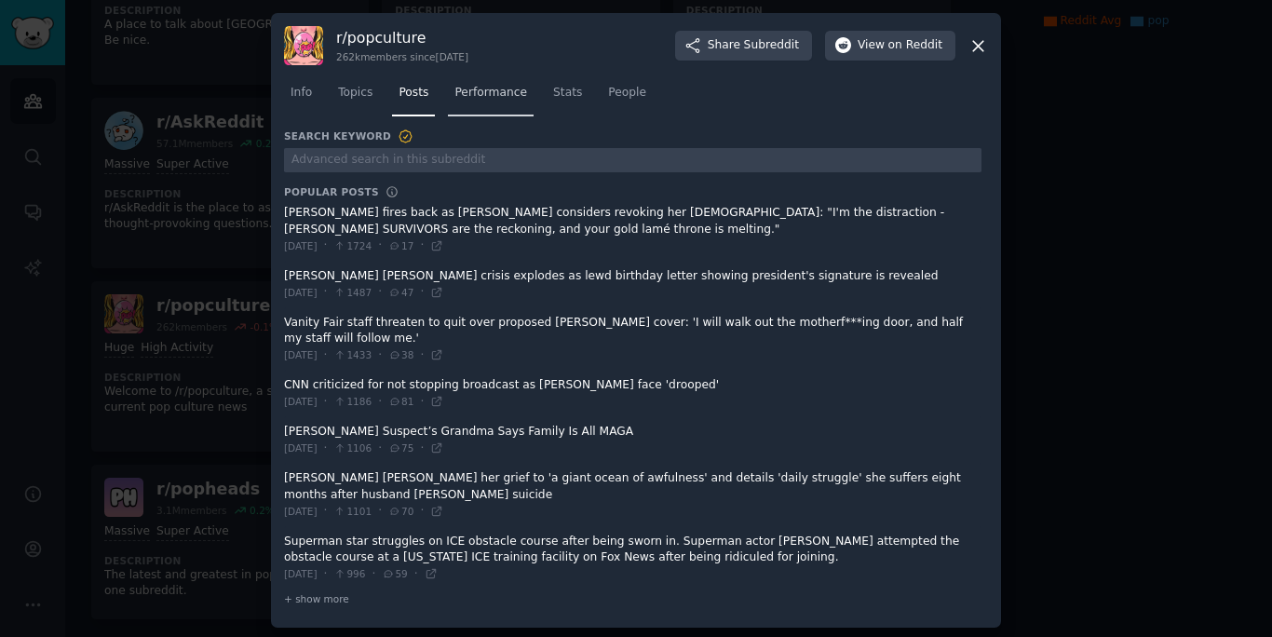
click at [526, 93] on link "Performance" at bounding box center [491, 97] width 86 height 38
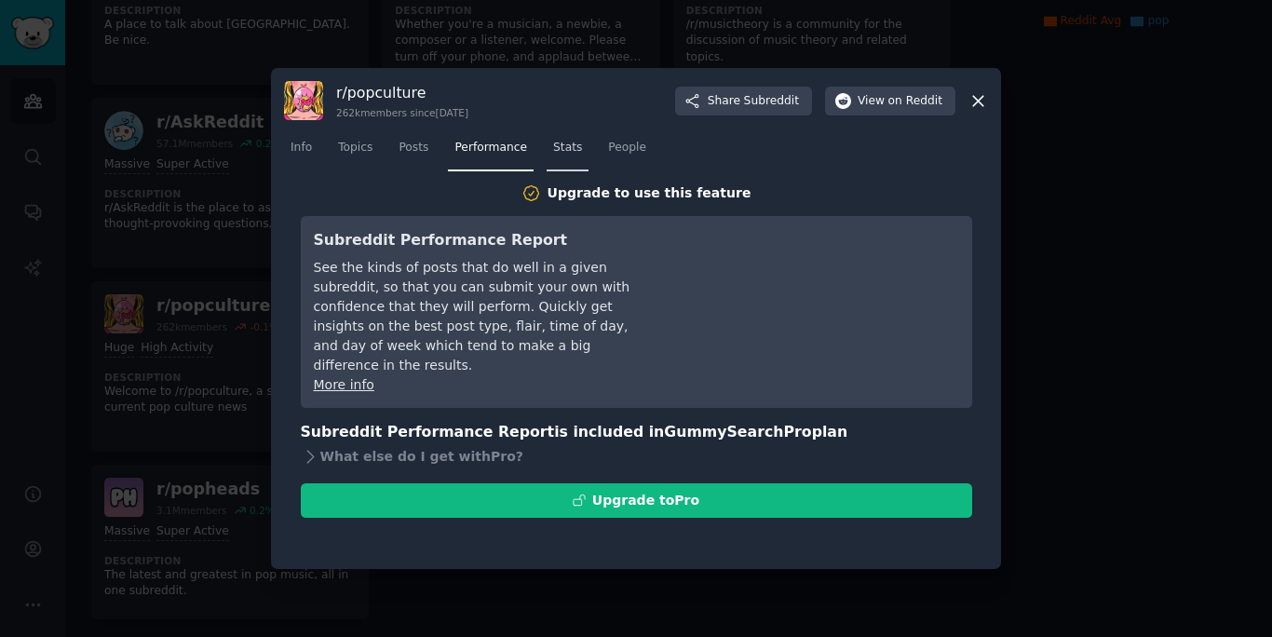
click at [556, 143] on span "Stats" at bounding box center [567, 148] width 29 height 17
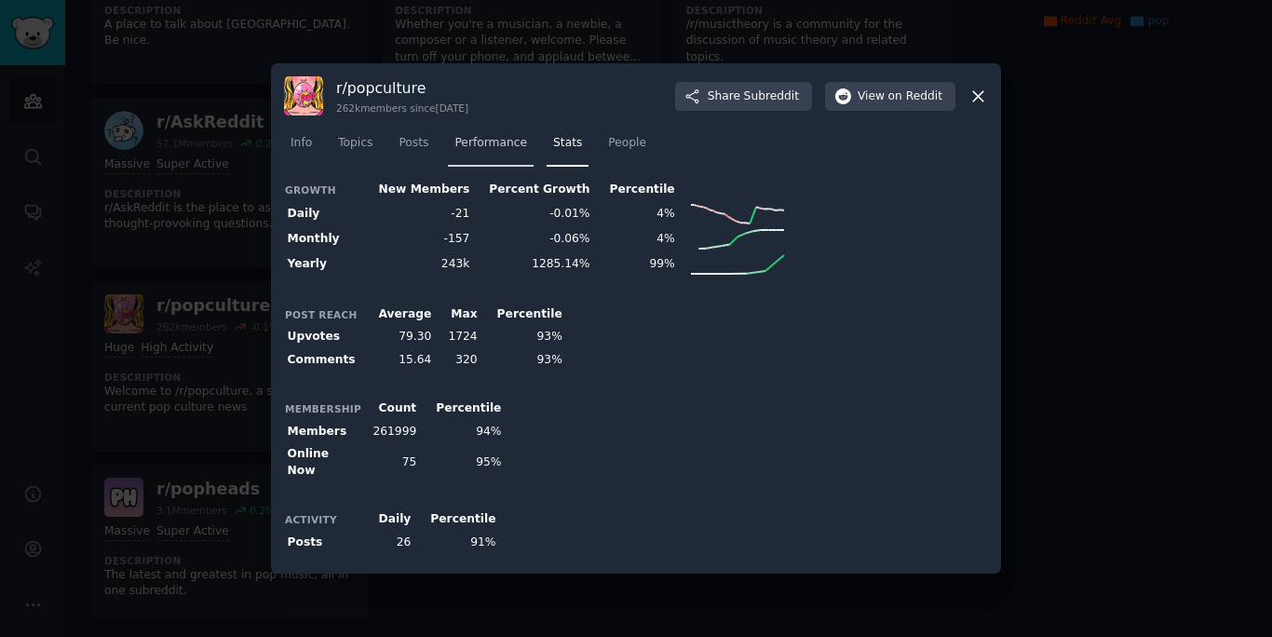
click at [483, 147] on span "Performance" at bounding box center [491, 143] width 73 height 17
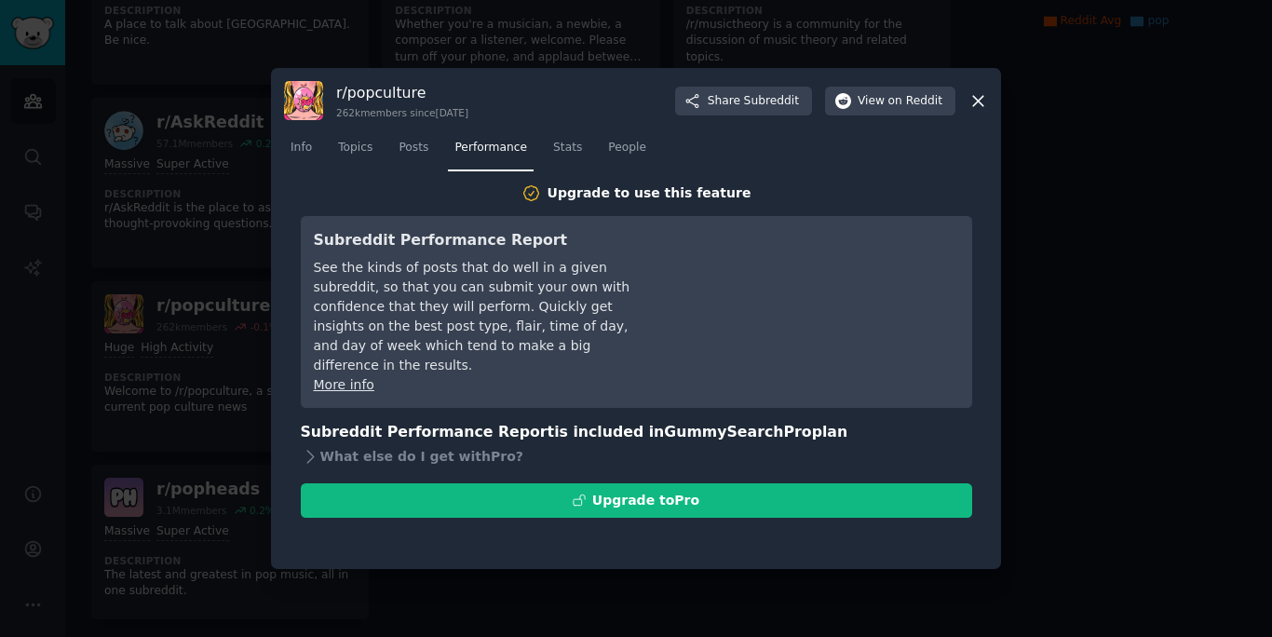
click at [436, 154] on nav "Info Topics Posts Performance Stats People" at bounding box center [636, 152] width 704 height 38
click at [418, 151] on span "Posts" at bounding box center [414, 148] width 30 height 17
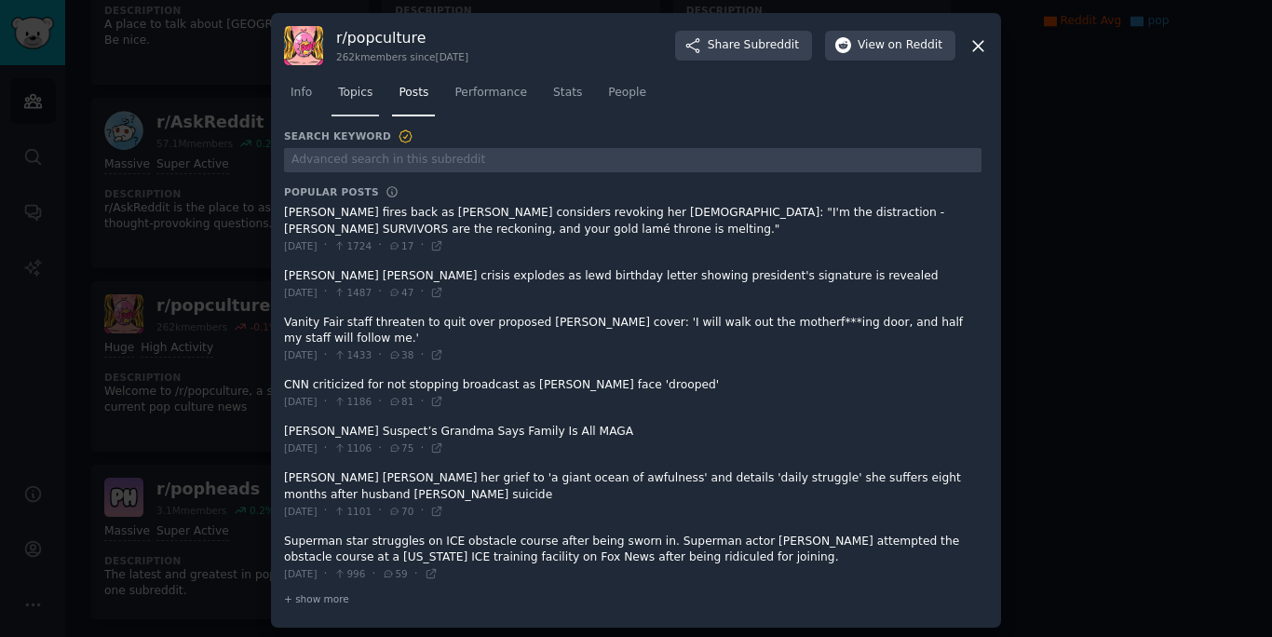
click at [367, 100] on span "Topics" at bounding box center [355, 93] width 34 height 17
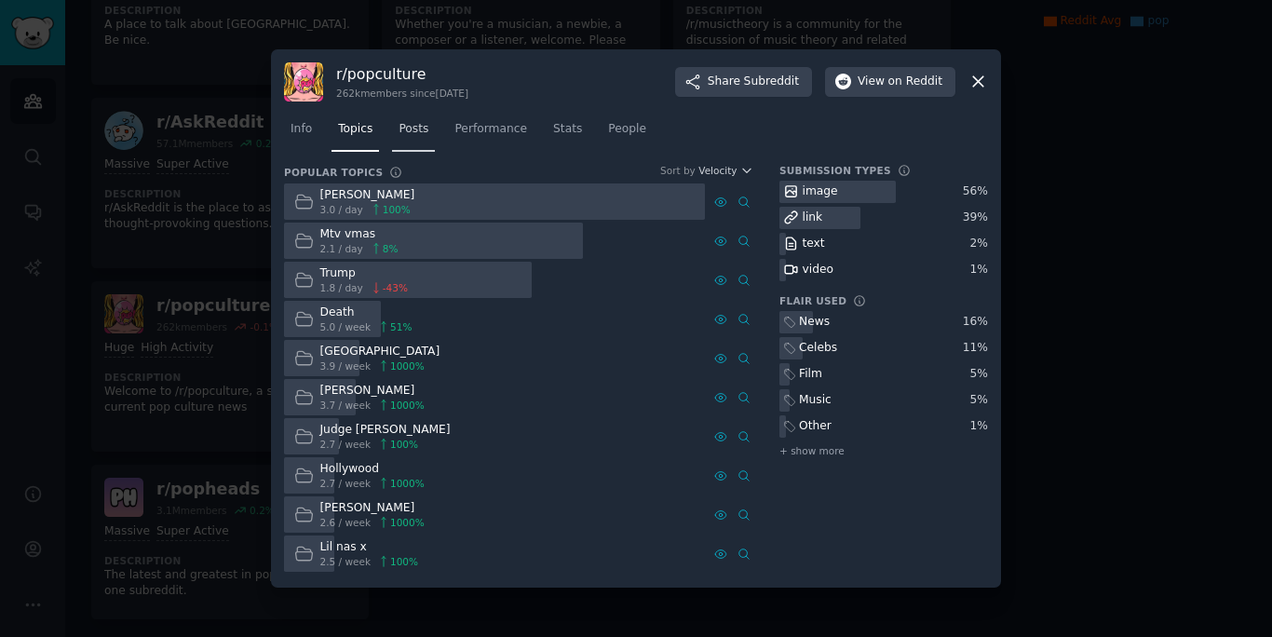
click at [413, 131] on span "Posts" at bounding box center [414, 129] width 30 height 17
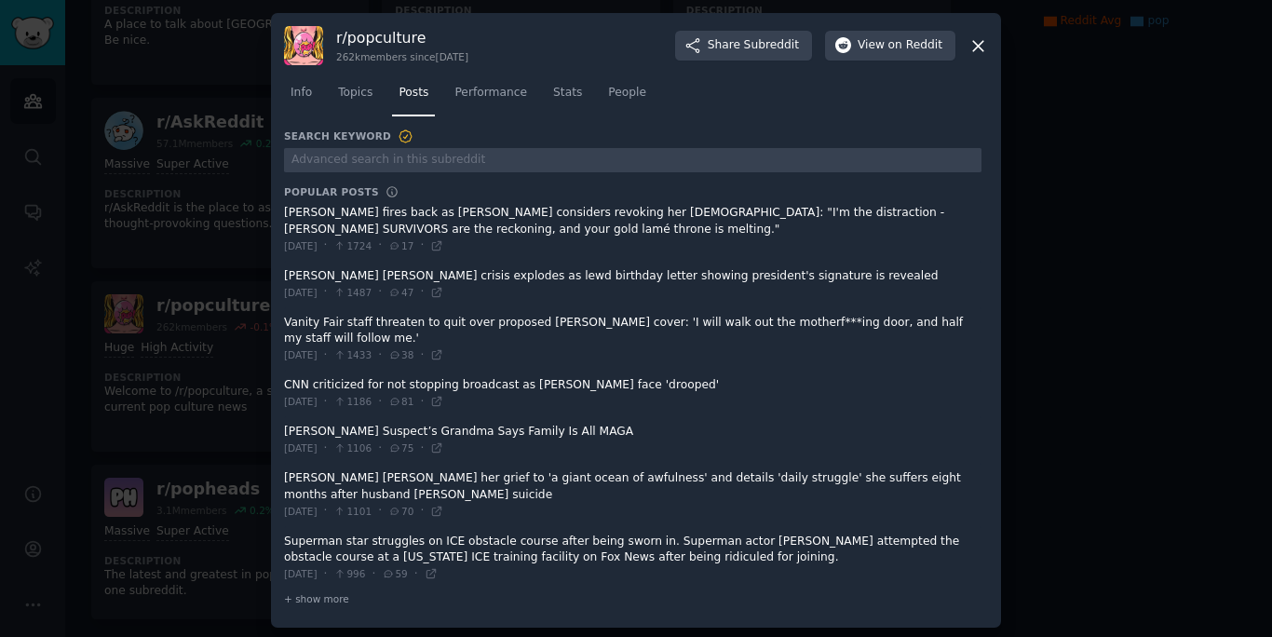
scroll to position [4, 0]
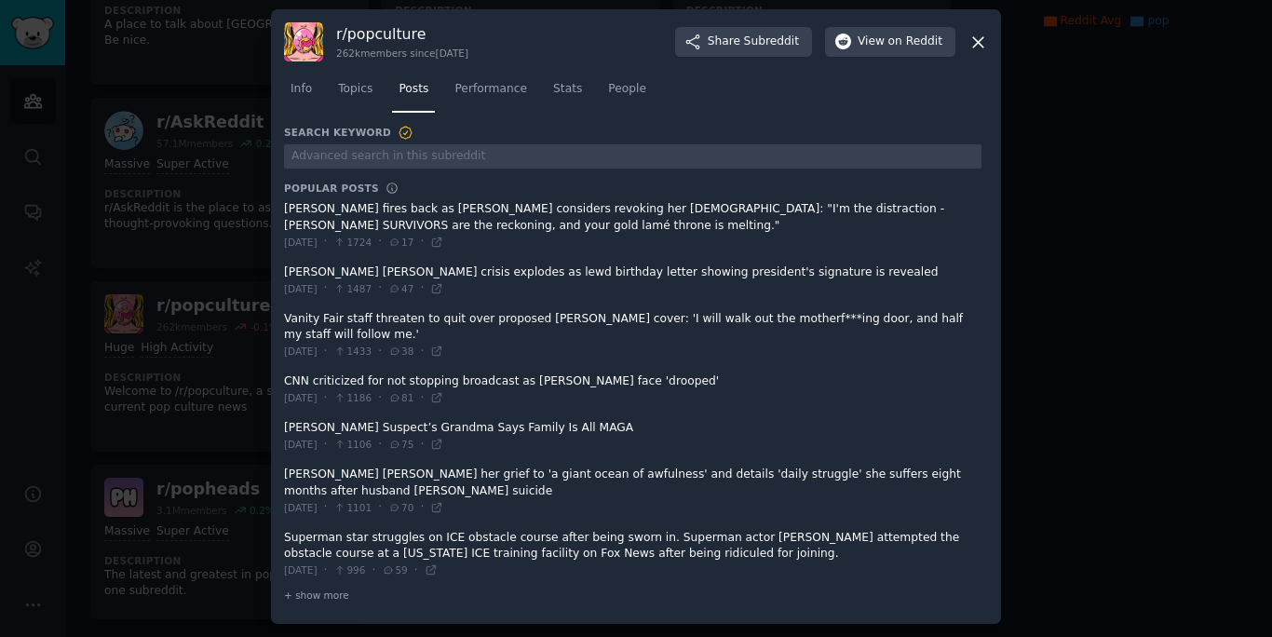
click at [1046, 131] on div at bounding box center [636, 318] width 1272 height 637
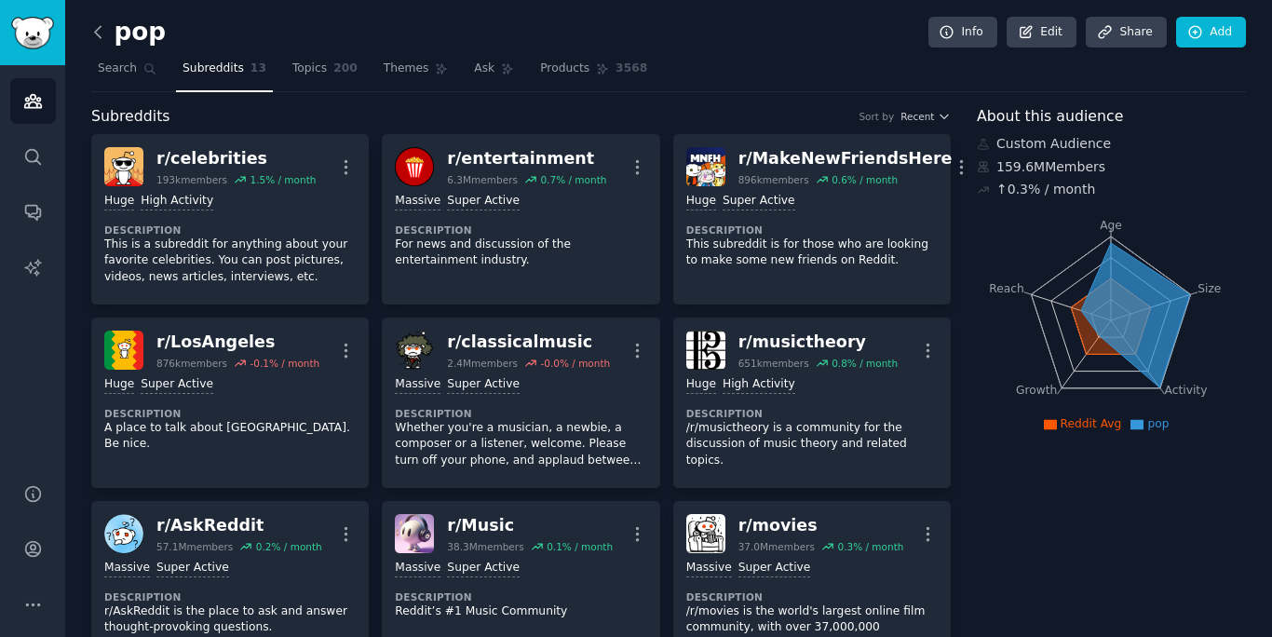
click at [99, 30] on icon at bounding box center [98, 32] width 20 height 20
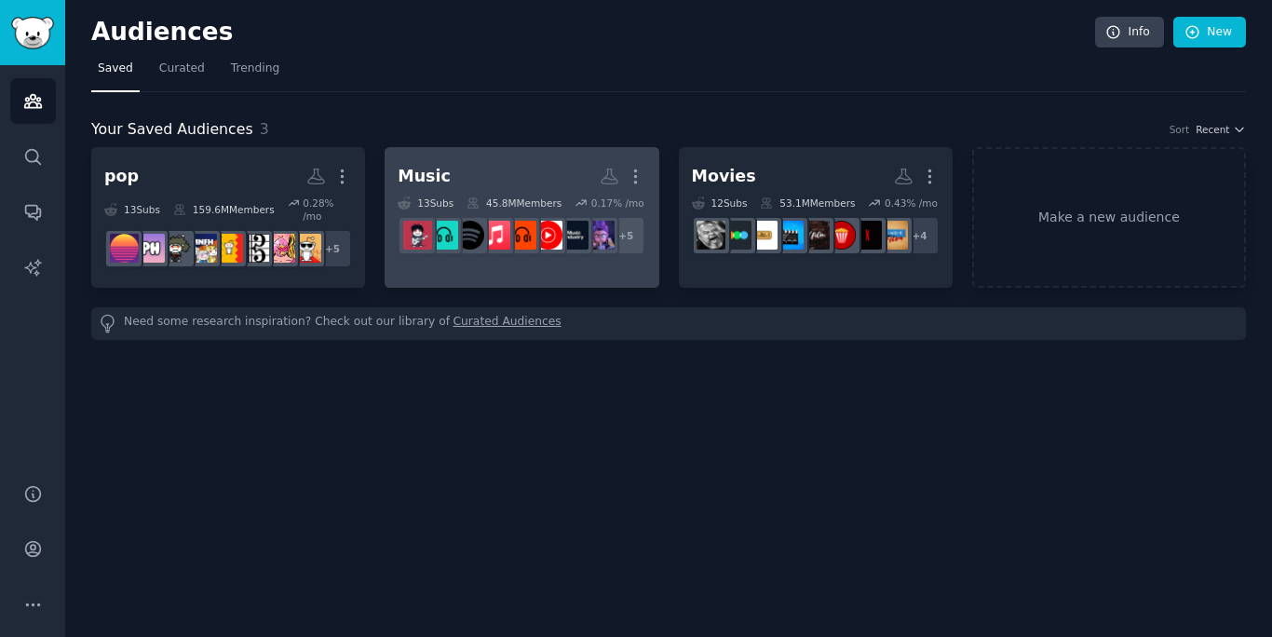
click at [538, 185] on h2 "Music More" at bounding box center [522, 176] width 248 height 33
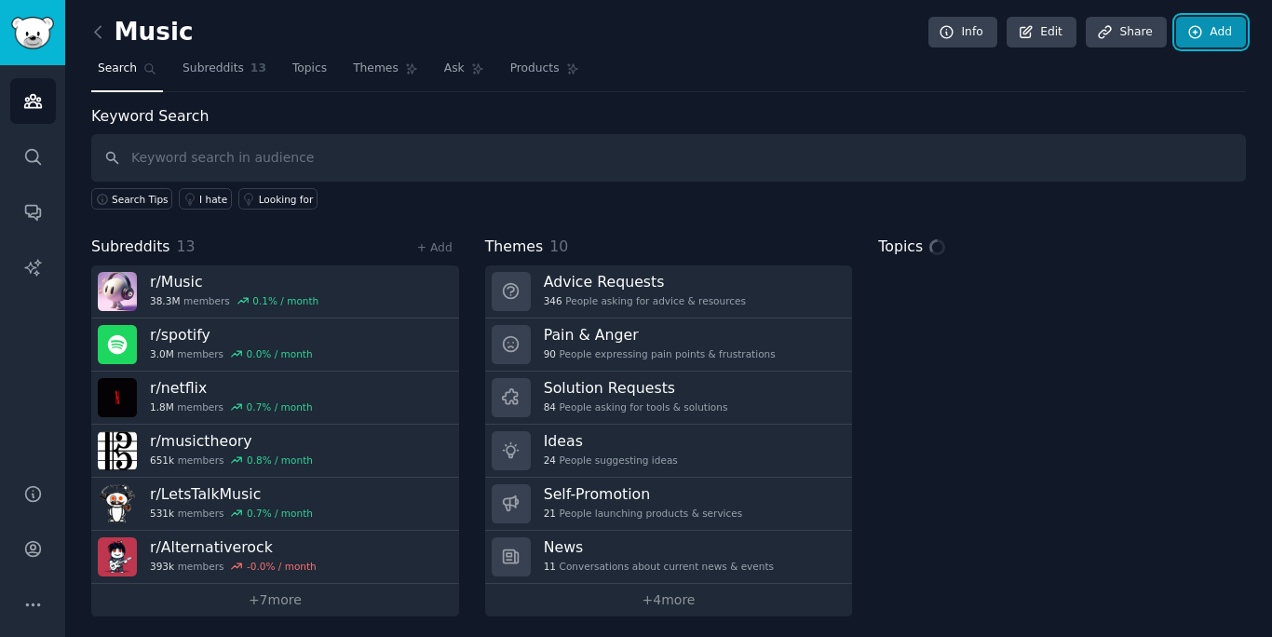
click at [1231, 20] on link "Add" at bounding box center [1211, 33] width 70 height 32
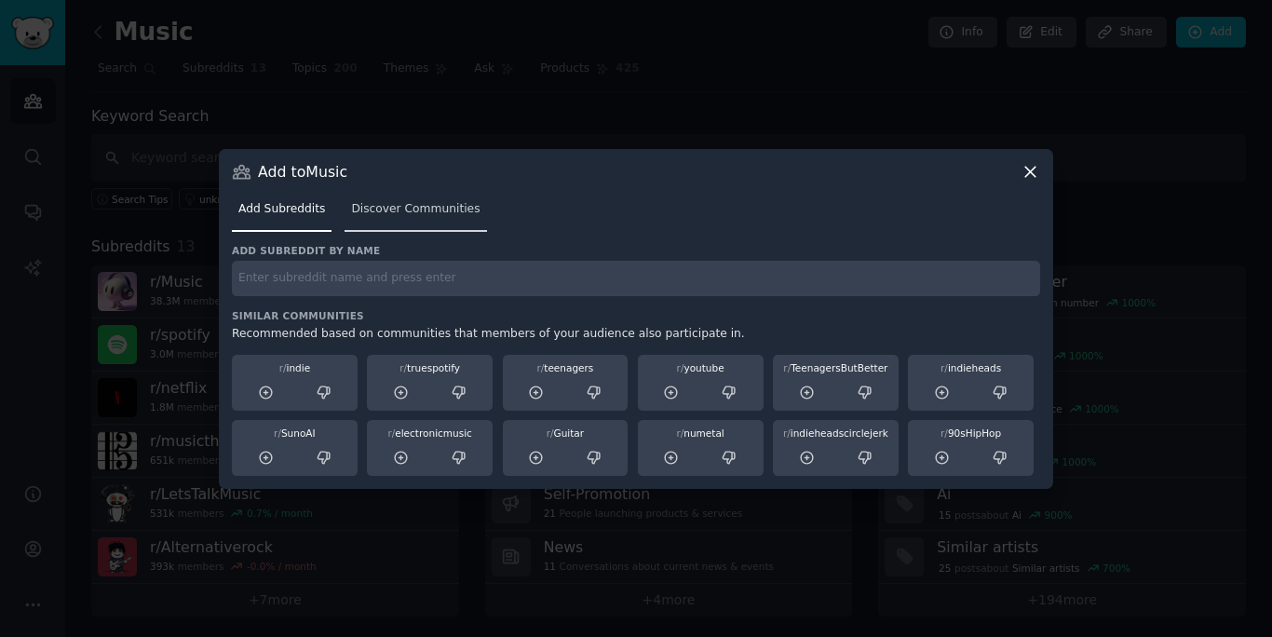
click at [380, 203] on span "Discover Communities" at bounding box center [415, 209] width 129 height 17
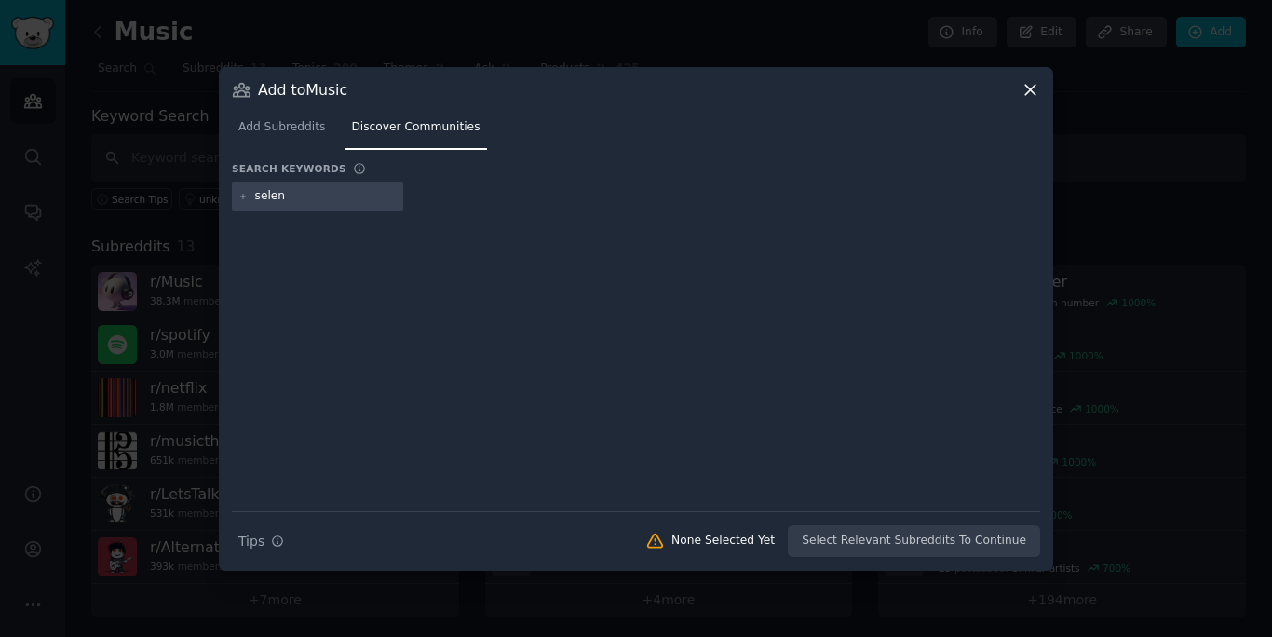
type input "[PERSON_NAME]"
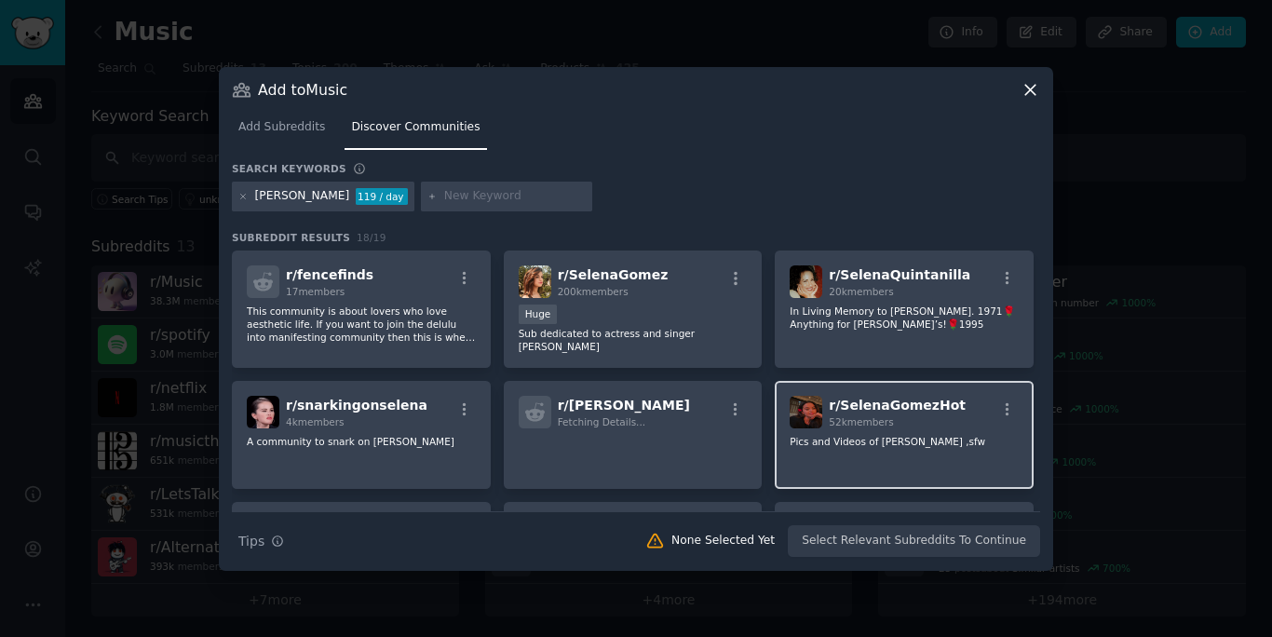
click at [887, 425] on span "52k members" at bounding box center [861, 421] width 64 height 11
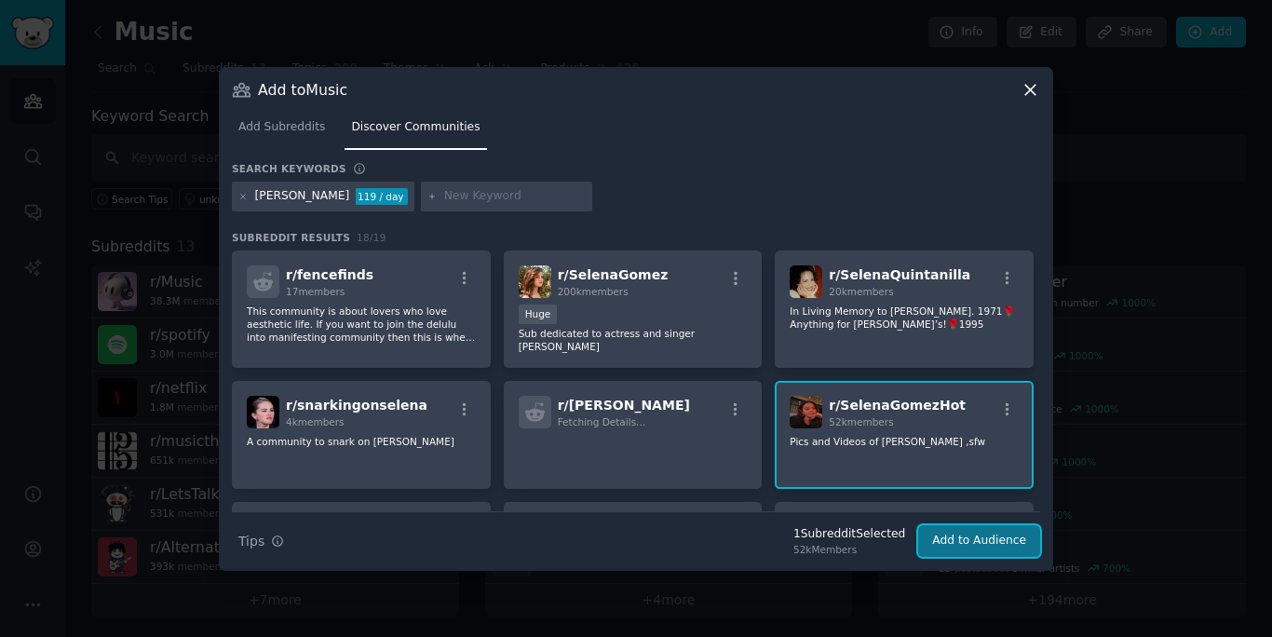
click at [951, 537] on button "Add to Audience" at bounding box center [979, 541] width 122 height 32
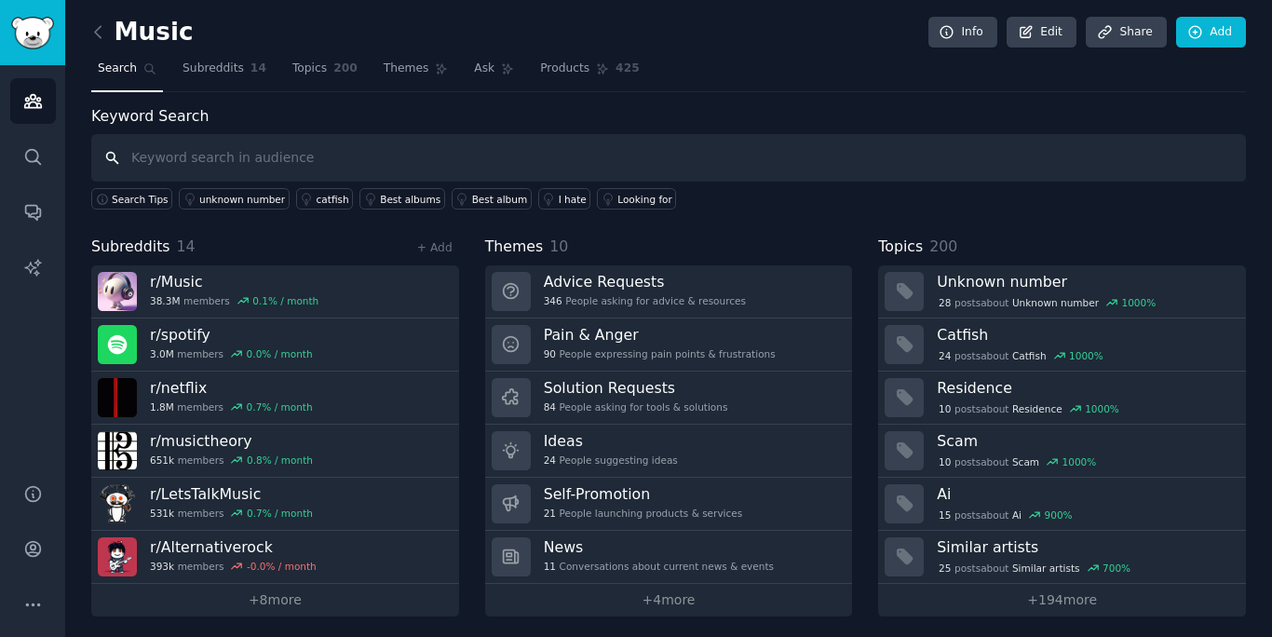
click at [775, 159] on input "text" at bounding box center [668, 158] width 1155 height 48
type input "[PERSON_NAME]"
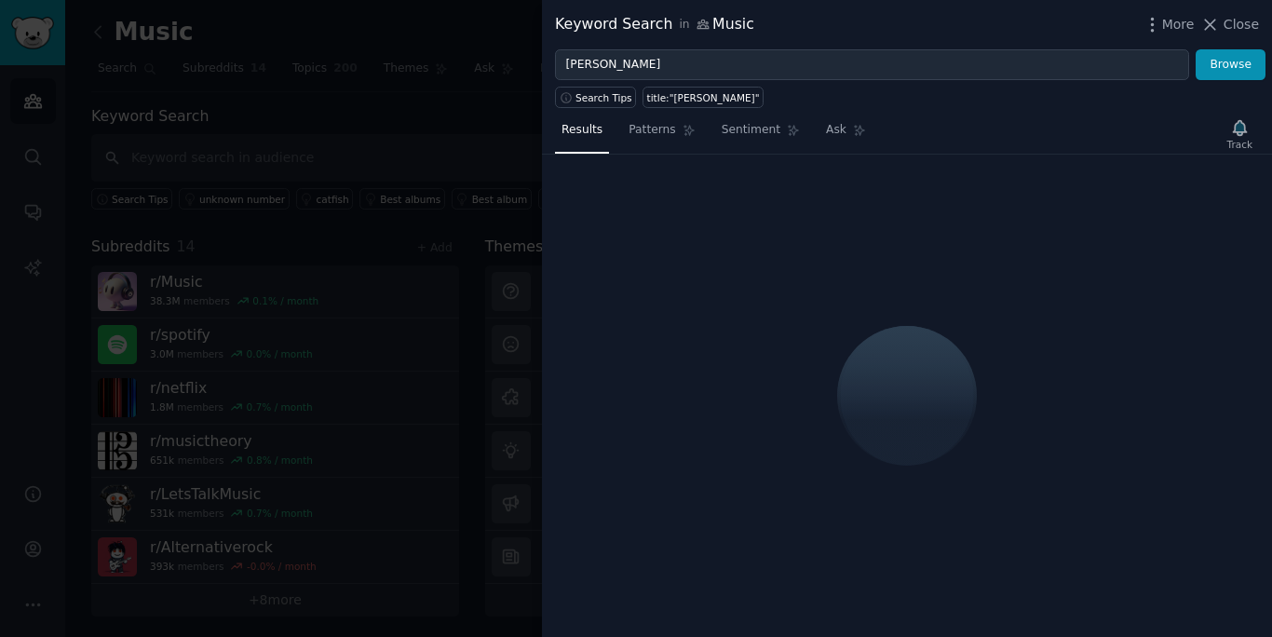
click at [394, 142] on div at bounding box center [636, 318] width 1272 height 637
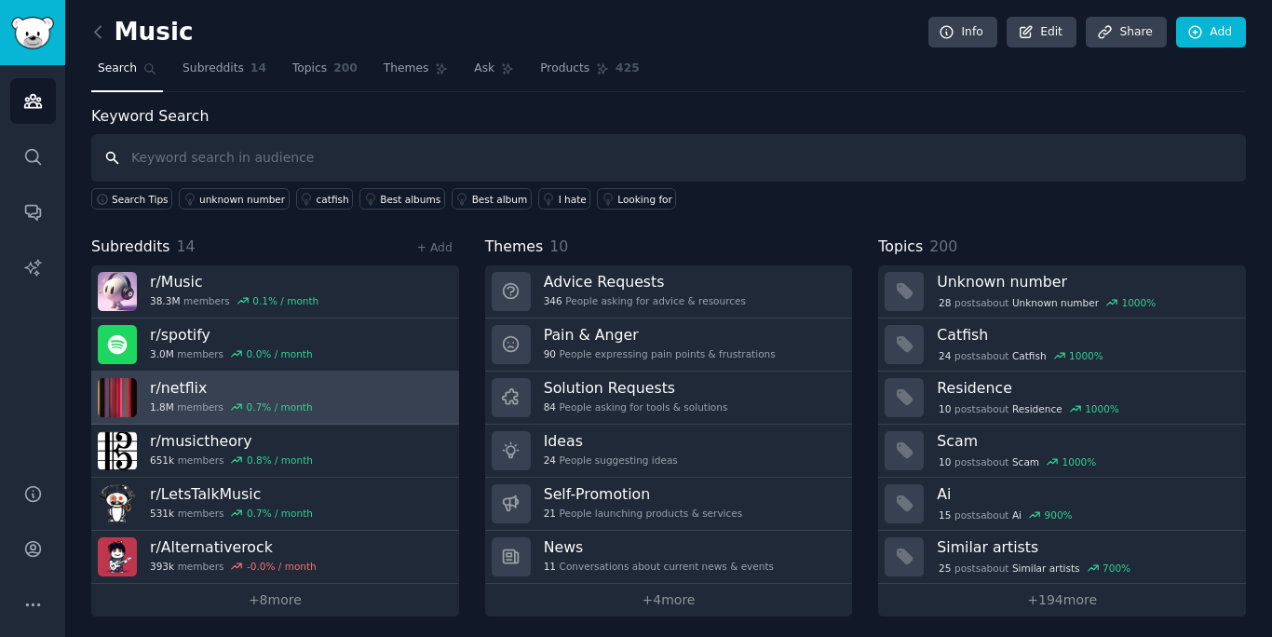
scroll to position [5, 0]
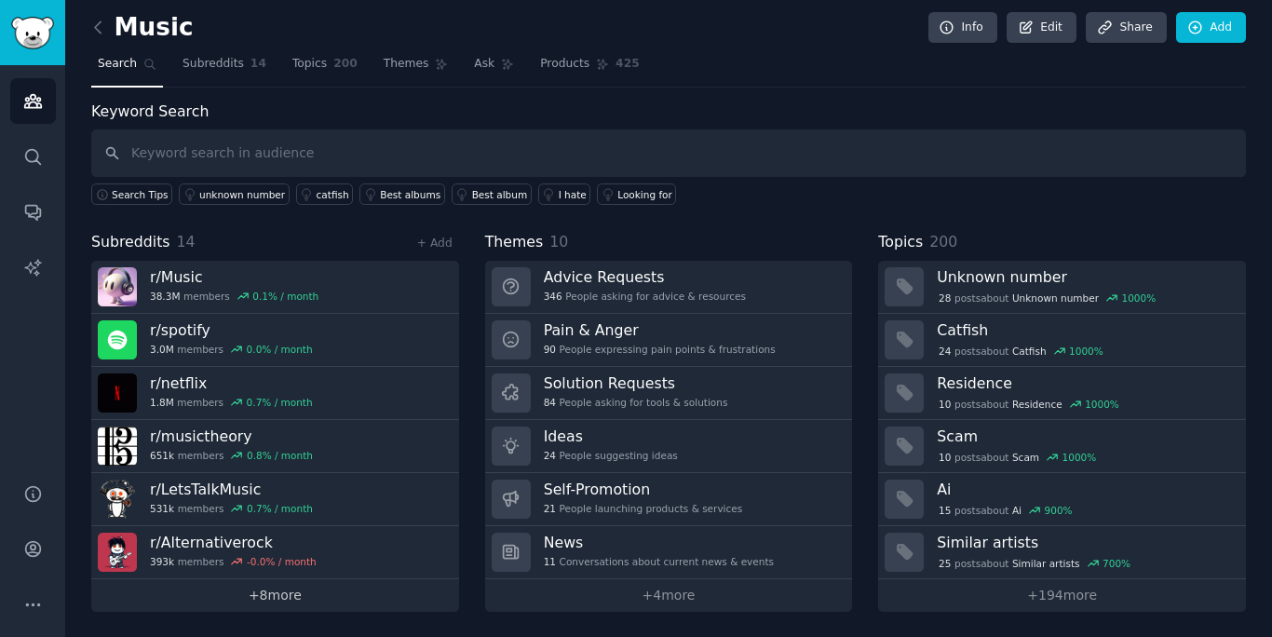
click at [291, 589] on link "+ 8 more" at bounding box center [275, 595] width 368 height 33
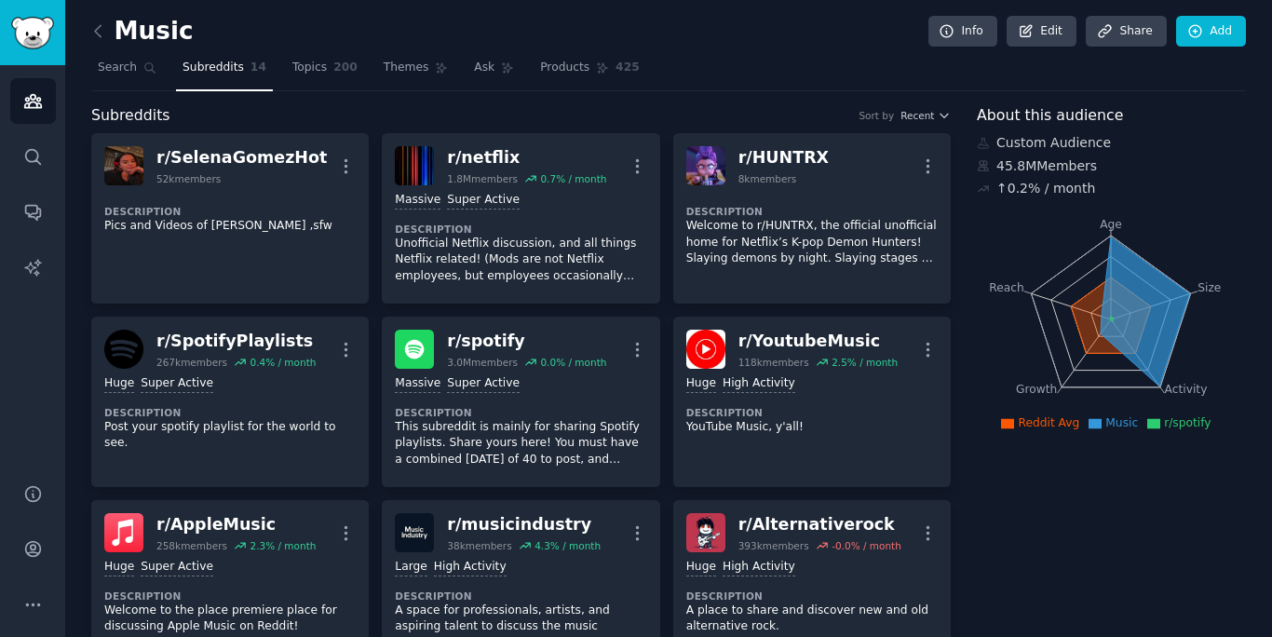
scroll to position [3, 0]
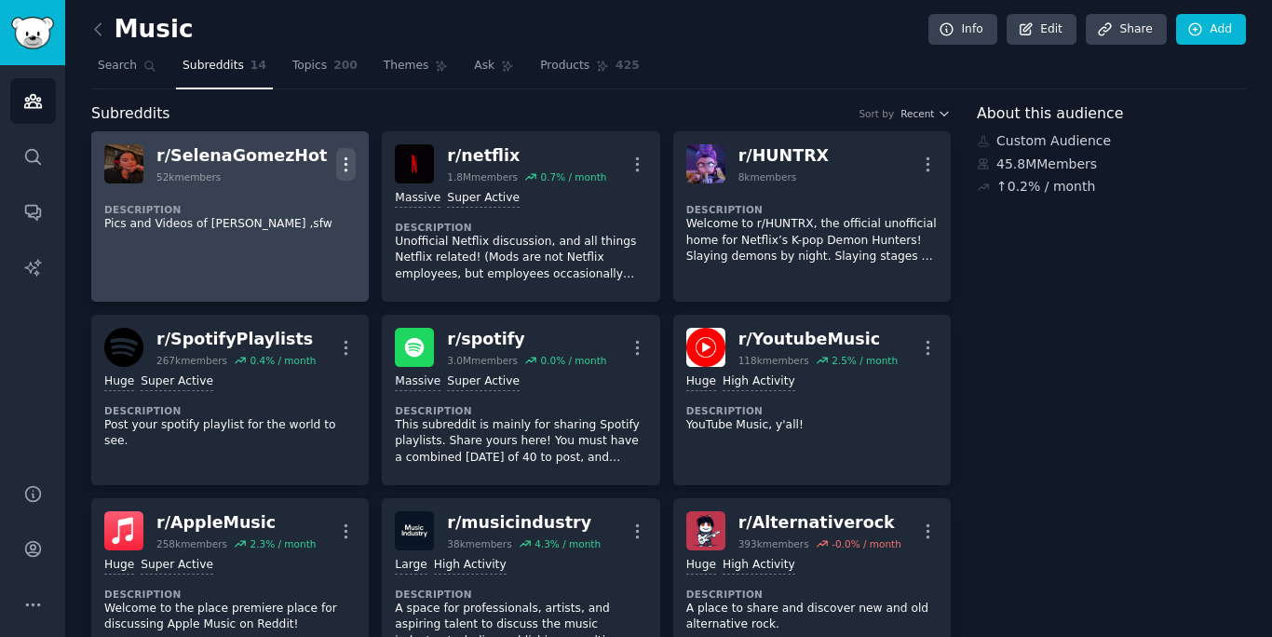
click at [349, 166] on icon "button" at bounding box center [346, 165] width 20 height 20
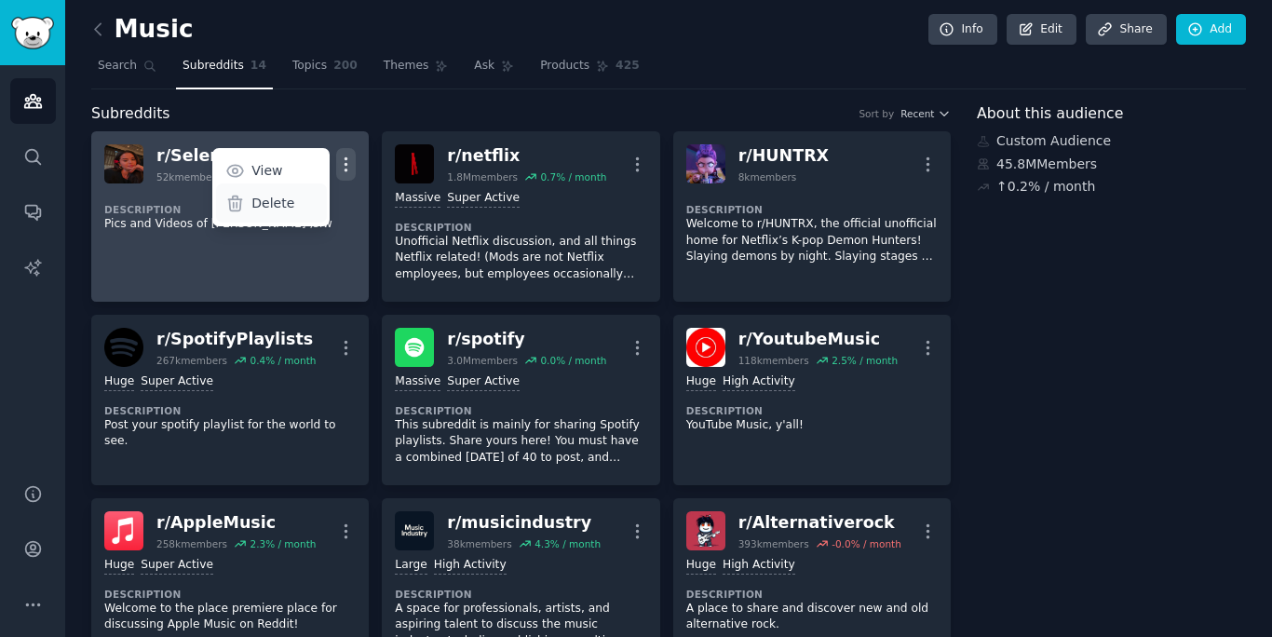
click at [292, 204] on div "Delete" at bounding box center [271, 203] width 111 height 39
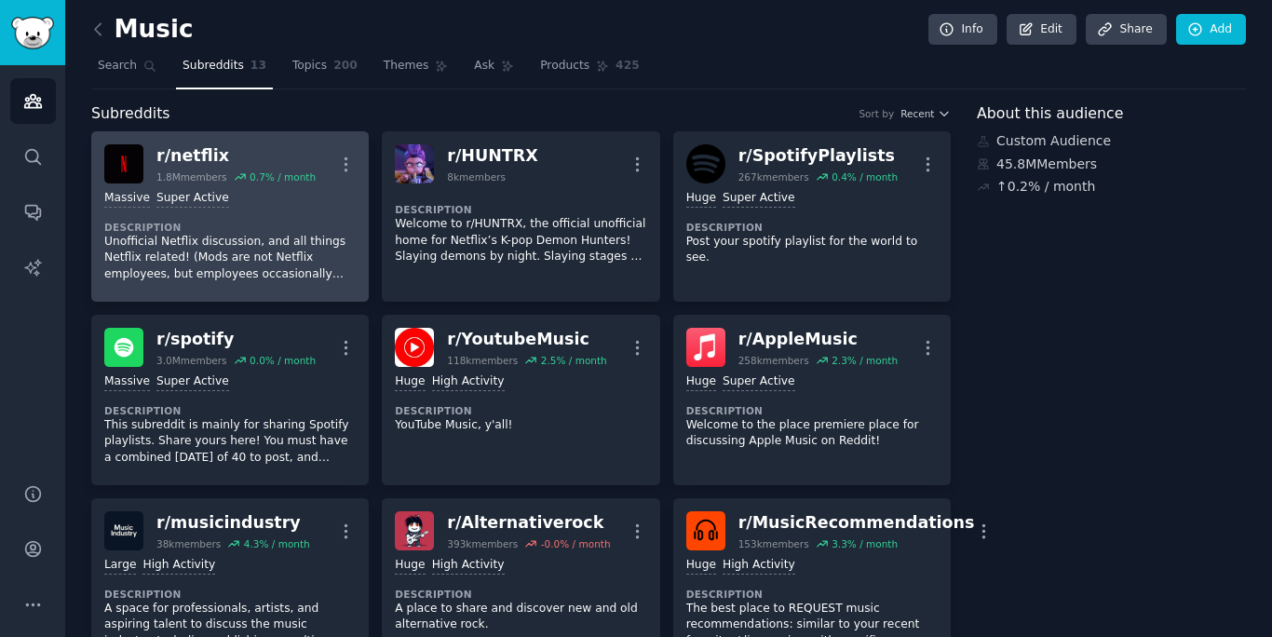
click at [255, 206] on div "Massive Super Active" at bounding box center [230, 199] width 252 height 18
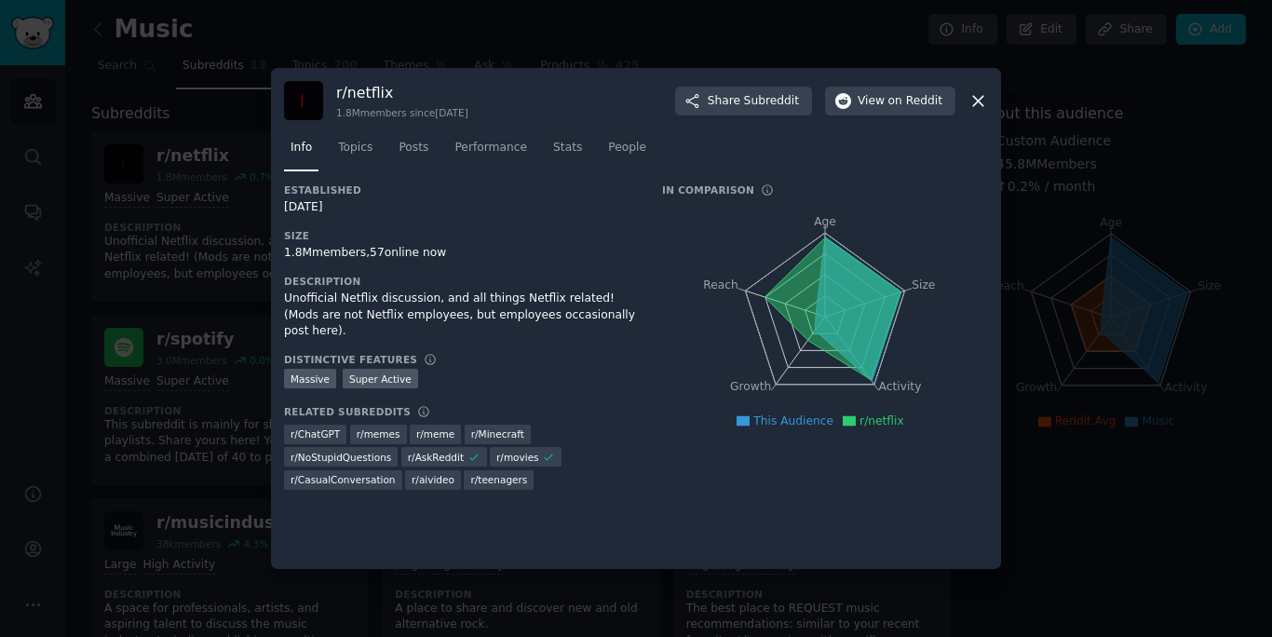
click at [983, 107] on icon at bounding box center [979, 101] width 20 height 20
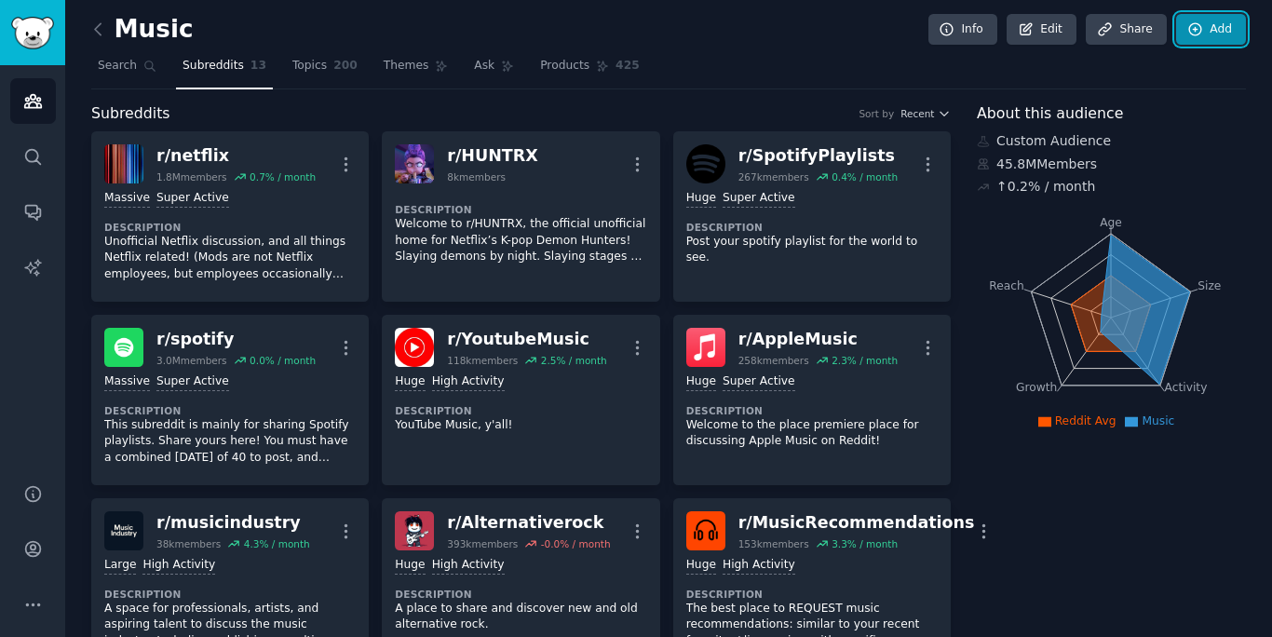
click at [1190, 31] on icon at bounding box center [1196, 29] width 12 height 12
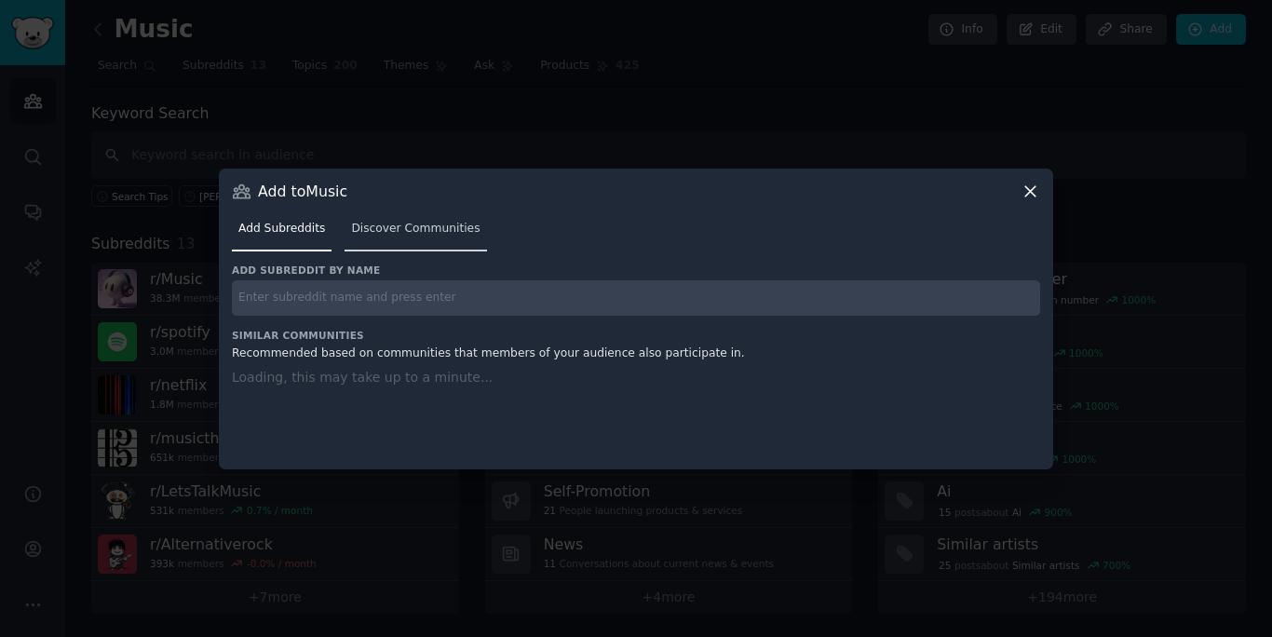
click at [416, 244] on link "Discover Communities" at bounding box center [416, 233] width 142 height 38
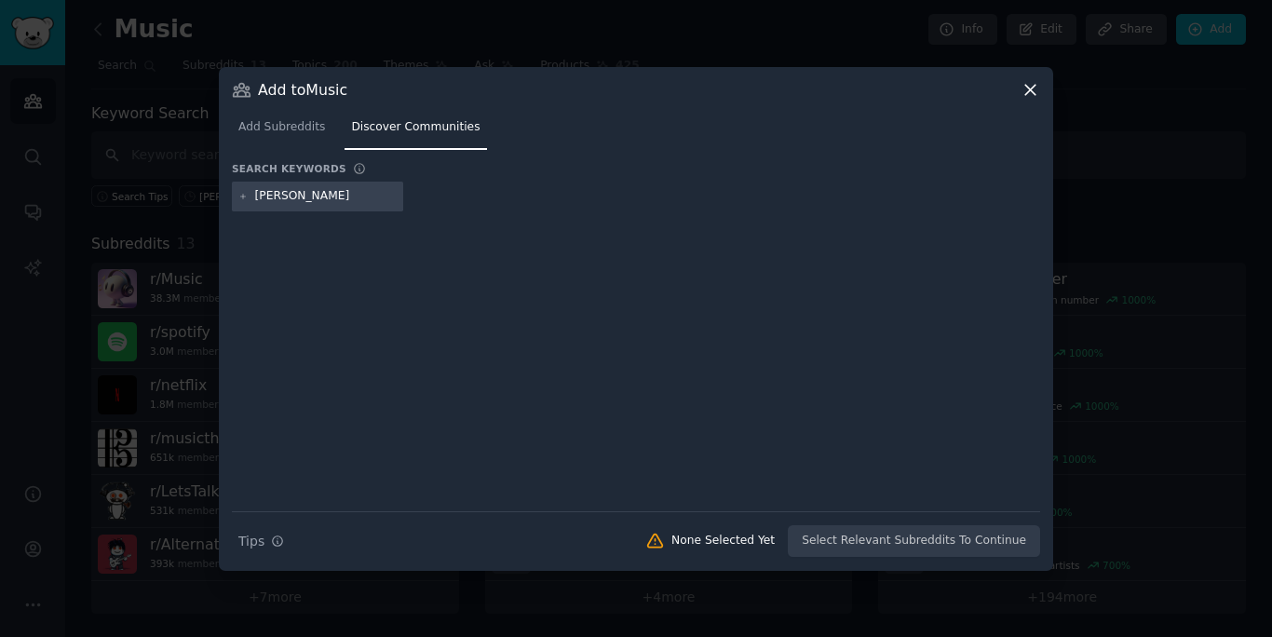
type input "[PERSON_NAME]"
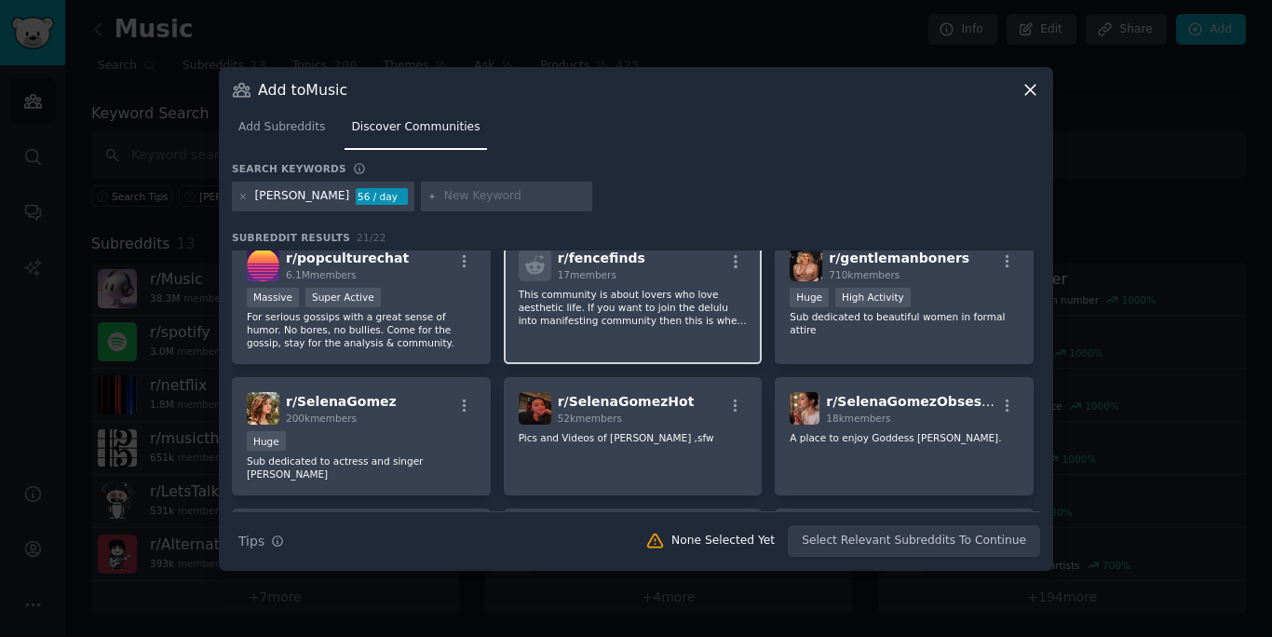
scroll to position [19, 0]
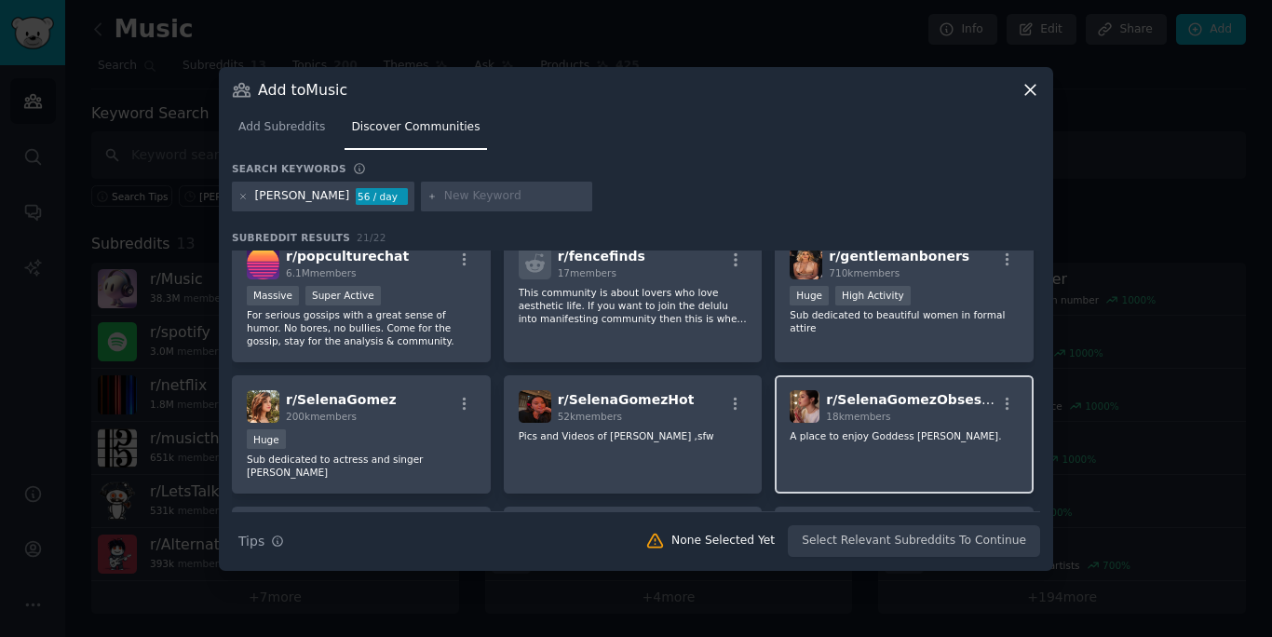
click at [883, 466] on div "r/ SelenaGomezObsession 18k members A place to enjoy Goddess [PERSON_NAME]." at bounding box center [904, 434] width 259 height 118
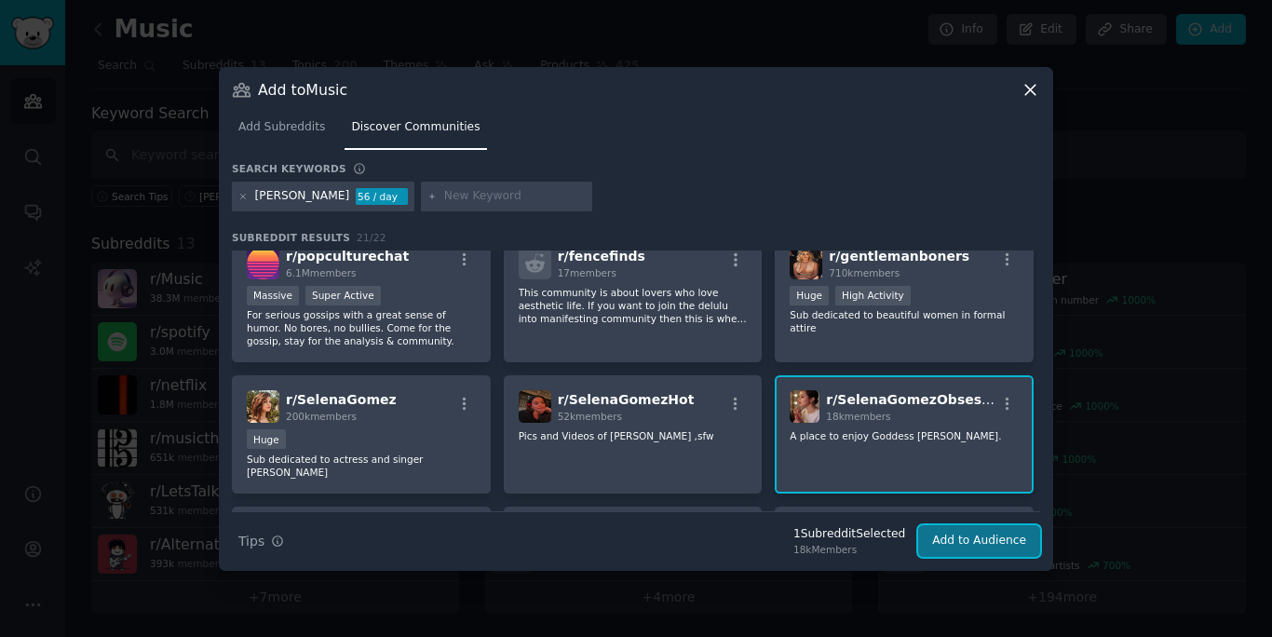
click at [973, 545] on button "Add to Audience" at bounding box center [979, 541] width 122 height 32
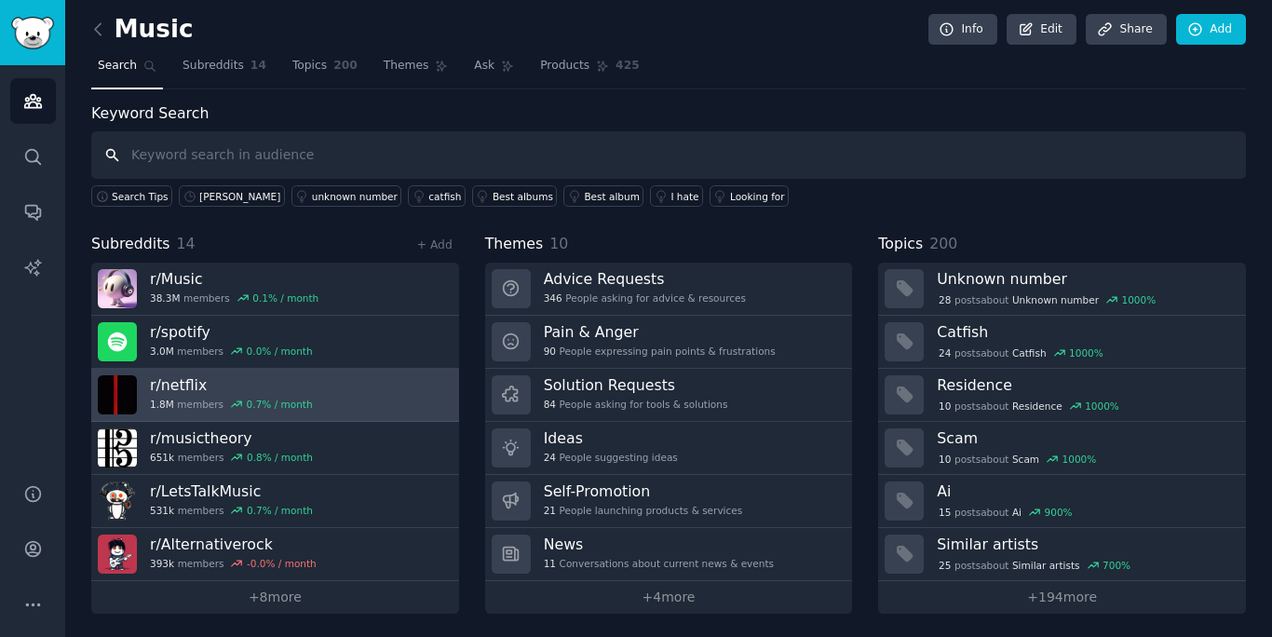
scroll to position [5, 0]
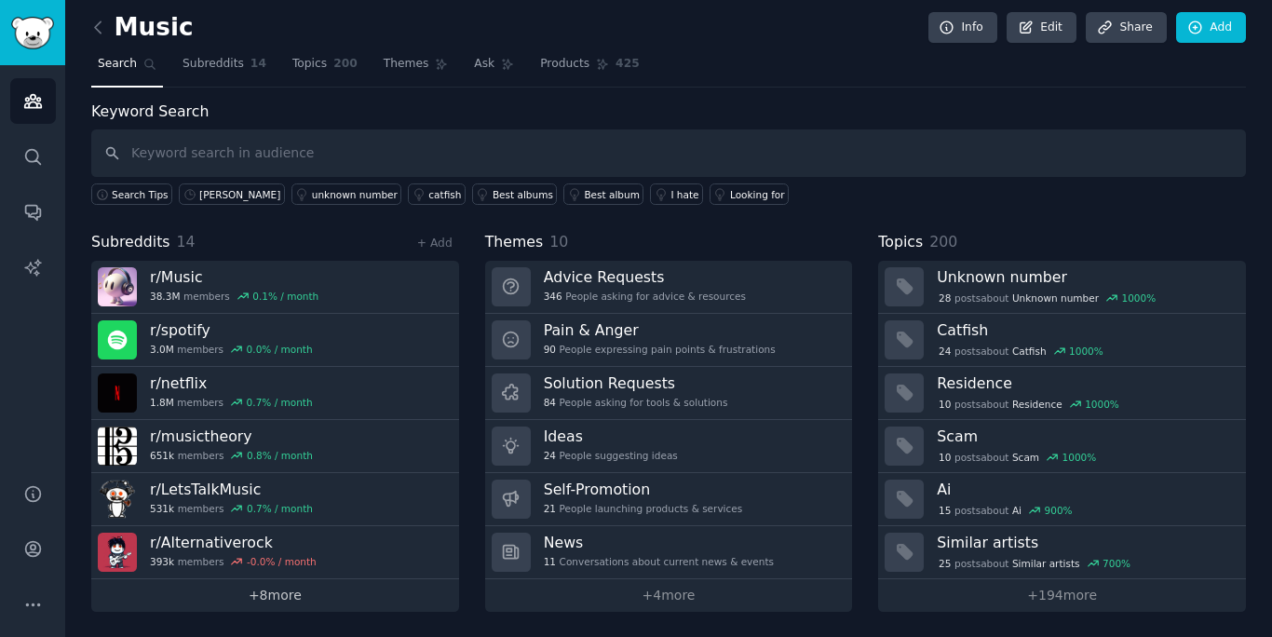
click at [295, 603] on link "+ 8 more" at bounding box center [275, 595] width 368 height 33
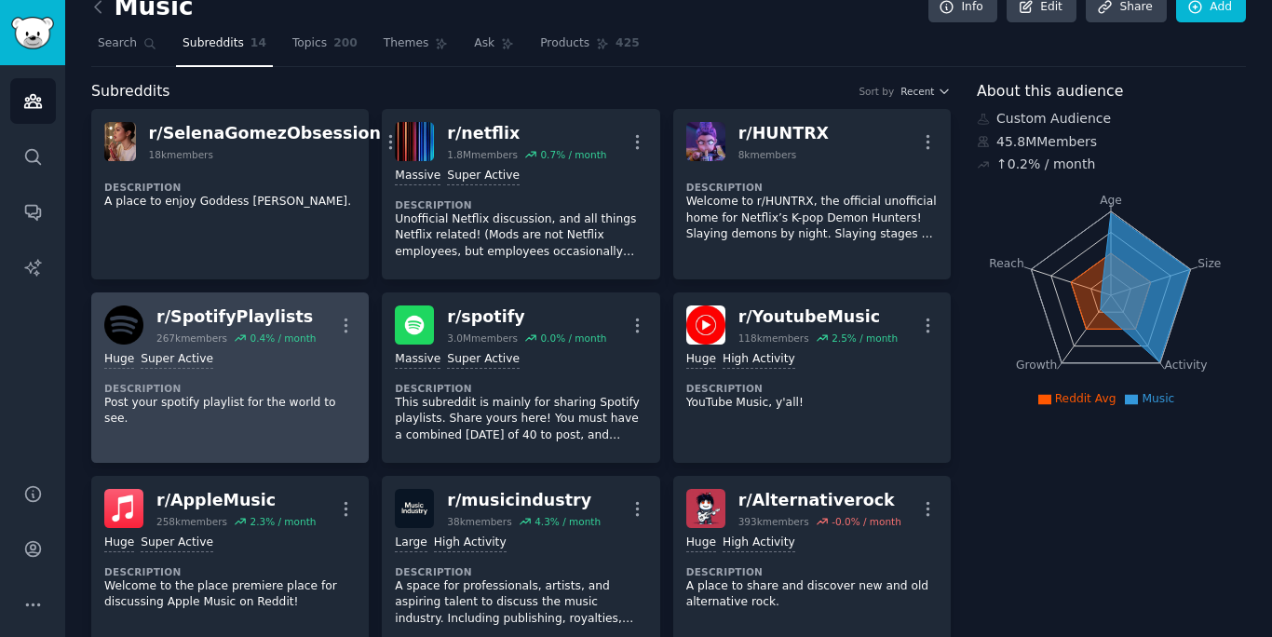
scroll to position [26, 0]
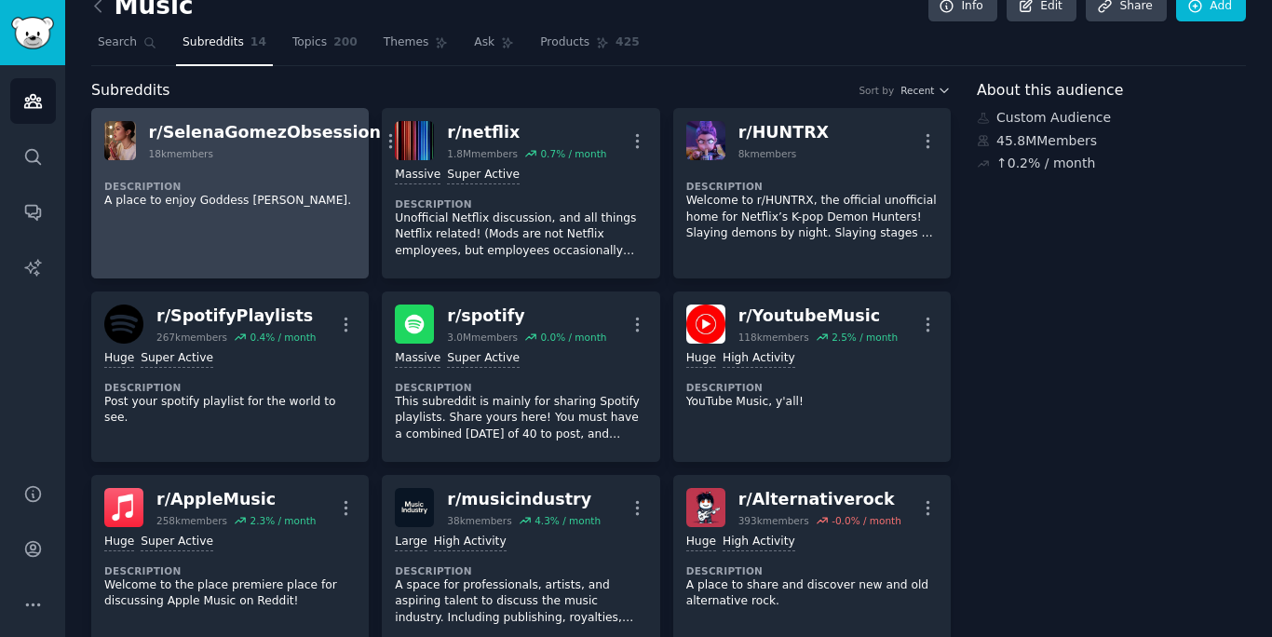
click at [283, 199] on p "A place to enjoy Goddess [PERSON_NAME]." at bounding box center [230, 201] width 252 height 17
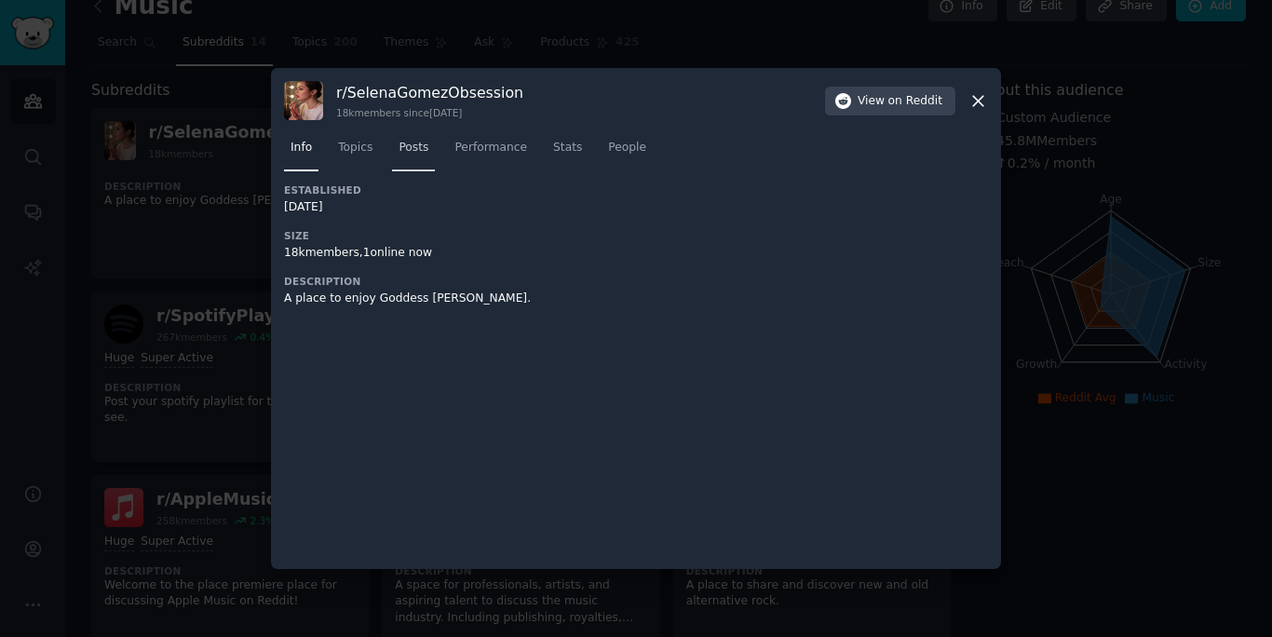
click at [418, 149] on span "Posts" at bounding box center [414, 148] width 30 height 17
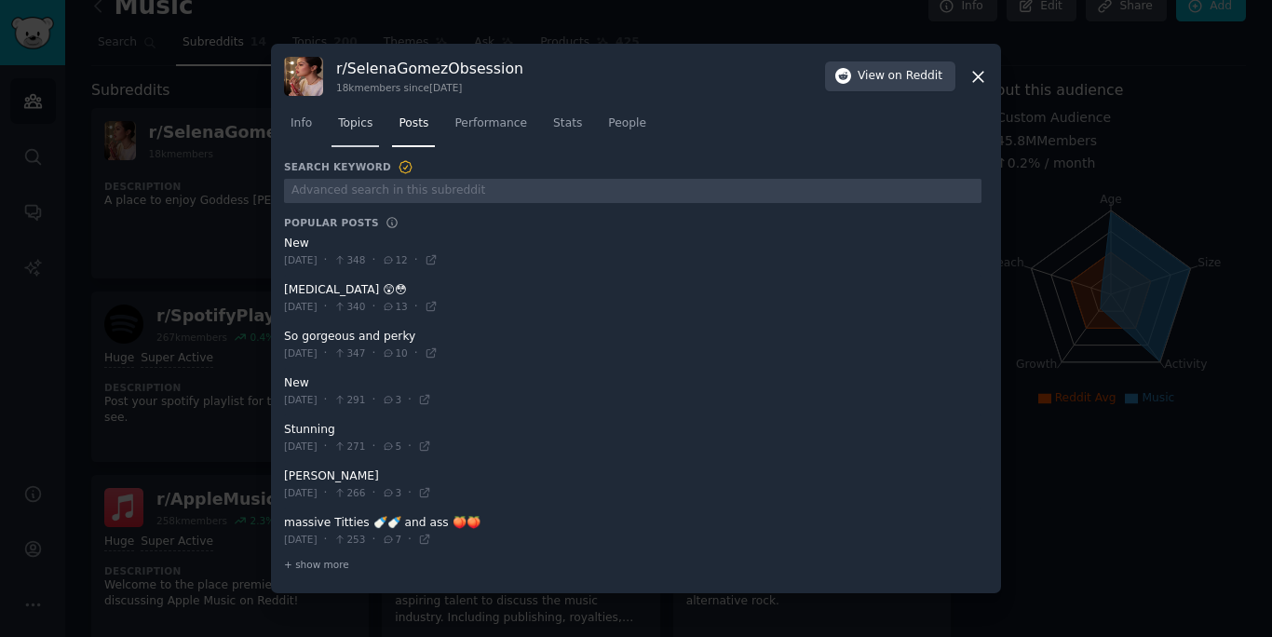
click at [361, 124] on span "Topics" at bounding box center [355, 124] width 34 height 17
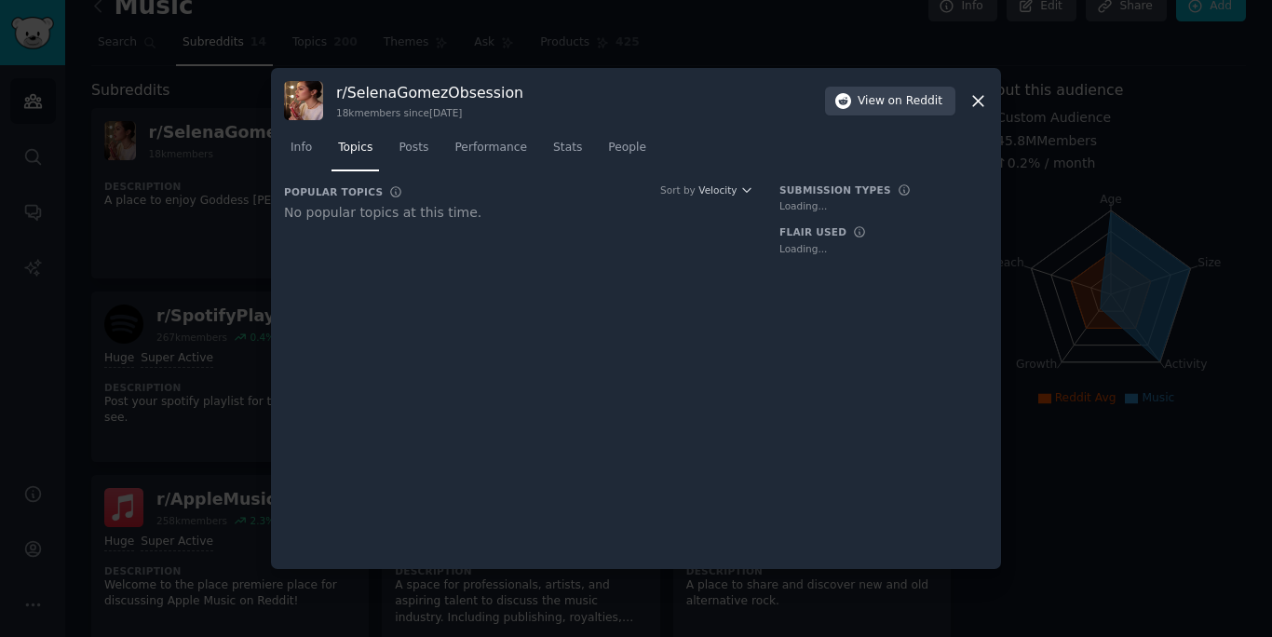
click at [989, 99] on div "r/ SelenaGomezObsession 18k members since [DATE] View on Reddit Info Topics Pos…" at bounding box center [636, 318] width 730 height 501
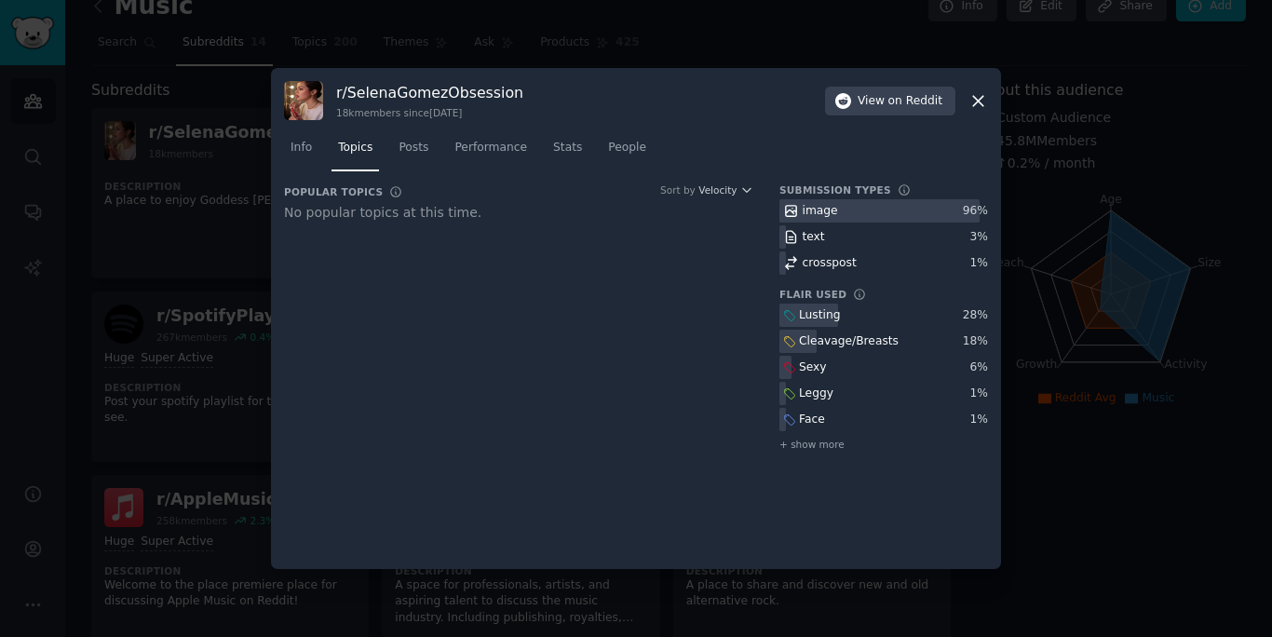
click at [979, 104] on icon at bounding box center [979, 101] width 20 height 20
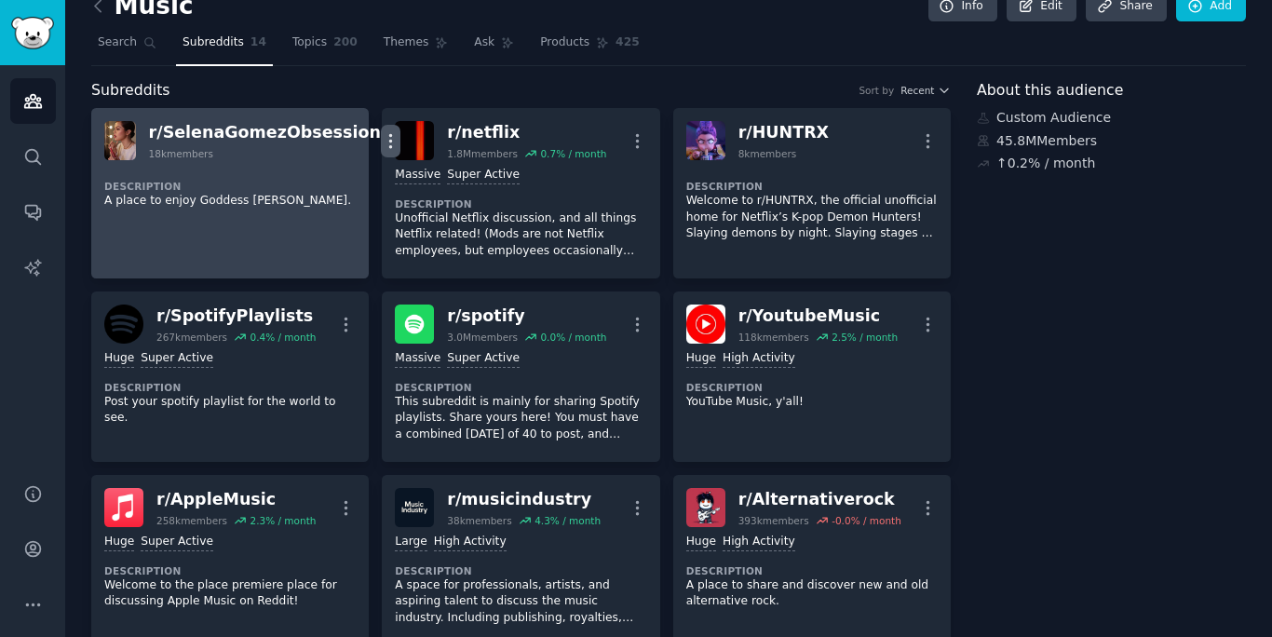
click at [390, 141] on icon "button" at bounding box center [391, 140] width 2 height 13
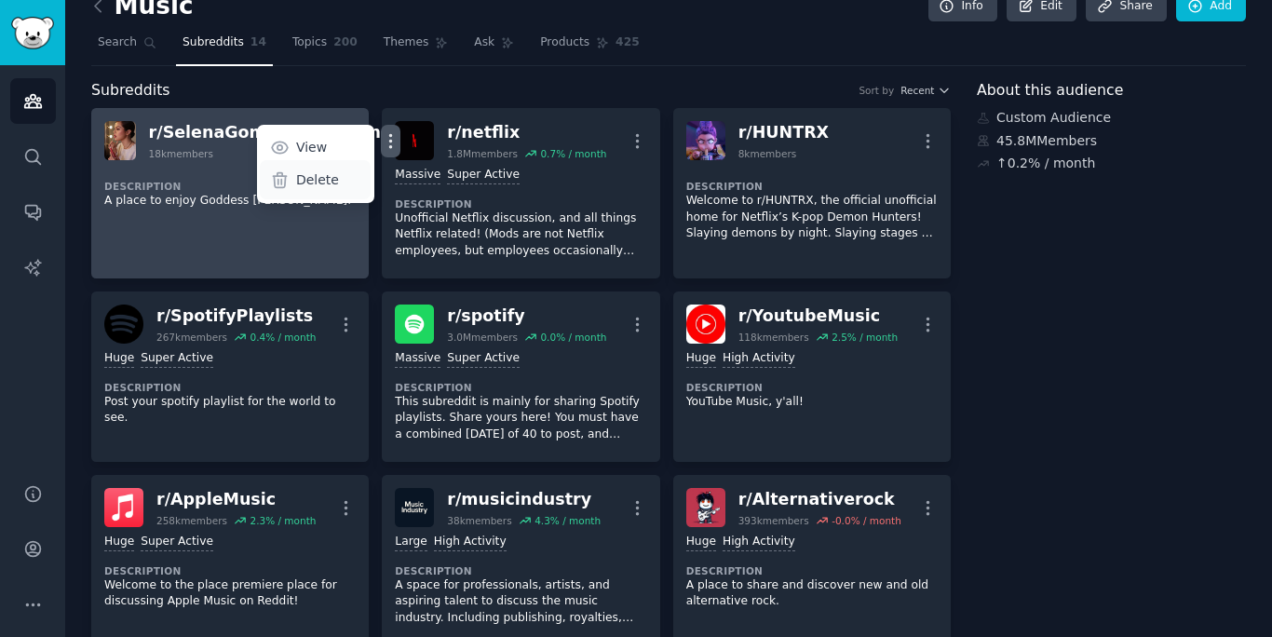
click at [296, 180] on p "Delete" at bounding box center [317, 180] width 43 height 20
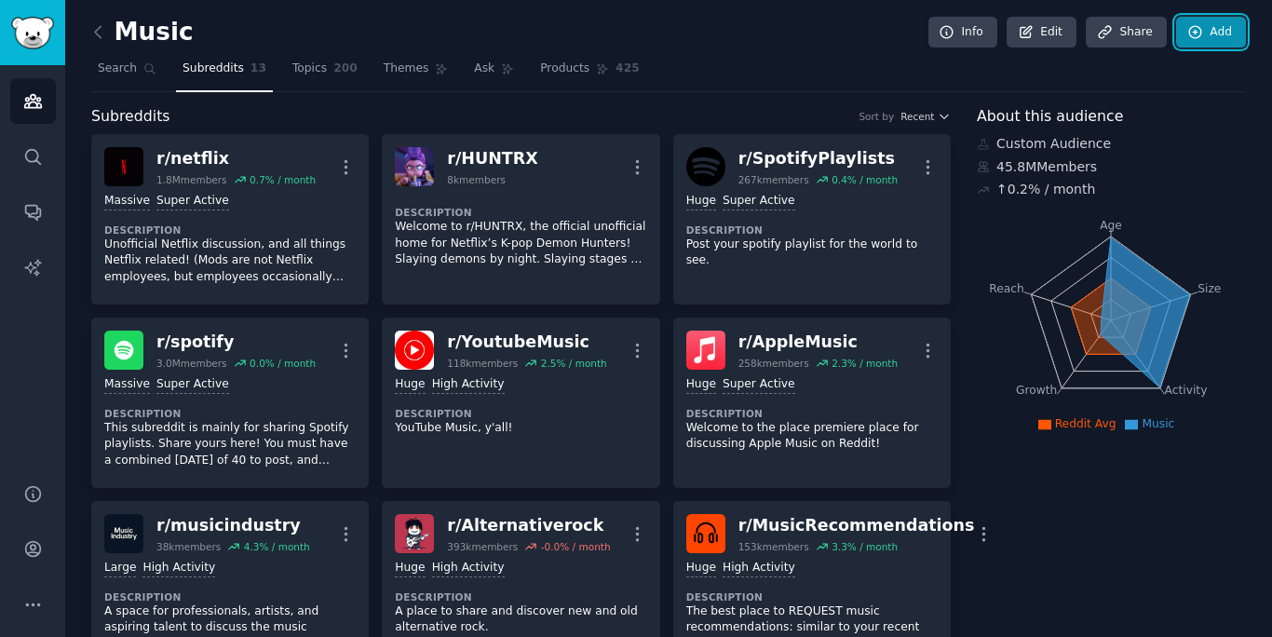
click at [1203, 37] on link "Add" at bounding box center [1211, 33] width 70 height 32
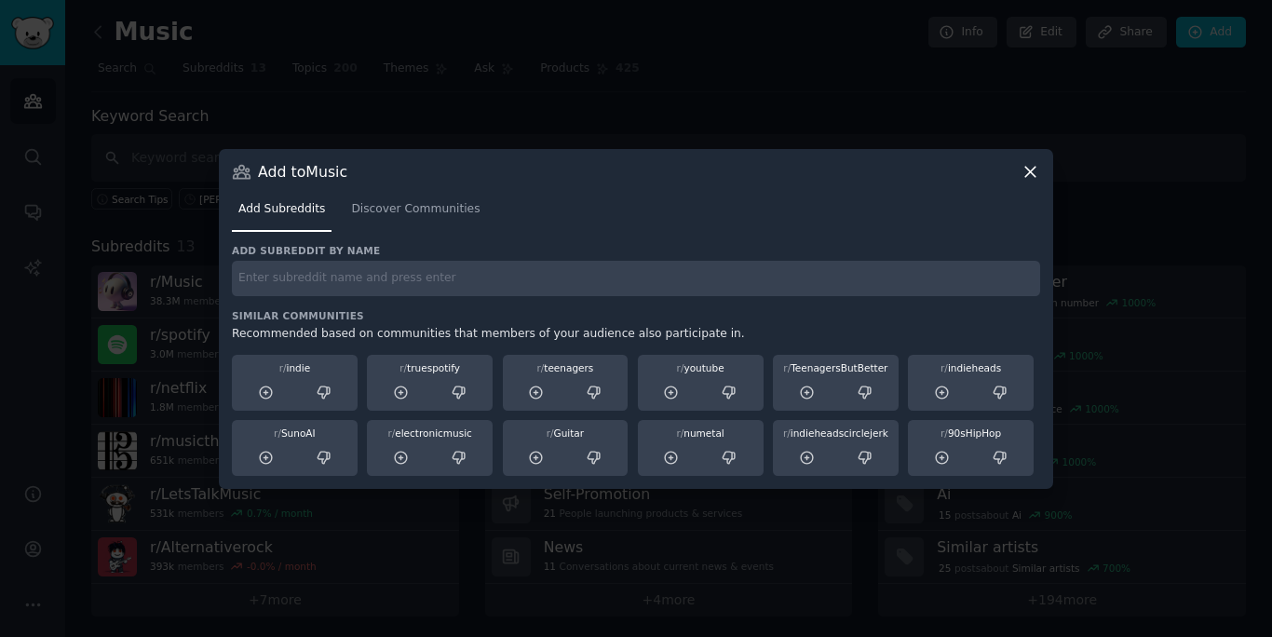
click at [746, 261] on input "text" at bounding box center [636, 279] width 809 height 36
type input "musicians"
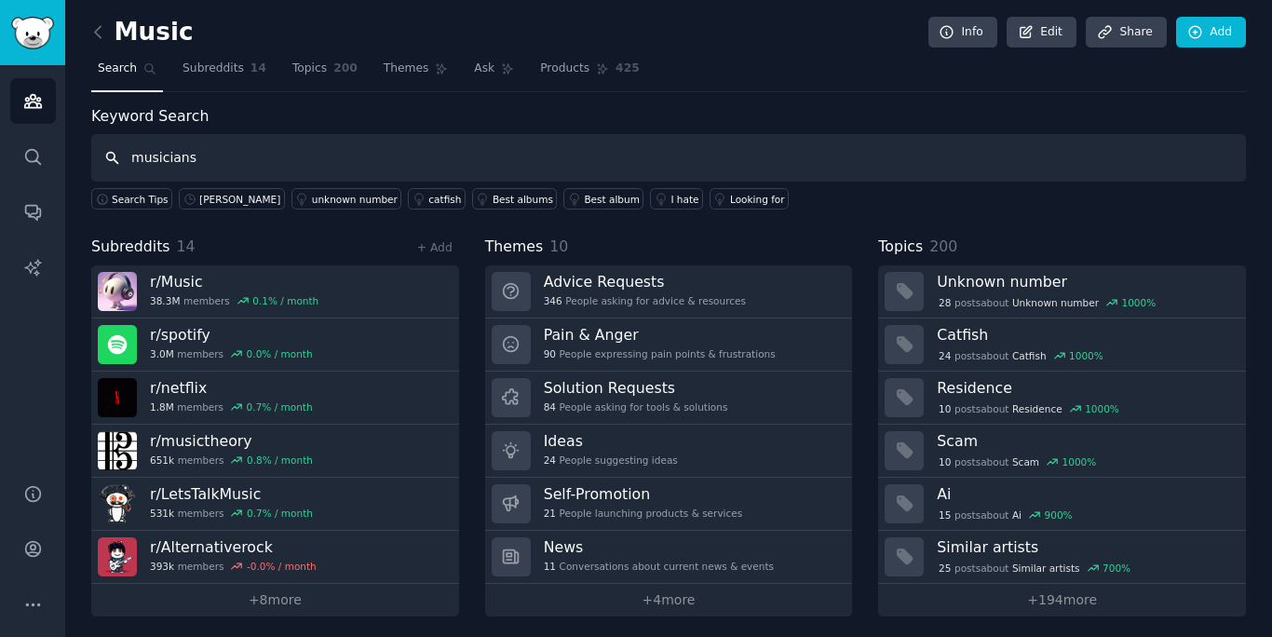
type input "musicians"
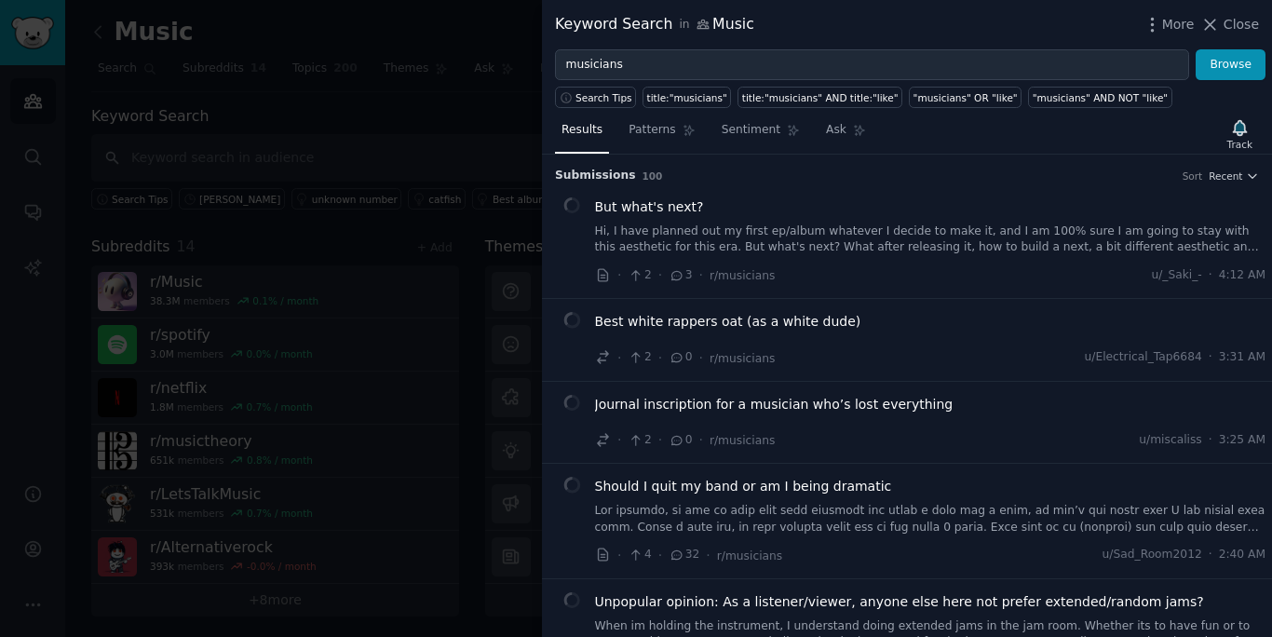
click at [364, 258] on div at bounding box center [636, 318] width 1272 height 637
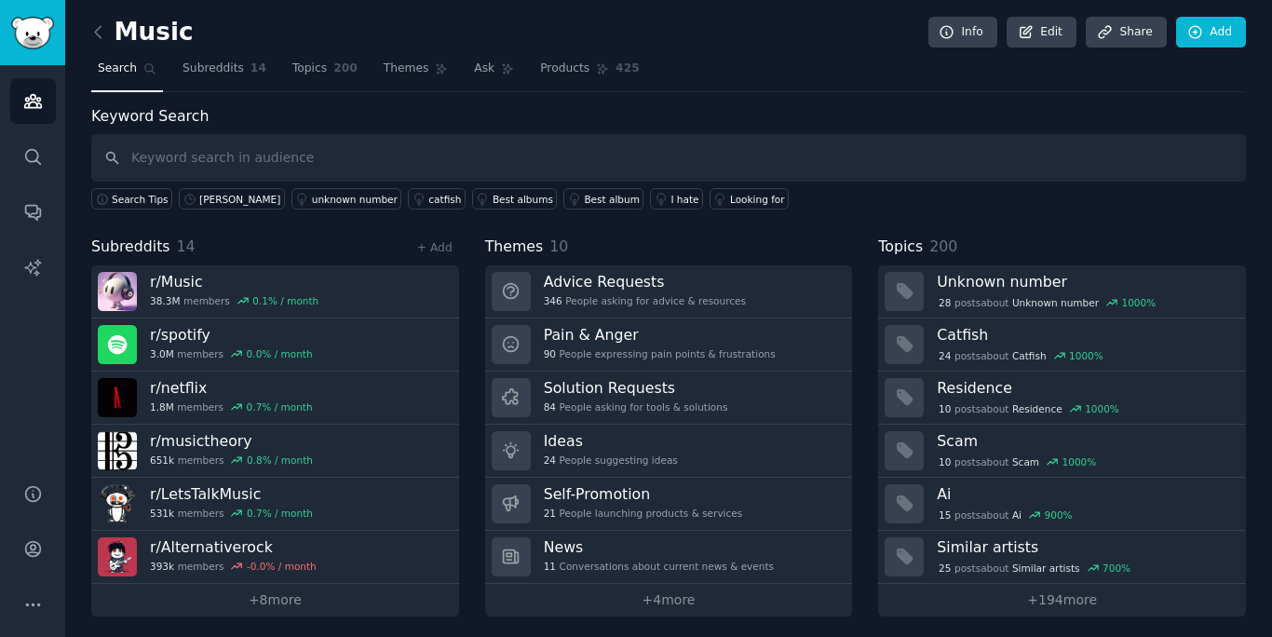
click at [1241, 17] on div "Info Edit Share Add" at bounding box center [1082, 33] width 328 height 32
click at [1205, 26] on link "Add" at bounding box center [1211, 33] width 70 height 32
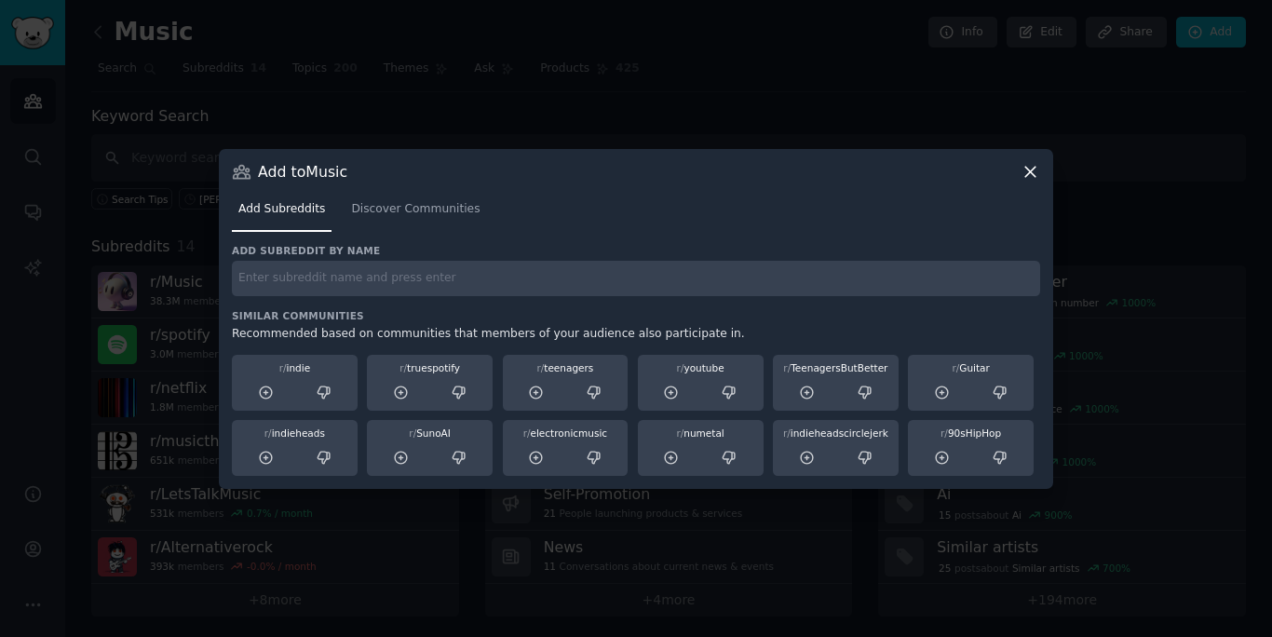
click at [557, 284] on input "text" at bounding box center [636, 279] width 809 height 36
type input "musicians"
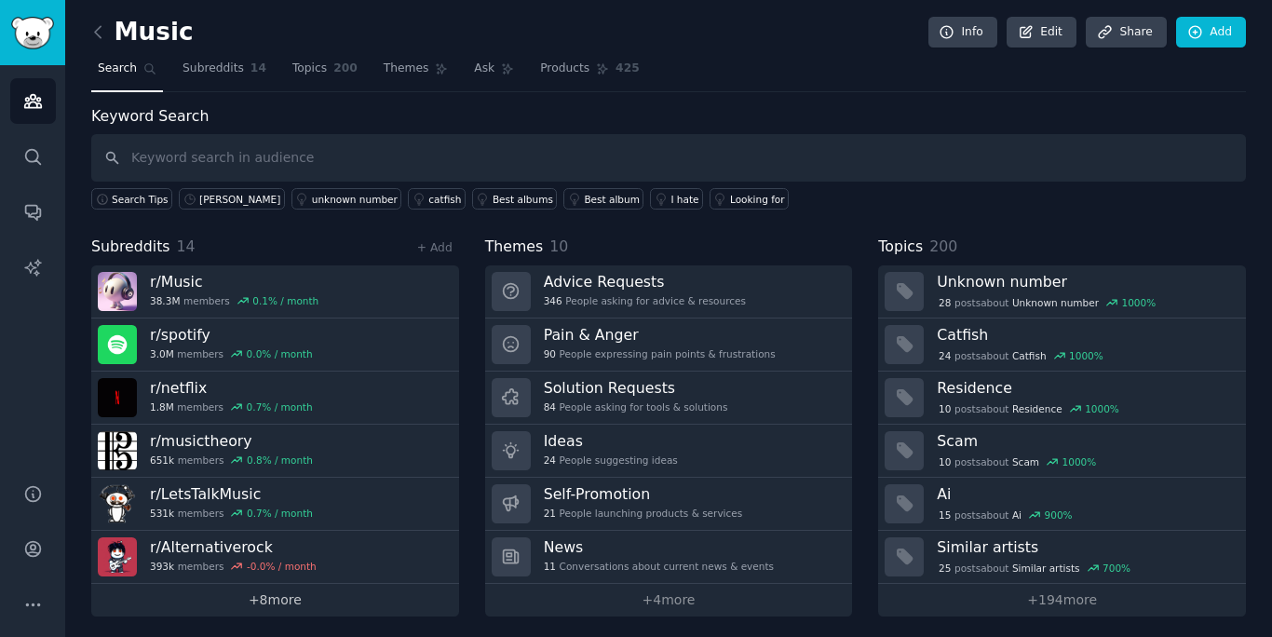
click at [330, 602] on link "+ 8 more" at bounding box center [275, 600] width 368 height 33
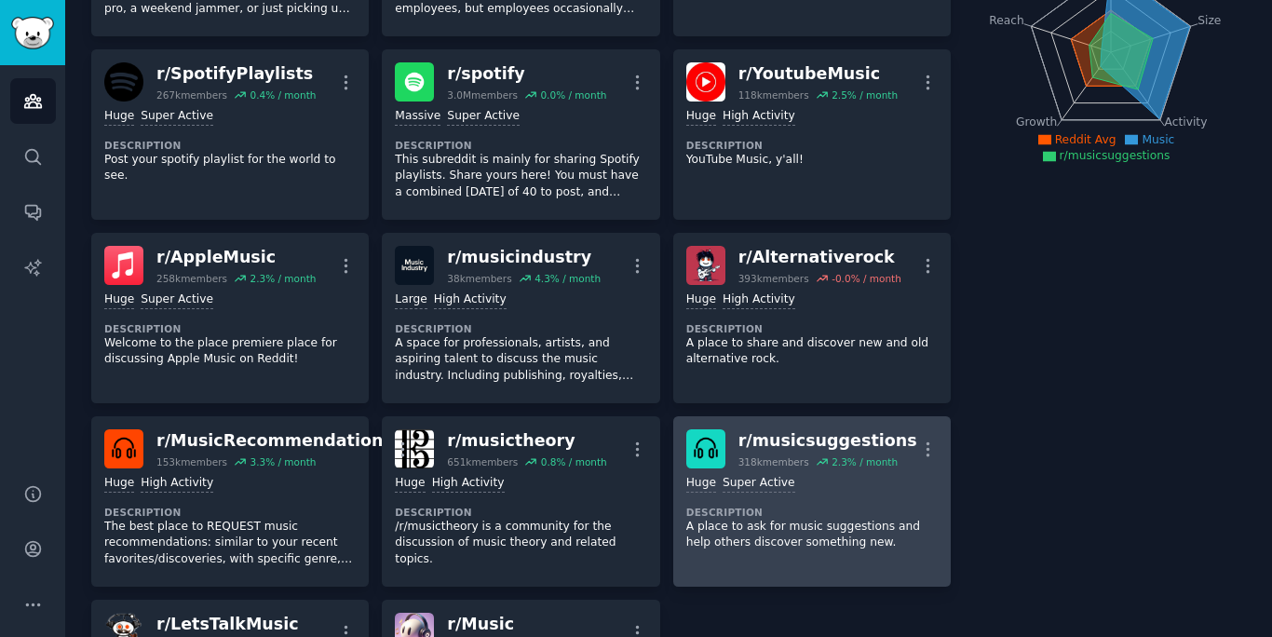
scroll to position [271, 0]
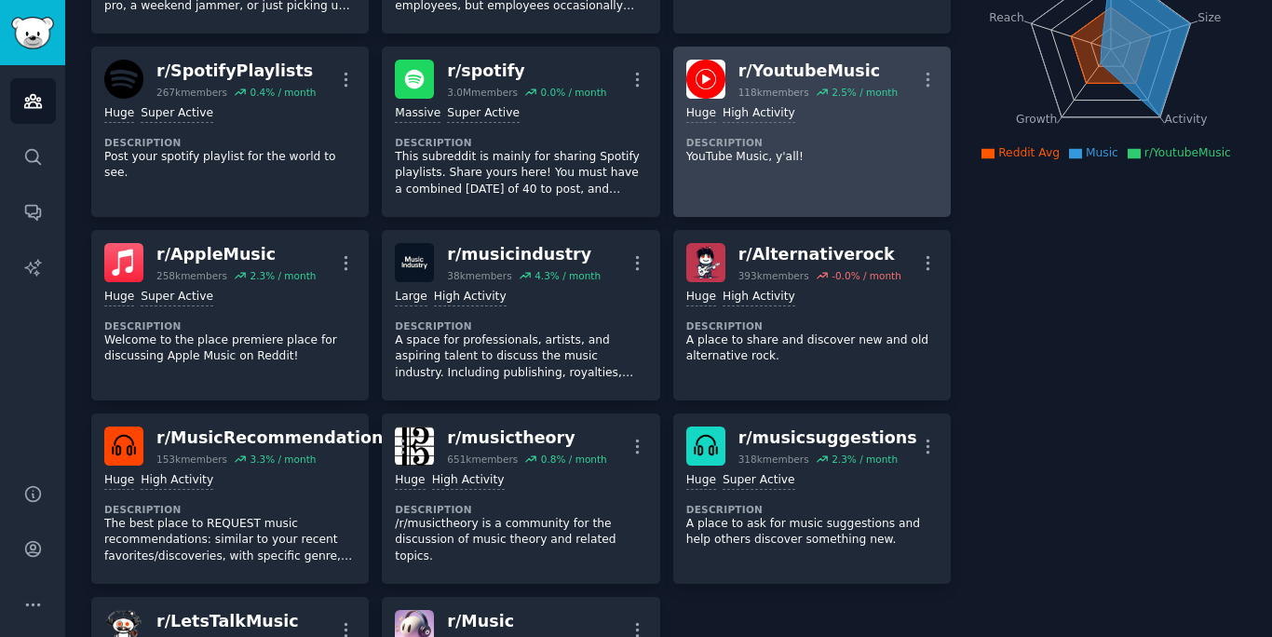
click at [869, 143] on dt "Description" at bounding box center [813, 142] width 252 height 13
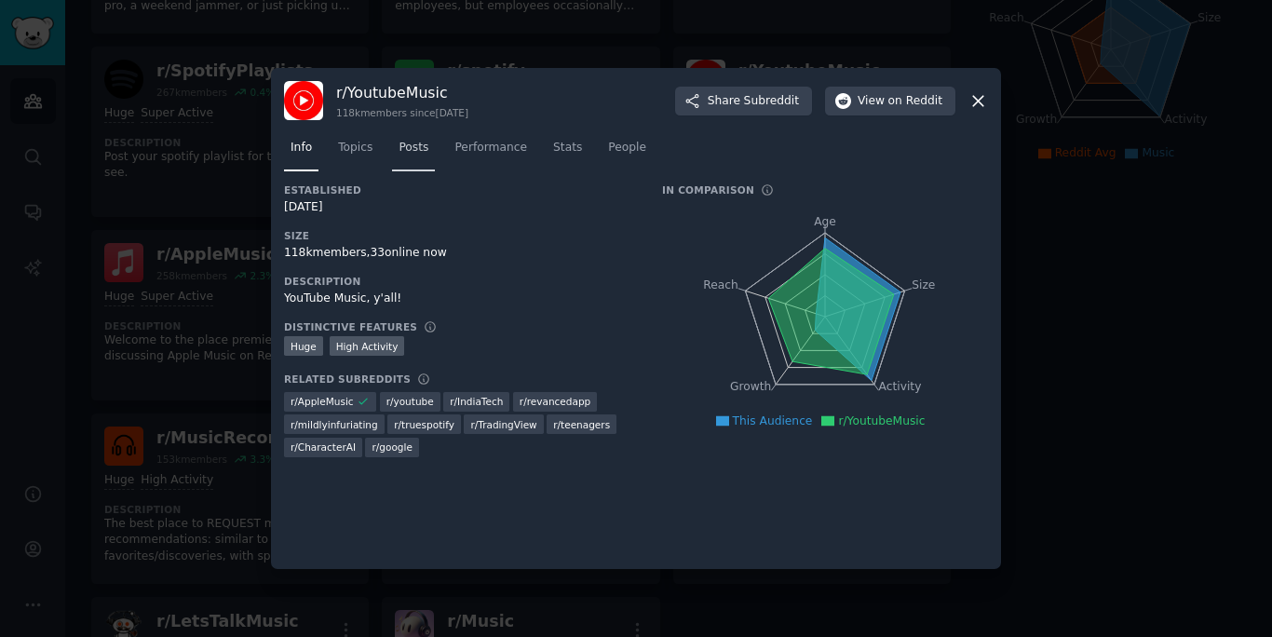
click at [424, 148] on span "Posts" at bounding box center [414, 148] width 30 height 17
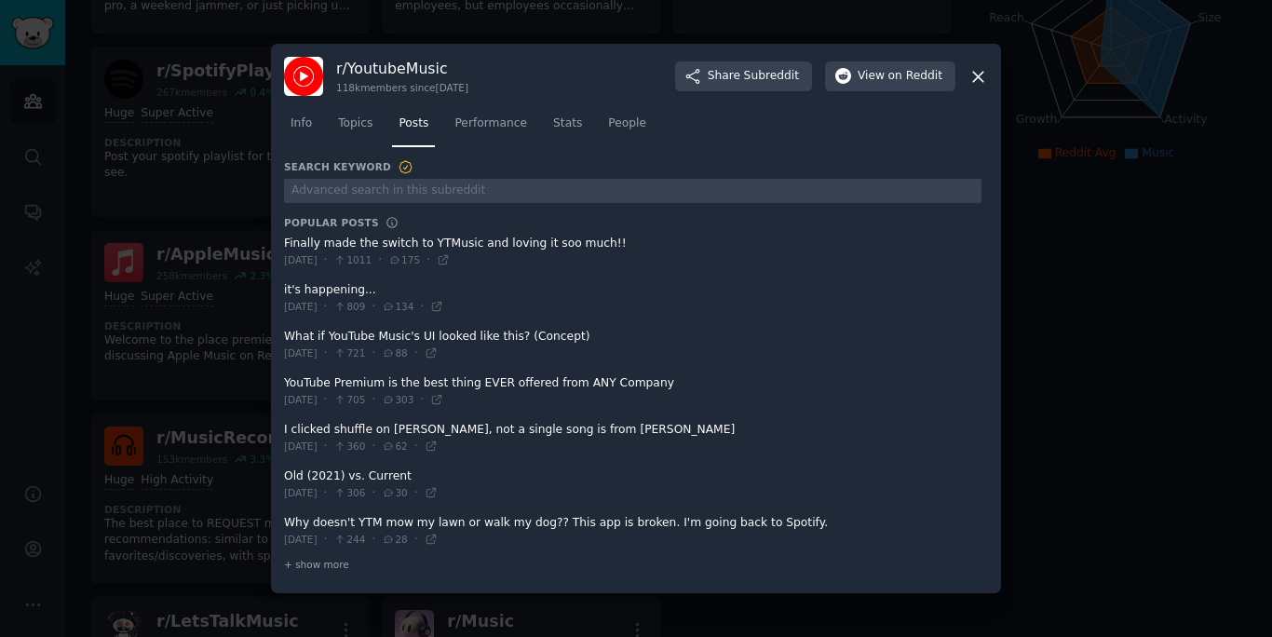
click at [264, 370] on div at bounding box center [636, 318] width 1272 height 637
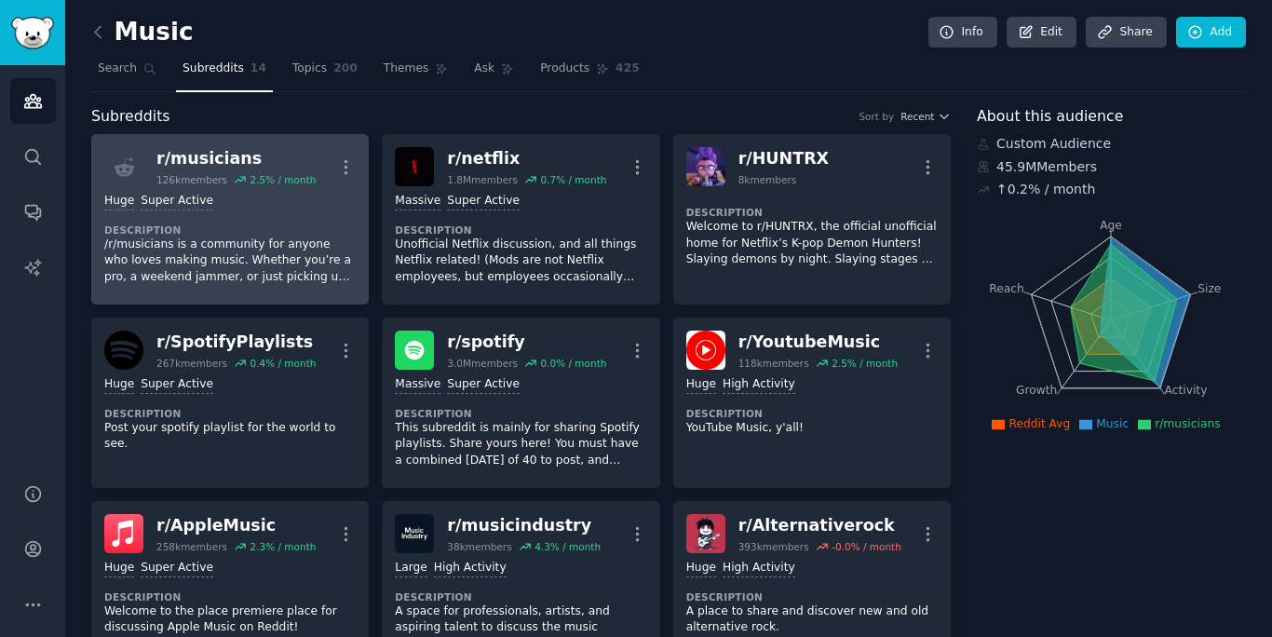
click at [312, 268] on p "/r/musicians is a community for anyone who loves making music. Whether you’re a…" at bounding box center [230, 261] width 252 height 49
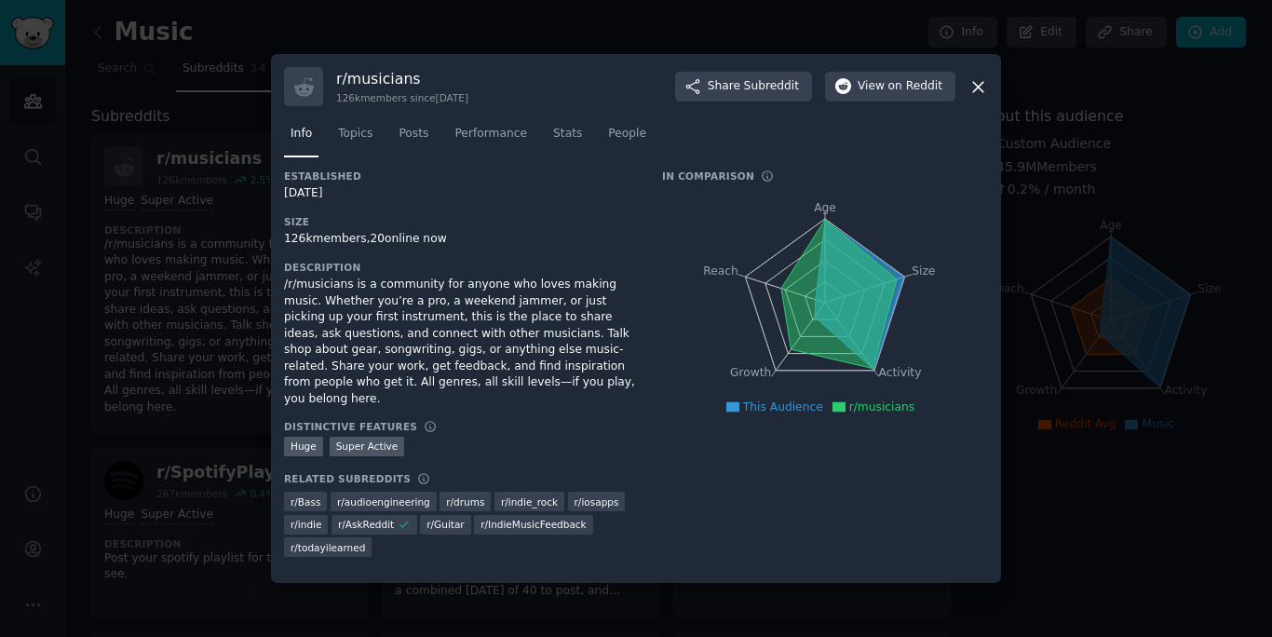
click at [974, 93] on icon at bounding box center [979, 87] width 20 height 20
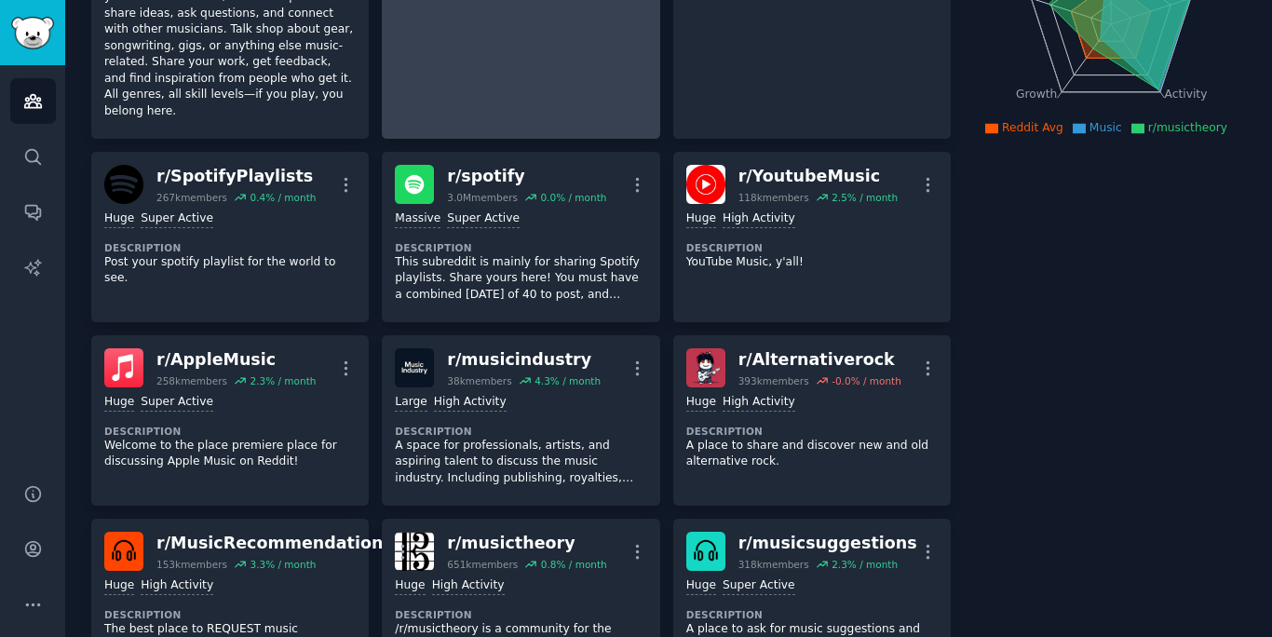
scroll to position [446, 0]
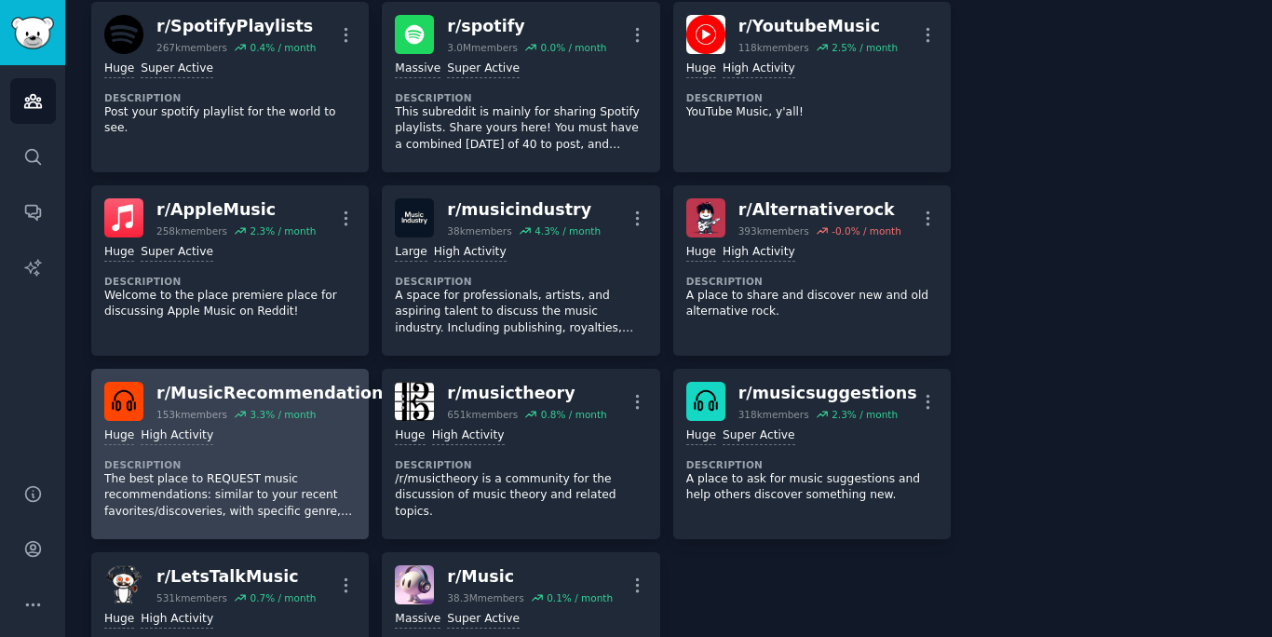
click at [204, 471] on p "The best place to REQUEST music recommendations: similar to your recent favorit…" at bounding box center [230, 495] width 252 height 49
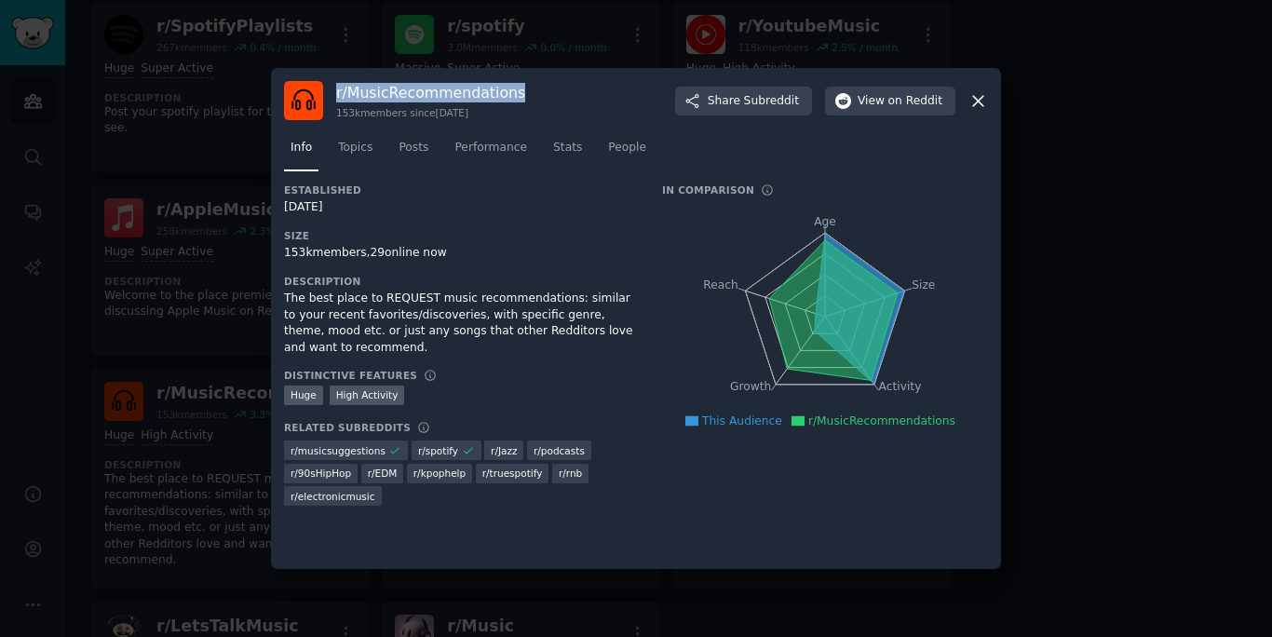
drag, startPoint x: 523, startPoint y: 96, endPoint x: 332, endPoint y: 89, distance: 191.1
click at [332, 92] on div "r/ MusicRecommendations 153k members since [DATE] Share Subreddit View on Reddit" at bounding box center [636, 100] width 704 height 39
copy h3 "r/ MusicRecommendations"
click at [472, 151] on span "Performance" at bounding box center [491, 148] width 73 height 17
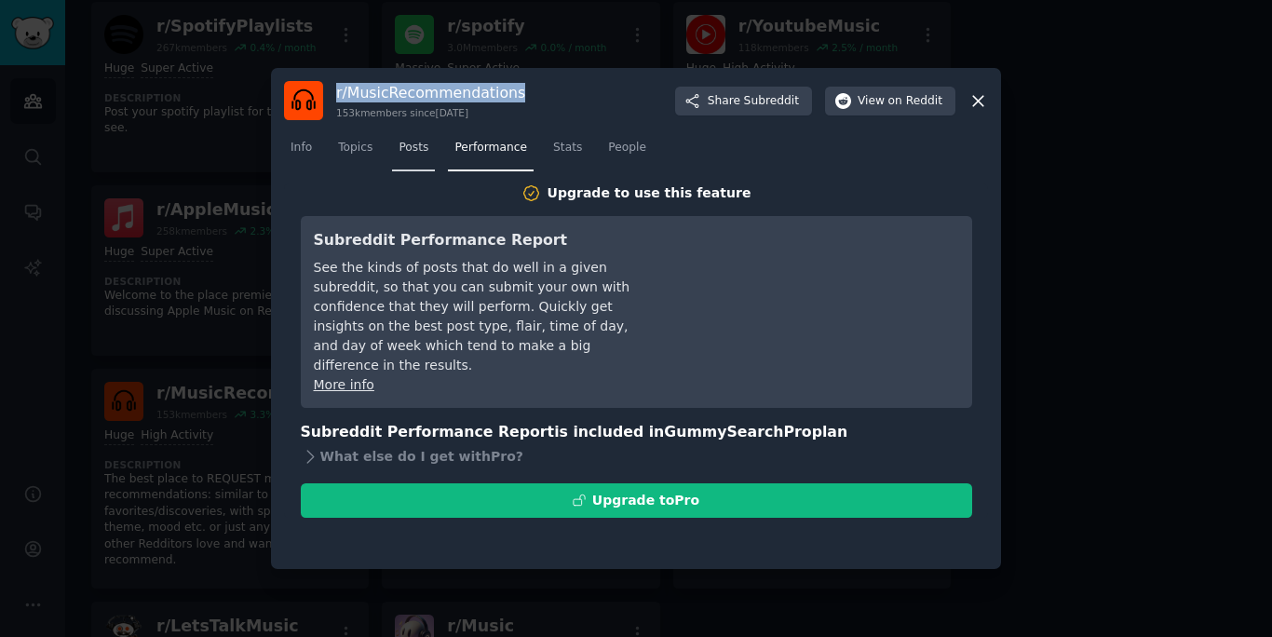
click at [403, 155] on span "Posts" at bounding box center [414, 148] width 30 height 17
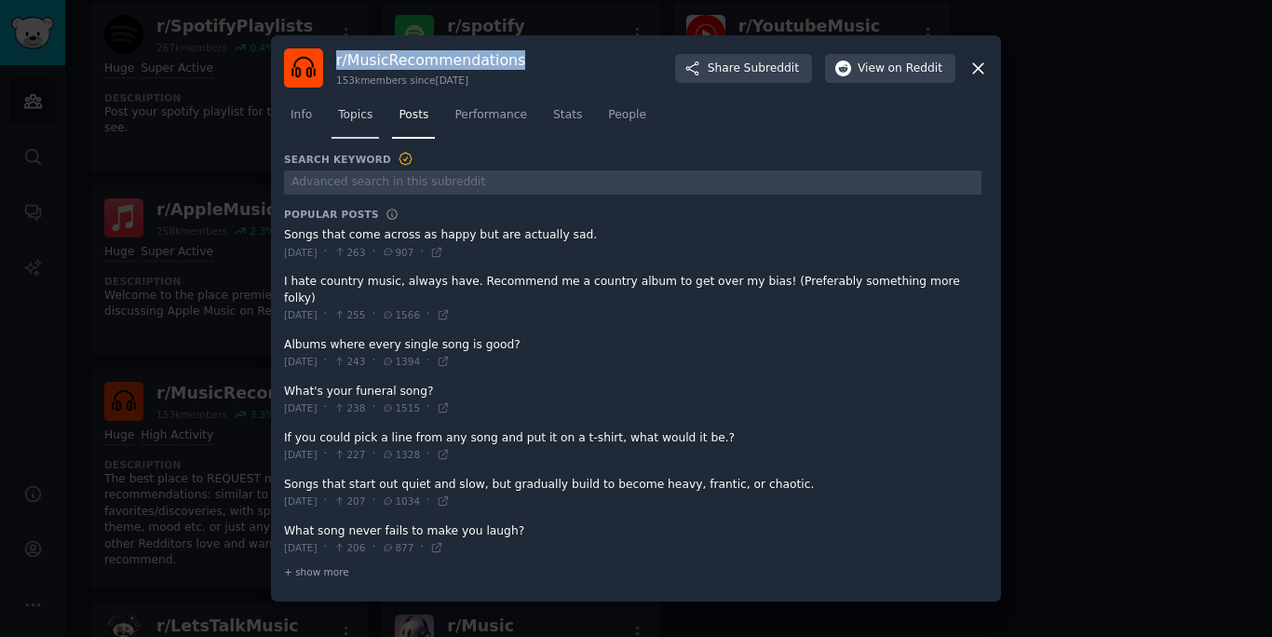
click at [362, 124] on span "Topics" at bounding box center [355, 115] width 34 height 17
